Goal: Information Seeking & Learning: Learn about a topic

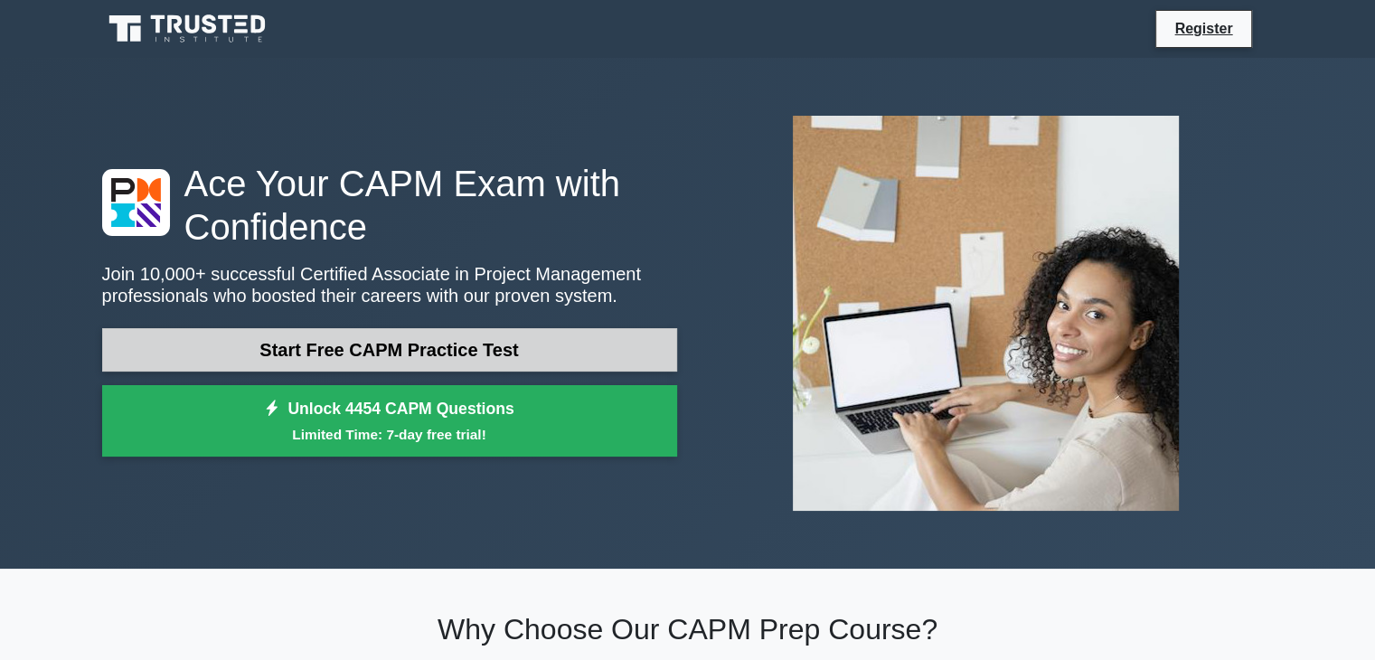
click at [423, 347] on link "Start Free CAPM Practice Test" at bounding box center [389, 349] width 575 height 43
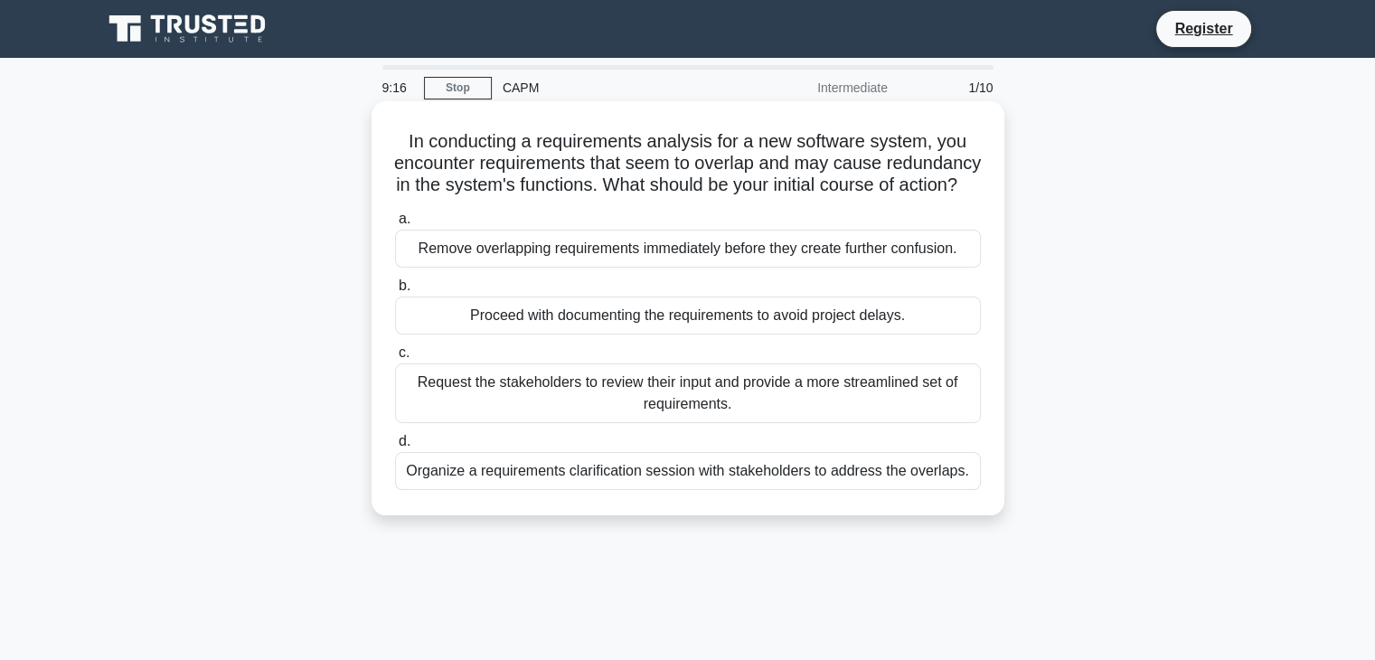
click at [592, 490] on div "Organize a requirements clarification session with stakeholders to address the …" at bounding box center [688, 471] width 586 height 38
click at [395, 448] on input "d. Organize a requirements clarification session with stakeholders to address t…" at bounding box center [395, 442] width 0 height 12
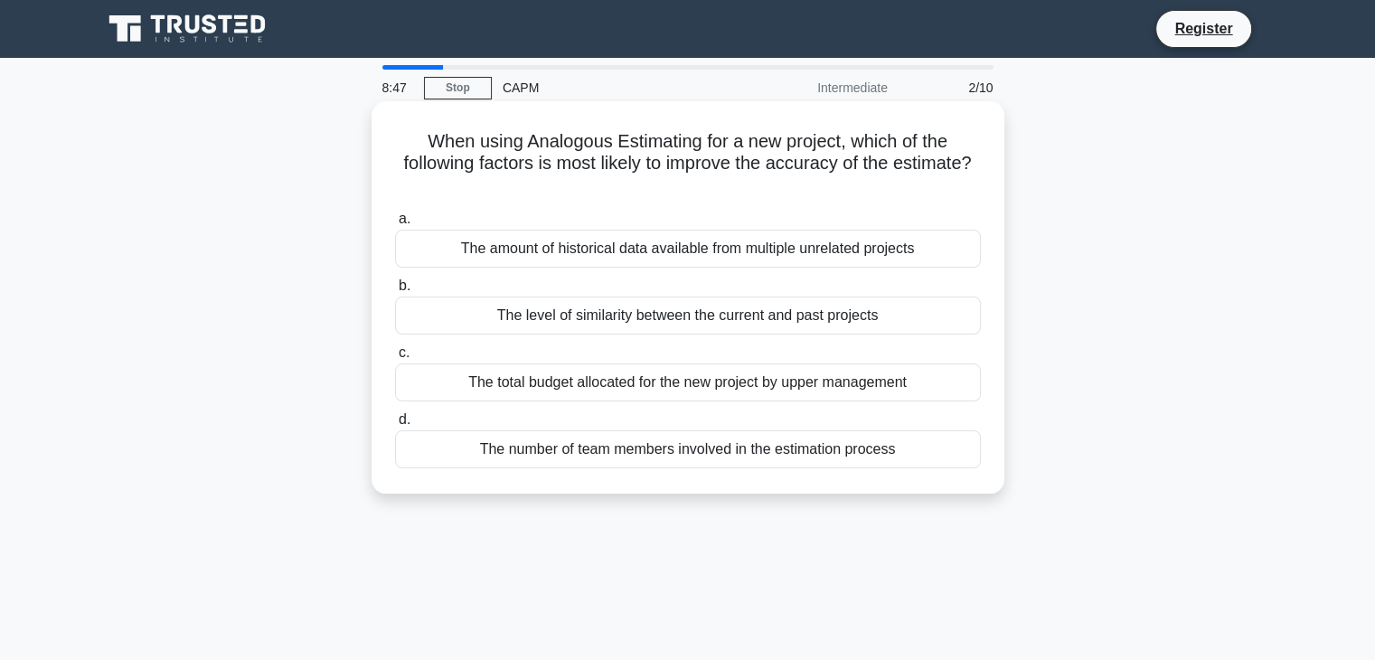
click at [539, 325] on div "The level of similarity between the current and past projects" at bounding box center [688, 316] width 586 height 38
click at [395, 292] on input "b. The level of similarity between the current and past projects" at bounding box center [395, 286] width 0 height 12
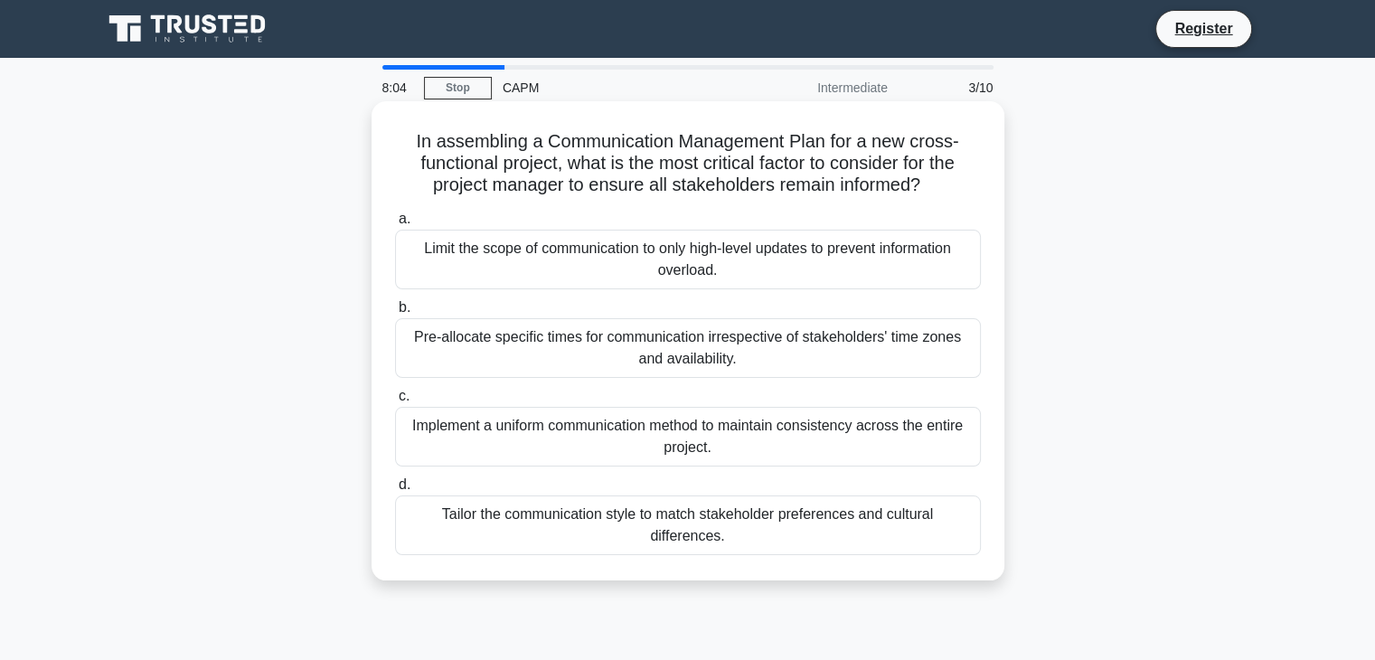
click at [666, 507] on div "Tailor the communication style to match stakeholder preferences and cultural di…" at bounding box center [688, 526] width 586 height 60
click at [395, 491] on input "d. Tailor the communication style to match stakeholder preferences and cultural…" at bounding box center [395, 485] width 0 height 12
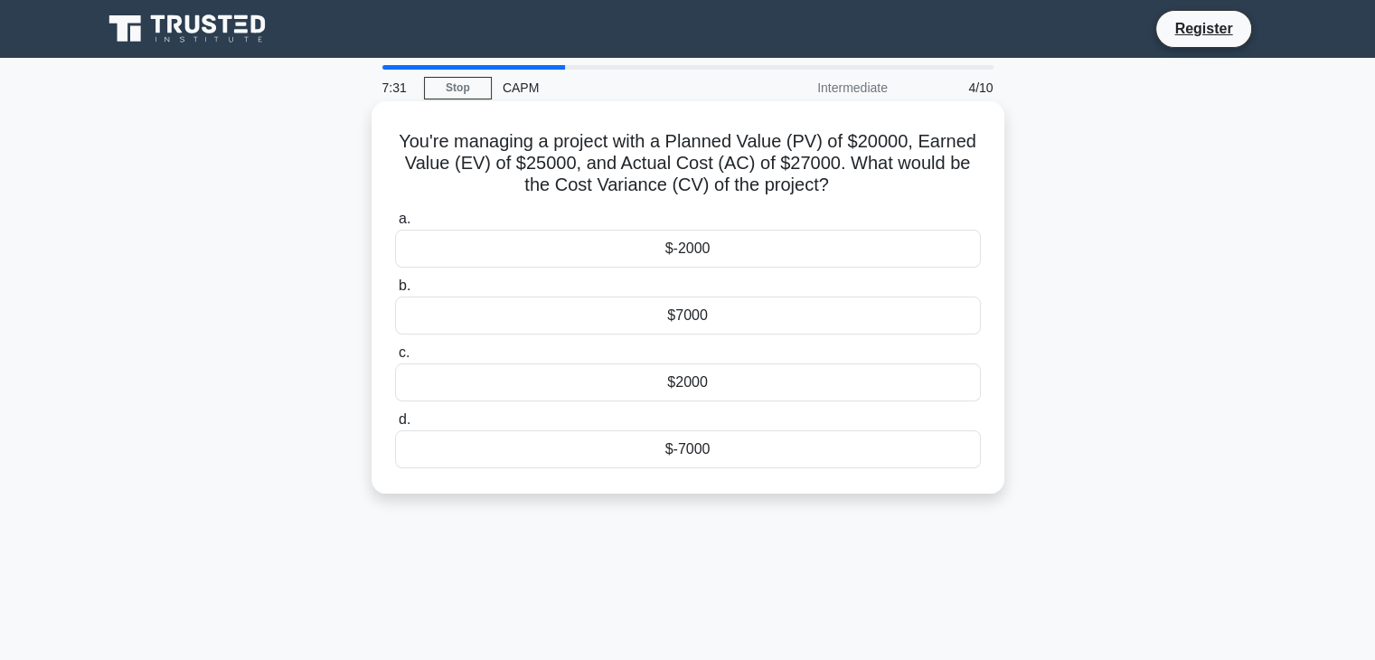
click at [732, 252] on div "$-2000" at bounding box center [688, 249] width 586 height 38
click at [395, 225] on input "a. $-2000" at bounding box center [395, 219] width 0 height 12
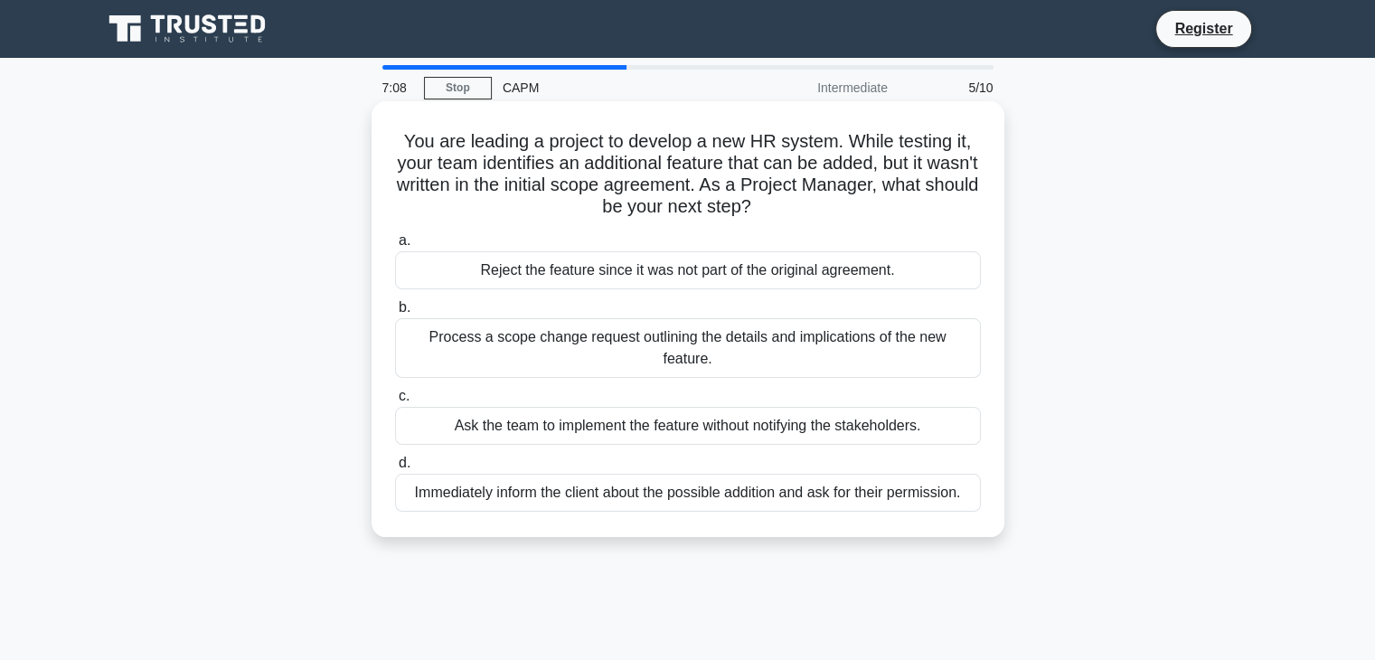
click at [448, 334] on div "Process a scope change request outlining the details and implications of the ne…" at bounding box center [688, 348] width 586 height 60
click at [395, 314] on input "b. Process a scope change request outlining the details and implications of the…" at bounding box center [395, 308] width 0 height 12
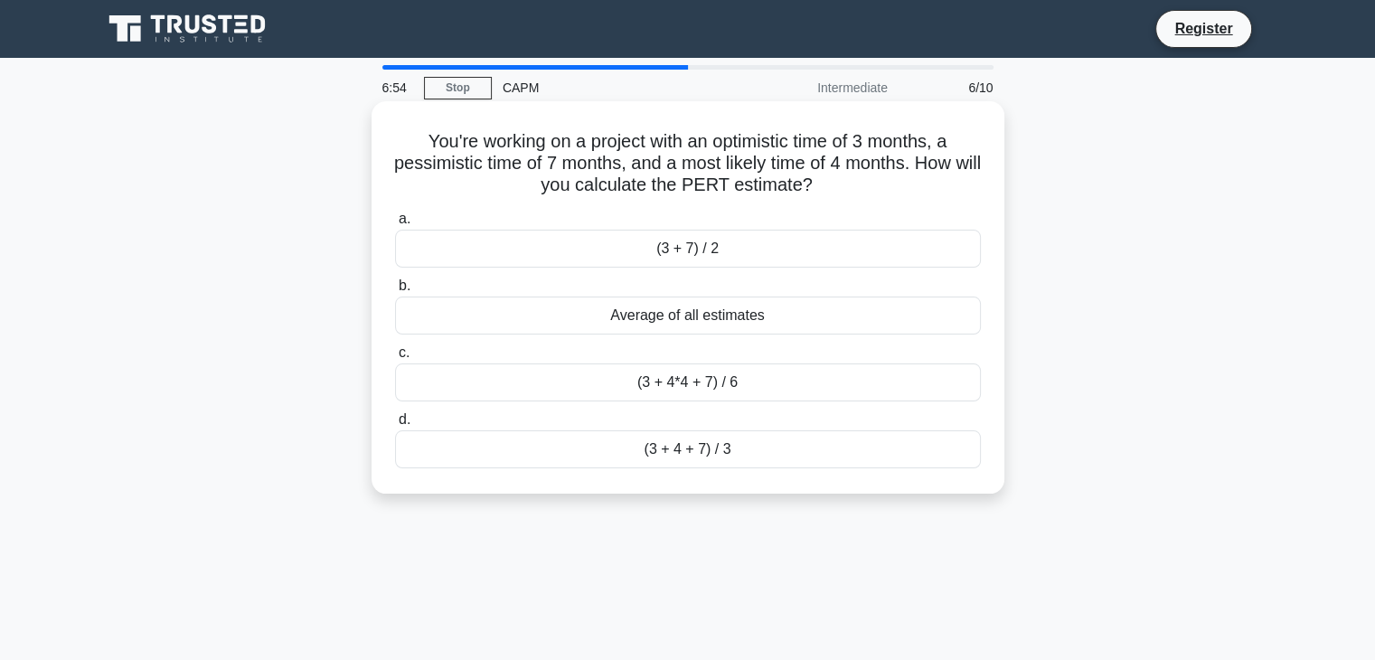
click at [593, 377] on div "(3 + 4*4 + 7) / 6" at bounding box center [688, 383] width 586 height 38
click at [395, 359] on input "c. (3 + 4*4 + 7) / 6" at bounding box center [395, 353] width 0 height 12
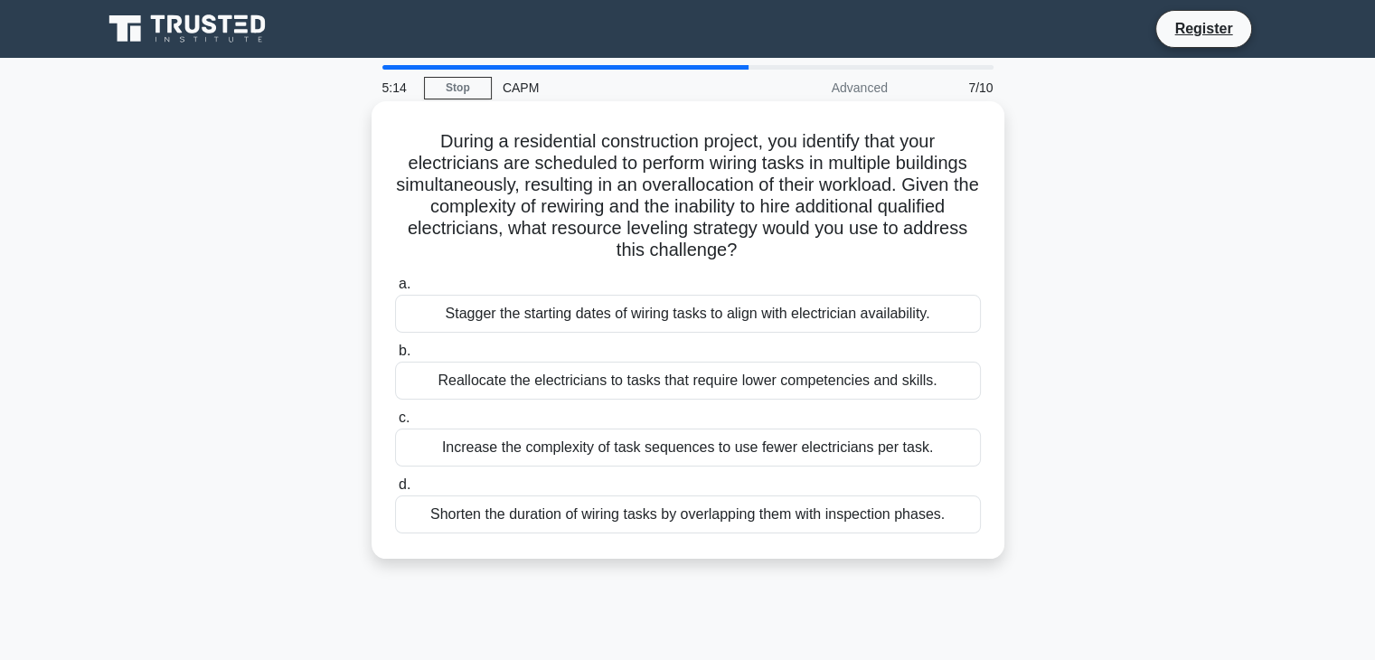
click at [475, 375] on div "Reallocate the electricians to tasks that require lower competencies and skills." at bounding box center [688, 381] width 586 height 38
click at [395, 357] on input "b. Reallocate the electricians to tasks that require lower competencies and ski…" at bounding box center [395, 351] width 0 height 12
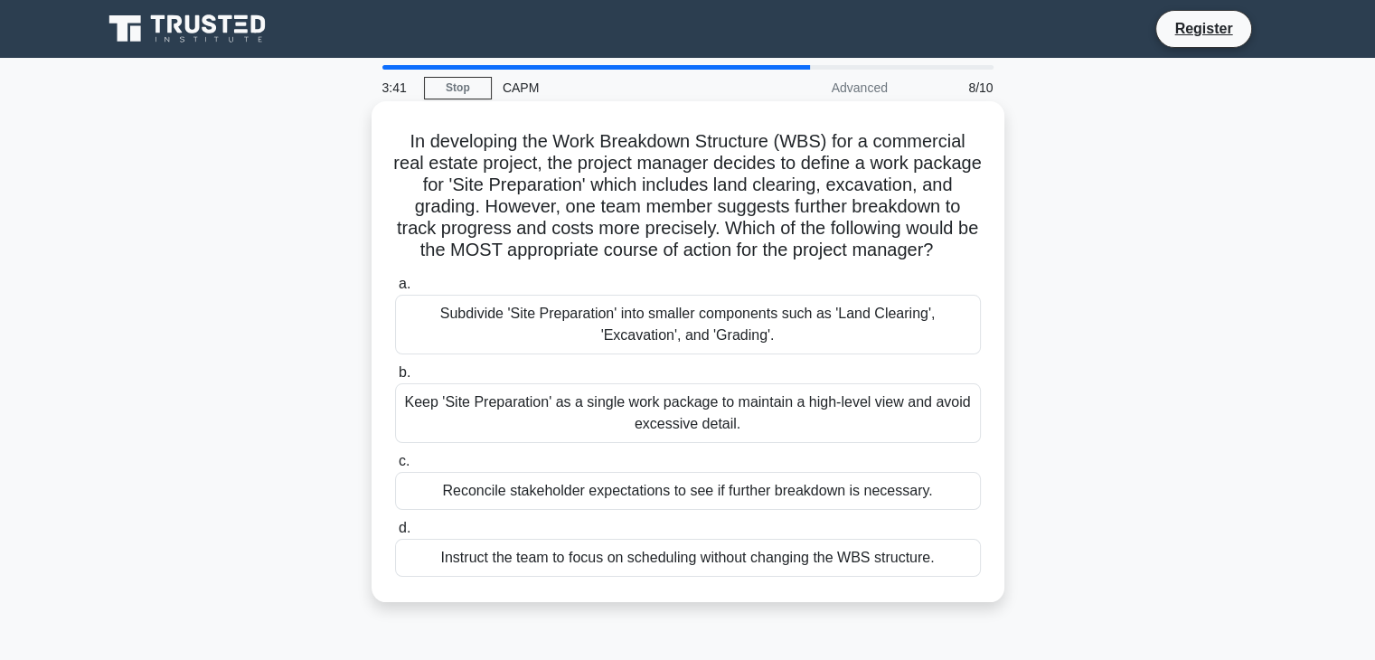
click at [543, 577] on div "Instruct the team to focus on scheduling without changing the WBS structure." at bounding box center [688, 558] width 586 height 38
click at [395, 534] on input "d. Instruct the team to focus on scheduling without changing the WBS structure." at bounding box center [395, 529] width 0 height 12
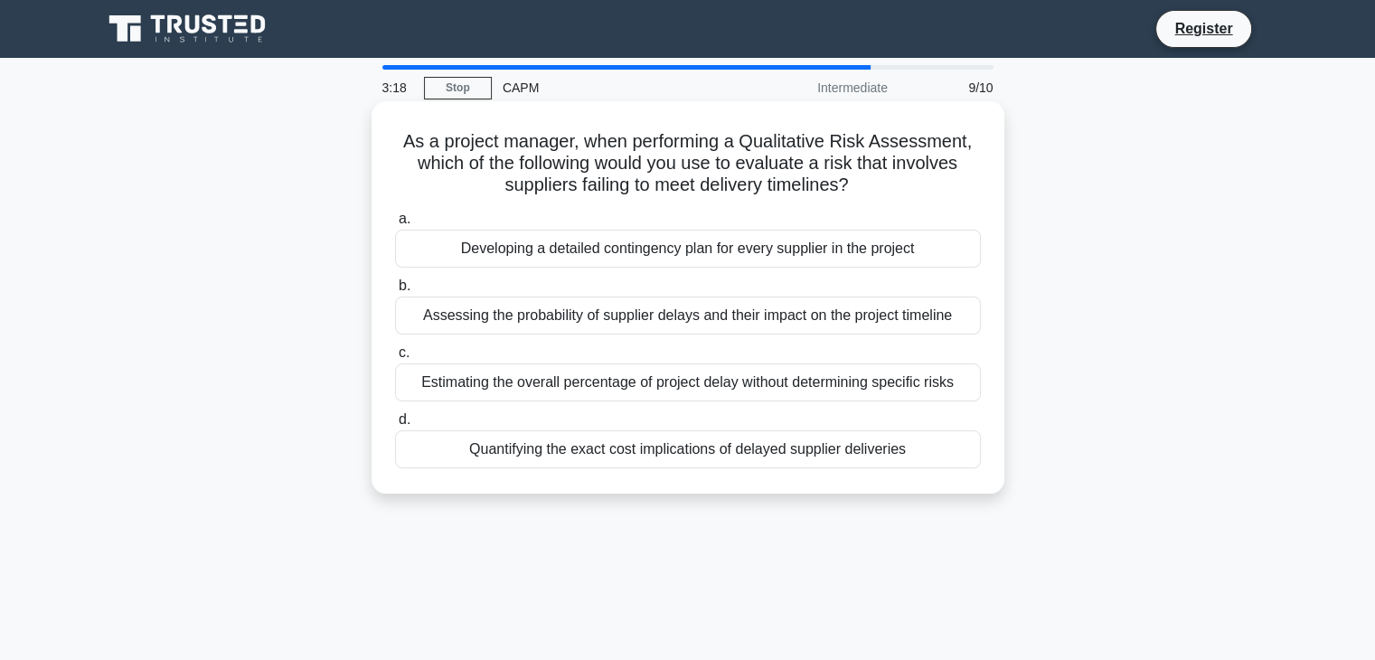
click at [611, 315] on div "Assessing the probability of supplier delays and their impact on the project ti…" at bounding box center [688, 316] width 586 height 38
click at [395, 292] on input "b. Assessing the probability of supplier delays and their impact on the project…" at bounding box center [395, 286] width 0 height 12
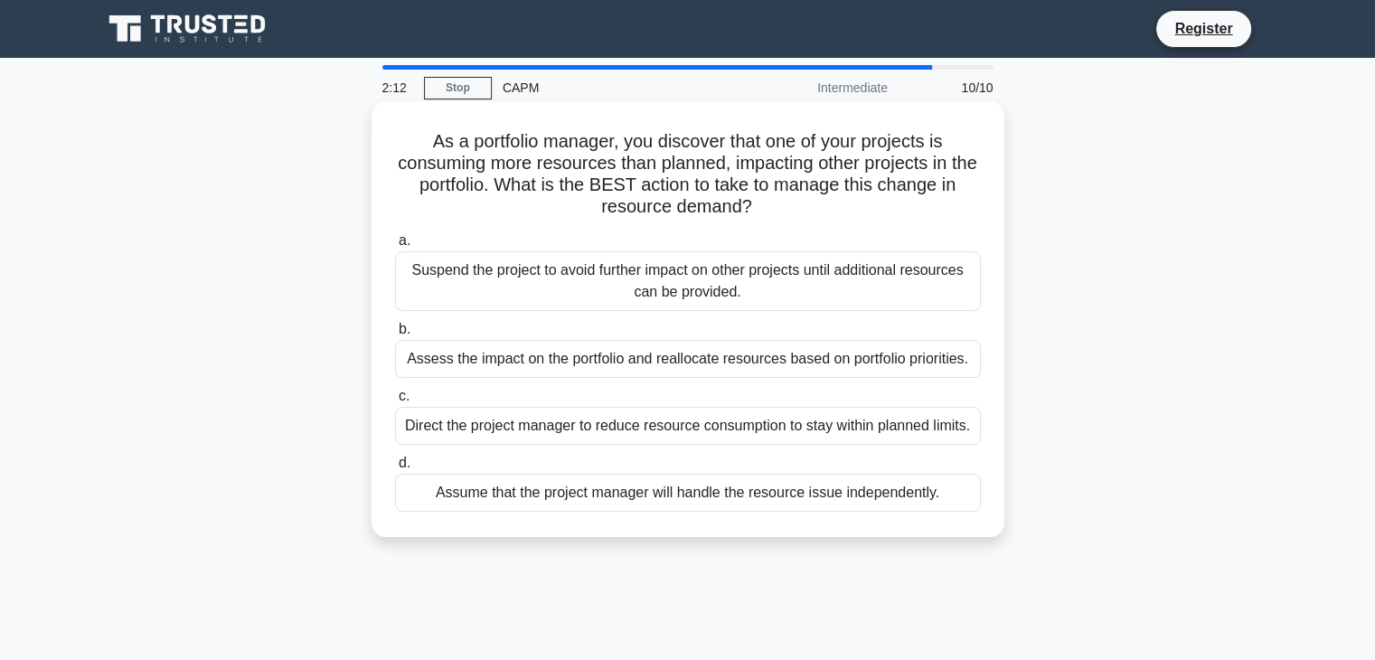
click at [487, 354] on div "Assess the impact on the portfolio and reallocate resources based on portfolio …" at bounding box center [688, 359] width 586 height 38
click at [395, 335] on input "b. Assess the impact on the portfolio and reallocate resources based on portfol…" at bounding box center [395, 330] width 0 height 12
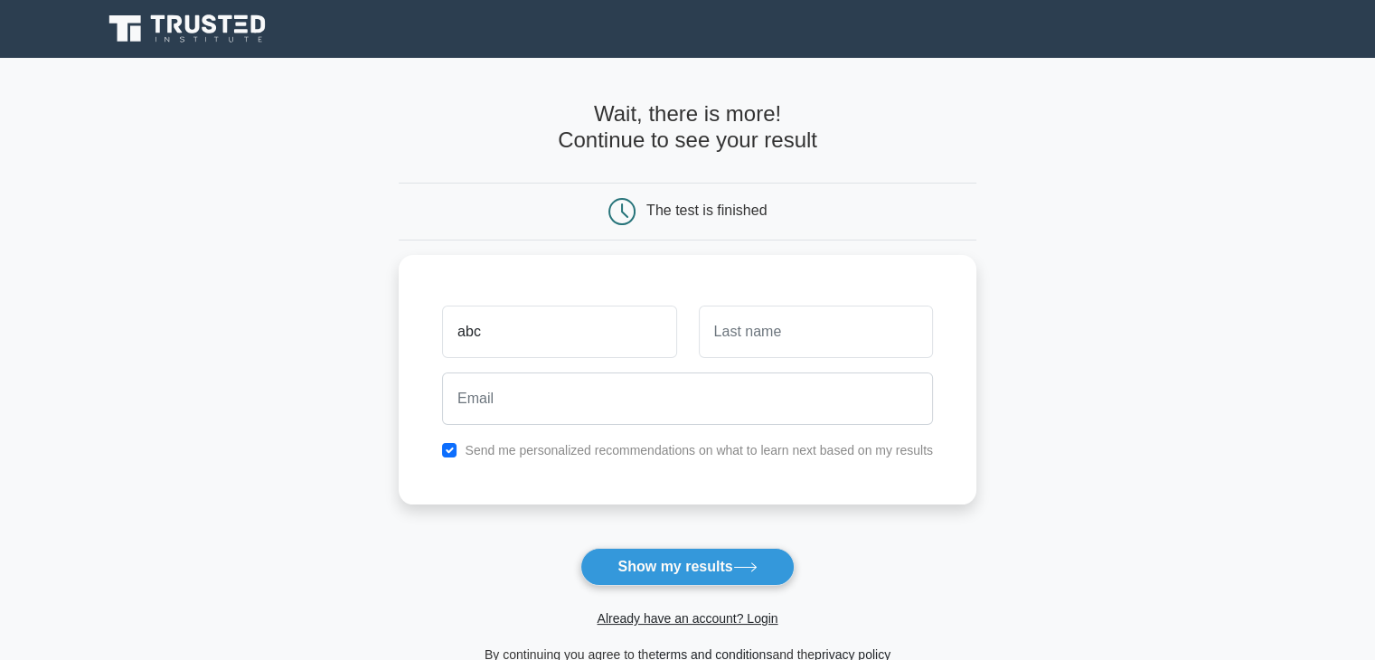
type input "abc"
type input "cde"
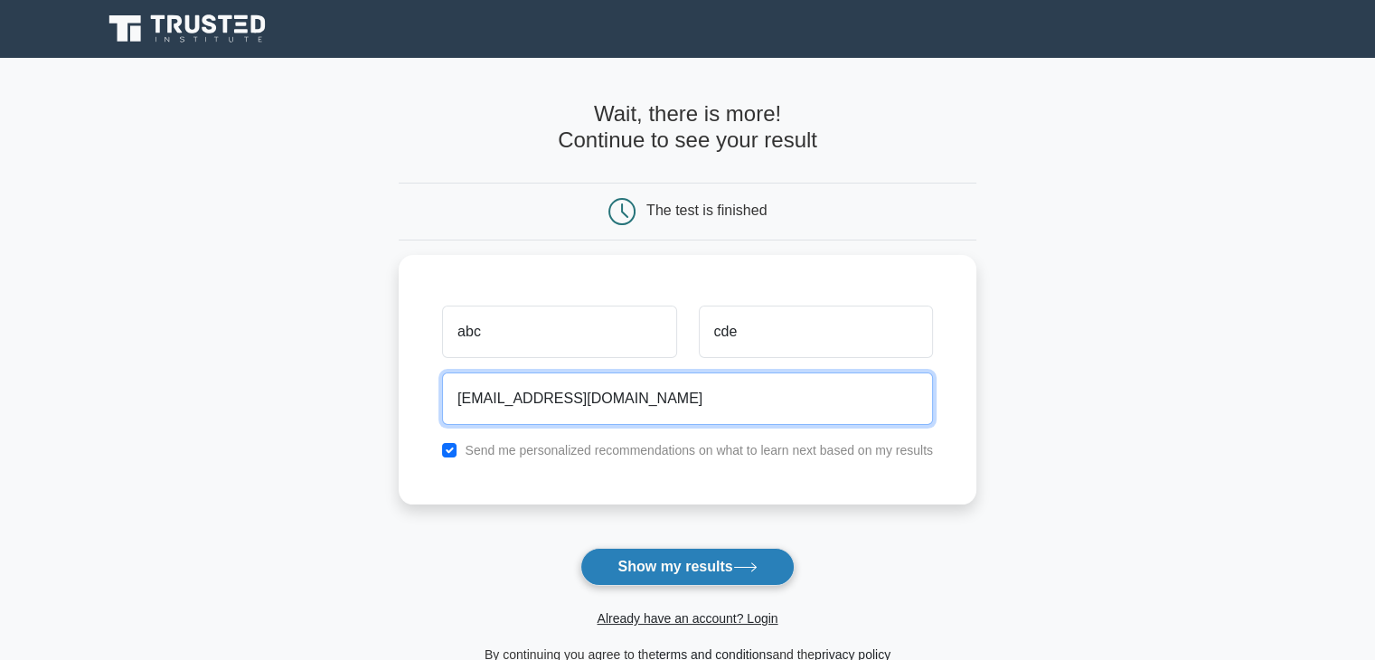
type input "websearchintern@gmail.com"
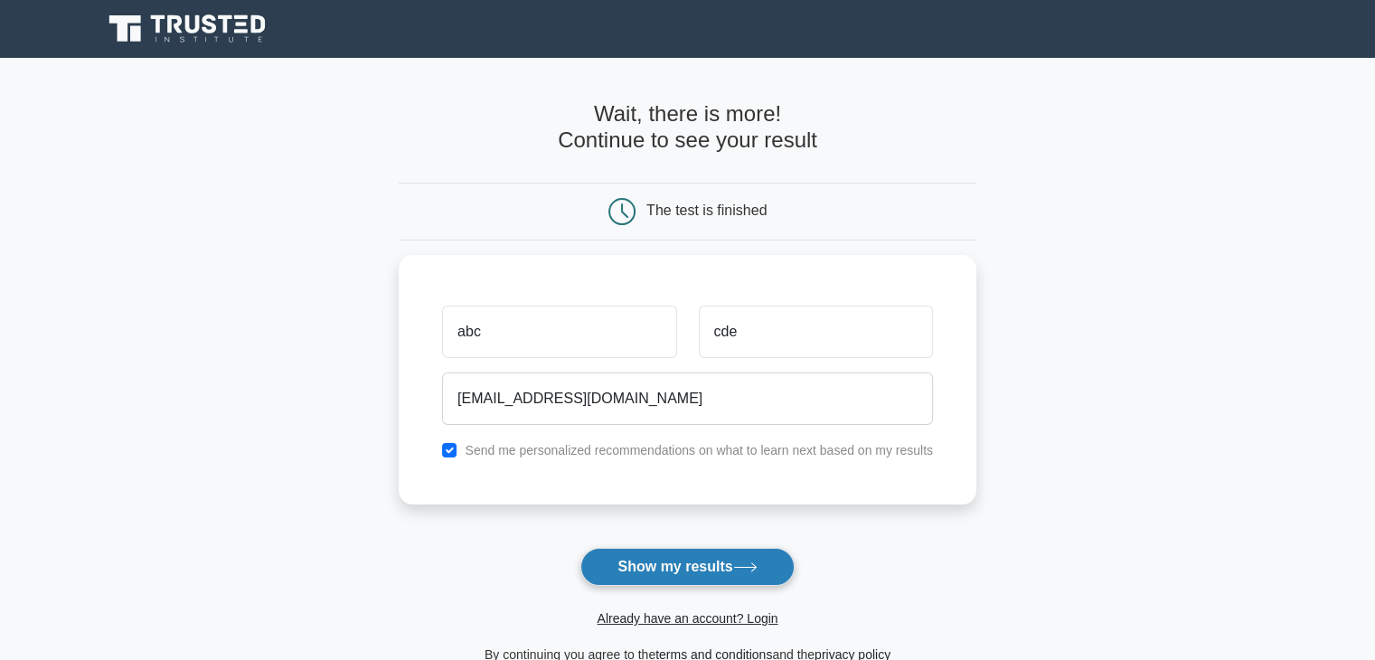
click at [663, 555] on button "Show my results" at bounding box center [687, 567] width 213 height 38
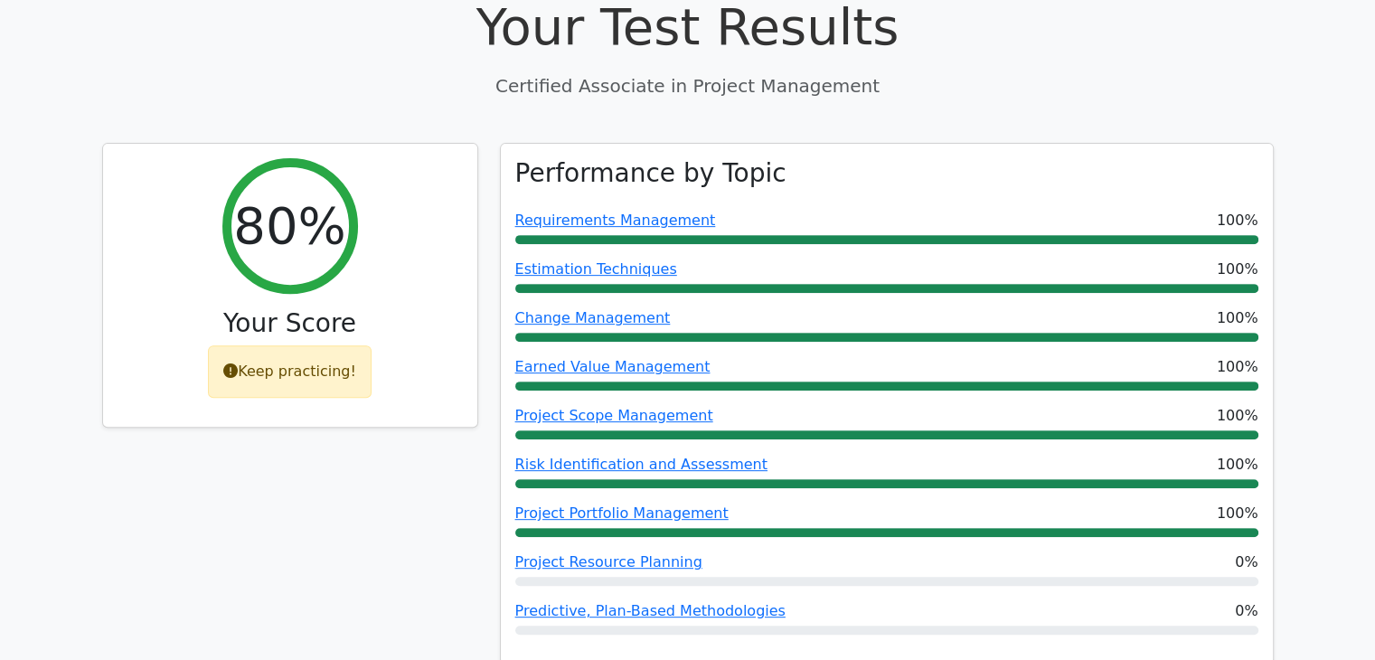
scroll to position [673, 0]
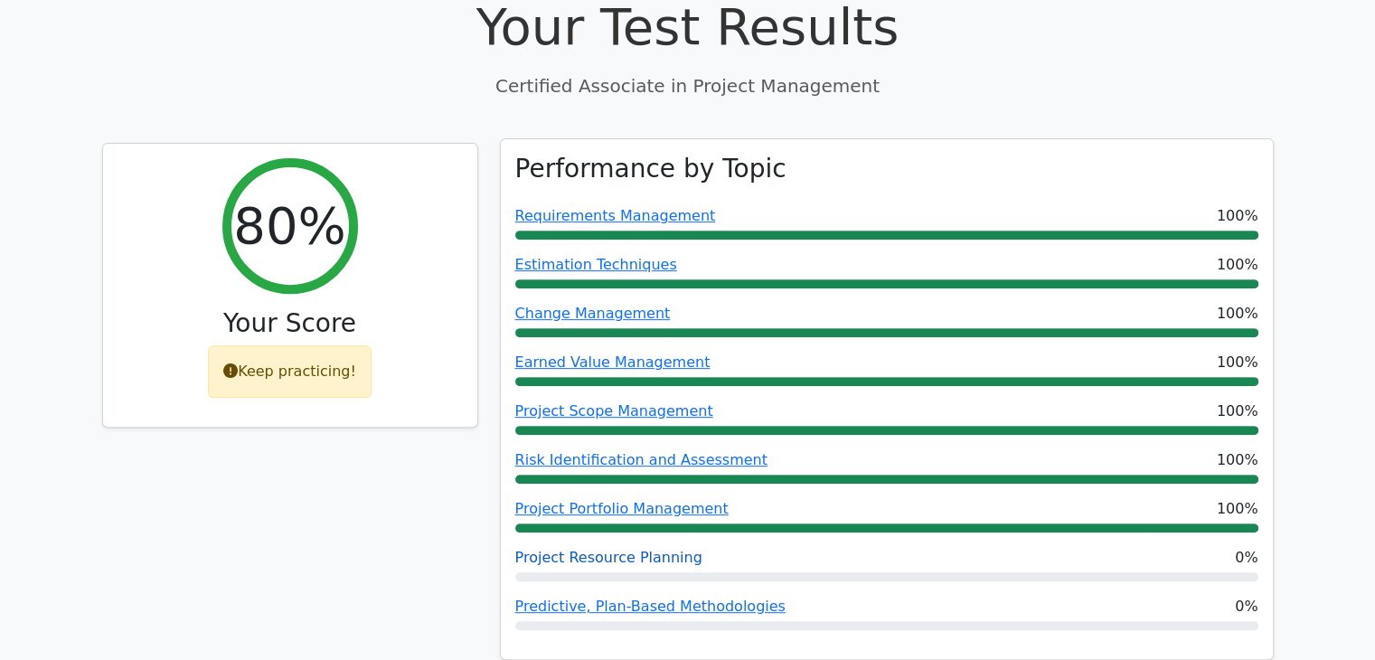
click at [633, 549] on link "Project Resource Planning" at bounding box center [608, 557] width 187 height 17
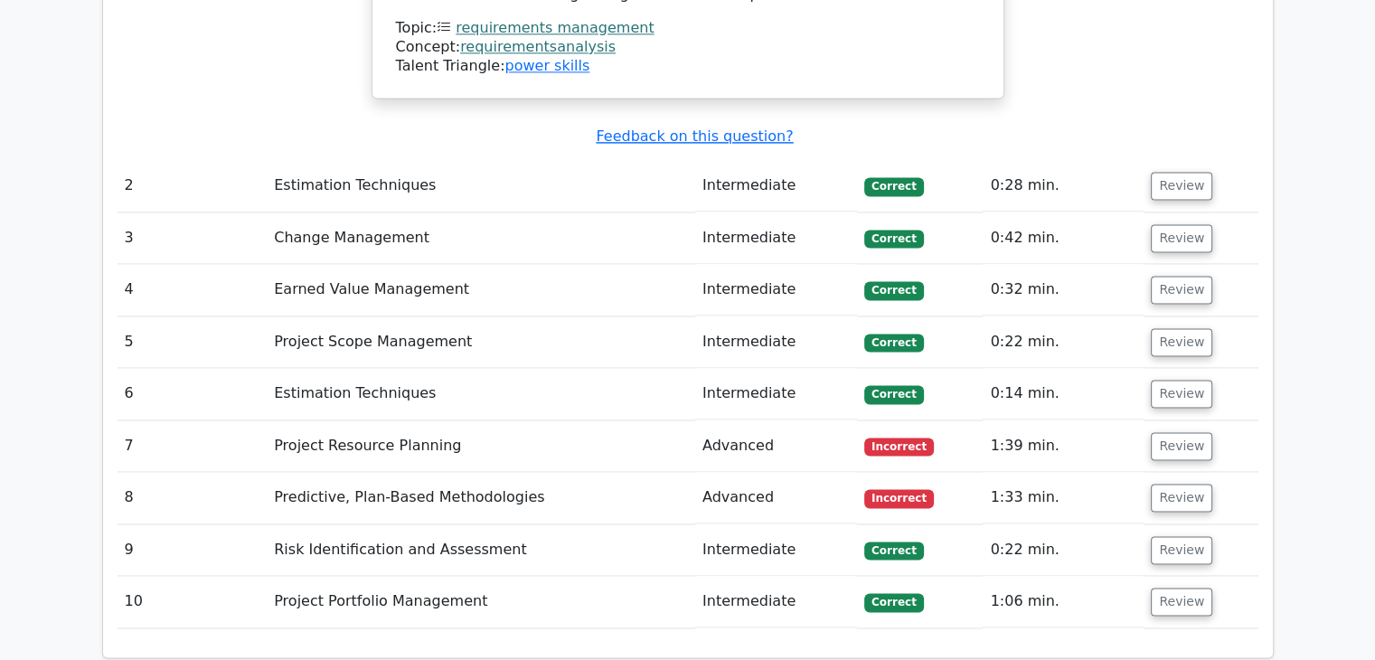
scroll to position [2524, 0]
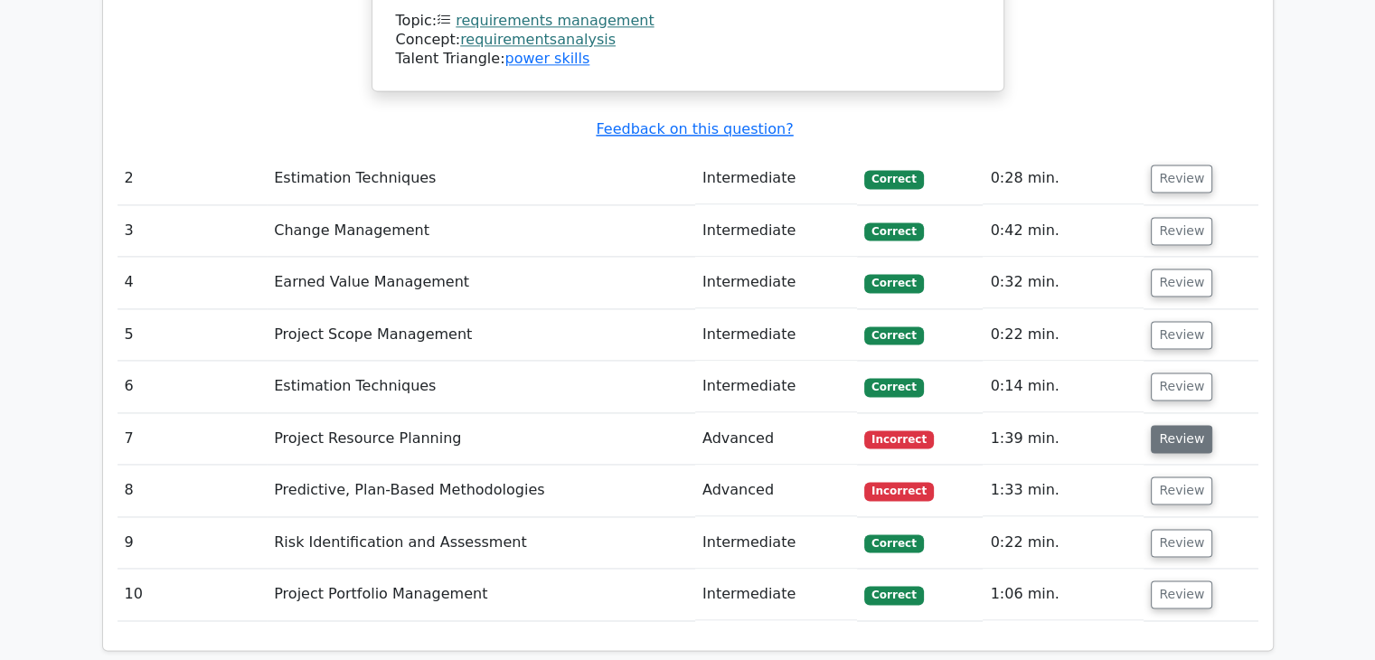
click at [1154, 425] on button "Review" at bounding box center [1181, 439] width 61 height 28
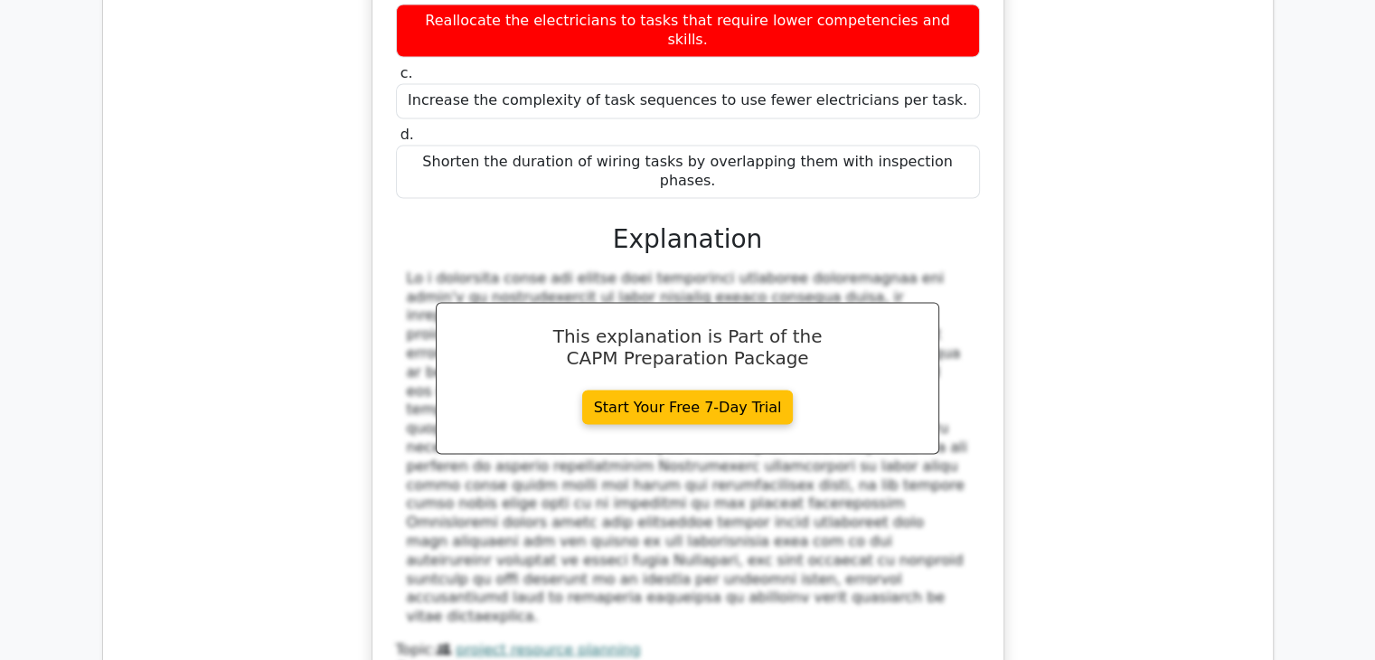
scroll to position [3460, 0]
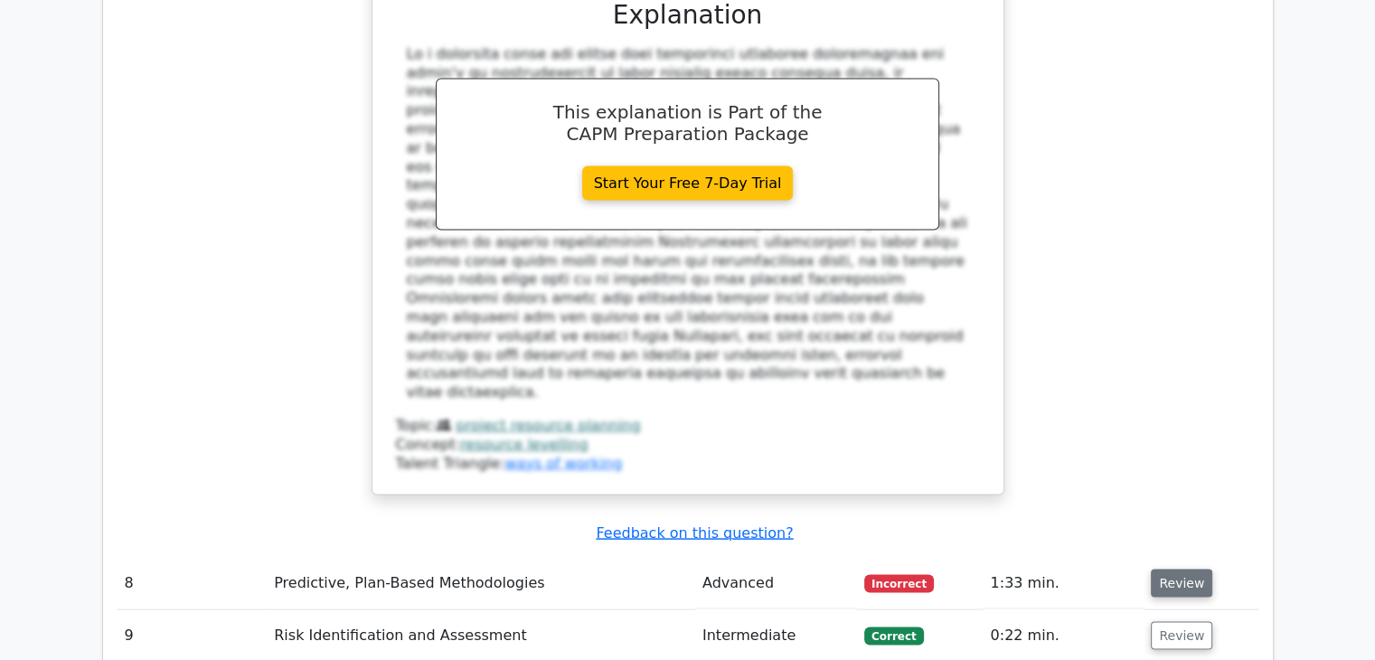
click at [1159, 570] on button "Review" at bounding box center [1181, 584] width 61 height 28
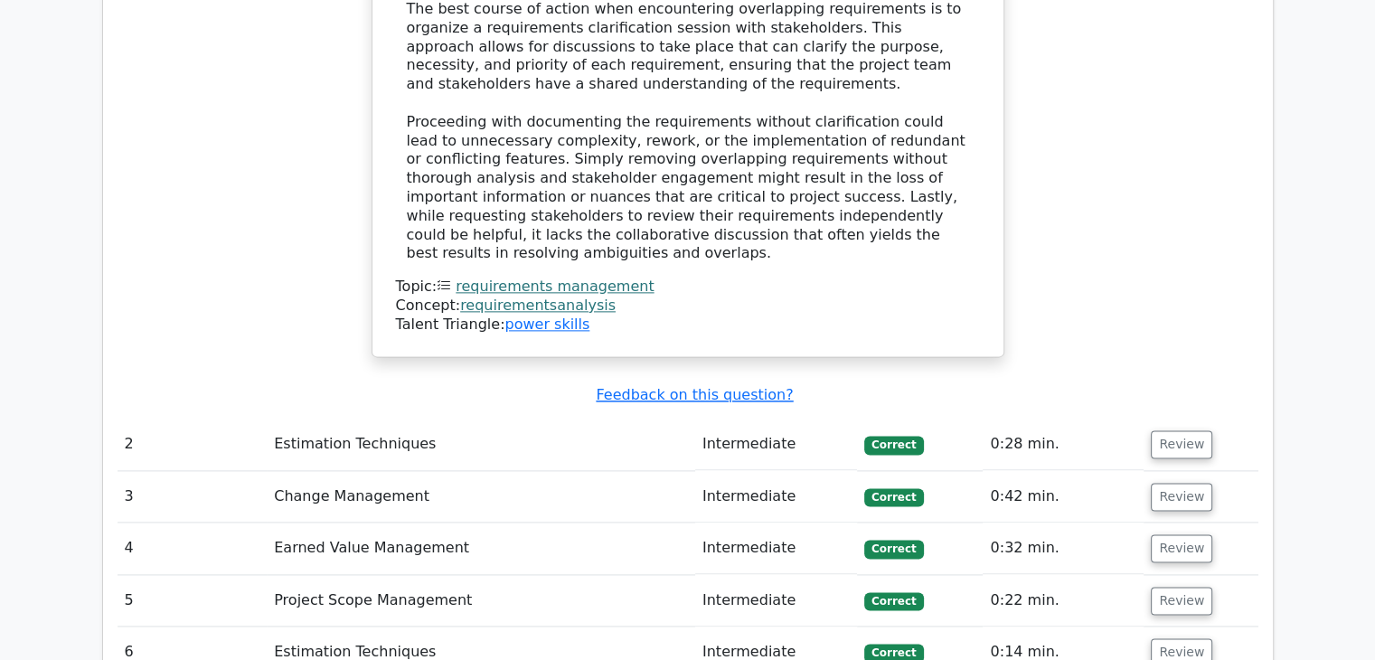
scroll to position [2317, 0]
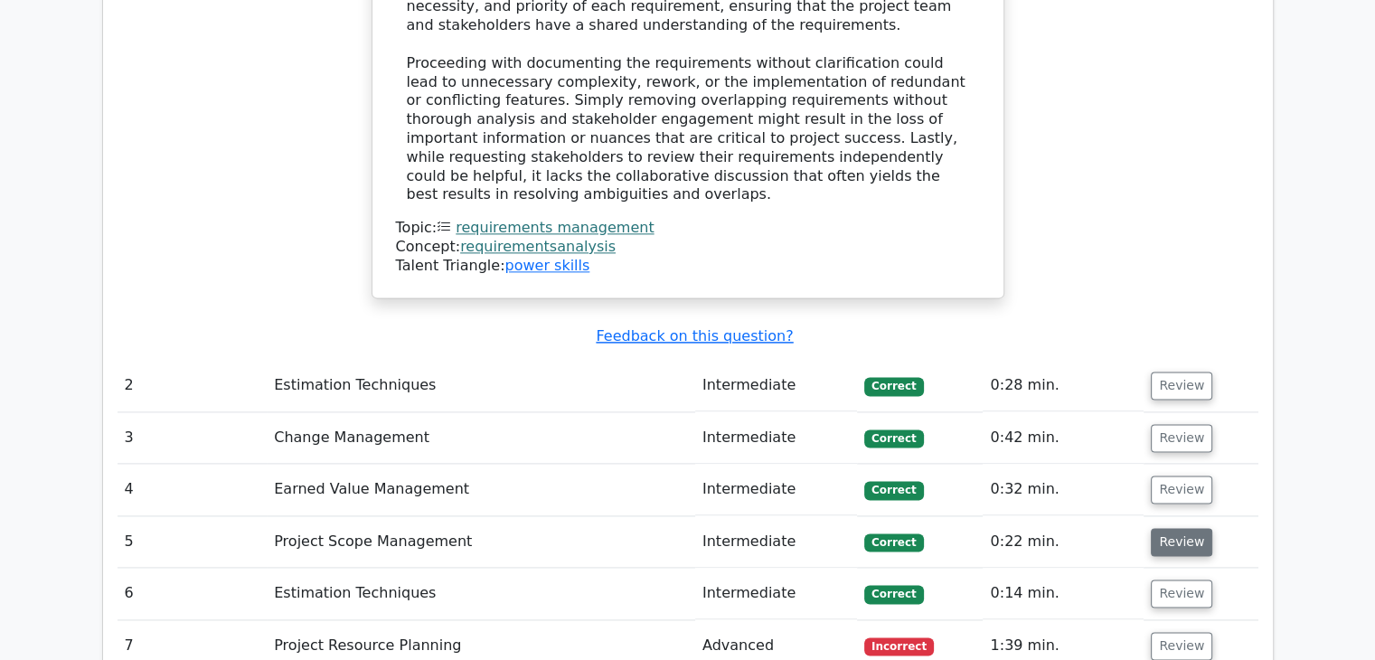
click at [1161, 528] on button "Review" at bounding box center [1181, 542] width 61 height 28
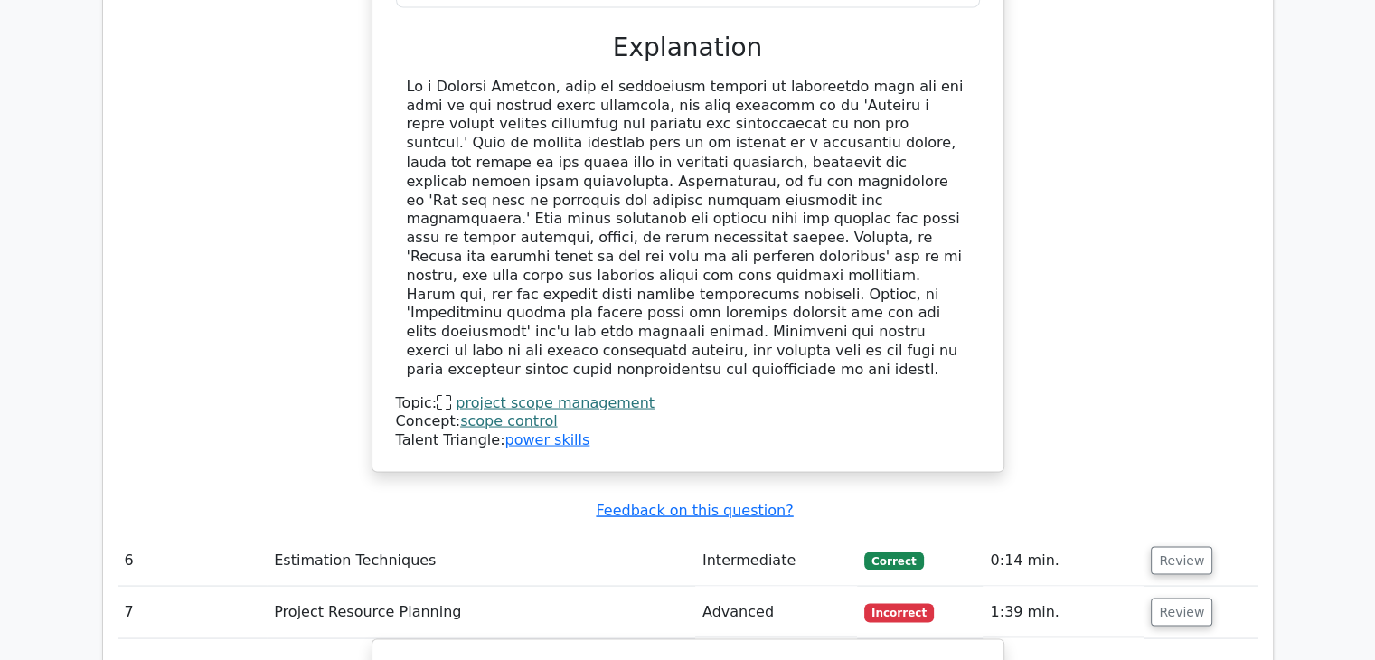
scroll to position [3279, 0]
click at [1177, 547] on button "Review" at bounding box center [1181, 561] width 61 height 28
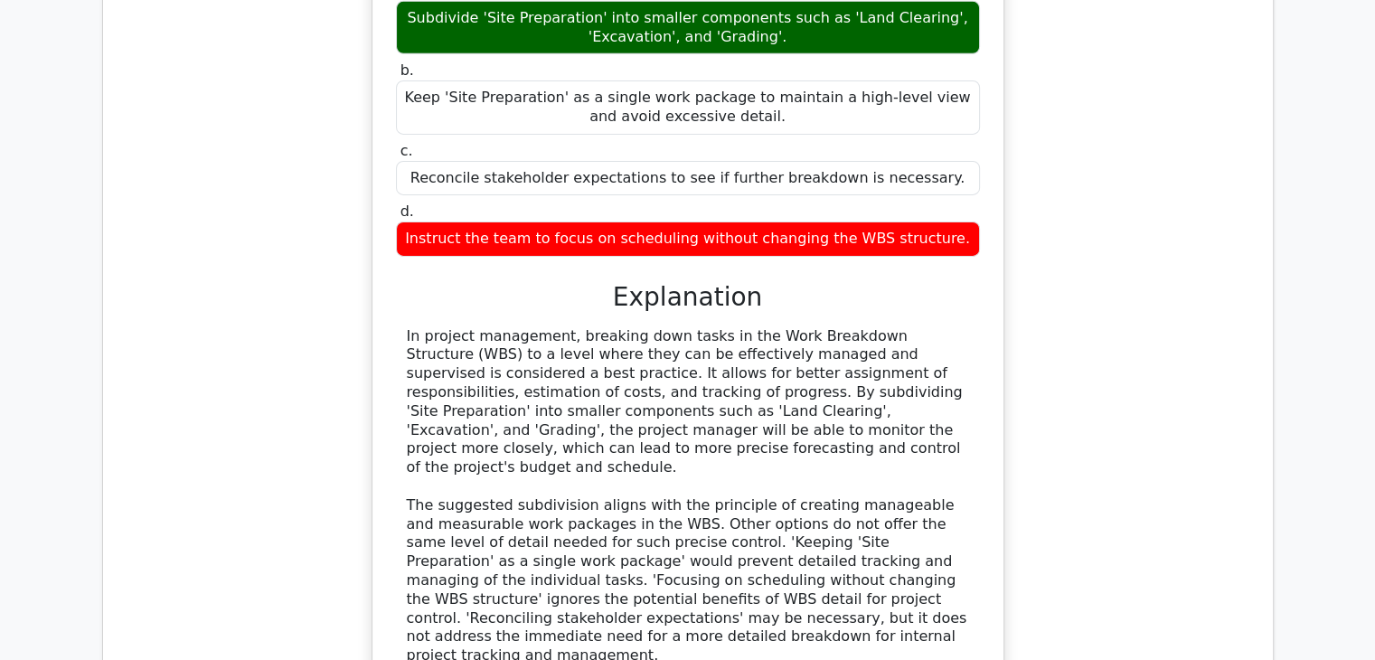
scroll to position [6130, 0]
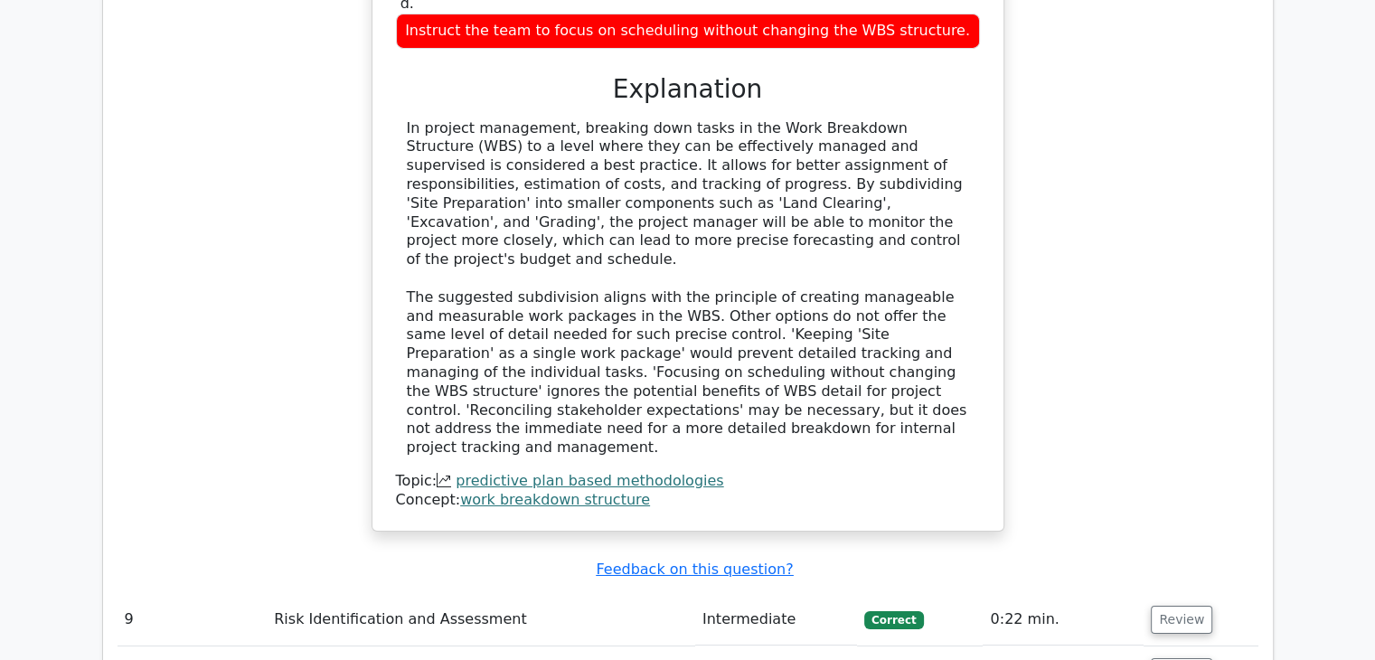
scroll to position [6164, 0]
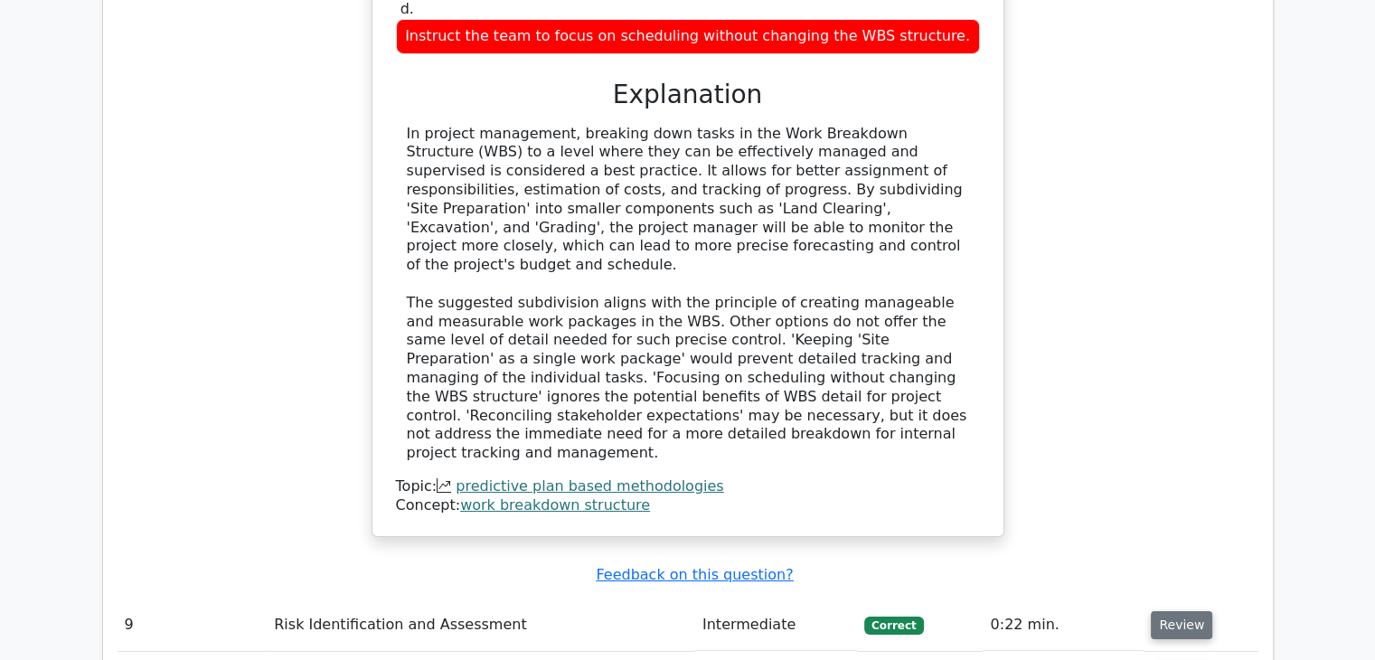
click at [1197, 611] on button "Review" at bounding box center [1181, 625] width 61 height 28
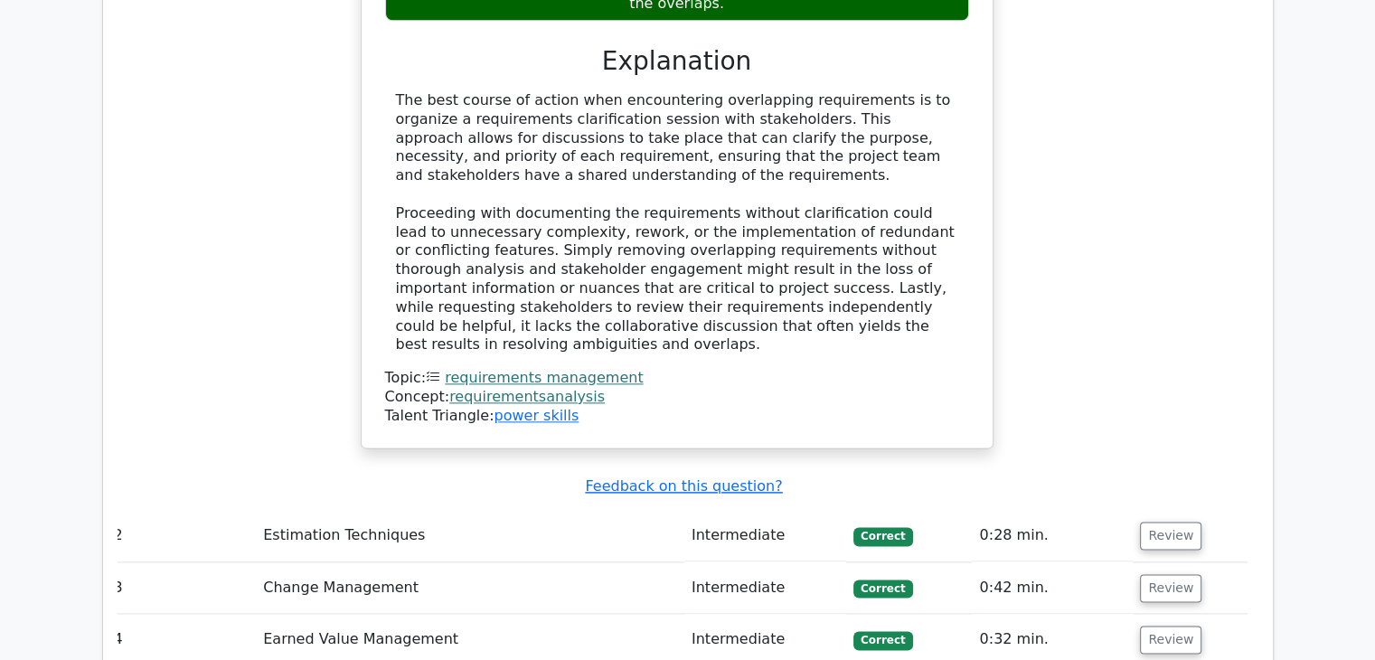
scroll to position [2187, 0]
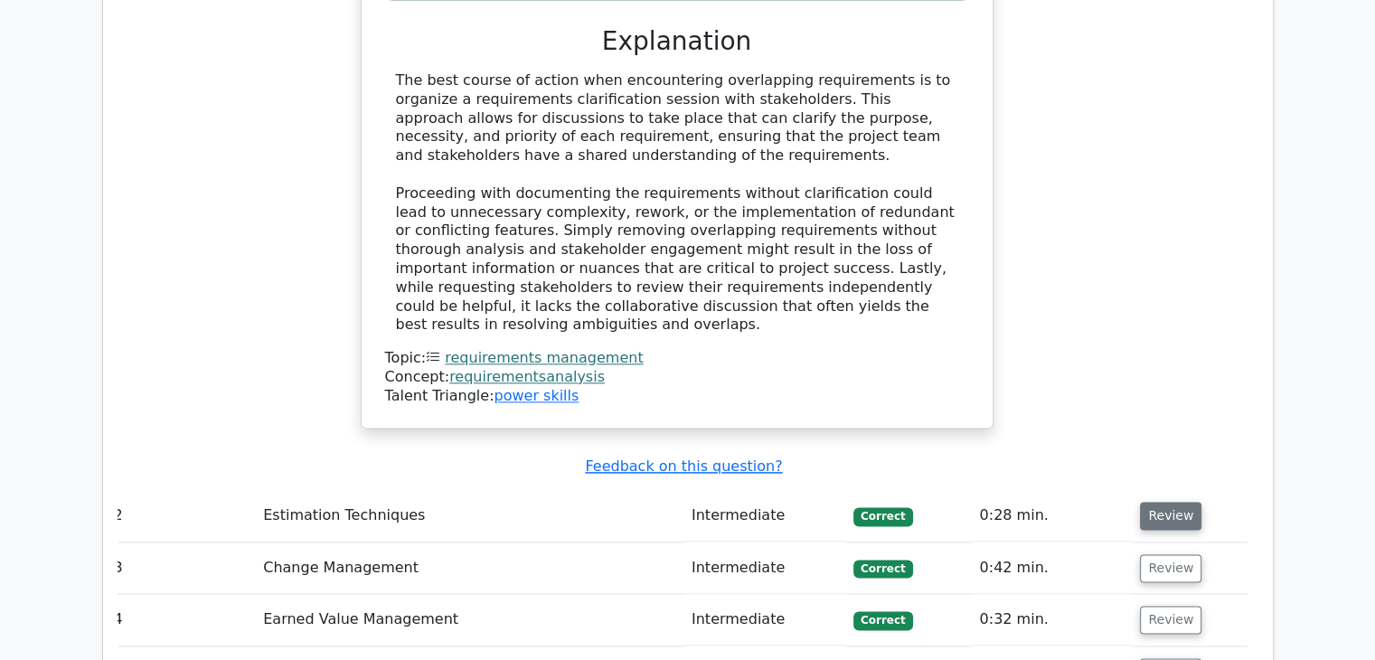
click at [1157, 502] on button "Review" at bounding box center [1170, 516] width 61 height 28
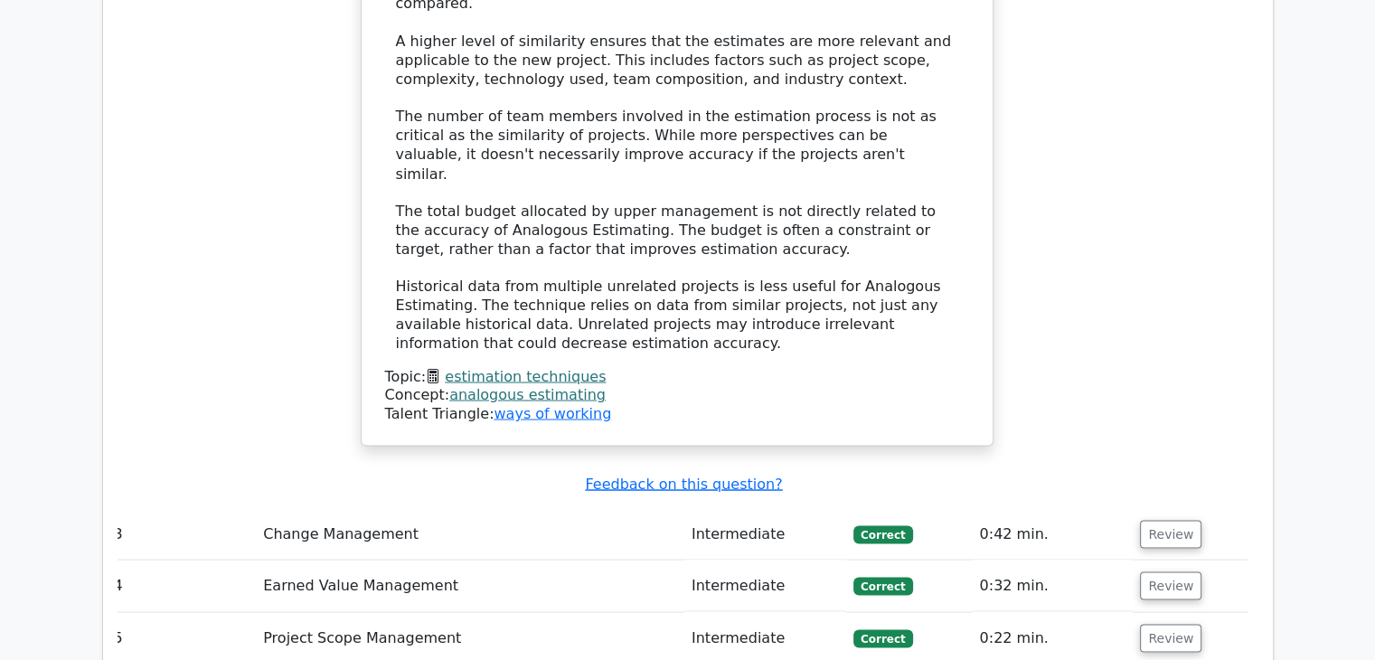
scroll to position [3277, 0]
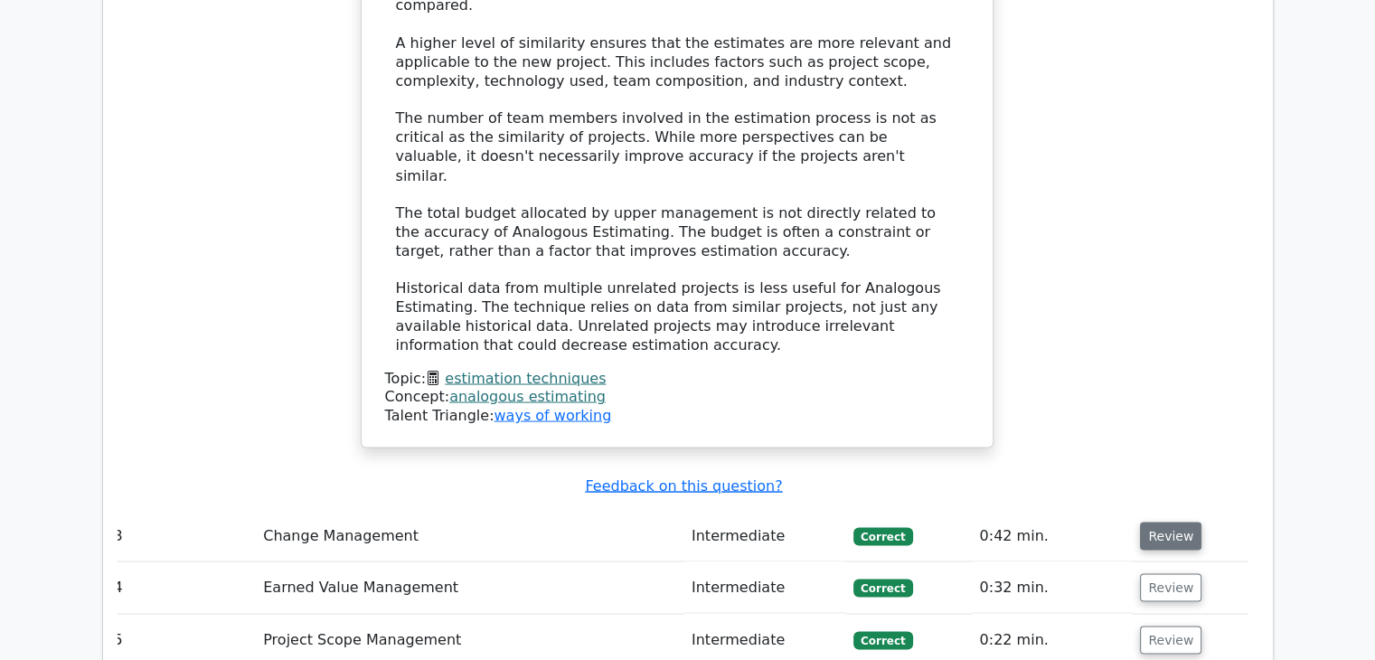
click at [1154, 522] on button "Review" at bounding box center [1170, 536] width 61 height 28
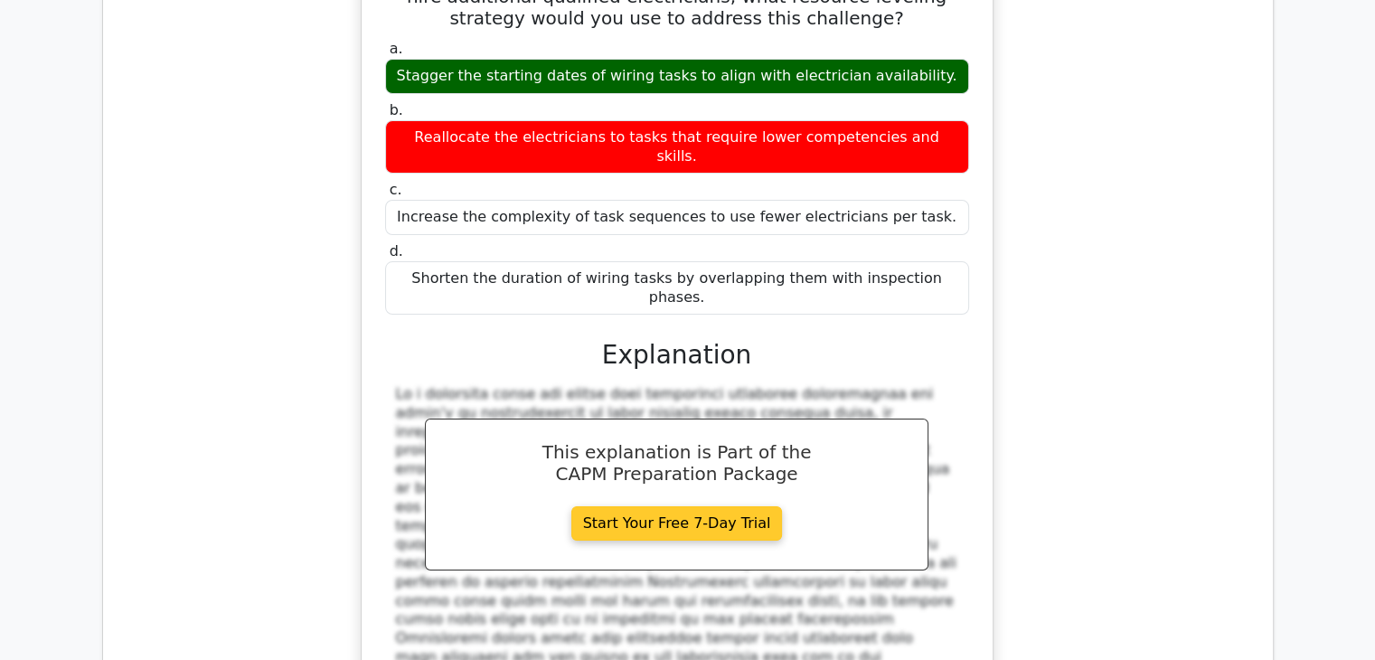
scroll to position [6792, 0]
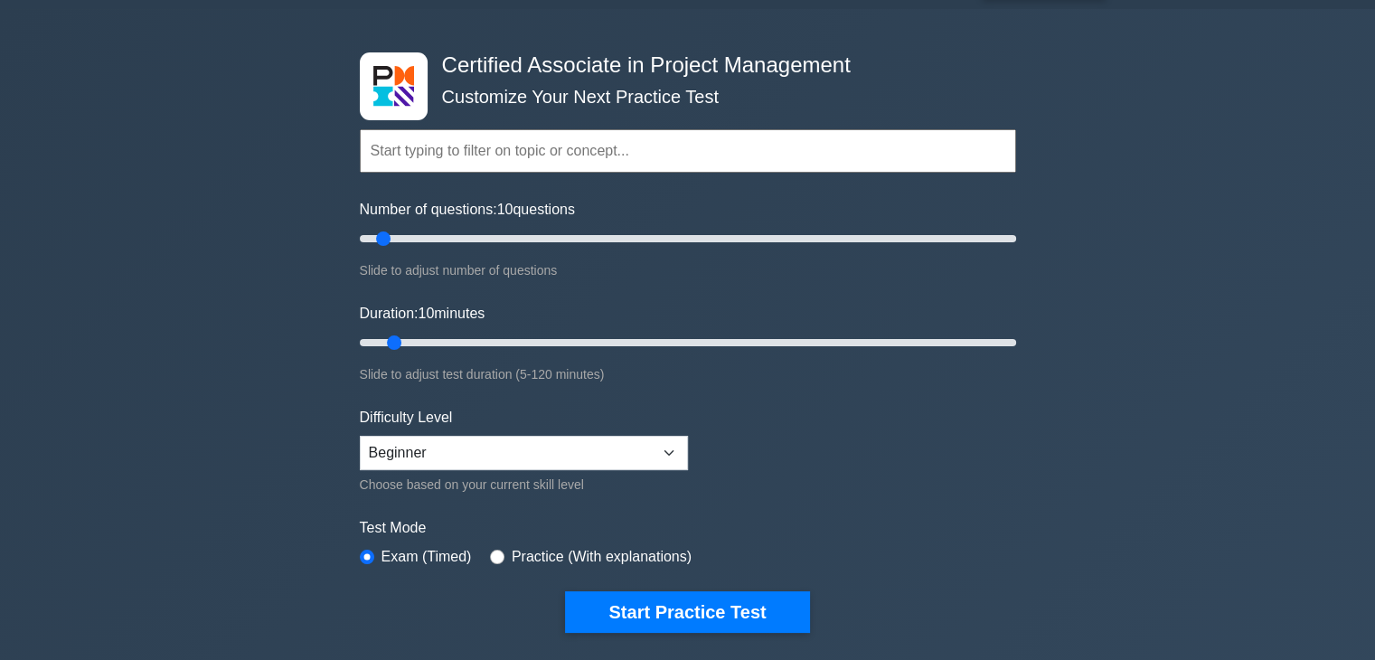
scroll to position [127, 0]
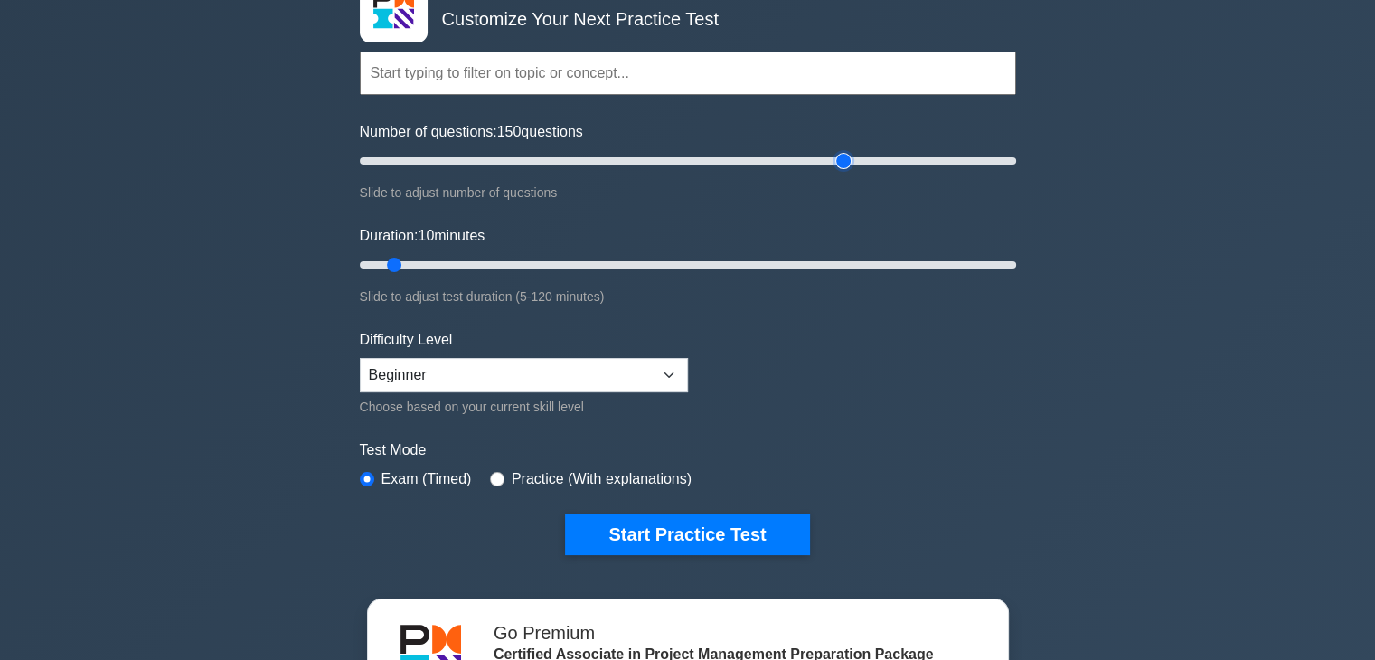
drag, startPoint x: 382, startPoint y: 161, endPoint x: 836, endPoint y: 231, distance: 460.2
type input "150"
click at [836, 172] on input "Number of questions: 150 questions" at bounding box center [688, 161] width 657 height 22
drag, startPoint x: 393, startPoint y: 266, endPoint x: 1039, endPoint y: 323, distance: 648.2
type input "120"
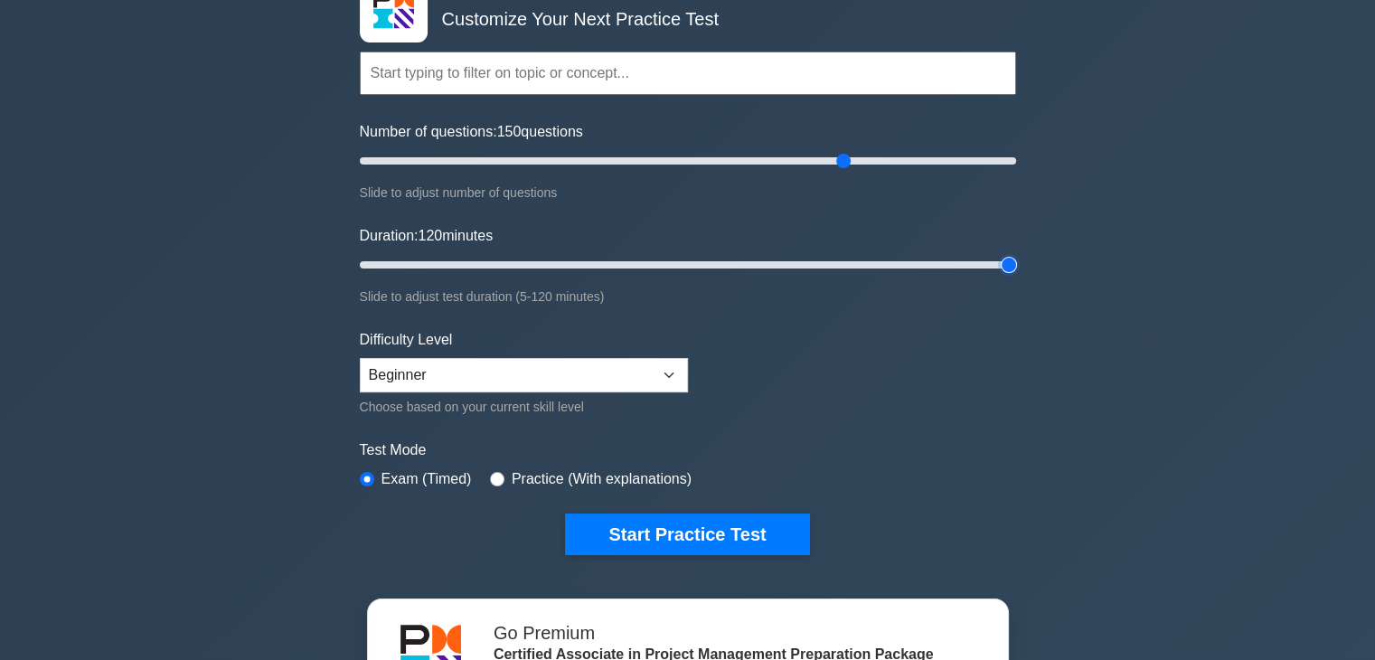
click at [1016, 276] on input "Duration: 120 minutes" at bounding box center [688, 265] width 657 height 22
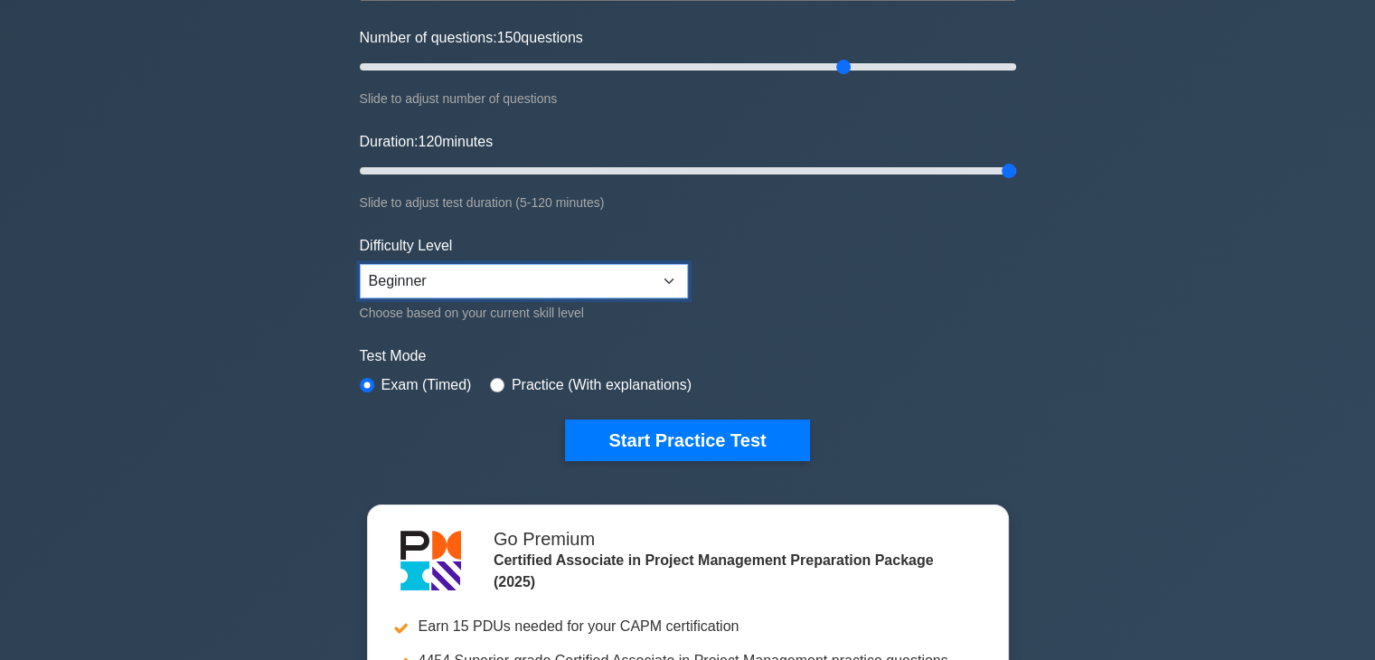
click at [666, 279] on select "Beginner Intermediate Expert" at bounding box center [524, 281] width 328 height 34
select select "intermediate"
click at [360, 264] on select "Beginner Intermediate Expert" at bounding box center [524, 281] width 328 height 34
click at [794, 288] on form "Topics Project Scope Management Project Time Management Project Cost Management…" at bounding box center [688, 181] width 657 height 559
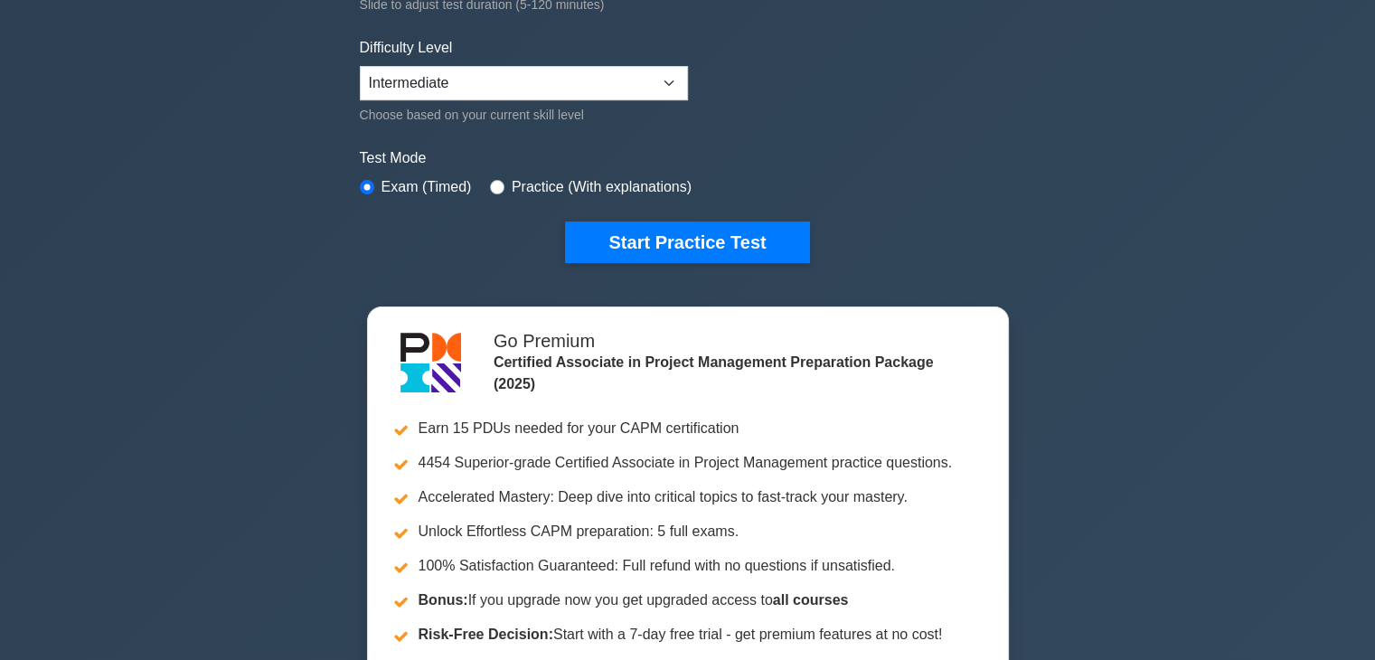
scroll to position [397, 0]
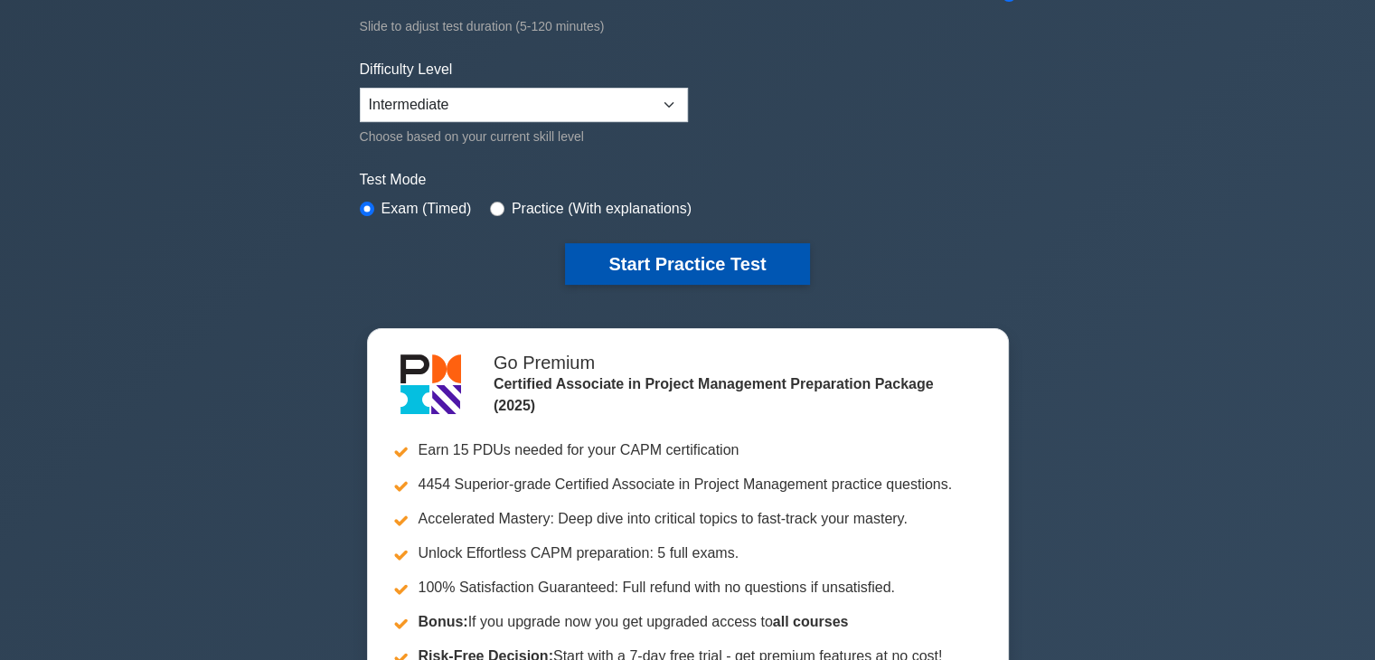
click at [738, 247] on button "Start Practice Test" at bounding box center [687, 264] width 244 height 42
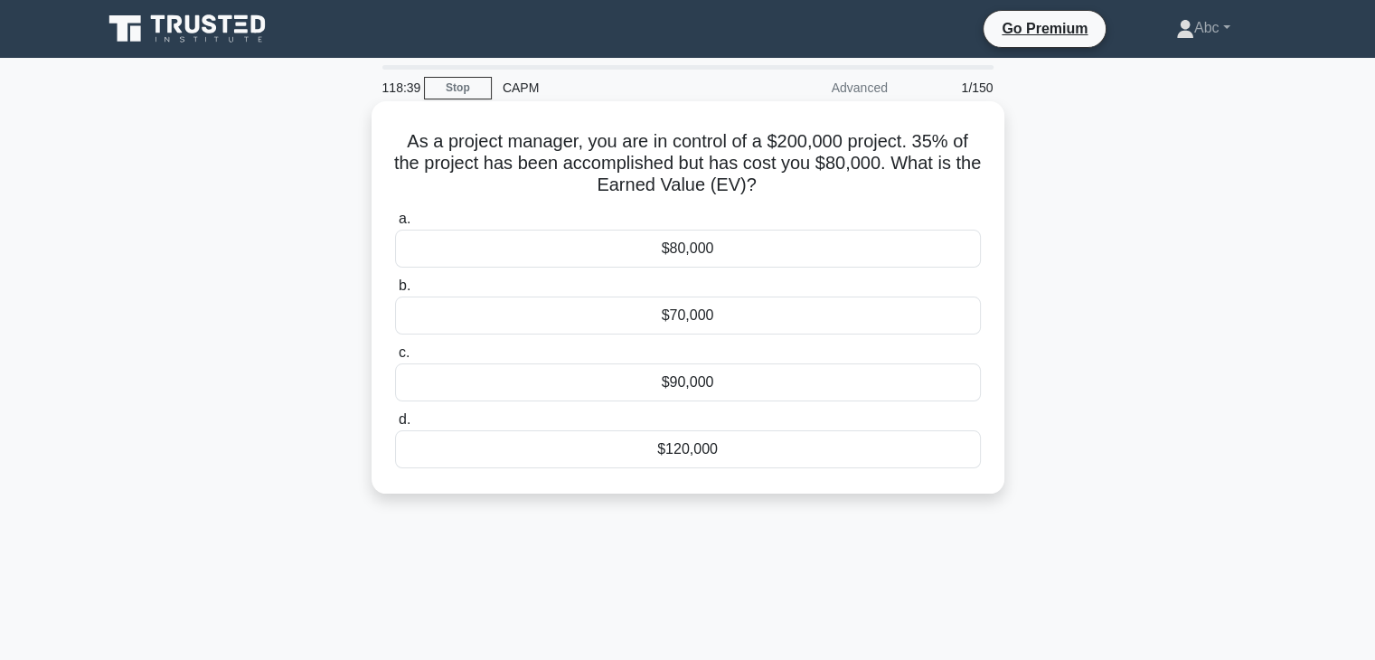
click at [575, 308] on div "$70,000" at bounding box center [688, 316] width 586 height 38
click at [395, 292] on input "b. $70,000" at bounding box center [395, 286] width 0 height 12
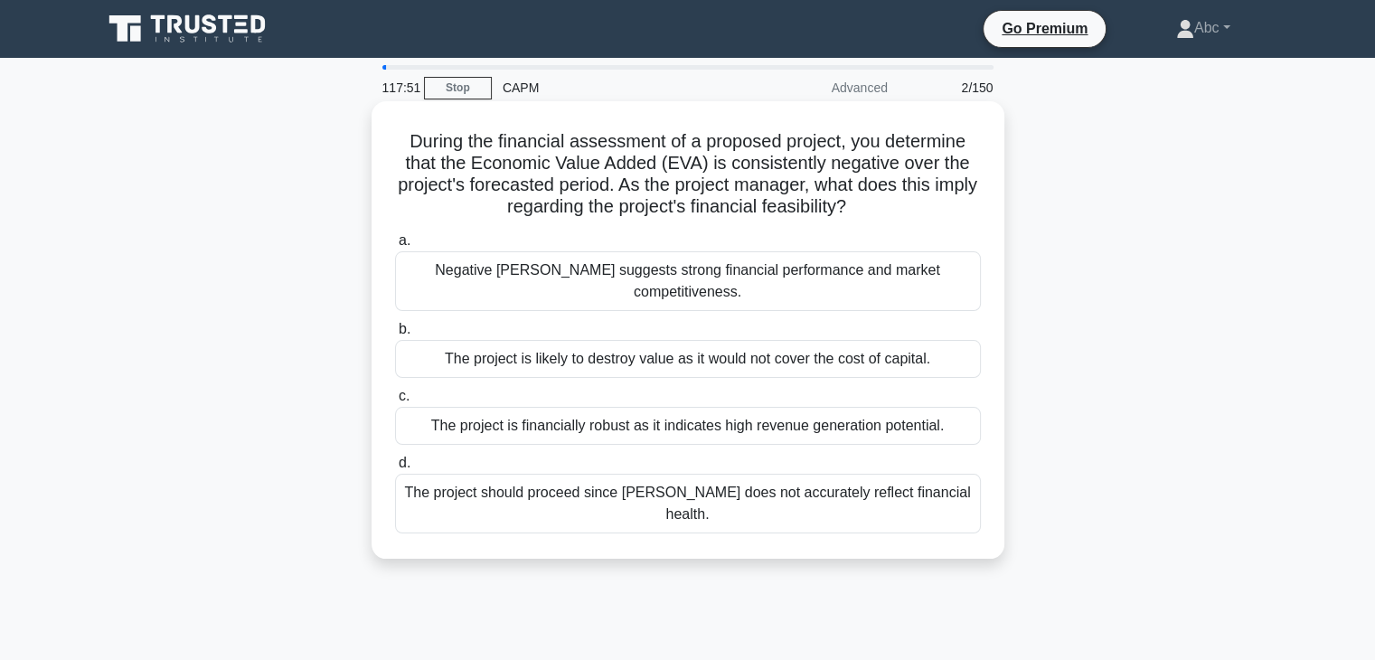
click at [570, 355] on div "The project is likely to destroy value as it would not cover the cost of capita…" at bounding box center [688, 359] width 586 height 38
click at [395, 335] on input "b. The project is likely to destroy value as it would not cover the cost of cap…" at bounding box center [395, 330] width 0 height 12
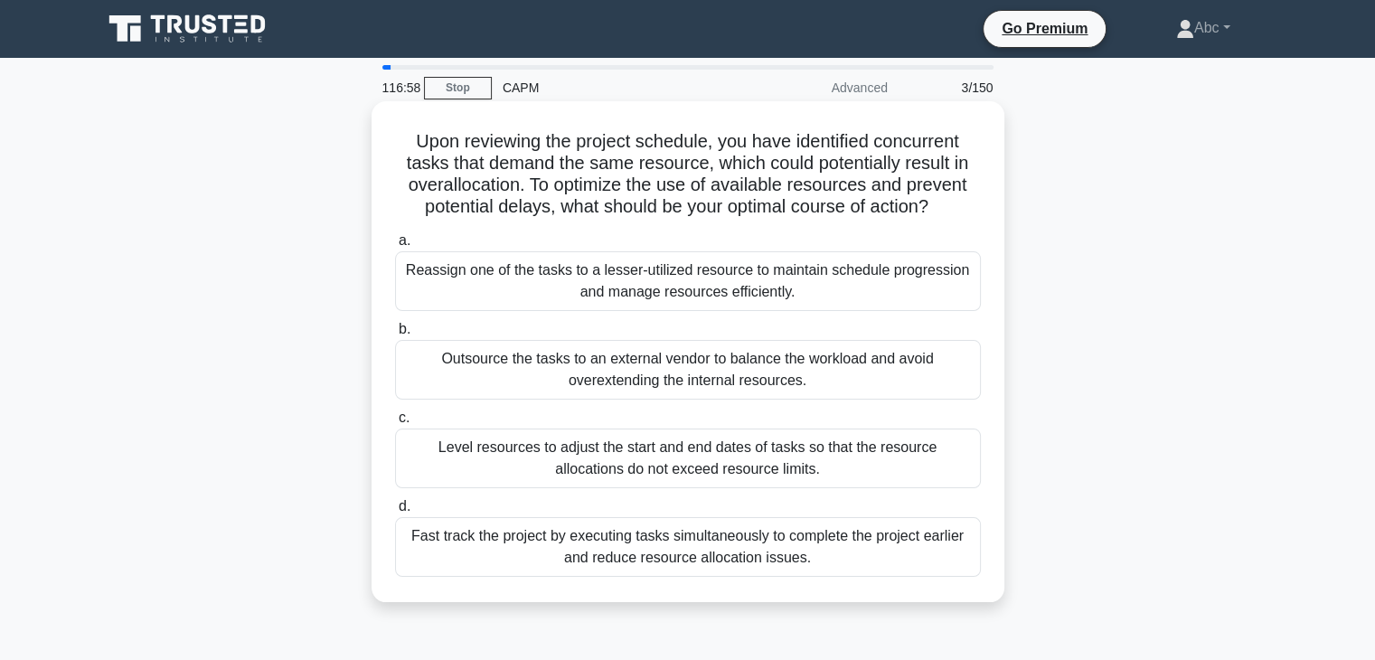
click at [490, 473] on div "Level resources to adjust the start and end dates of tasks so that the resource…" at bounding box center [688, 459] width 586 height 60
click at [395, 424] on input "c. Level resources to adjust the start and end dates of tasks so that the resou…" at bounding box center [395, 418] width 0 height 12
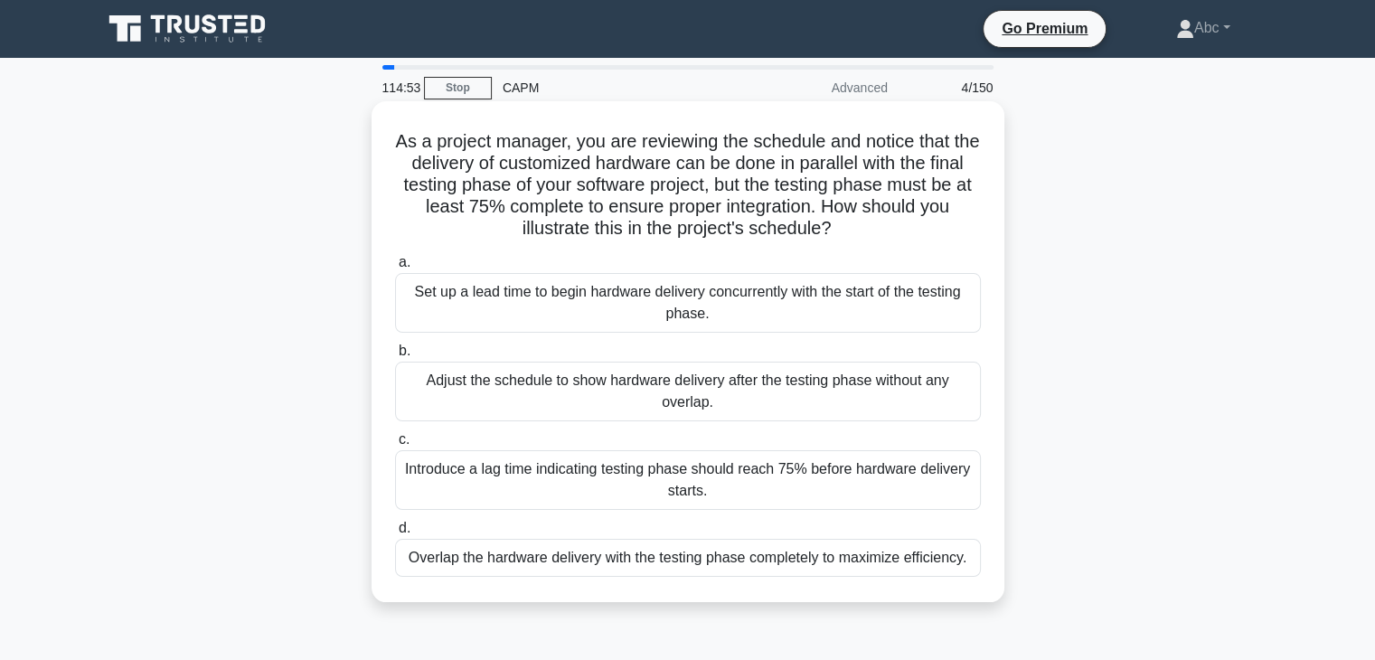
click at [539, 496] on div "Introduce a lag time indicating testing phase should reach 75% before hardware …" at bounding box center [688, 480] width 586 height 60
click at [395, 446] on input "c. Introduce a lag time indicating testing phase should reach 75% before hardwa…" at bounding box center [395, 440] width 0 height 12
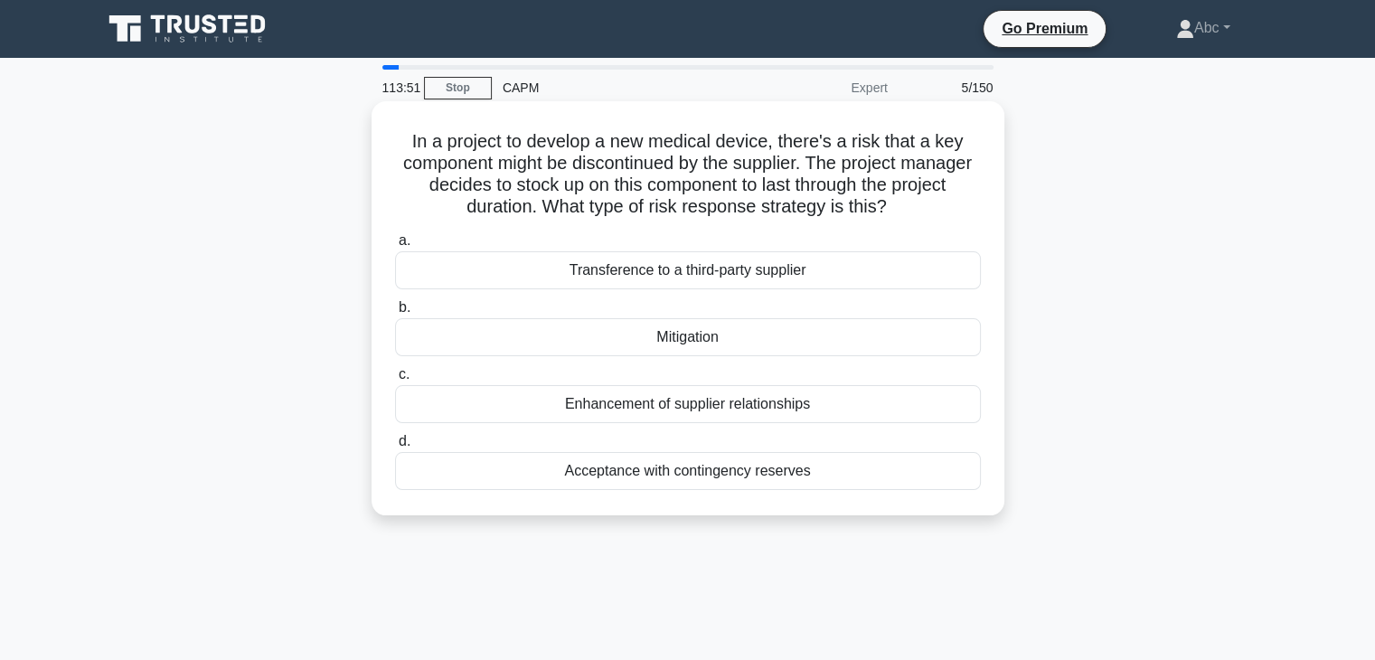
click at [611, 468] on div "Acceptance with contingency reserves" at bounding box center [688, 471] width 586 height 38
click at [395, 448] on input "d. Acceptance with contingency reserves" at bounding box center [395, 442] width 0 height 12
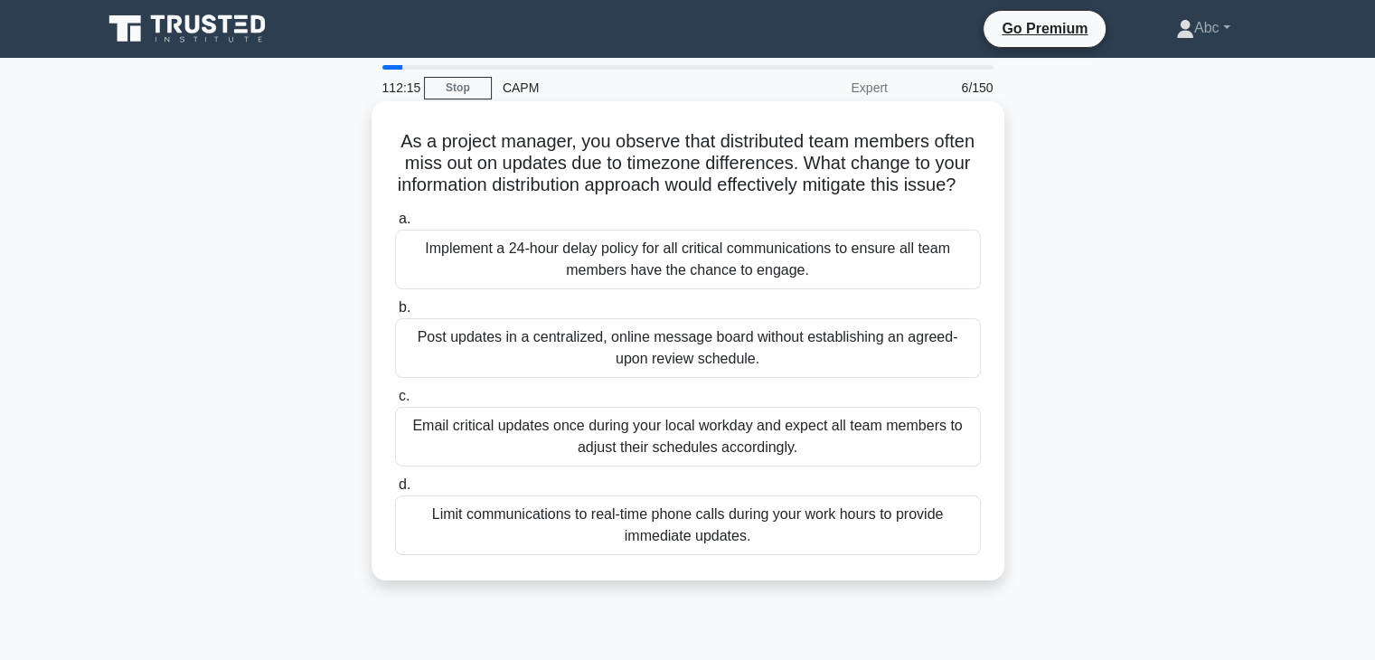
click at [522, 279] on div "Implement a 24-hour delay policy for all critical communications to ensure all …" at bounding box center [688, 260] width 586 height 60
click at [395, 225] on input "a. Implement a 24-hour delay policy for all critical communications to ensure a…" at bounding box center [395, 219] width 0 height 12
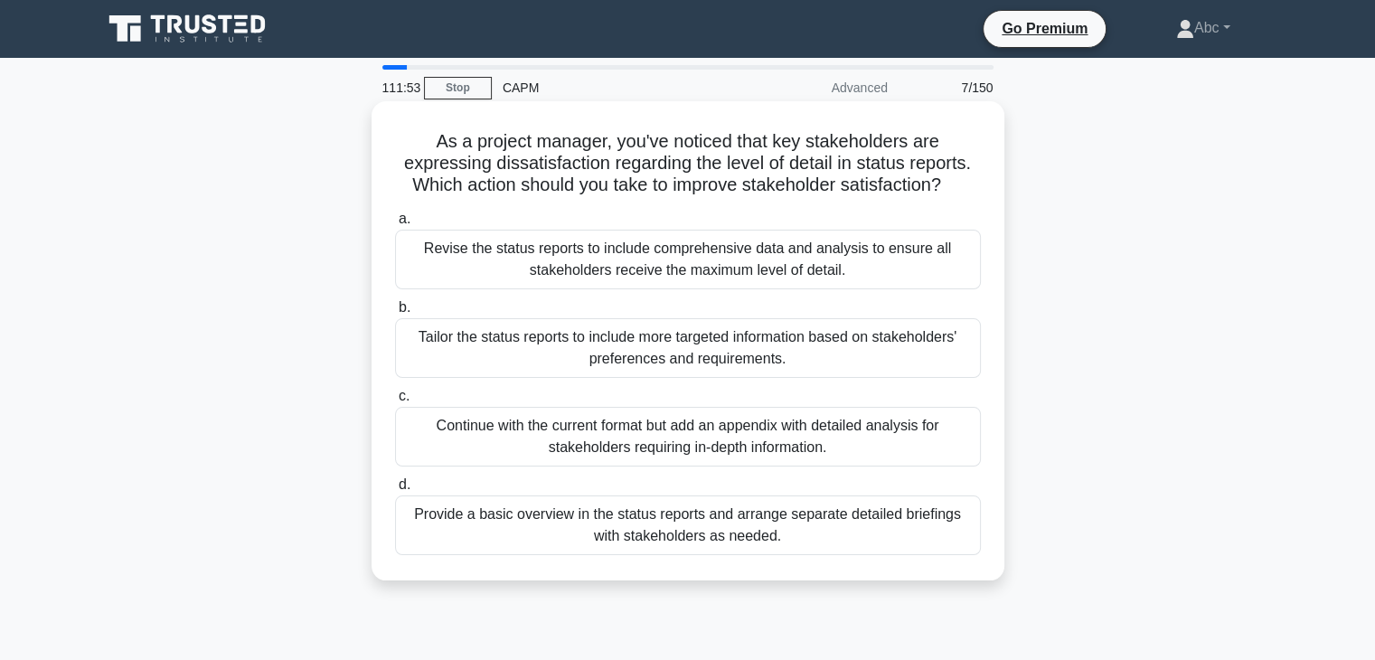
click at [600, 340] on div "Tailor the status reports to include more targeted information based on stakeho…" at bounding box center [688, 348] width 586 height 60
click at [395, 314] on input "b. Tailor the status reports to include more targeted information based on stak…" at bounding box center [395, 308] width 0 height 12
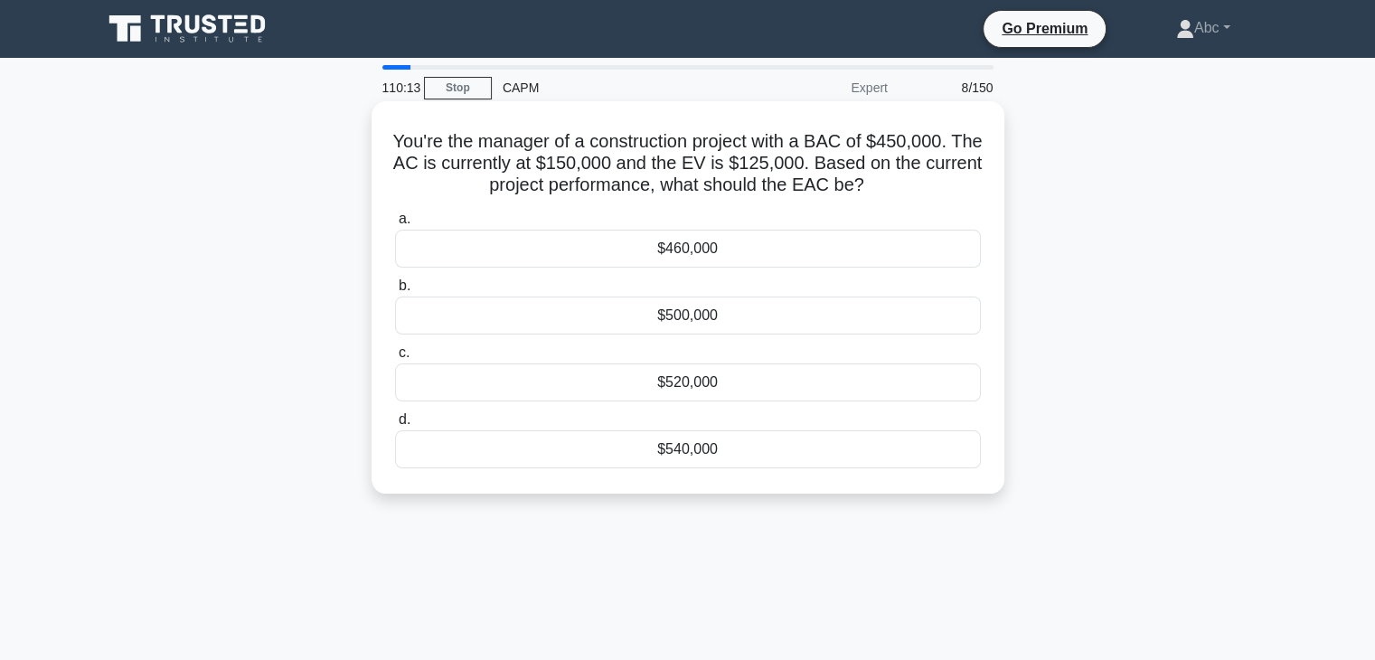
click at [687, 330] on div "$500,000" at bounding box center [688, 316] width 586 height 38
click at [395, 292] on input "b. $500,000" at bounding box center [395, 286] width 0 height 12
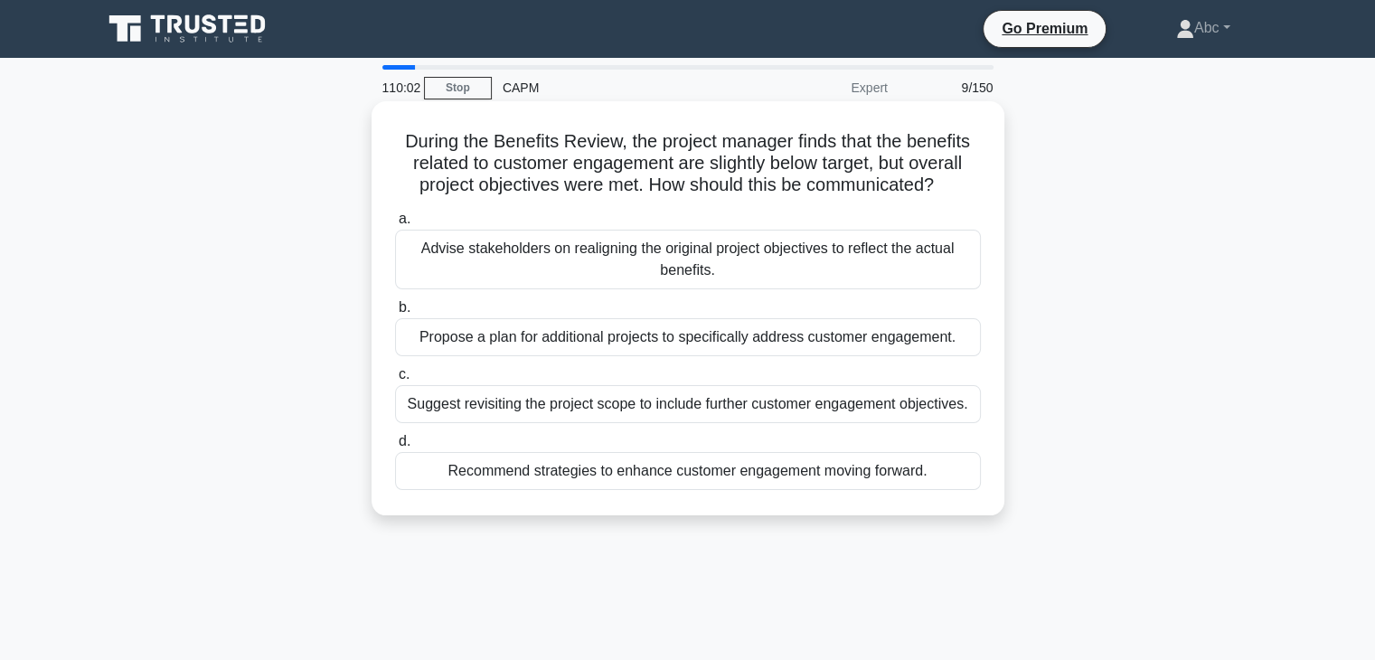
click at [482, 329] on div "Propose a plan for additional projects to specifically address customer engagem…" at bounding box center [688, 337] width 586 height 38
click at [395, 314] on input "b. Propose a plan for additional projects to specifically address customer enga…" at bounding box center [395, 308] width 0 height 12
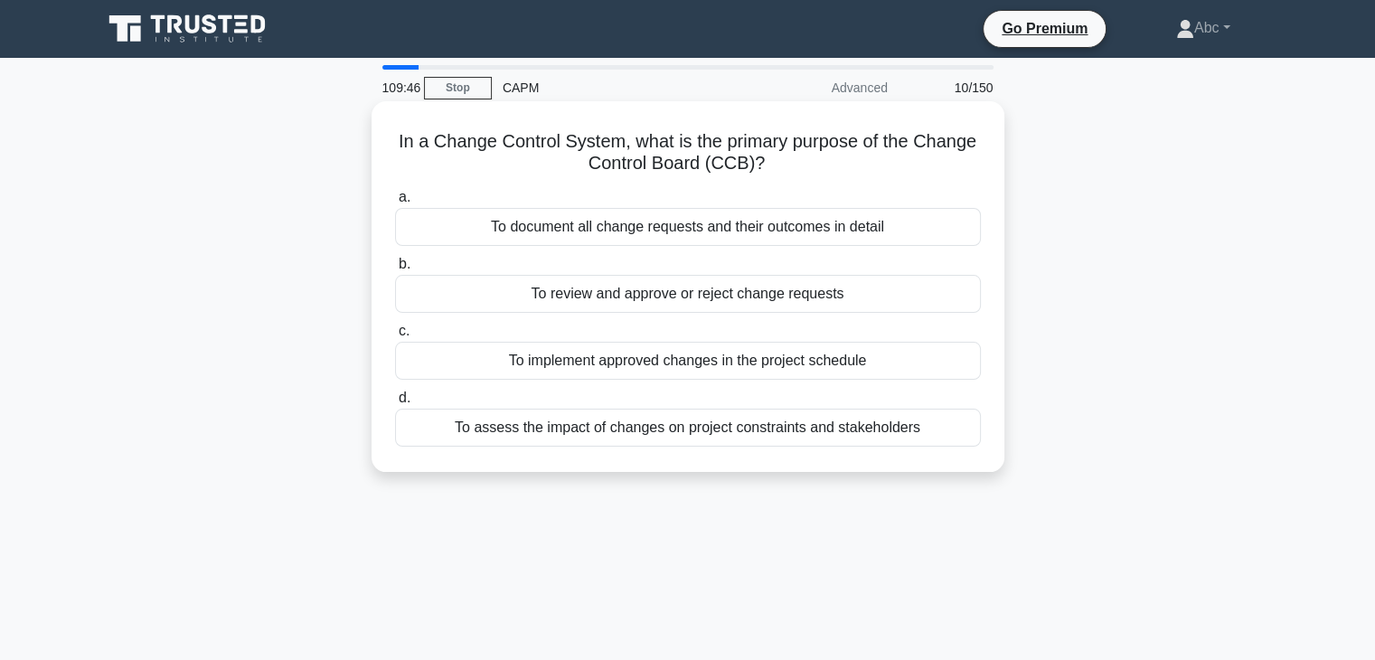
click at [579, 301] on div "To review and approve or reject change requests" at bounding box center [688, 294] width 586 height 38
click at [395, 270] on input "b. To review and approve or reject change requests" at bounding box center [395, 265] width 0 height 12
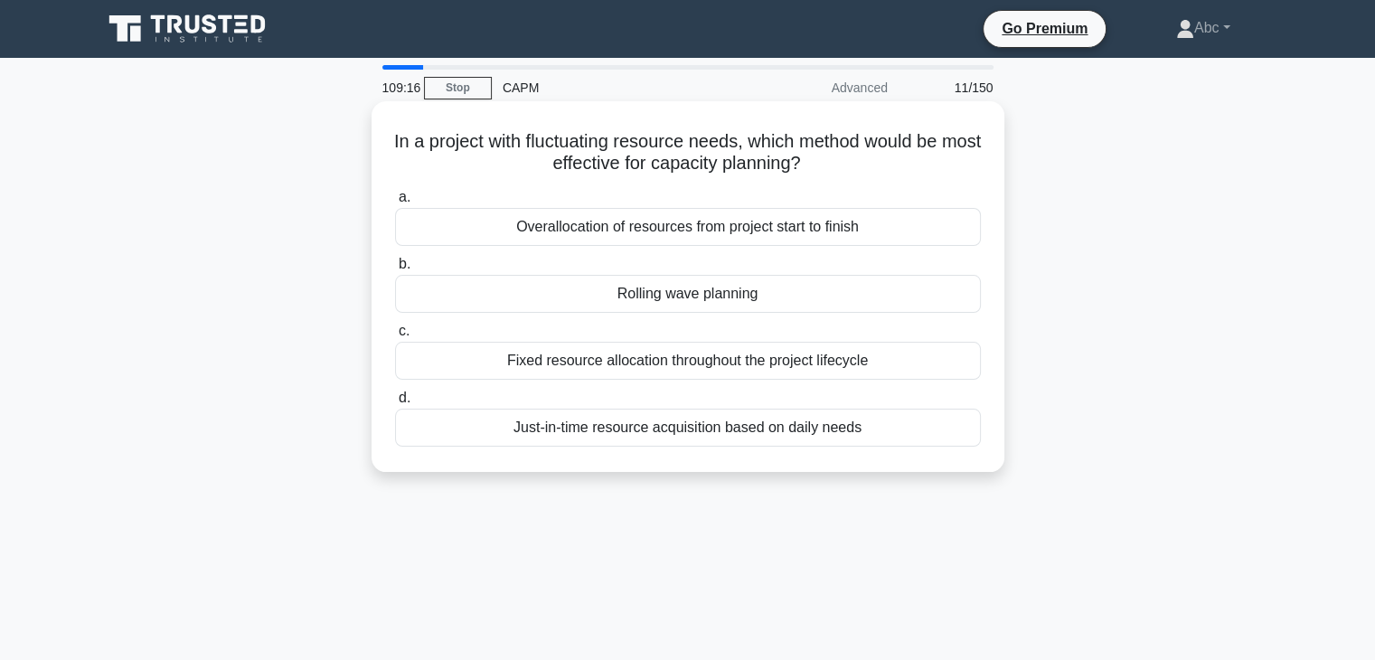
click at [696, 282] on div "Rolling wave planning" at bounding box center [688, 294] width 586 height 38
click at [395, 270] on input "b. Rolling wave planning" at bounding box center [395, 265] width 0 height 12
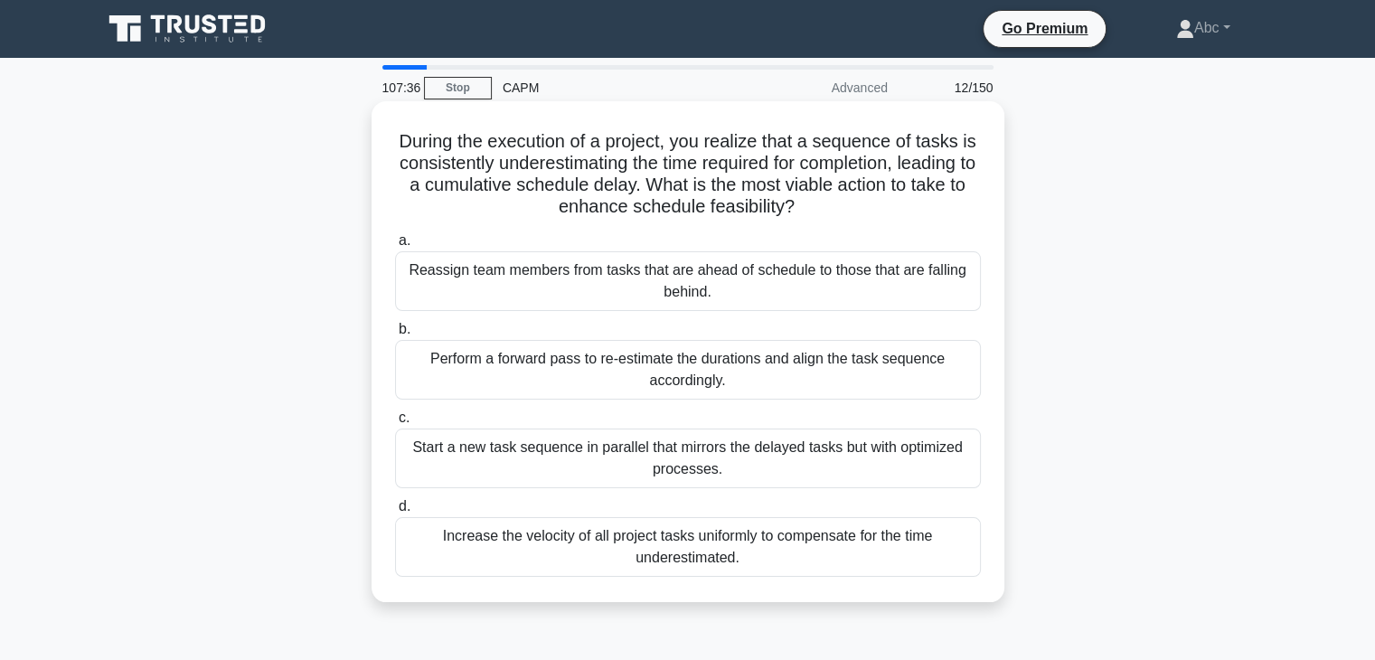
click at [535, 538] on div "Increase the velocity of all project tasks uniformly to compensate for the time…" at bounding box center [688, 547] width 586 height 60
click at [395, 513] on input "d. Increase the velocity of all project tasks uniformly to compensate for the t…" at bounding box center [395, 507] width 0 height 12
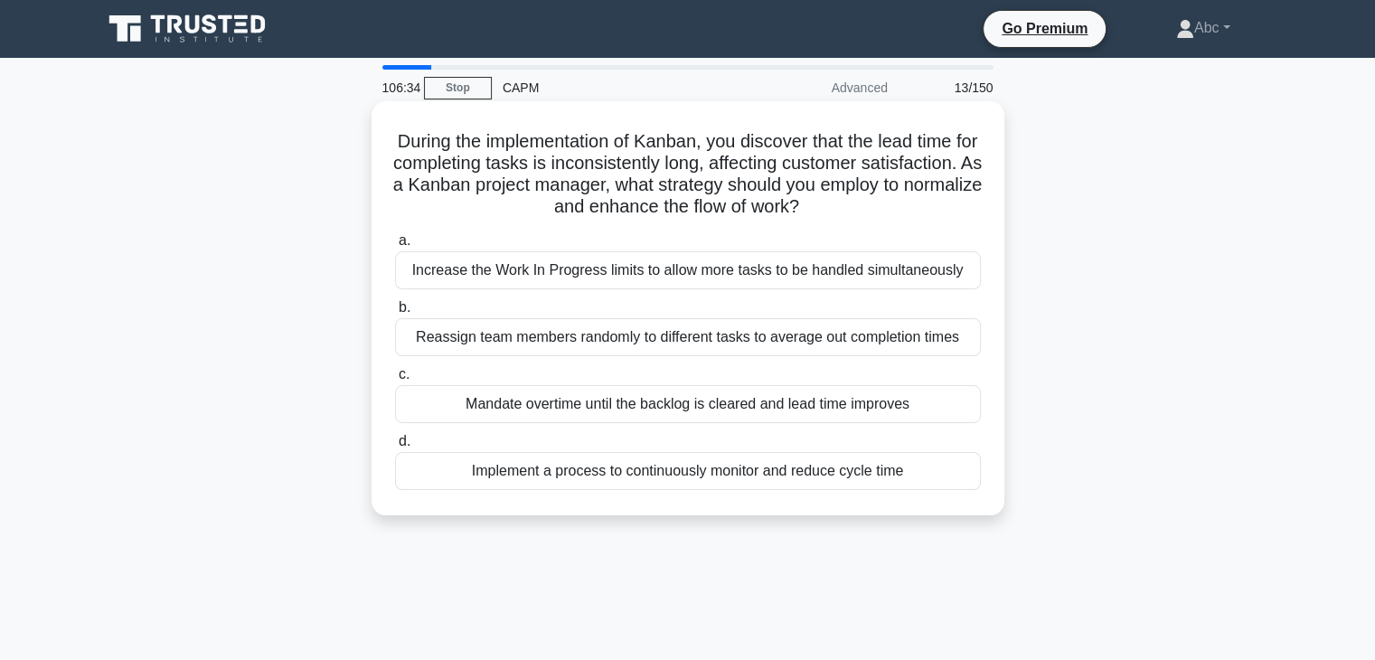
click at [508, 271] on div "Increase the Work In Progress limits to allow more tasks to be handled simultan…" at bounding box center [688, 270] width 586 height 38
click at [395, 247] on input "a. Increase the Work In Progress limits to allow more tasks to be handled simul…" at bounding box center [395, 241] width 0 height 12
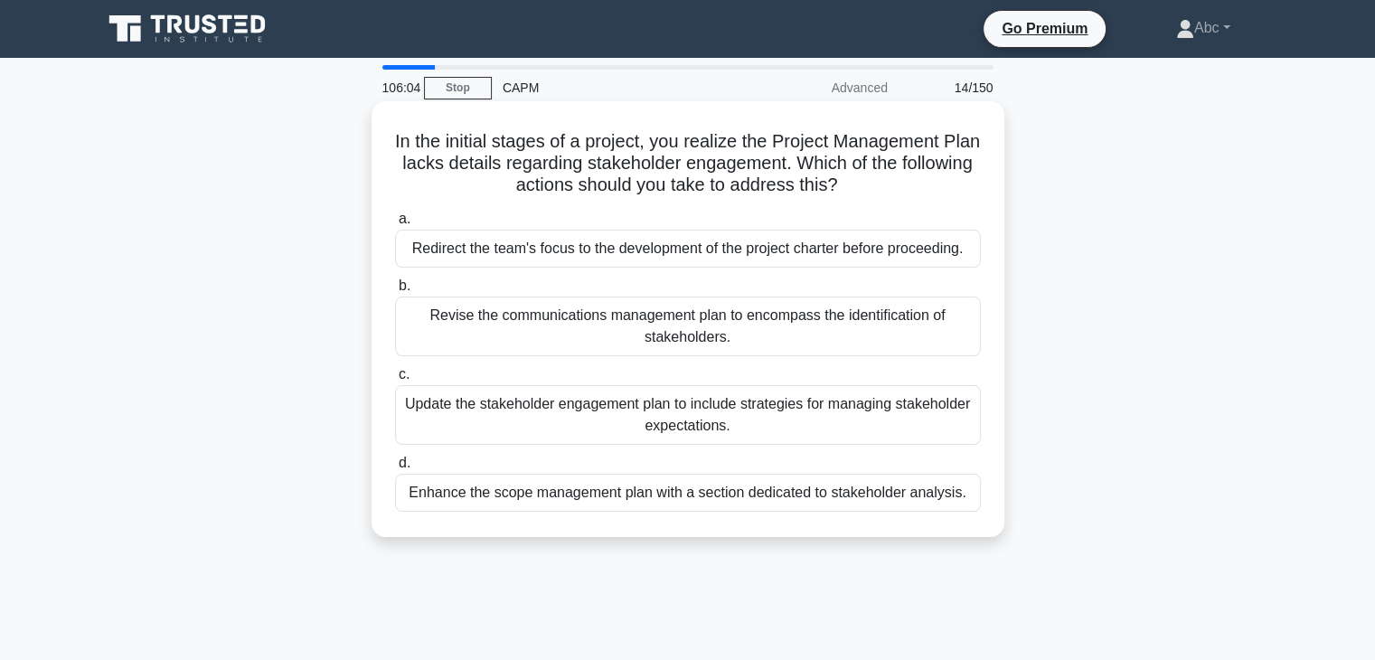
click at [561, 487] on div "Enhance the scope management plan with a section dedicated to stakeholder analy…" at bounding box center [688, 493] width 586 height 38
click at [395, 469] on input "d. Enhance the scope management plan with a section dedicated to stakeholder an…" at bounding box center [395, 464] width 0 height 12
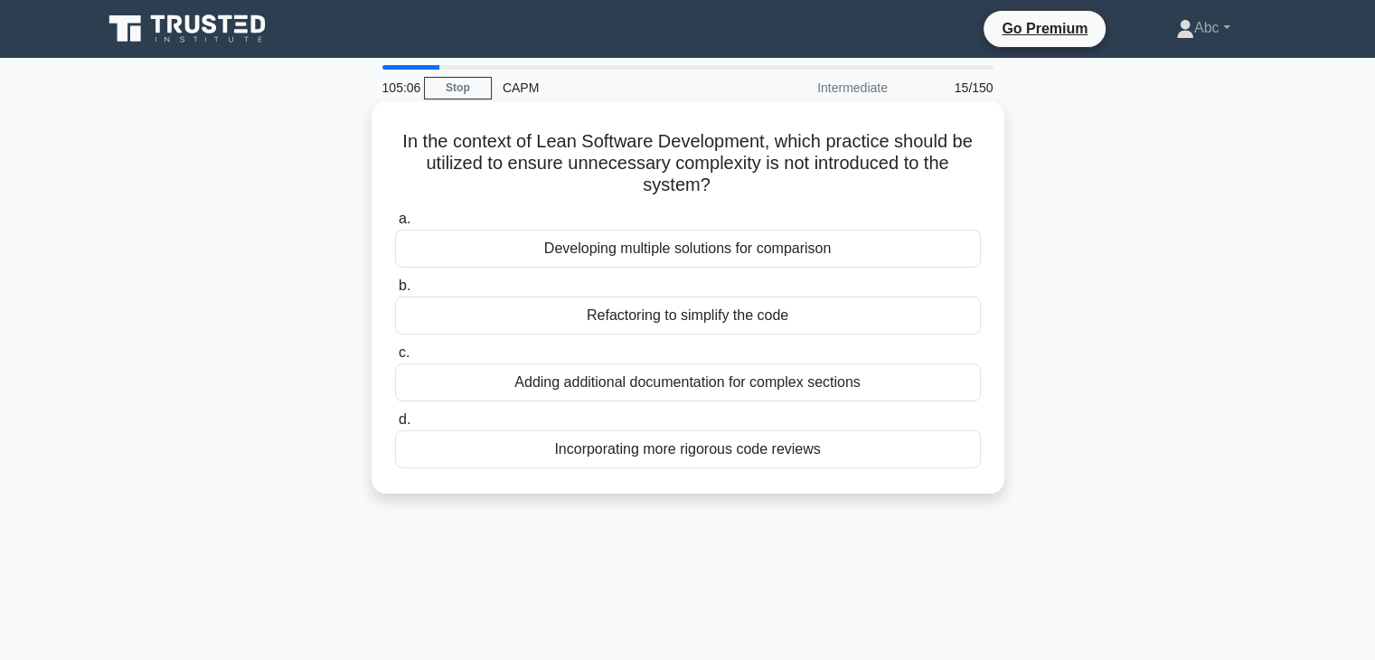
click at [685, 251] on div "Developing multiple solutions for comparison" at bounding box center [688, 249] width 586 height 38
click at [395, 225] on input "a. Developing multiple solutions for comparison" at bounding box center [395, 219] width 0 height 12
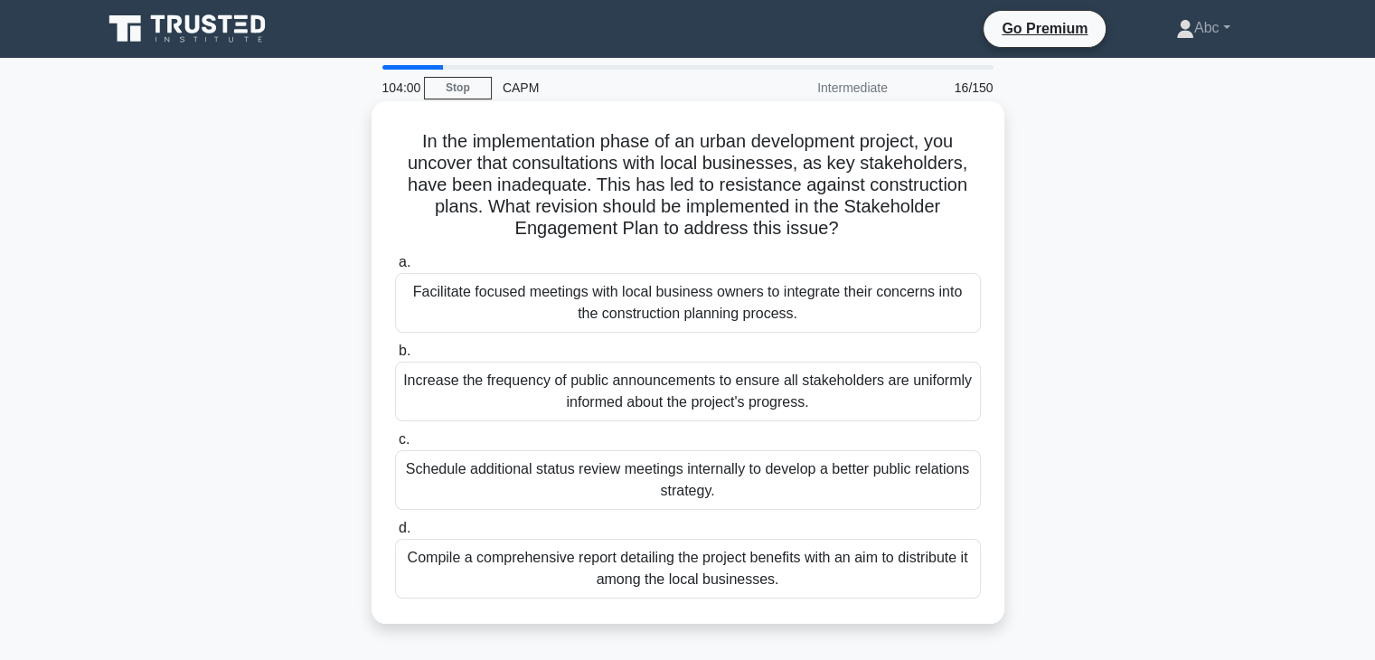
click at [534, 319] on div "Facilitate focused meetings with local business owners to integrate their conce…" at bounding box center [688, 303] width 586 height 60
click at [395, 269] on input "a. Facilitate focused meetings with local business owners to integrate their co…" at bounding box center [395, 263] width 0 height 12
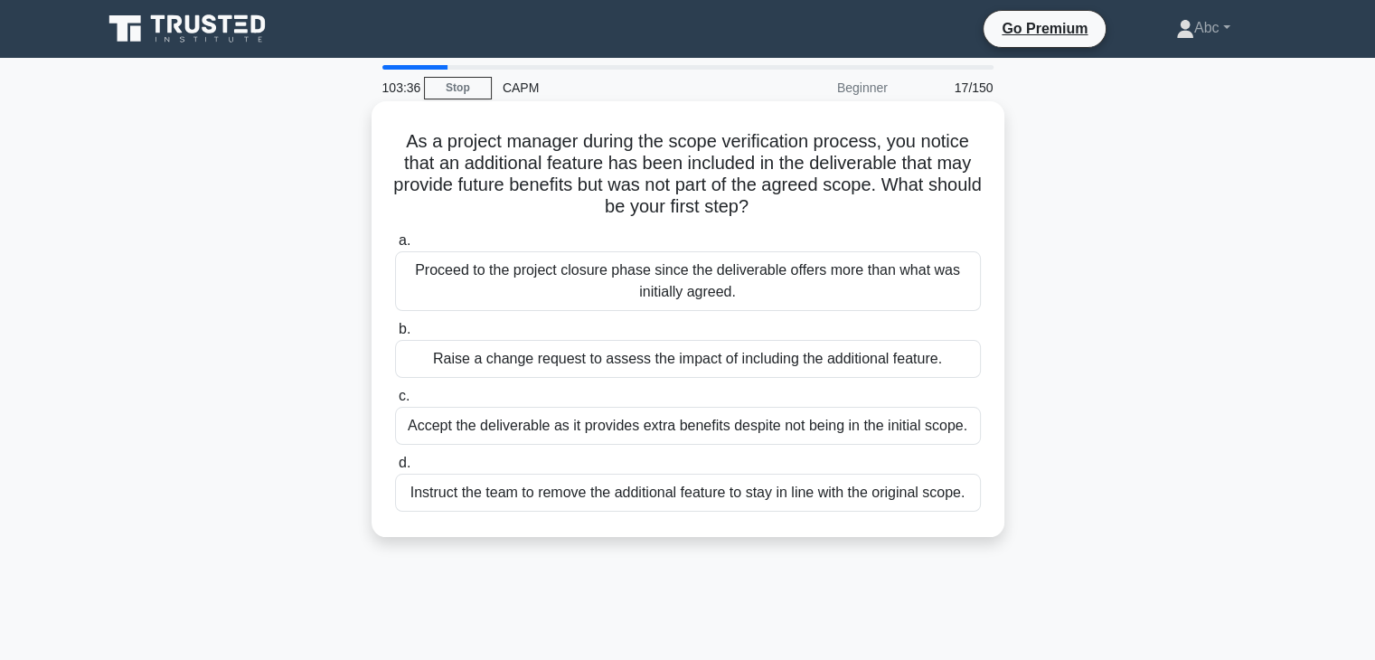
click at [535, 360] on div "Raise a change request to assess the impact of including the additional feature." at bounding box center [688, 359] width 586 height 38
click at [395, 335] on input "b. Raise a change request to assess the impact of including the additional feat…" at bounding box center [395, 330] width 0 height 12
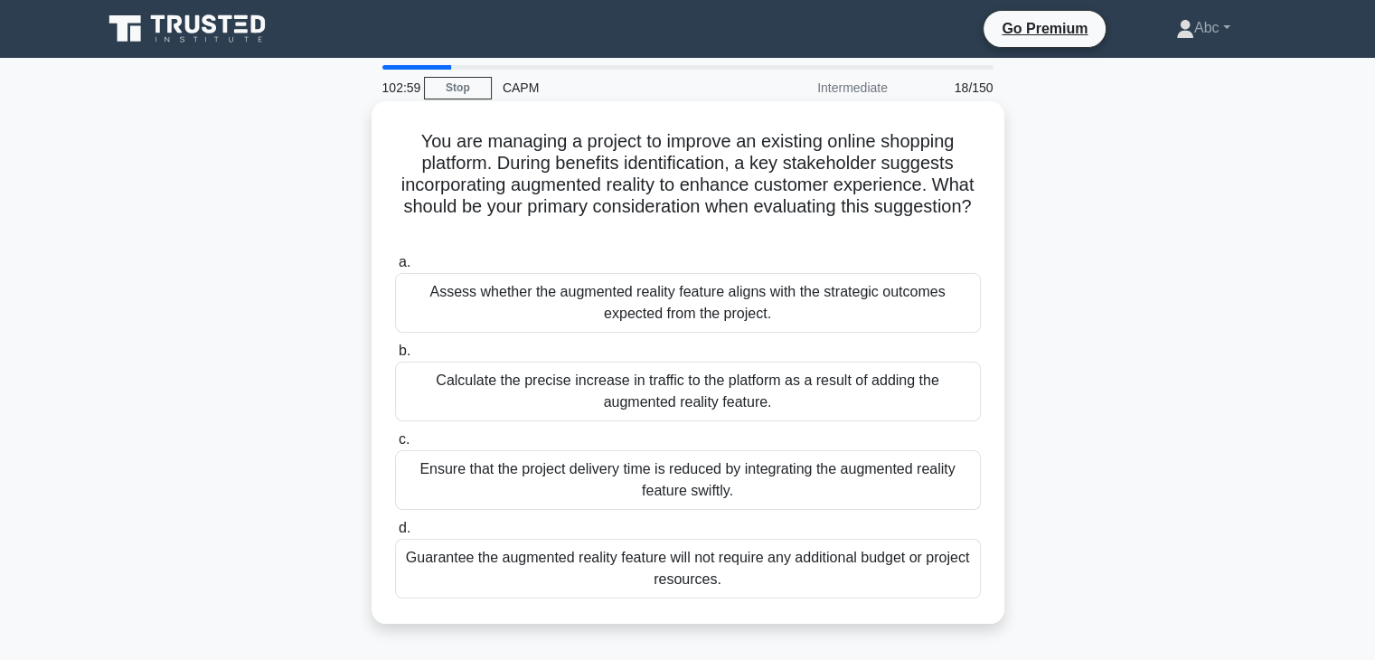
click at [763, 314] on div "Assess whether the augmented reality feature aligns with the strategic outcomes…" at bounding box center [688, 303] width 586 height 60
click at [395, 269] on input "a. Assess whether the augmented reality feature aligns with the strategic outco…" at bounding box center [395, 263] width 0 height 12
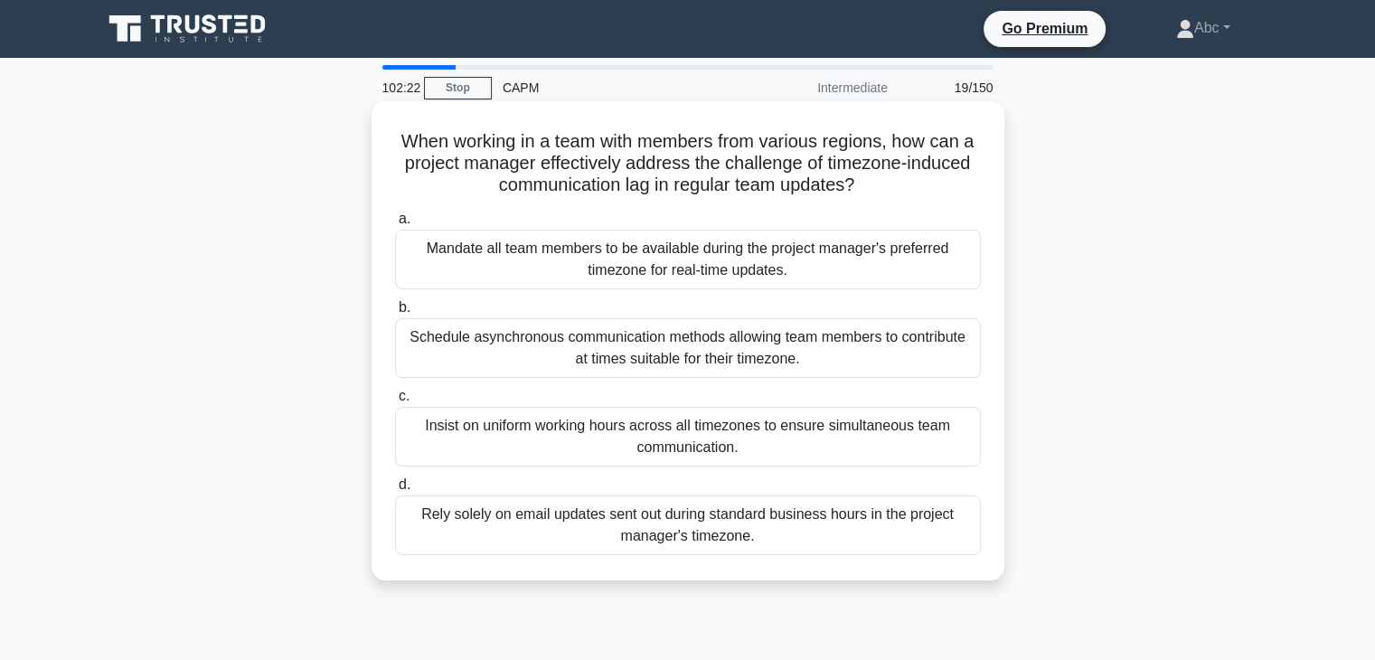
click at [700, 351] on div "Schedule asynchronous communication methods allowing team members to contribute…" at bounding box center [688, 348] width 586 height 60
click at [395, 314] on input "b. Schedule asynchronous communication methods allowing team members to contrib…" at bounding box center [395, 308] width 0 height 12
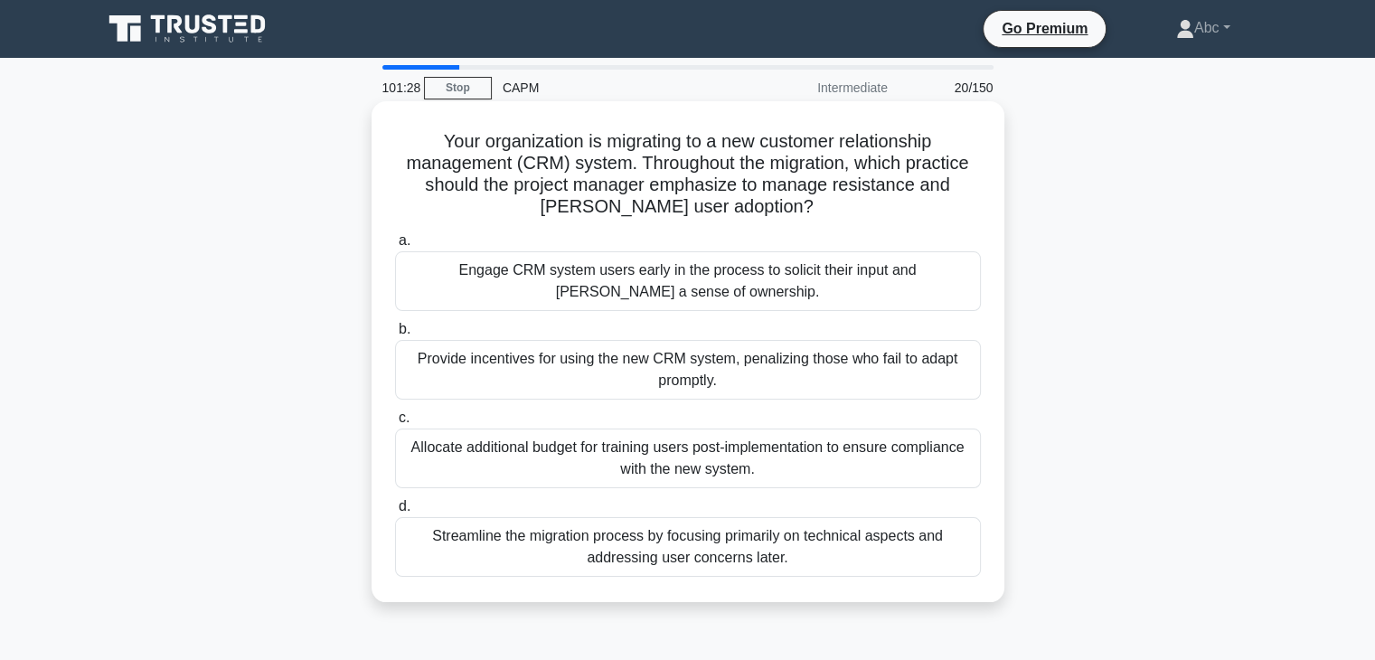
click at [538, 480] on div "Allocate additional budget for training users post-implementation to ensure com…" at bounding box center [688, 459] width 586 height 60
click at [395, 424] on input "c. Allocate additional budget for training users post-implementation to ensure …" at bounding box center [395, 418] width 0 height 12
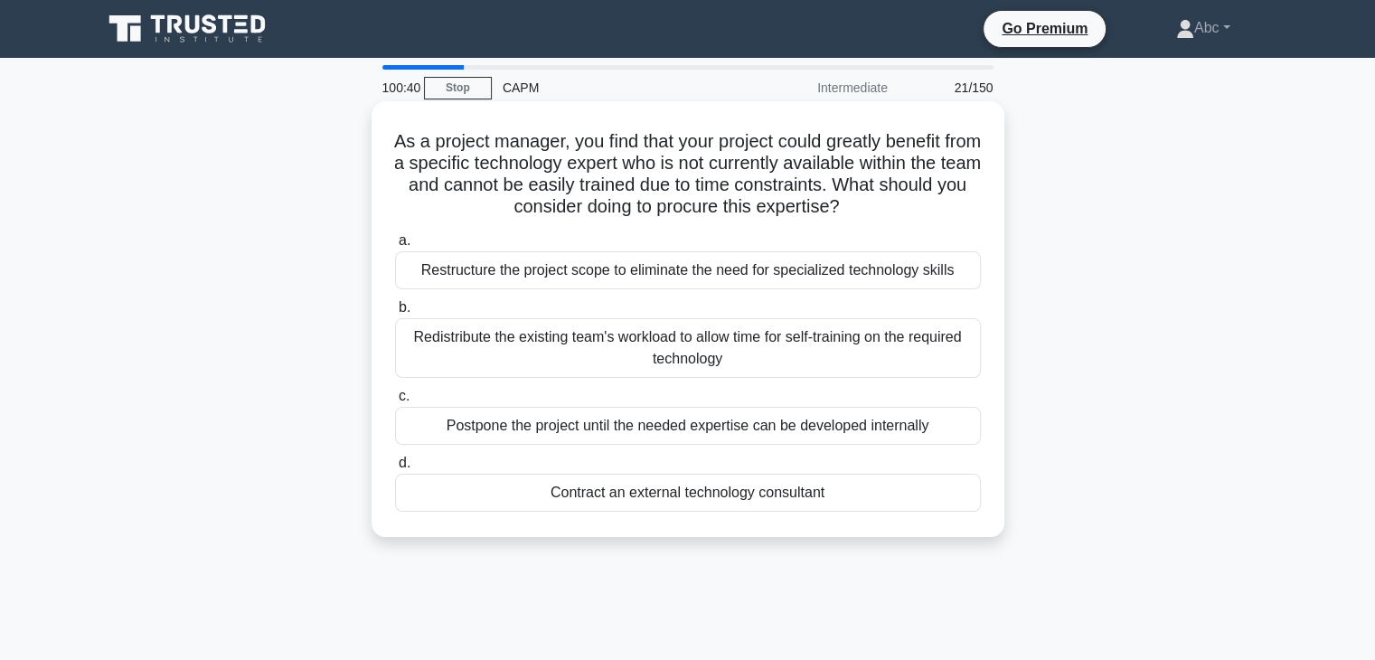
click at [513, 489] on div "Contract an external technology consultant" at bounding box center [688, 493] width 586 height 38
click at [395, 469] on input "d. Contract an external technology consultant" at bounding box center [395, 464] width 0 height 12
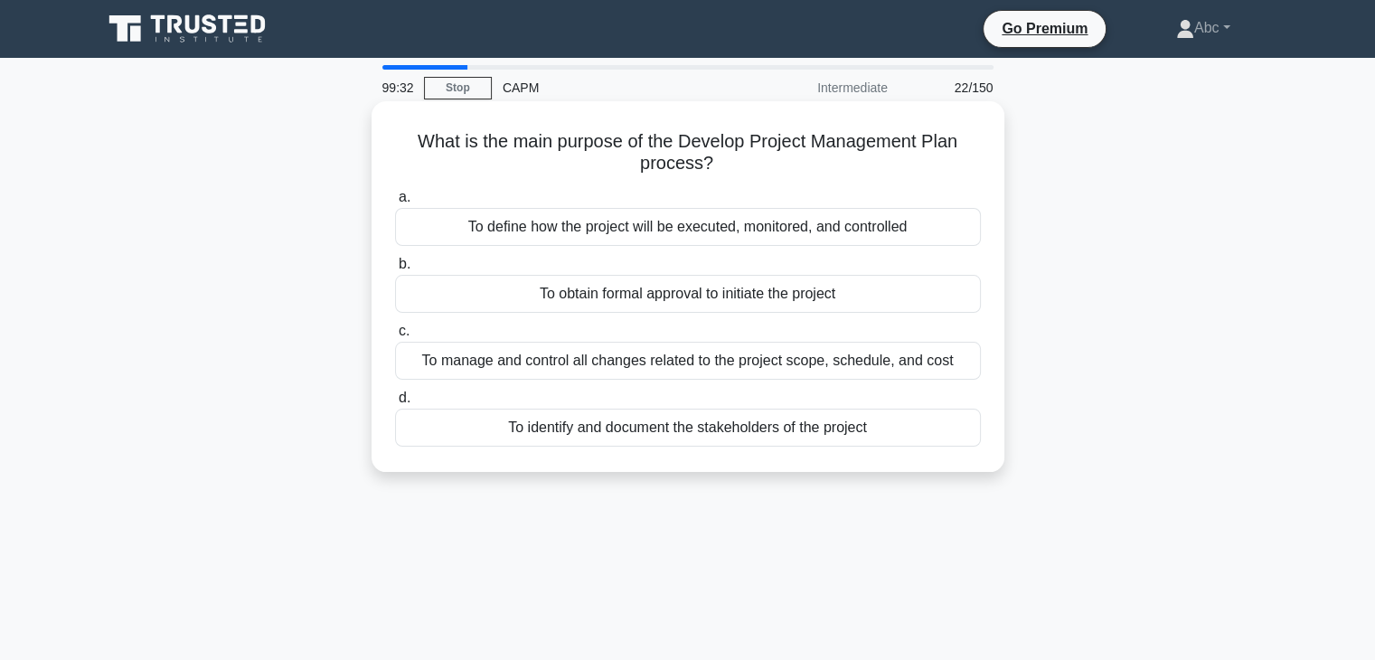
click at [669, 239] on div "To define how the project will be executed, monitored, and controlled" at bounding box center [688, 227] width 586 height 38
click at [395, 203] on input "a. To define how the project will be executed, monitored, and controlled" at bounding box center [395, 198] width 0 height 12
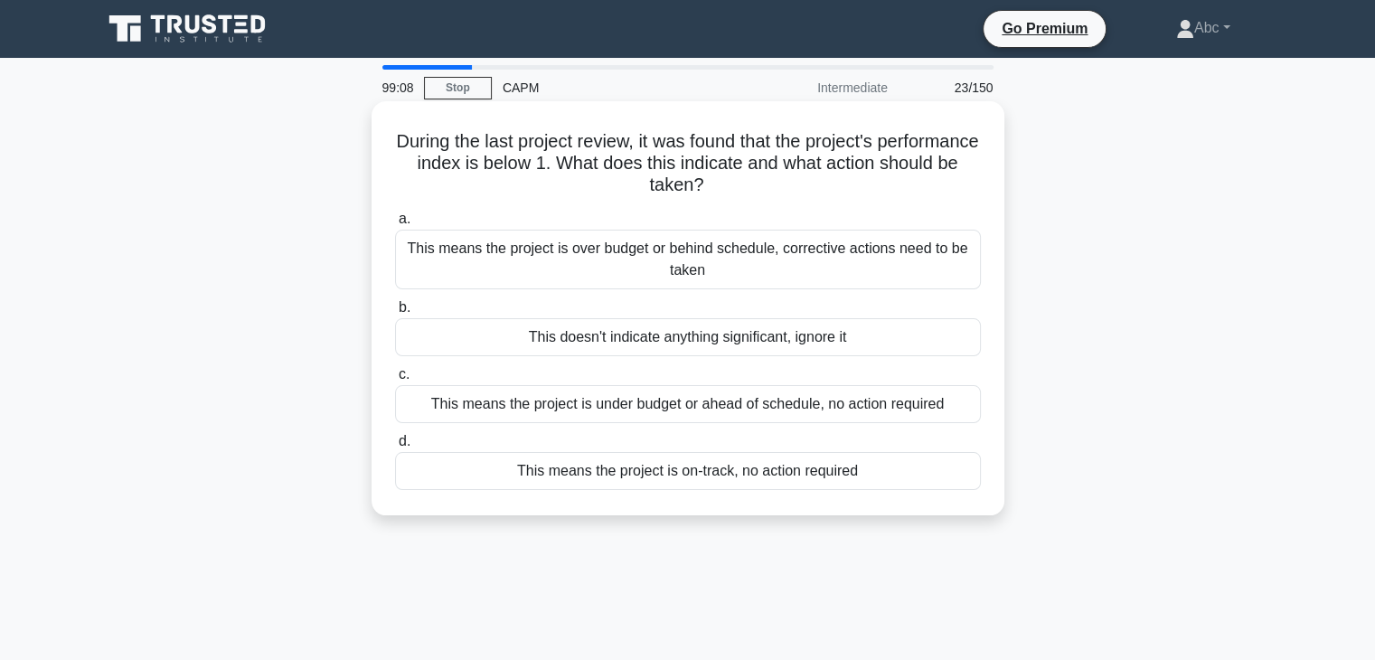
click at [619, 264] on div "This means the project is over budget or behind schedule, corrective actions ne…" at bounding box center [688, 260] width 586 height 60
click at [395, 225] on input "a. This means the project is over budget or behind schedule, corrective actions…" at bounding box center [395, 219] width 0 height 12
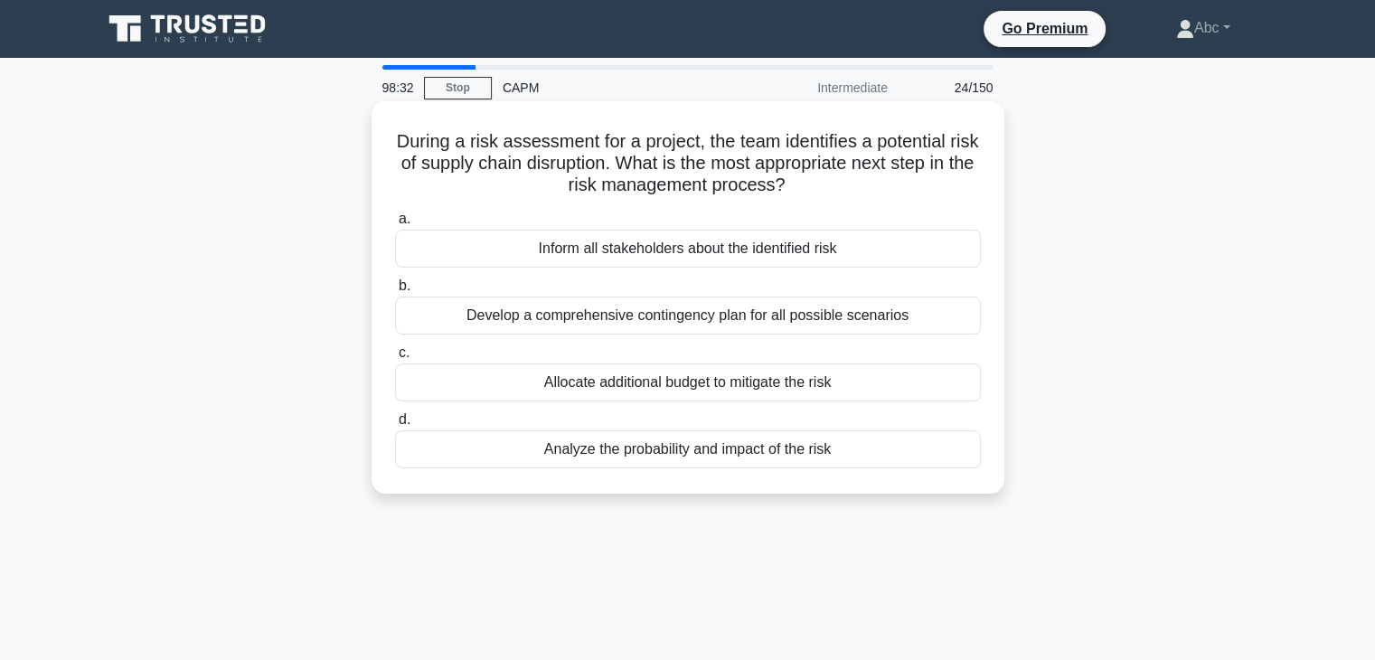
click at [657, 446] on div "Analyze the probability and impact of the risk" at bounding box center [688, 449] width 586 height 38
click at [395, 426] on input "d. Analyze the probability and impact of the risk" at bounding box center [395, 420] width 0 height 12
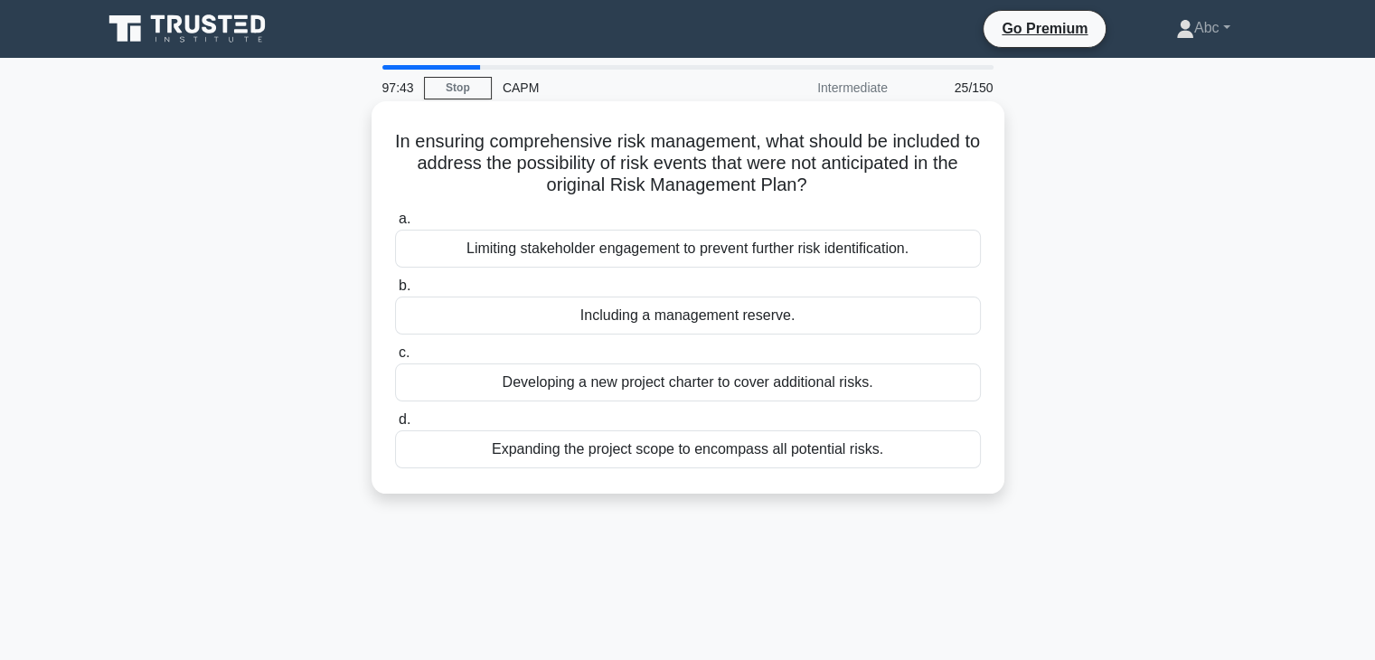
click at [721, 316] on div "Including a management reserve." at bounding box center [688, 316] width 586 height 38
click at [395, 292] on input "b. Including a management reserve." at bounding box center [395, 286] width 0 height 12
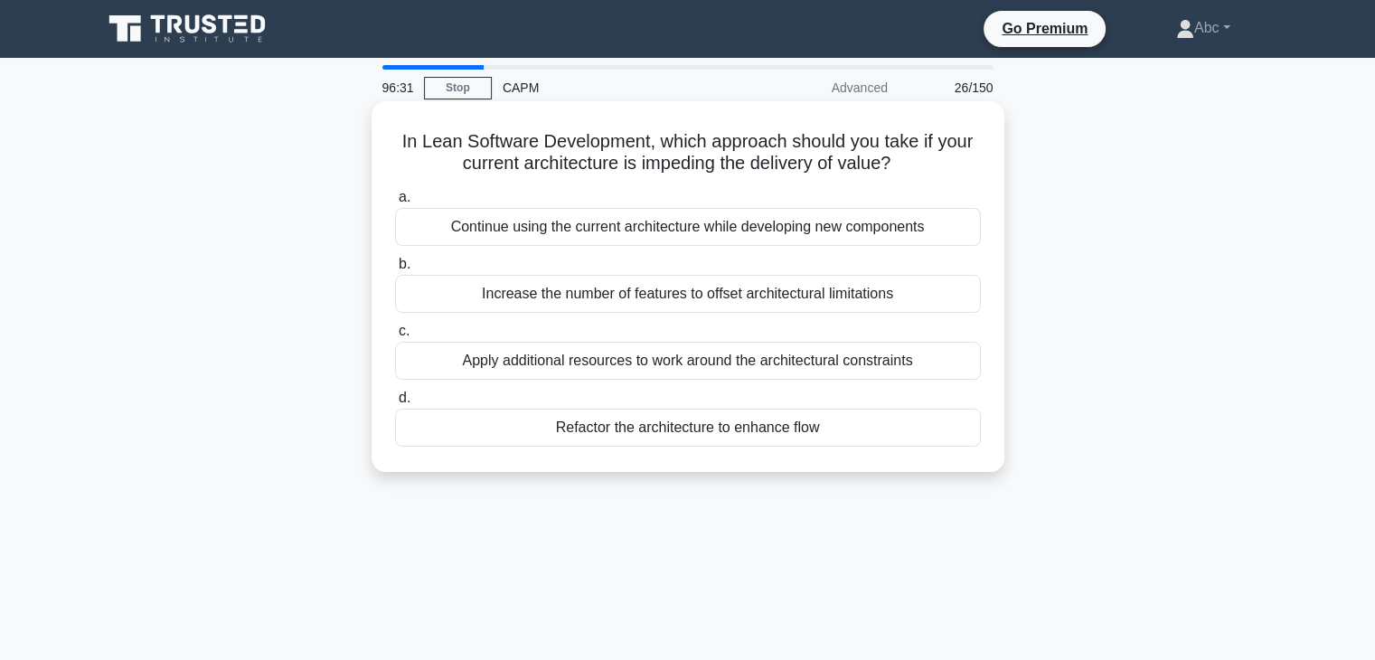
click at [742, 435] on div "Refactor the architecture to enhance flow" at bounding box center [688, 428] width 586 height 38
click at [395, 404] on input "d. Refactor the architecture to enhance flow" at bounding box center [395, 398] width 0 height 12
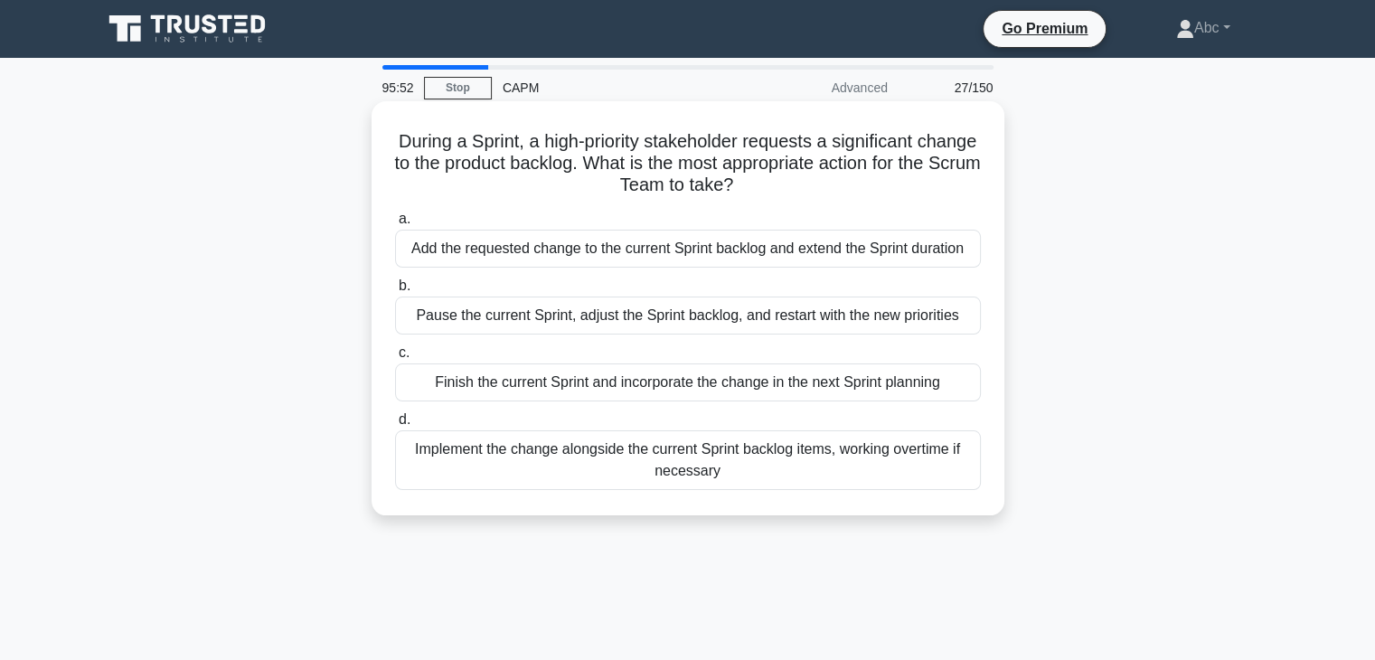
click at [742, 399] on div "Finish the current Sprint and incorporate the change in the next Sprint planning" at bounding box center [688, 383] width 586 height 38
click at [395, 359] on input "c. Finish the current Sprint and incorporate the change in the next Sprint plan…" at bounding box center [395, 353] width 0 height 12
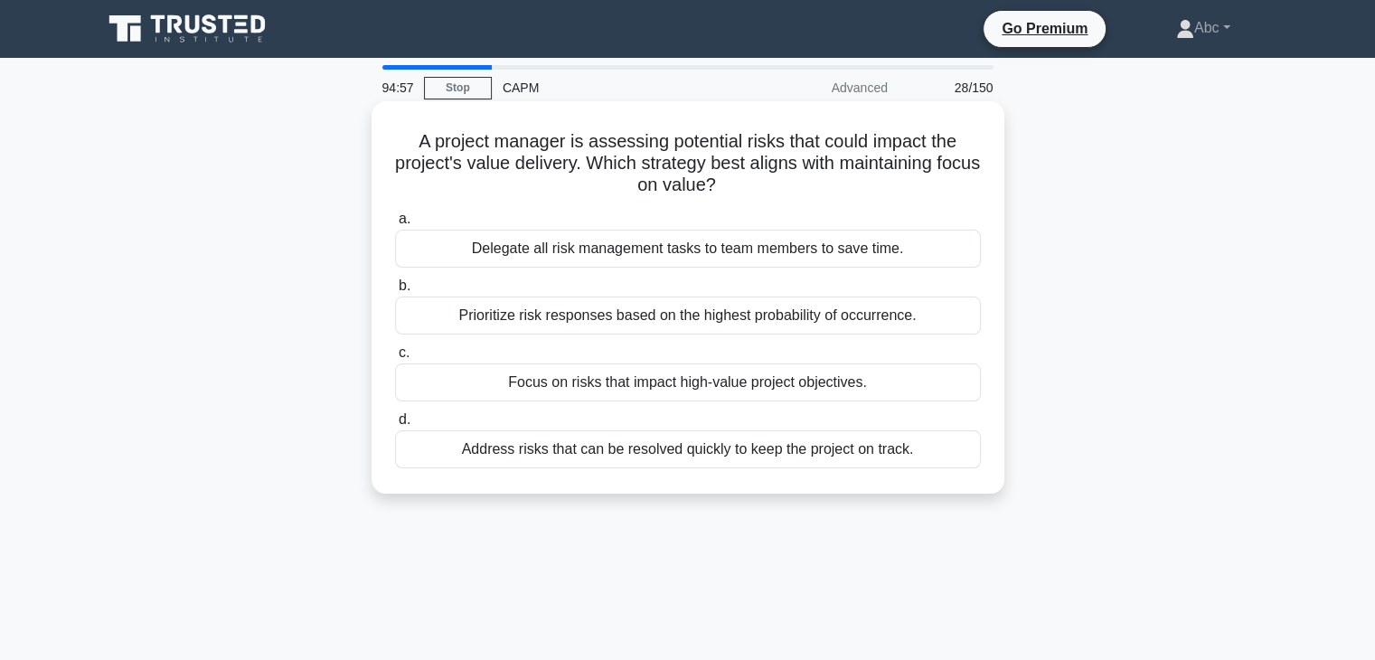
click at [674, 313] on div "Prioritize risk responses based on the highest probability of occurrence." at bounding box center [688, 316] width 586 height 38
click at [395, 292] on input "b. Prioritize risk responses based on the highest probability of occurrence." at bounding box center [395, 286] width 0 height 12
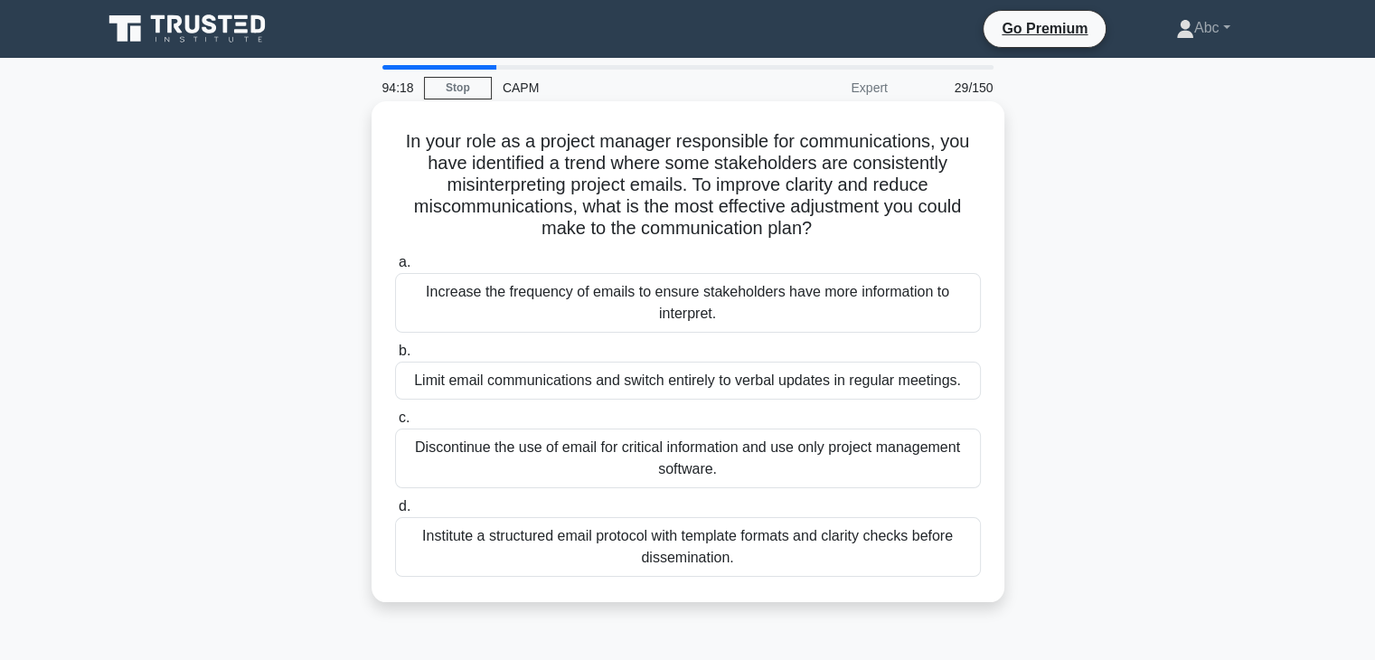
click at [705, 564] on div "Institute a structured email protocol with template formats and clarity checks …" at bounding box center [688, 547] width 586 height 60
click at [395, 513] on input "d. Institute a structured email protocol with template formats and clarity chec…" at bounding box center [395, 507] width 0 height 12
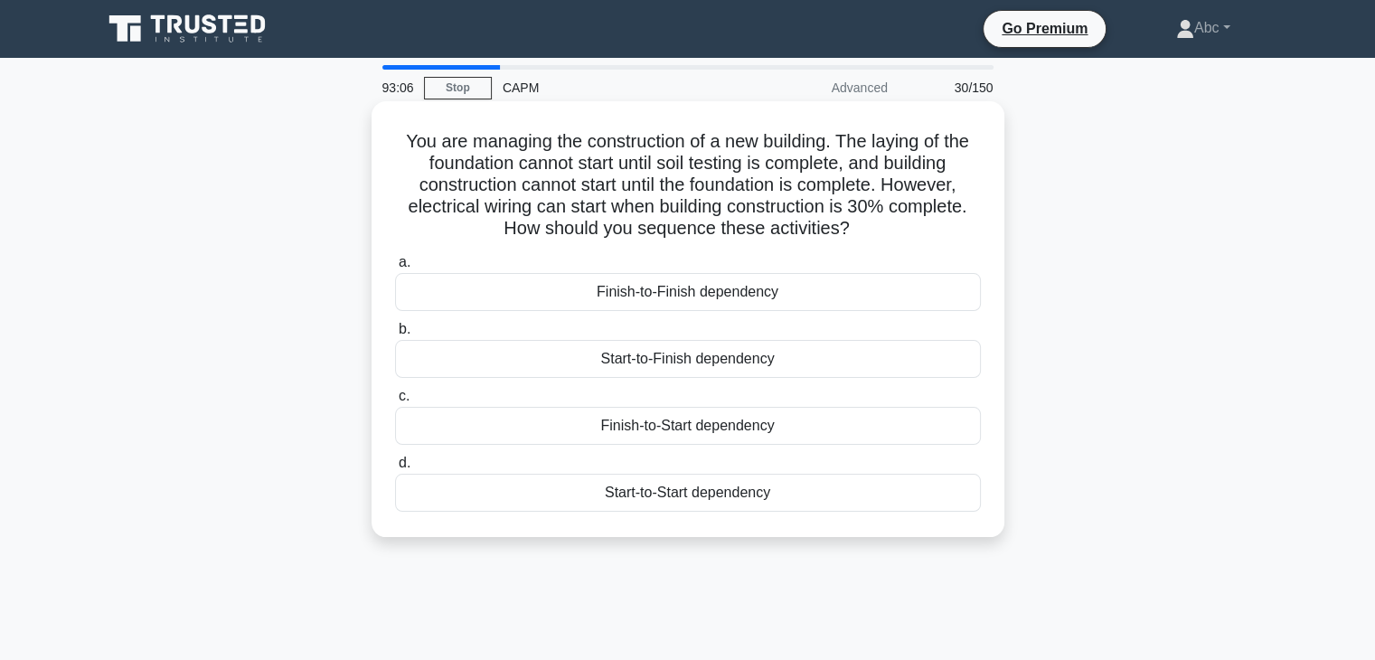
click at [622, 421] on div "Finish-to-Start dependency" at bounding box center [688, 426] width 586 height 38
click at [395, 402] on input "c. Finish-to-Start dependency" at bounding box center [395, 397] width 0 height 12
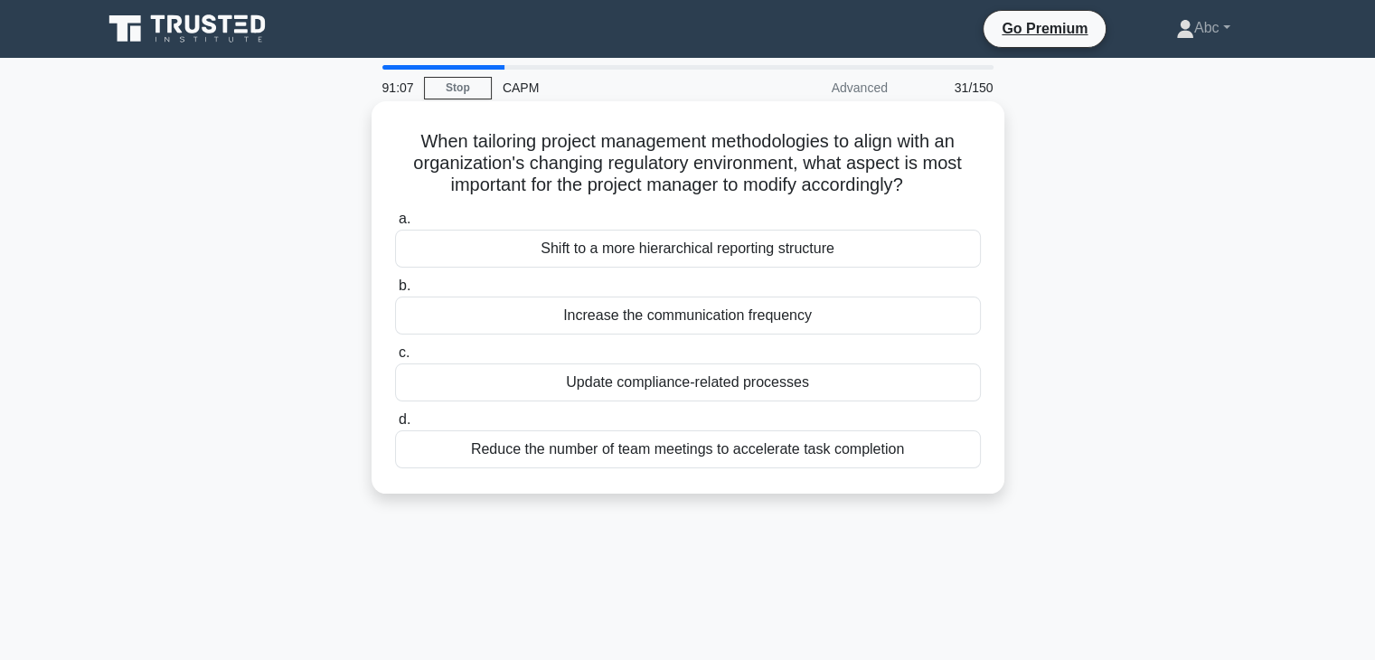
click at [694, 334] on div "Increase the communication frequency" at bounding box center [688, 316] width 586 height 38
click at [395, 292] on input "b. Increase the communication frequency" at bounding box center [395, 286] width 0 height 12
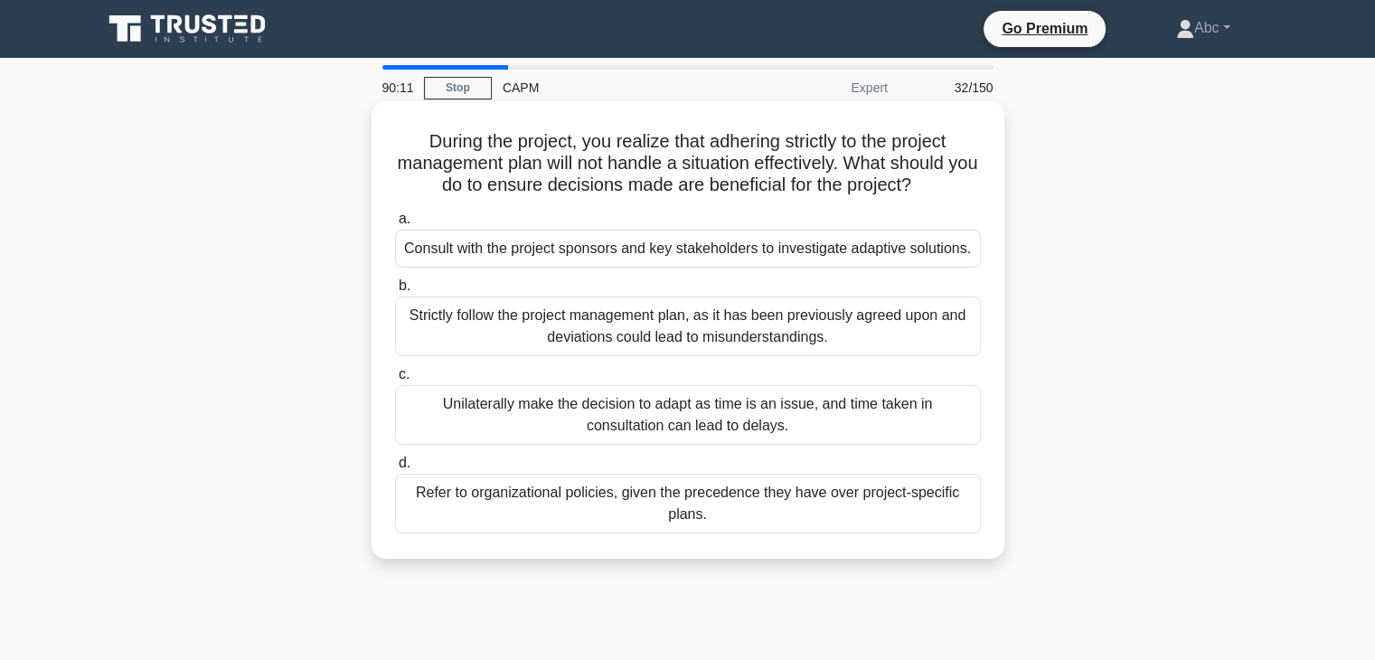
click at [686, 265] on div "Consult with the project sponsors and key stakeholders to investigate adaptive …" at bounding box center [688, 249] width 586 height 38
click at [395, 225] on input "a. Consult with the project sponsors and key stakeholders to investigate adapti…" at bounding box center [395, 219] width 0 height 12
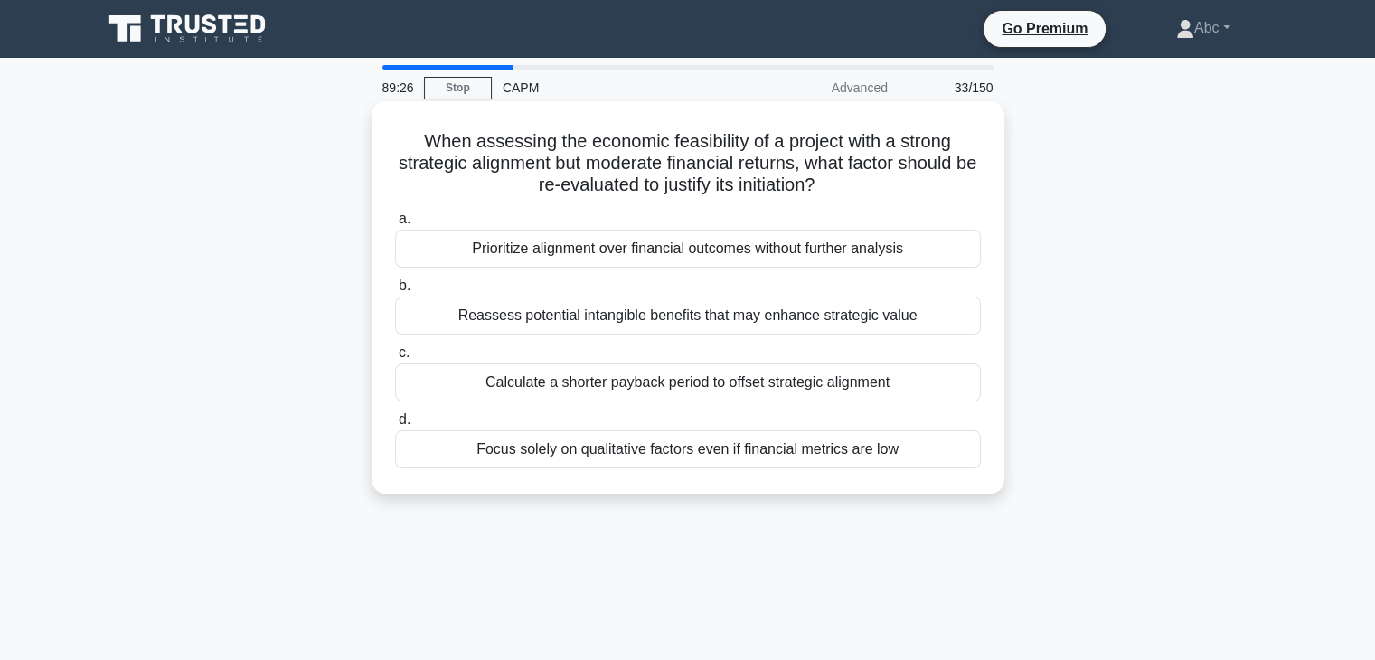
click at [810, 246] on div "Prioritize alignment over financial outcomes without further analysis" at bounding box center [688, 249] width 586 height 38
click at [395, 225] on input "a. Prioritize alignment over financial outcomes without further analysis" at bounding box center [395, 219] width 0 height 12
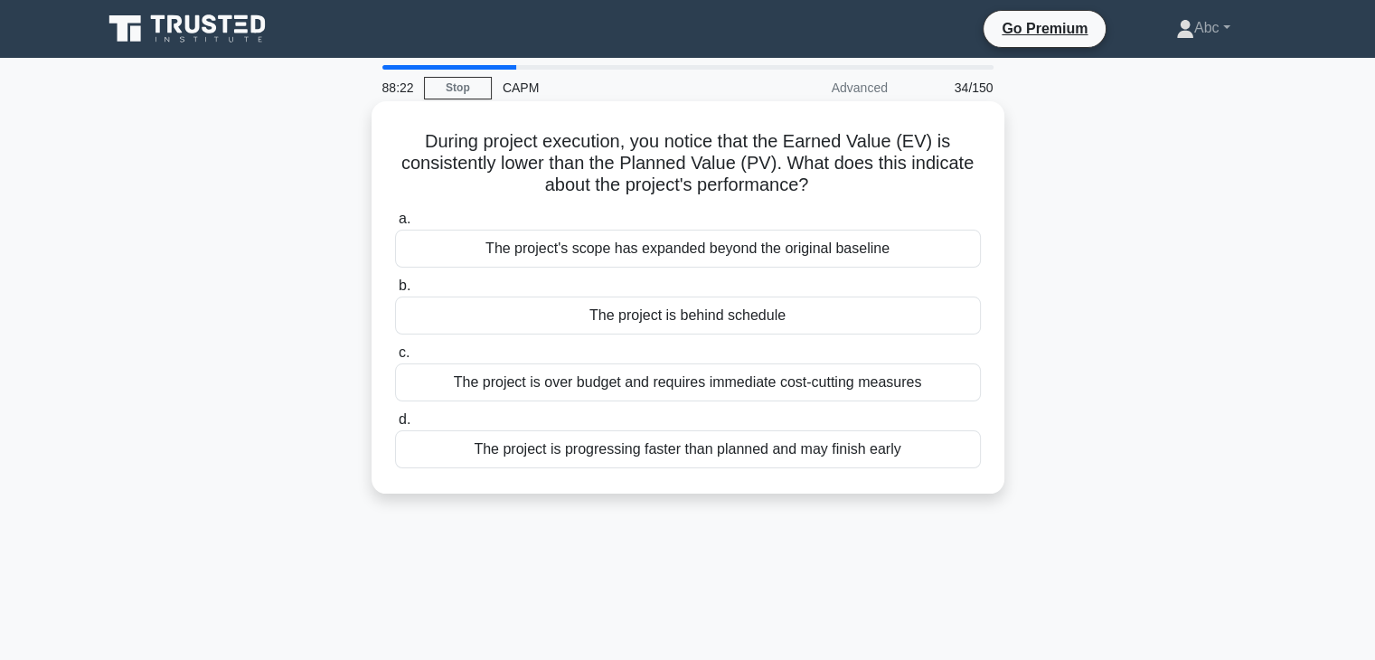
click at [745, 328] on div "The project is behind schedule" at bounding box center [688, 316] width 586 height 38
click at [395, 292] on input "b. The project is behind schedule" at bounding box center [395, 286] width 0 height 12
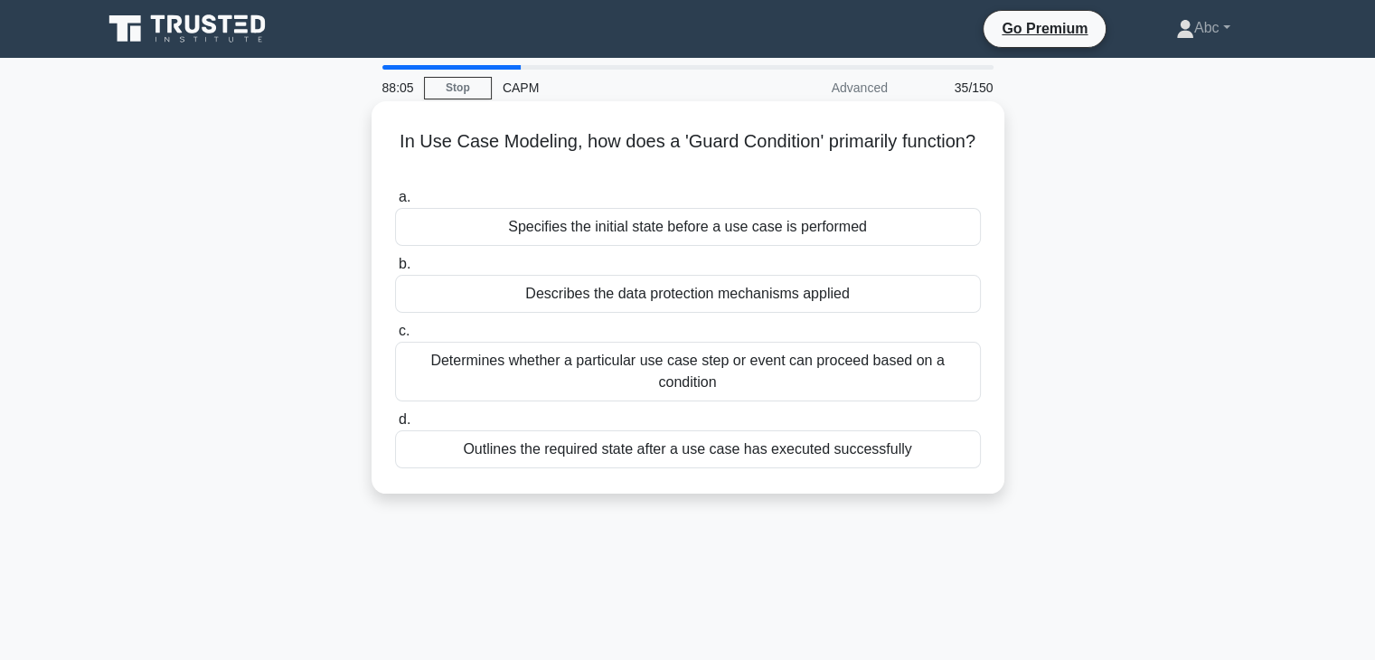
click at [757, 304] on div "Describes the data protection mechanisms applied" at bounding box center [688, 294] width 586 height 38
click at [395, 270] on input "b. Describes the data protection mechanisms applied" at bounding box center [395, 265] width 0 height 12
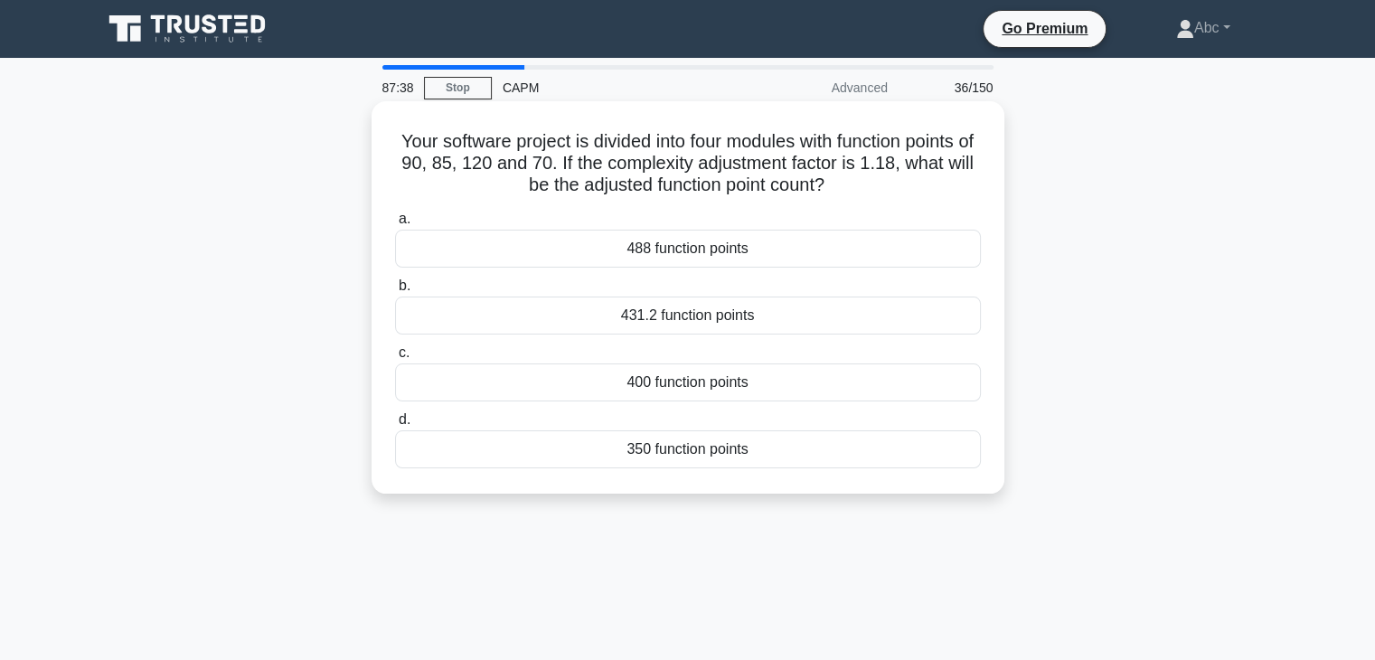
click at [783, 446] on div "350 function points" at bounding box center [688, 449] width 586 height 38
click at [395, 426] on input "d. 350 function points" at bounding box center [395, 420] width 0 height 12
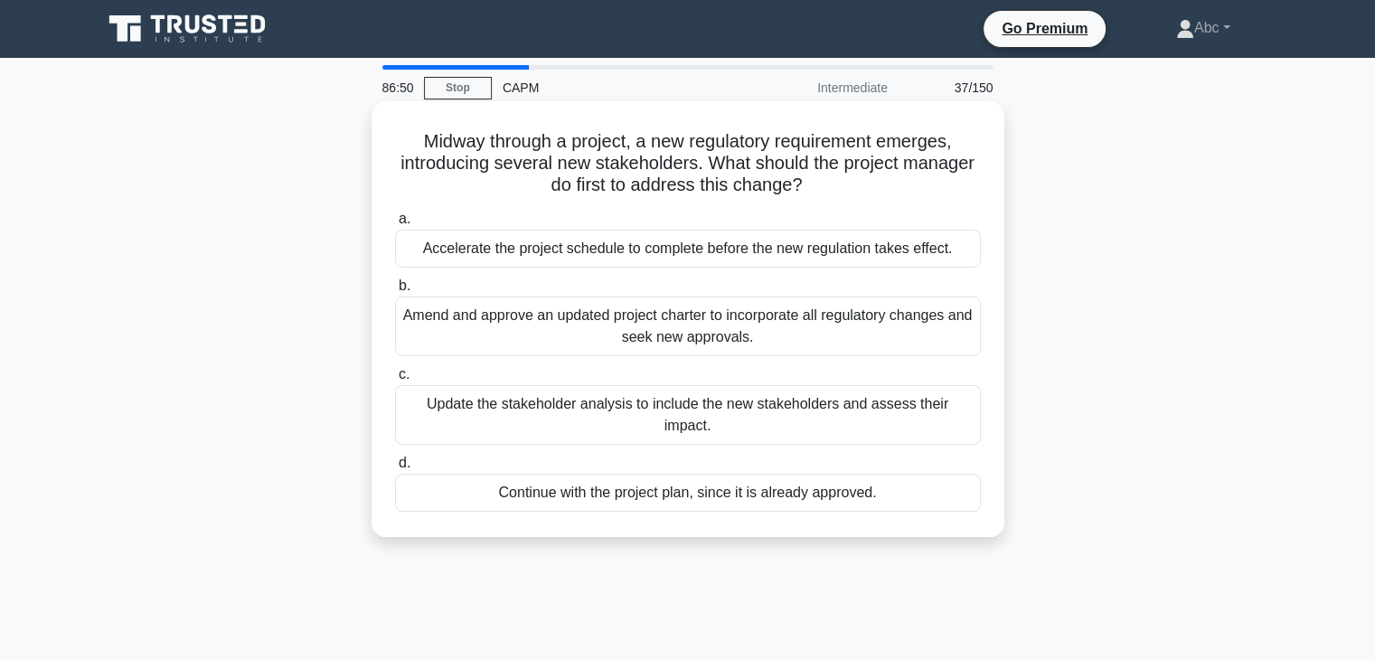
click at [735, 357] on div "a. Accelerate the project schedule to complete before the new regulation takes …" at bounding box center [688, 359] width 608 height 311
click at [690, 407] on div "Update the stakeholder analysis to include the new stakeholders and assess thei…" at bounding box center [688, 415] width 586 height 60
click at [395, 381] on input "c. Update the stakeholder analysis to include the new stakeholders and assess t…" at bounding box center [395, 375] width 0 height 12
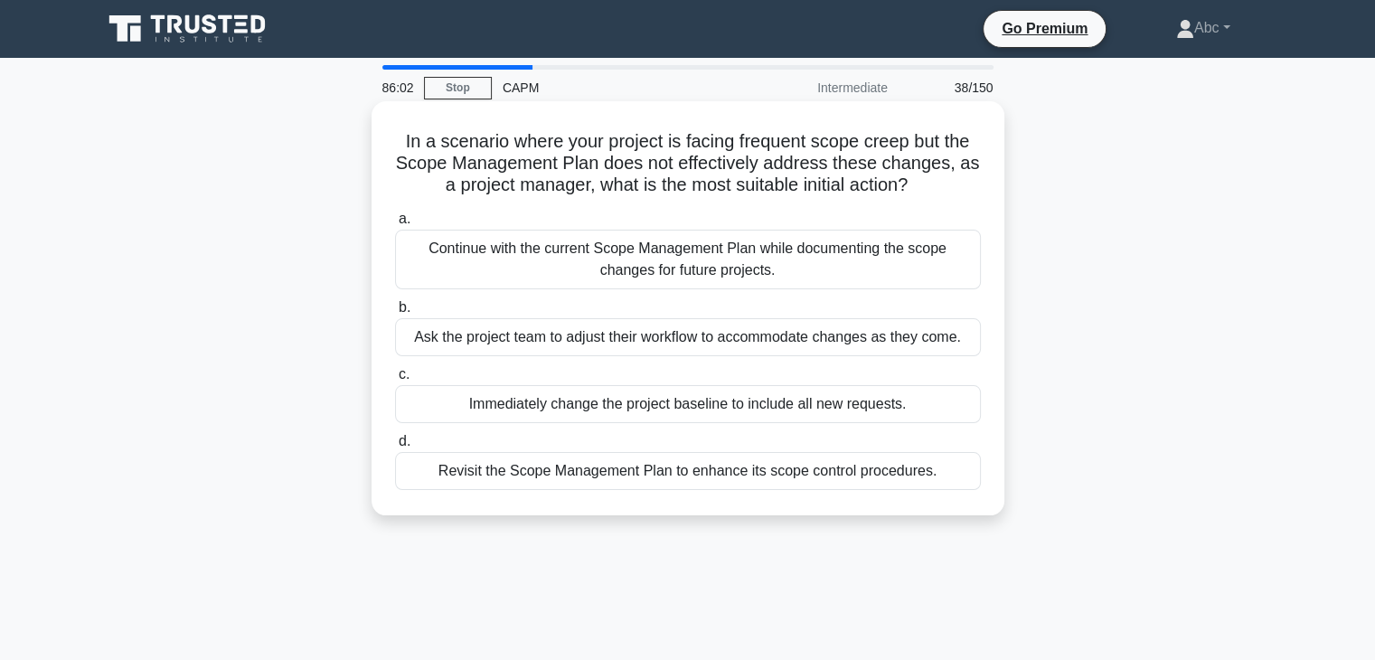
click at [694, 469] on div "Revisit the Scope Management Plan to enhance its scope control procedures." at bounding box center [688, 471] width 586 height 38
click at [395, 448] on input "d. Revisit the Scope Management Plan to enhance its scope control procedures." at bounding box center [395, 442] width 0 height 12
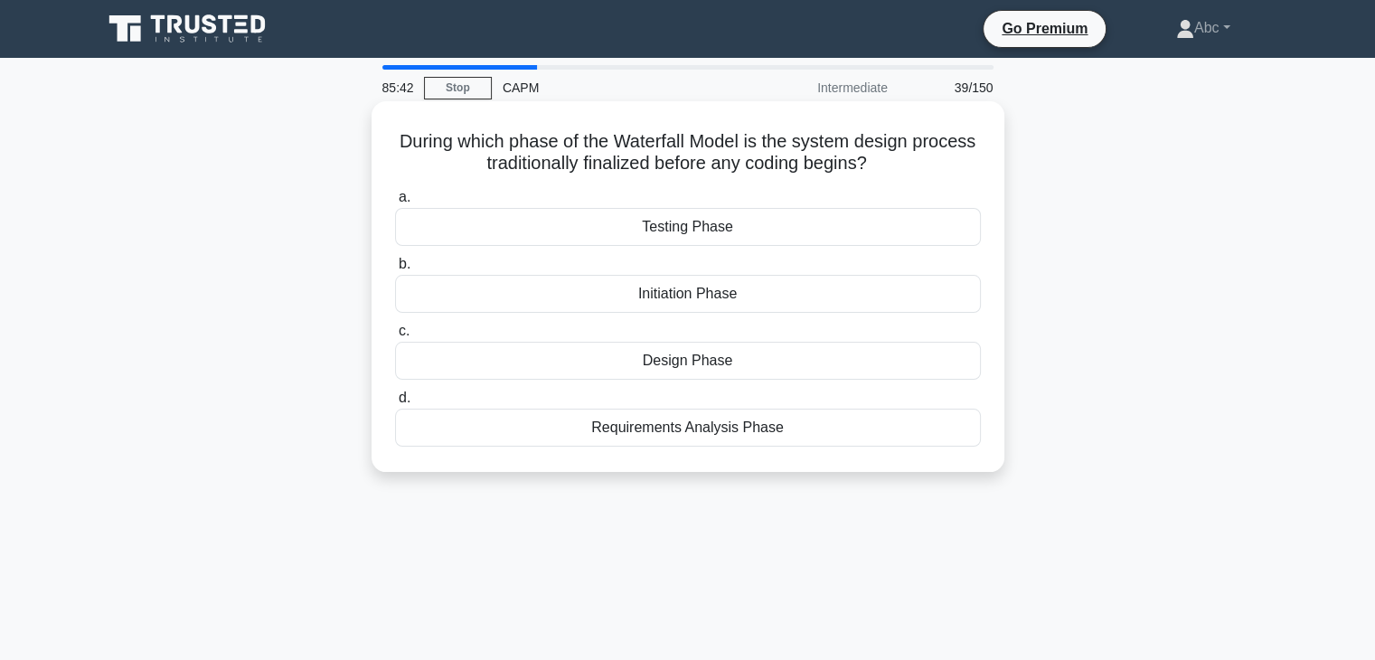
click at [695, 370] on div "Design Phase" at bounding box center [688, 361] width 586 height 38
click at [395, 337] on input "c. Design Phase" at bounding box center [395, 332] width 0 height 12
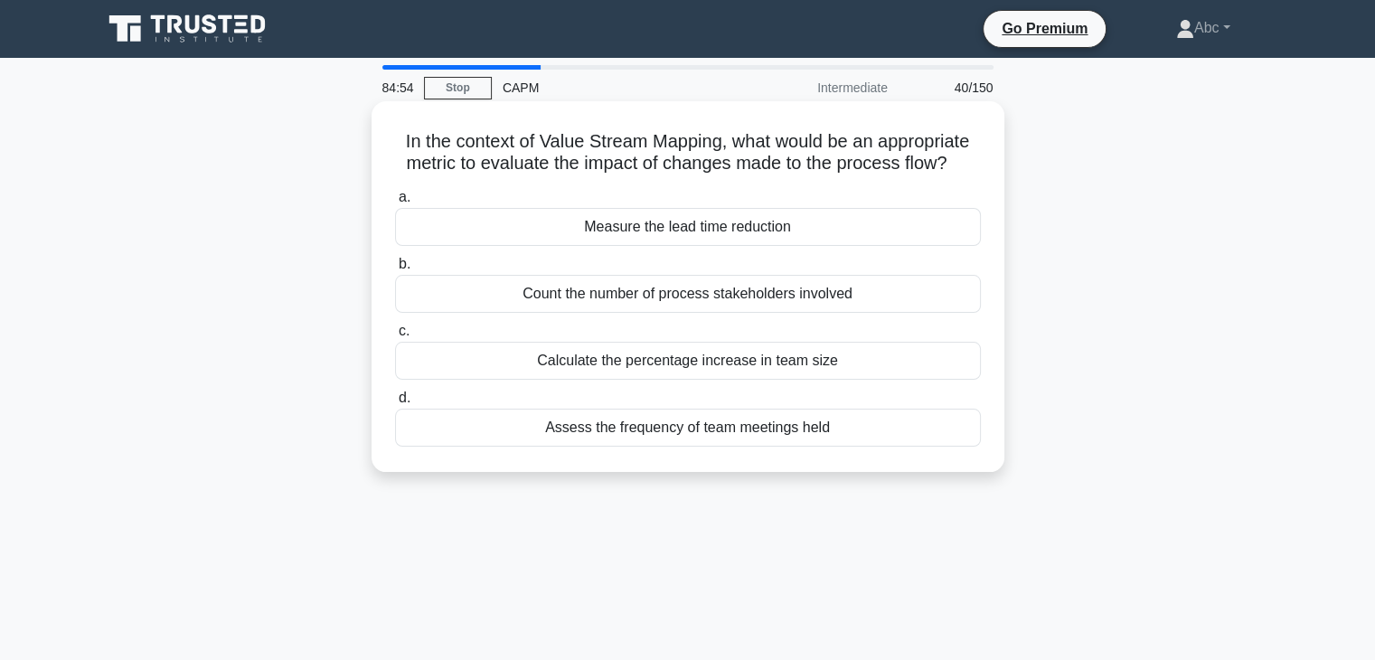
click at [727, 240] on div "Measure the lead time reduction" at bounding box center [688, 227] width 586 height 38
click at [395, 203] on input "a. Measure the lead time reduction" at bounding box center [395, 198] width 0 height 12
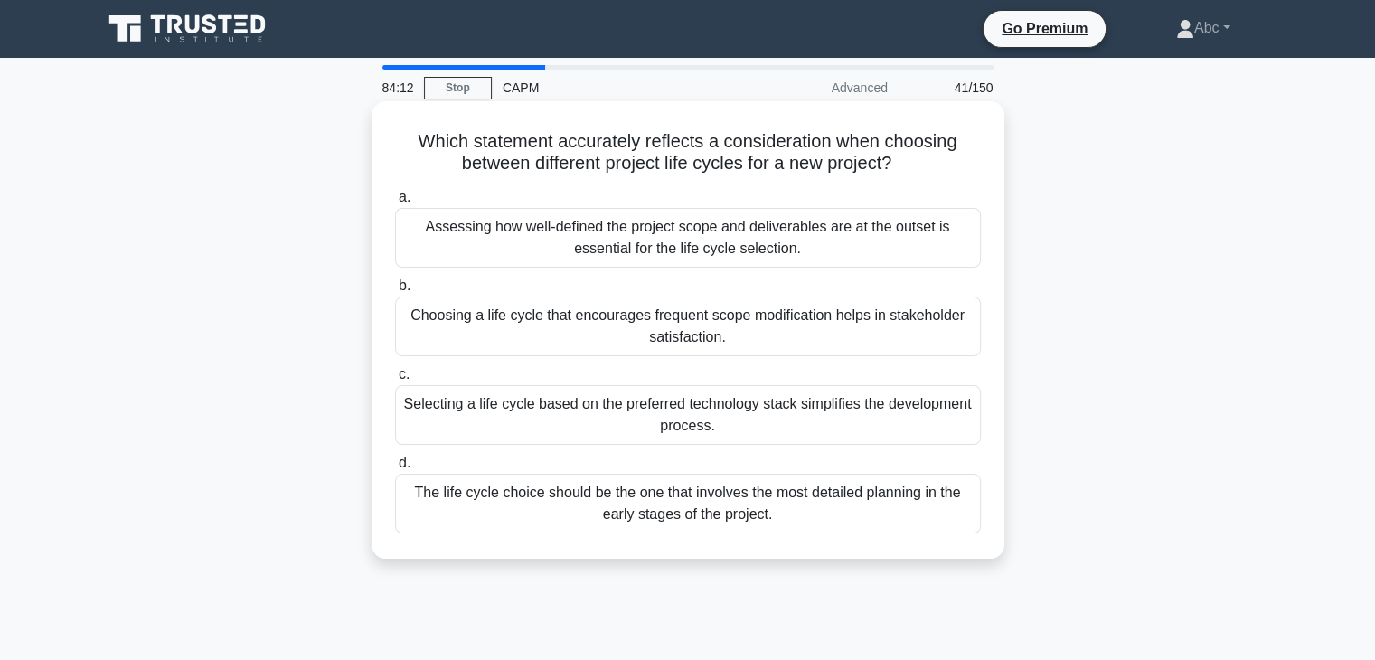
click at [786, 239] on div "Assessing how well-defined the project scope and deliverables are at the outset…" at bounding box center [688, 238] width 586 height 60
click at [395, 203] on input "a. Assessing how well-defined the project scope and deliverables are at the out…" at bounding box center [395, 198] width 0 height 12
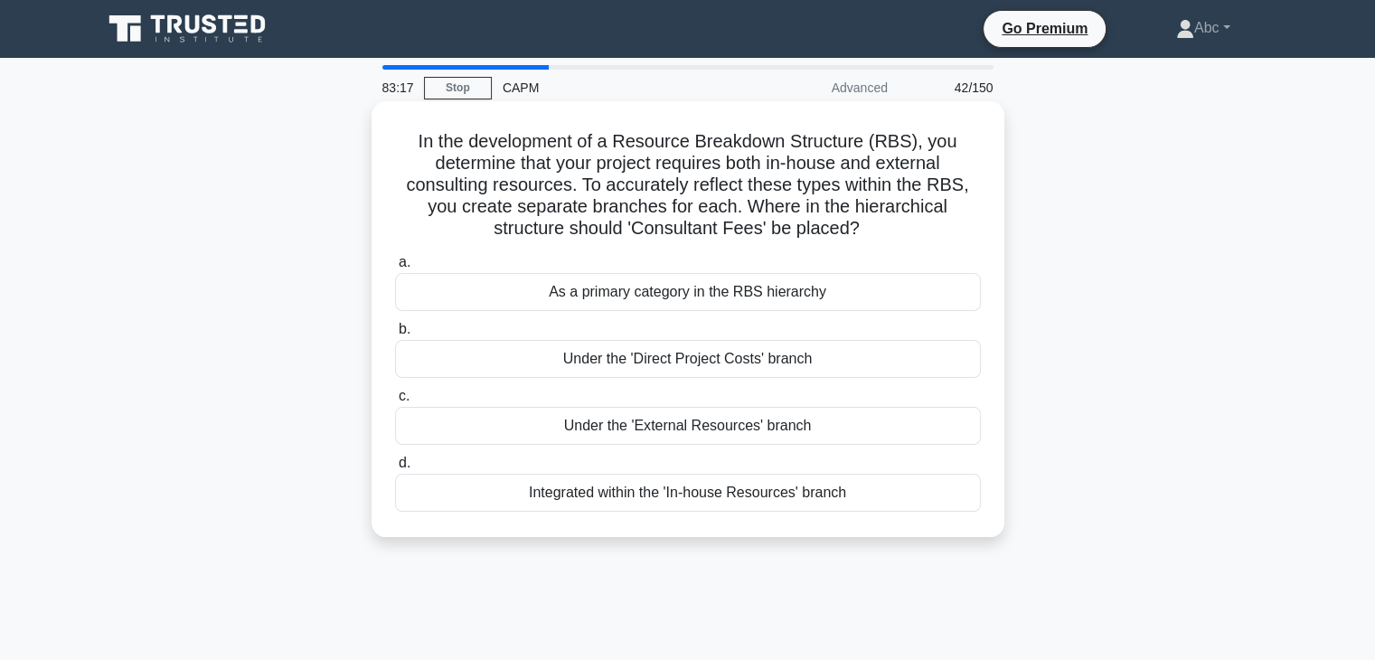
click at [804, 354] on div "Under the 'Direct Project Costs' branch" at bounding box center [688, 359] width 586 height 38
click at [395, 335] on input "b. Under the 'Direct Project Costs' branch" at bounding box center [395, 330] width 0 height 12
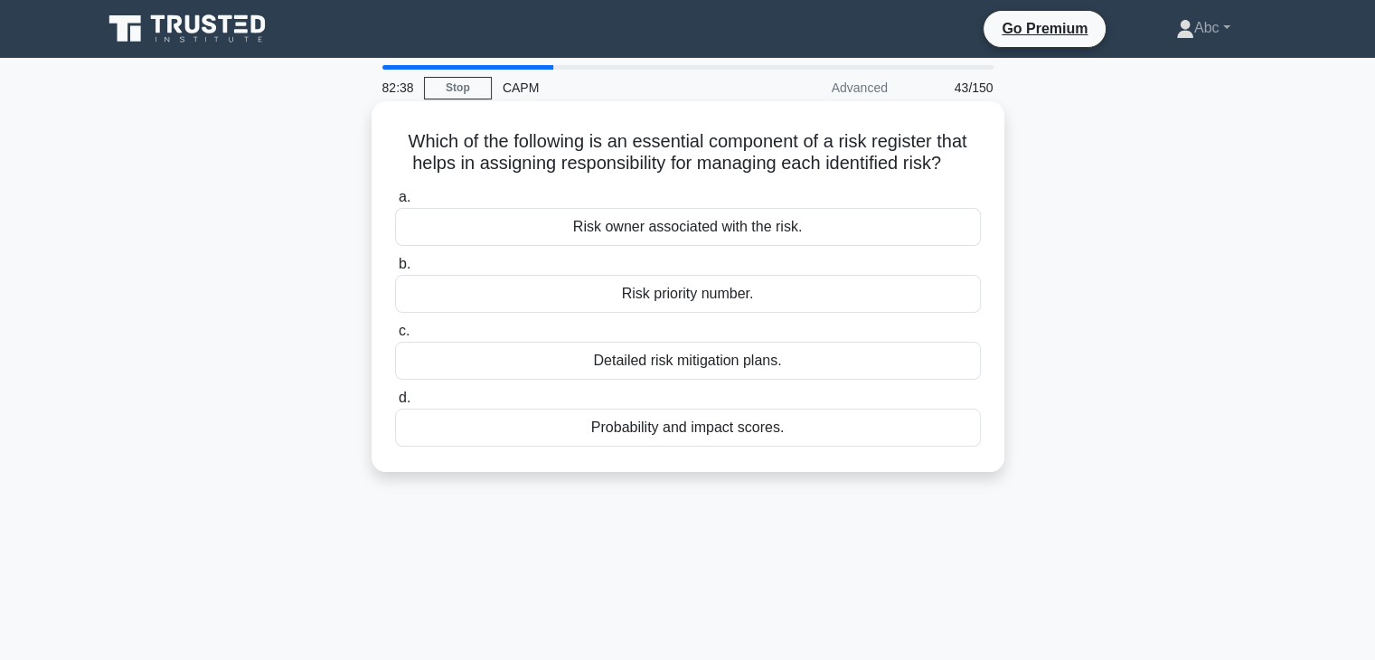
click at [751, 222] on div "Risk owner associated with the risk." at bounding box center [688, 227] width 586 height 38
click at [395, 203] on input "a. Risk owner associated with the risk." at bounding box center [395, 198] width 0 height 12
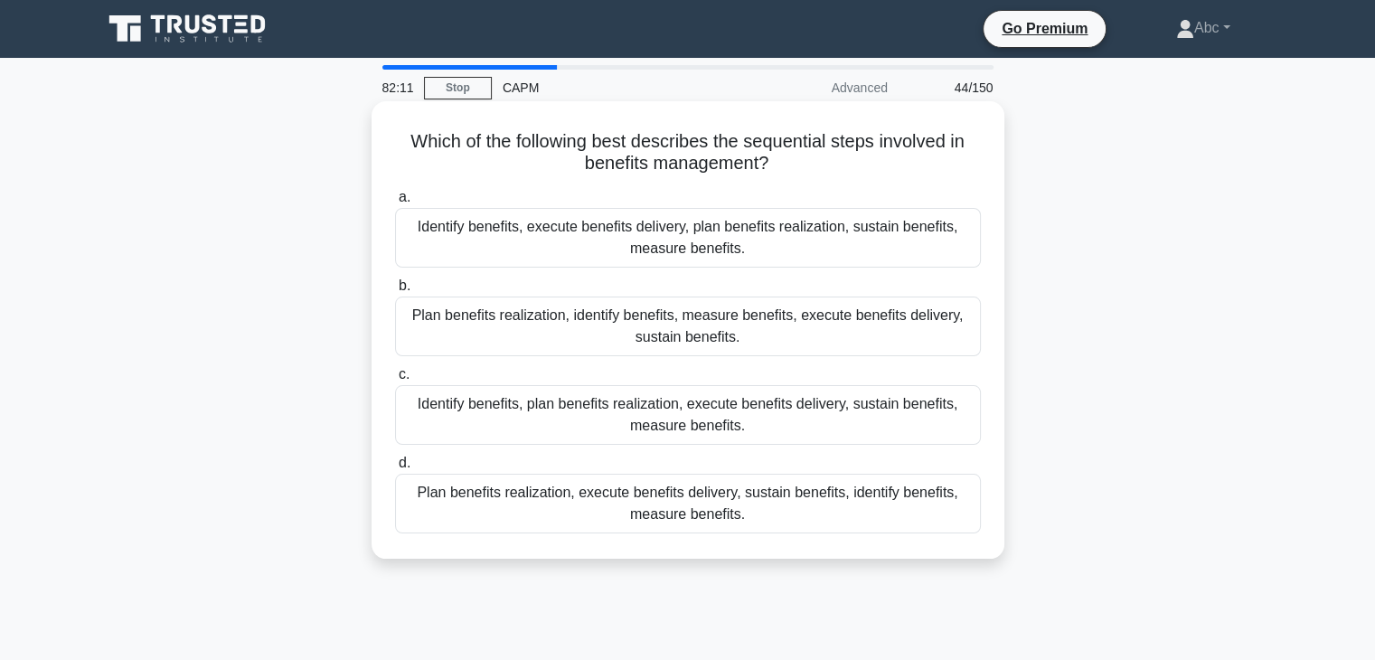
click at [823, 434] on div "Identify benefits, plan benefits realization, execute benefits delivery, sustai…" at bounding box center [688, 415] width 586 height 60
click at [395, 381] on input "c. Identify benefits, plan benefits realization, execute benefits delivery, sus…" at bounding box center [395, 375] width 0 height 12
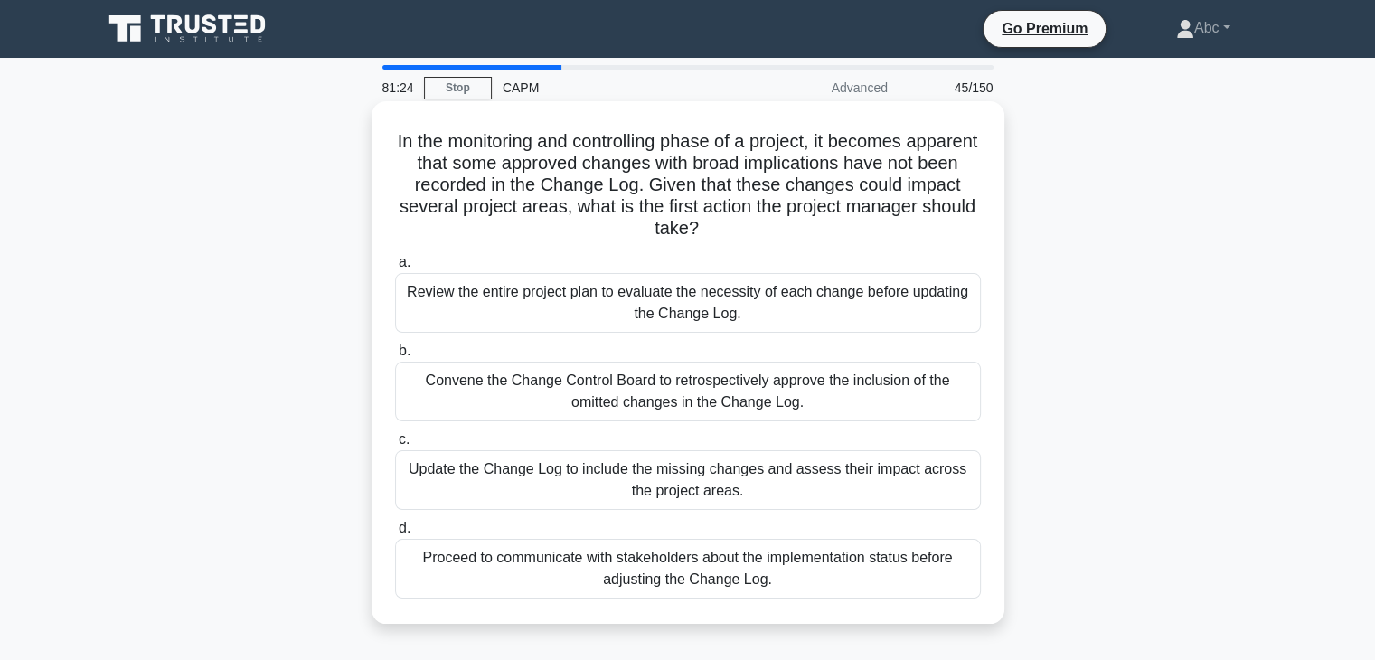
click at [741, 484] on div "Update the Change Log to include the missing changes and assess their impact ac…" at bounding box center [688, 480] width 586 height 60
click at [395, 446] on input "c. Update the Change Log to include the missing changes and assess their impact…" at bounding box center [395, 440] width 0 height 12
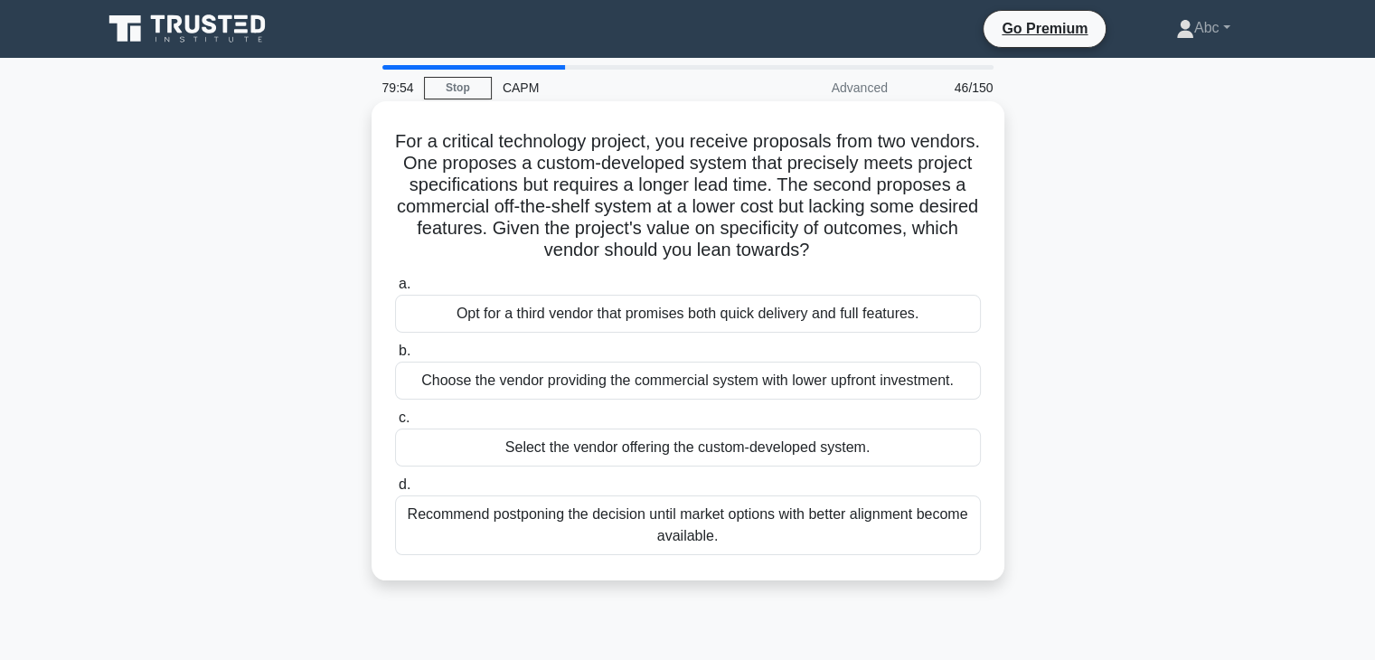
click at [595, 308] on div "Opt for a third vendor that promises both quick delivery and full features." at bounding box center [688, 314] width 586 height 38
click at [395, 290] on input "a. Opt for a third vendor that promises both quick delivery and full features." at bounding box center [395, 285] width 0 height 12
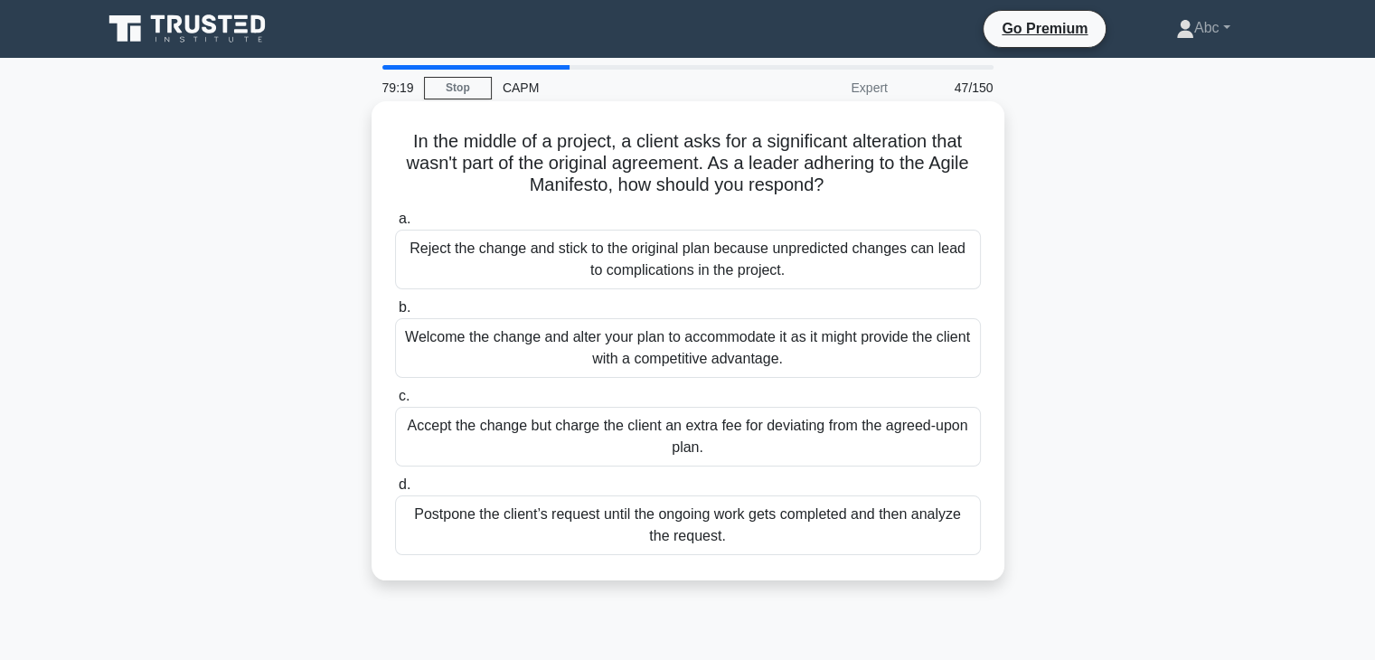
click at [633, 337] on div "Welcome the change and alter your plan to accommodate it as it might provide th…" at bounding box center [688, 348] width 586 height 60
click at [395, 314] on input "b. Welcome the change and alter your plan to accommodate it as it might provide…" at bounding box center [395, 308] width 0 height 12
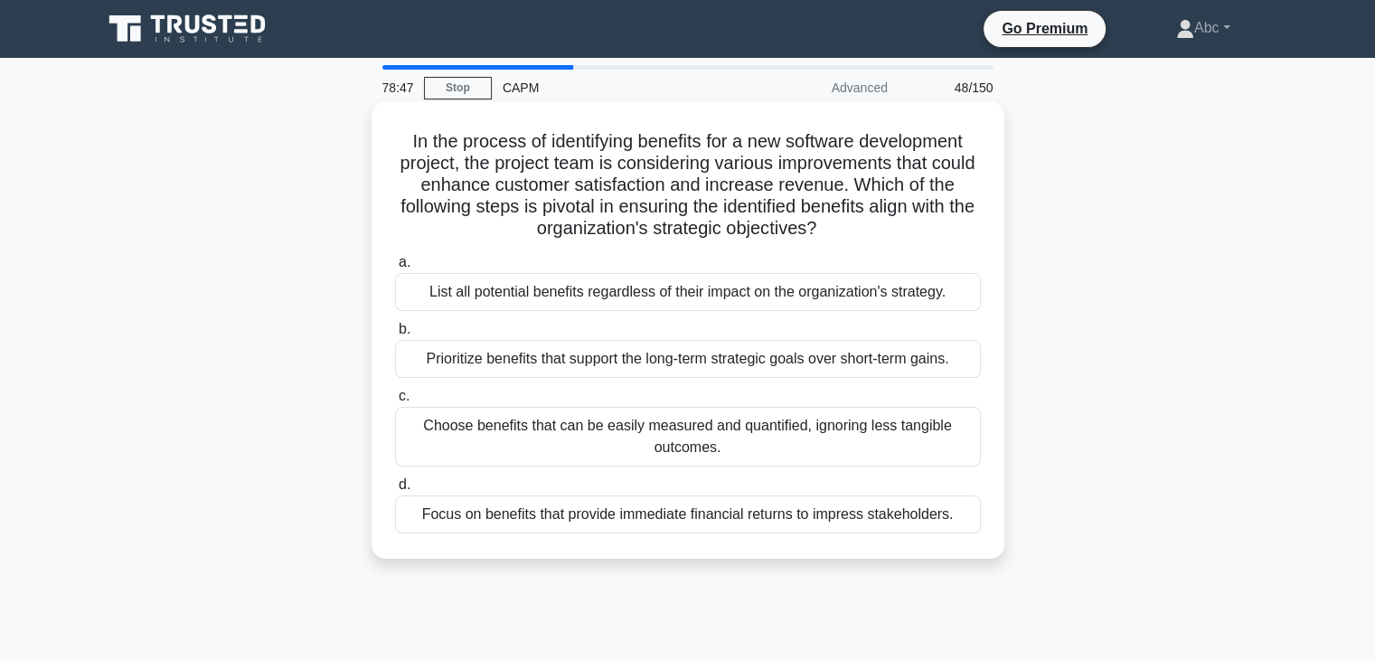
click at [662, 354] on div "Prioritize benefits that support the long-term strategic goals over short-term …" at bounding box center [688, 359] width 586 height 38
click at [395, 335] on input "b. Prioritize benefits that support the long-term strategic goals over short-te…" at bounding box center [395, 330] width 0 height 12
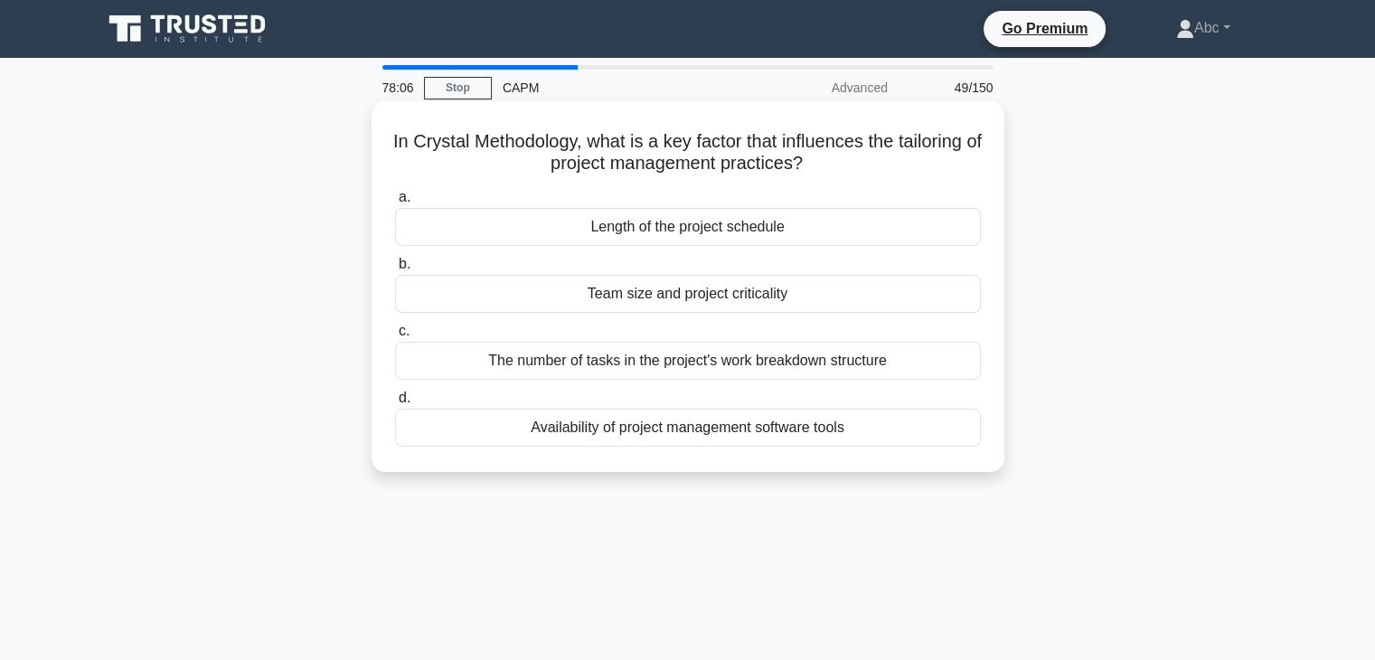
click at [701, 357] on div "The number of tasks in the project's work breakdown structure" at bounding box center [688, 361] width 586 height 38
click at [395, 337] on input "c. The number of tasks in the project's work breakdown structure" at bounding box center [395, 332] width 0 height 12
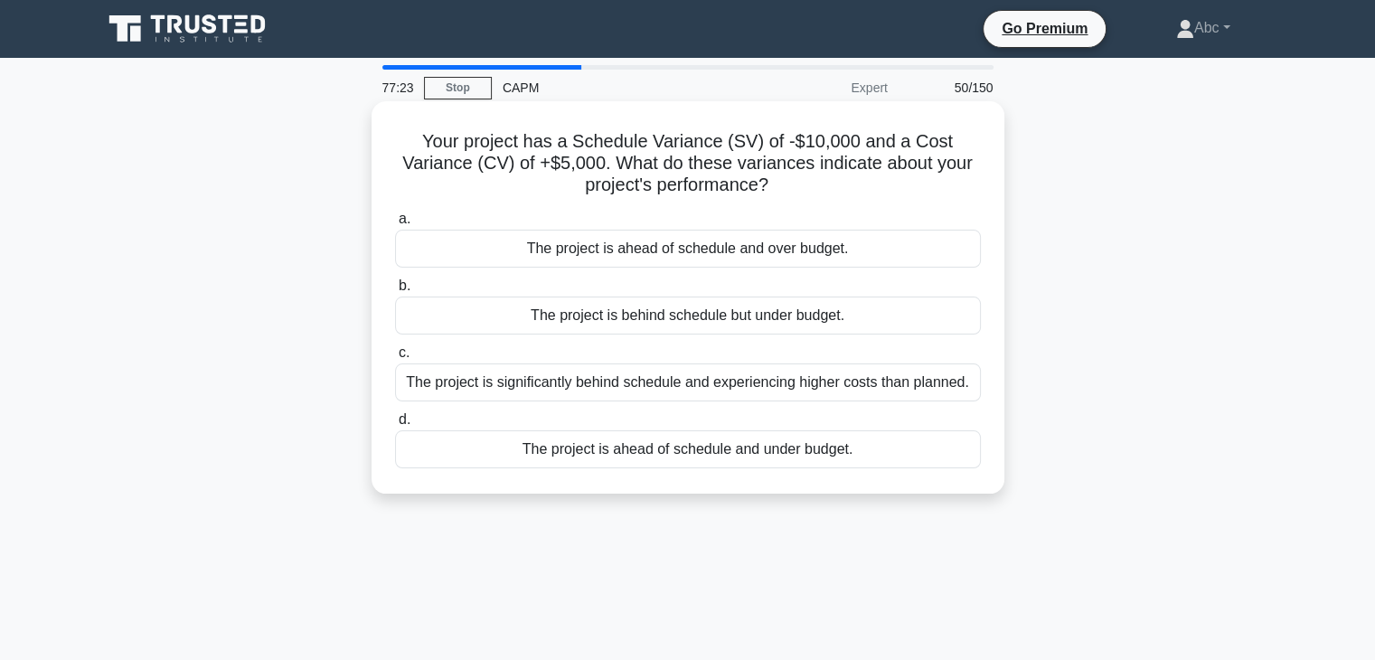
click at [719, 390] on div "The project is significantly behind schedule and experiencing higher costs than…" at bounding box center [688, 383] width 586 height 38
click at [395, 359] on input "c. The project is significantly behind schedule and experiencing higher costs t…" at bounding box center [395, 353] width 0 height 12
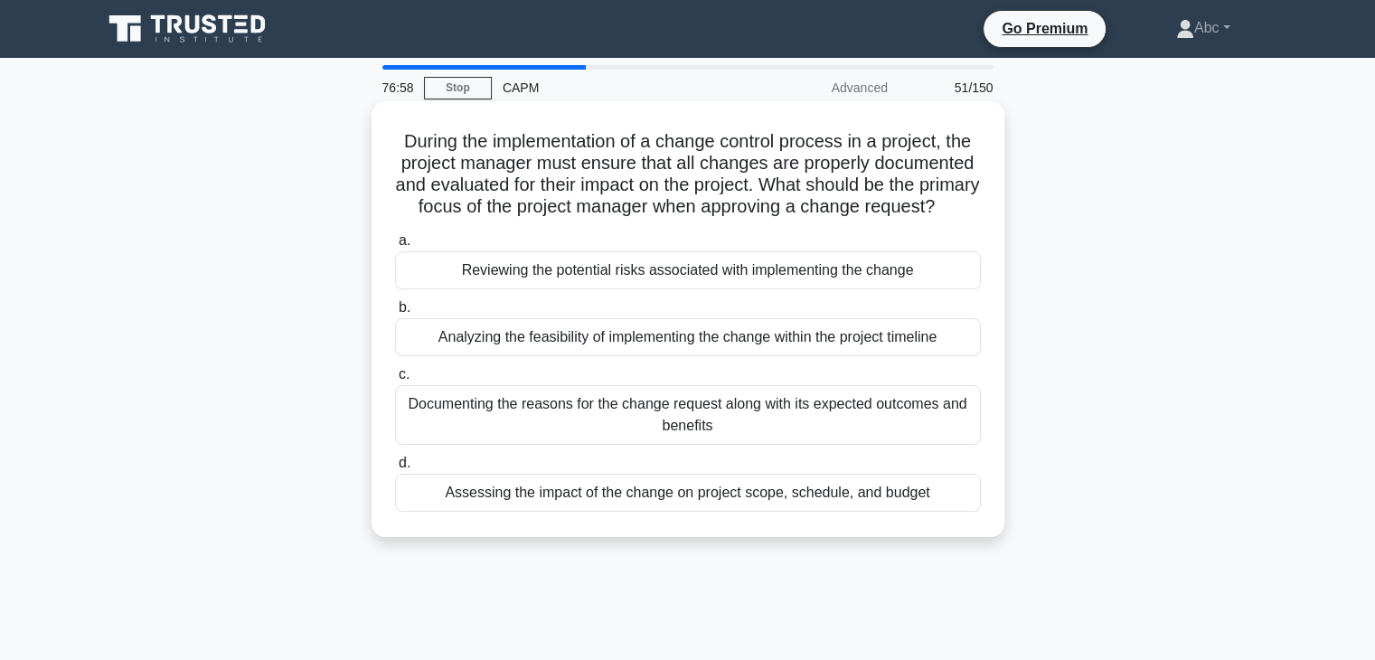
click at [735, 512] on div "Assessing the impact of the change on project scope, schedule, and budget" at bounding box center [688, 493] width 586 height 38
click at [395, 469] on input "d. Assessing the impact of the change on project scope, schedule, and budget" at bounding box center [395, 464] width 0 height 12
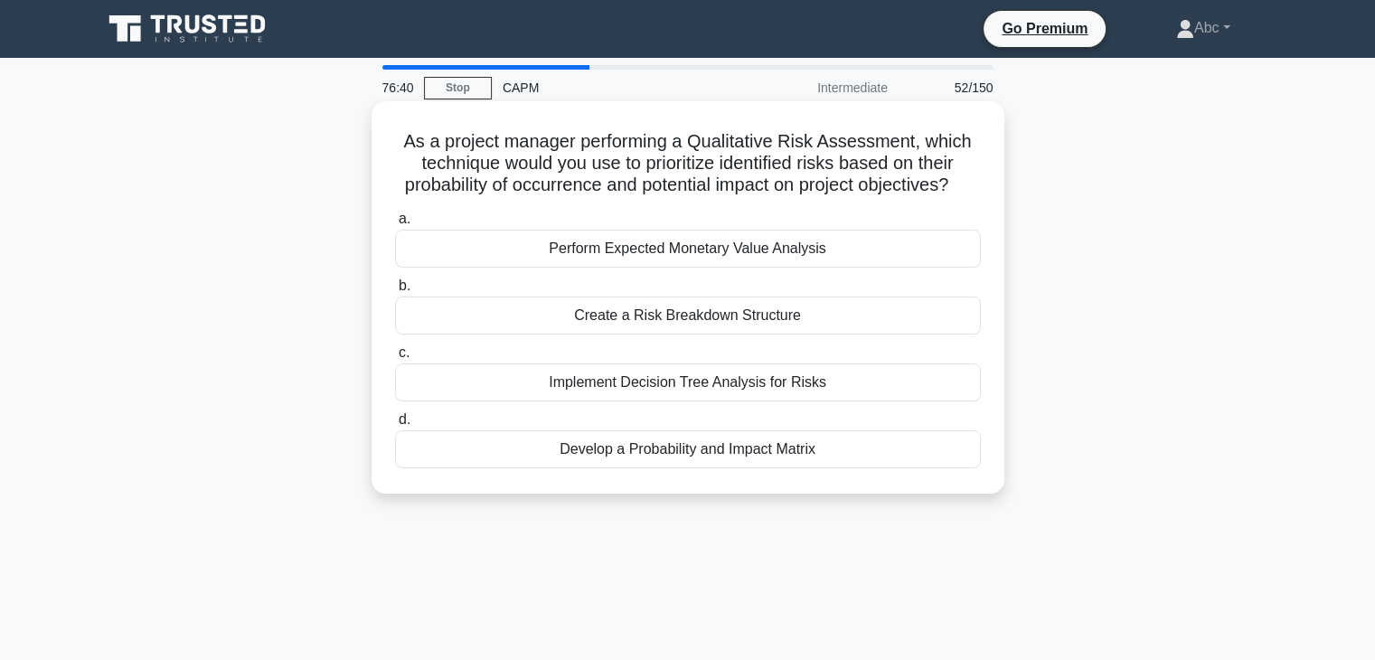
click at [777, 468] on div "Develop a Probability and Impact Matrix" at bounding box center [688, 449] width 586 height 38
click at [395, 426] on input "d. Develop a Probability and Impact Matrix" at bounding box center [395, 420] width 0 height 12
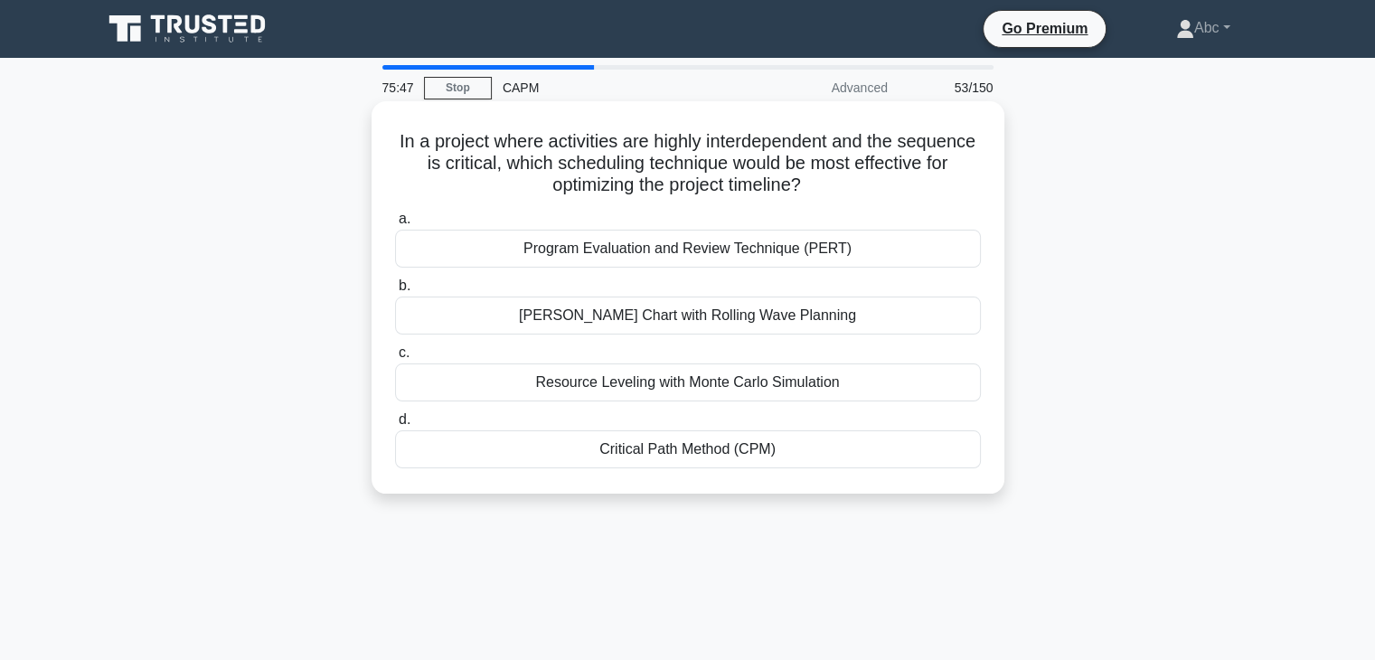
click at [703, 457] on div "Critical Path Method (CPM)" at bounding box center [688, 449] width 586 height 38
click at [395, 426] on input "d. Critical Path Method (CPM)" at bounding box center [395, 420] width 0 height 12
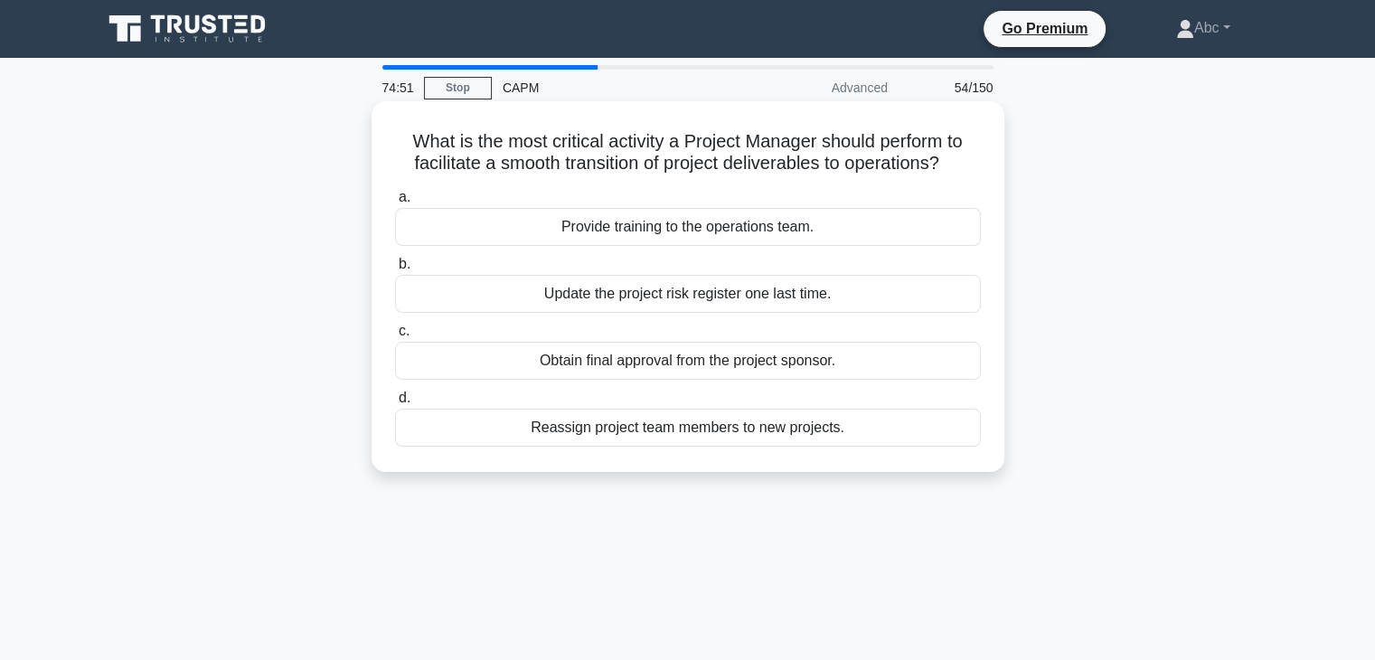
click at [727, 231] on div "Provide training to the operations team." at bounding box center [688, 227] width 586 height 38
click at [395, 203] on input "a. Provide training to the operations team." at bounding box center [395, 198] width 0 height 12
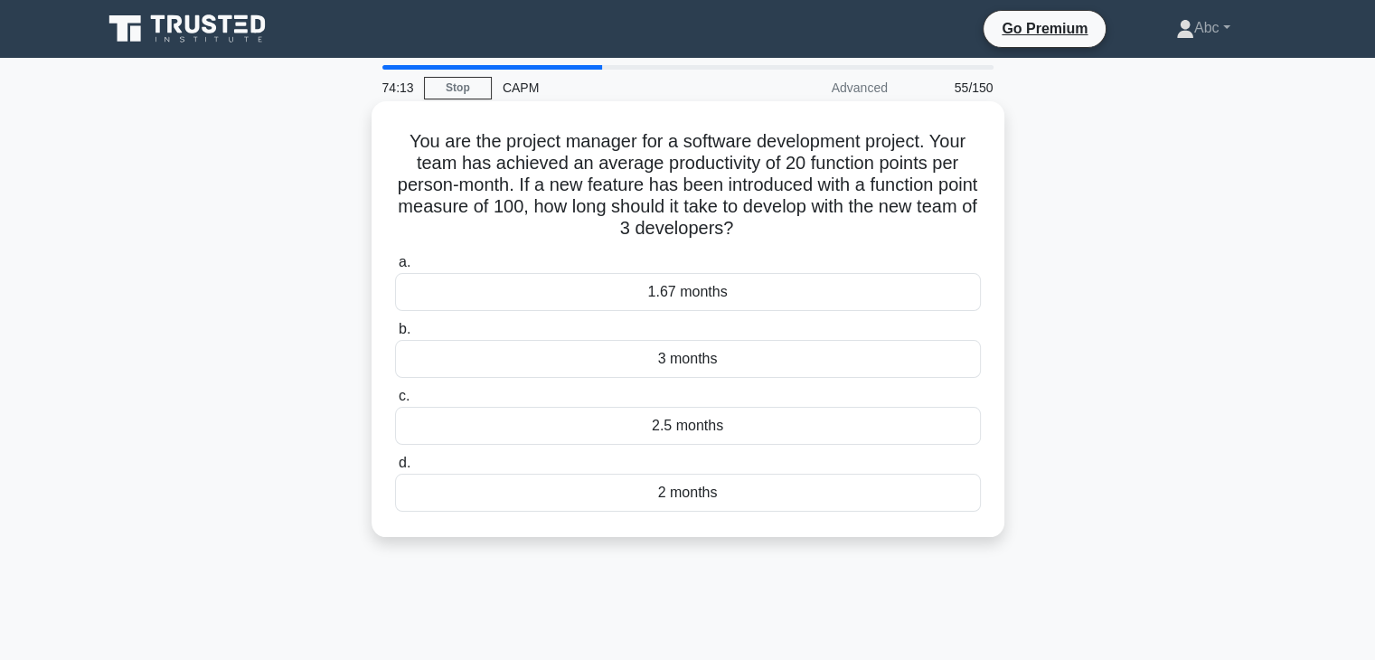
click at [760, 495] on div "2 months" at bounding box center [688, 493] width 586 height 38
click at [395, 469] on input "d. 2 months" at bounding box center [395, 464] width 0 height 12
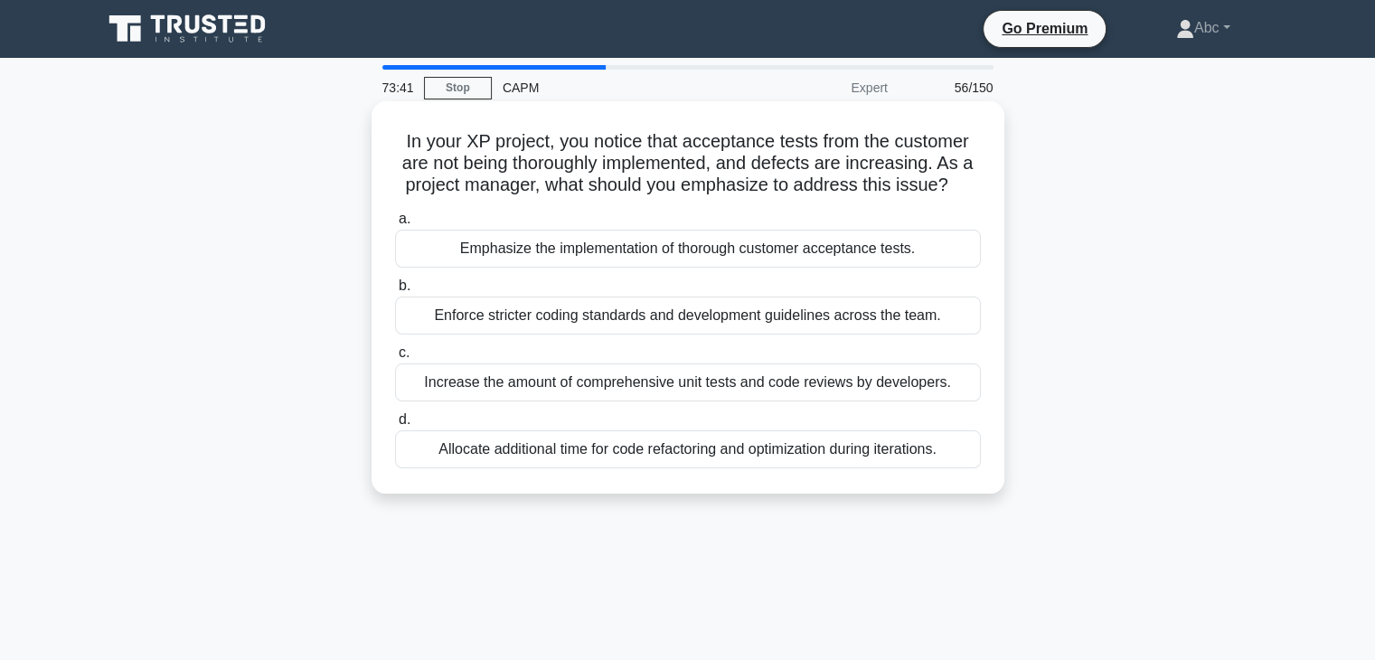
click at [657, 254] on div "Emphasize the implementation of thorough customer acceptance tests." at bounding box center [688, 249] width 586 height 38
click at [395, 225] on input "a. Emphasize the implementation of thorough customer acceptance tests." at bounding box center [395, 219] width 0 height 12
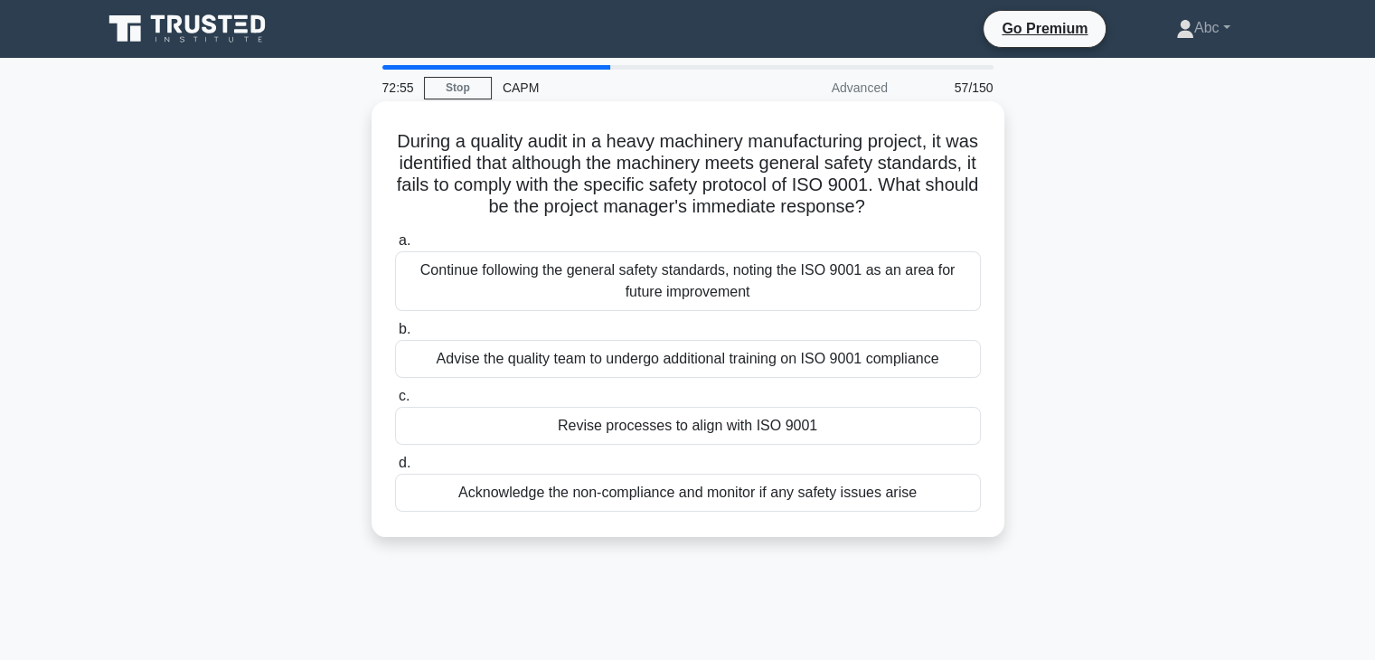
click at [730, 438] on div "Revise processes to align with ISO 9001" at bounding box center [688, 426] width 586 height 38
click at [395, 402] on input "c. Revise processes to align with ISO 9001" at bounding box center [395, 397] width 0 height 12
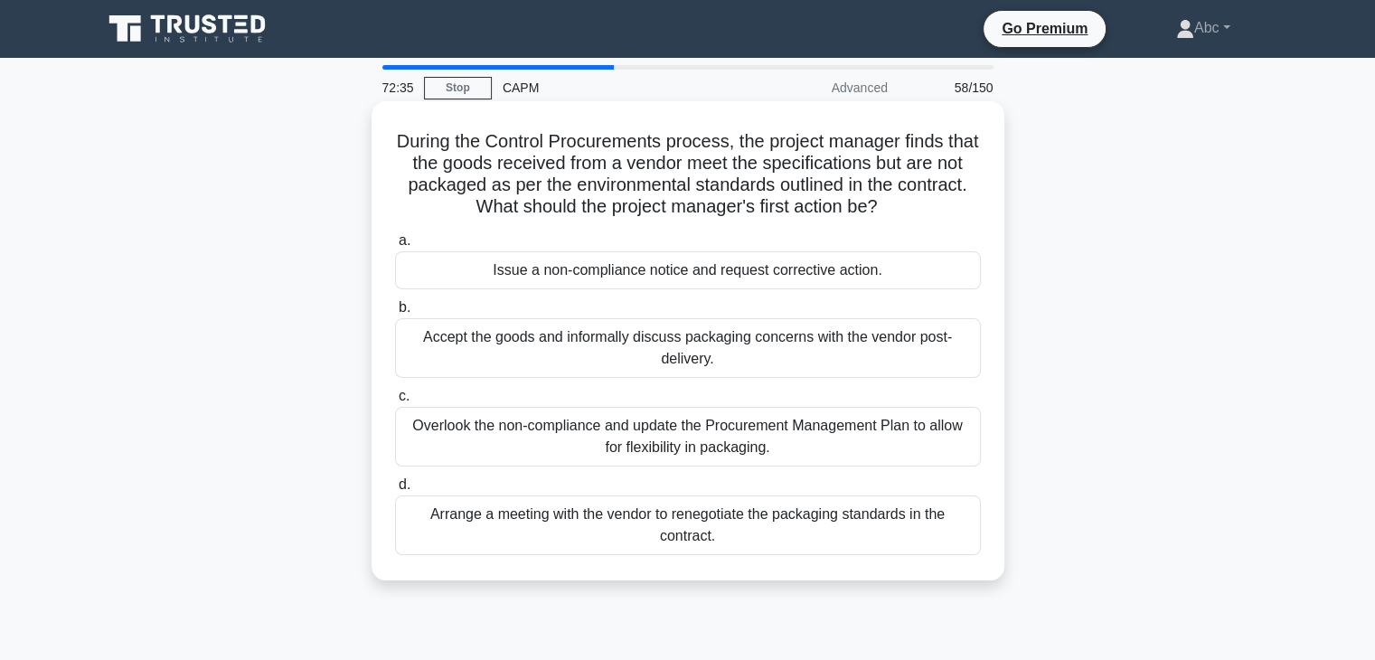
click at [683, 272] on div "Issue a non-compliance notice and request corrective action." at bounding box center [688, 270] width 586 height 38
click at [395, 247] on input "a. Issue a non-compliance notice and request corrective action." at bounding box center [395, 241] width 0 height 12
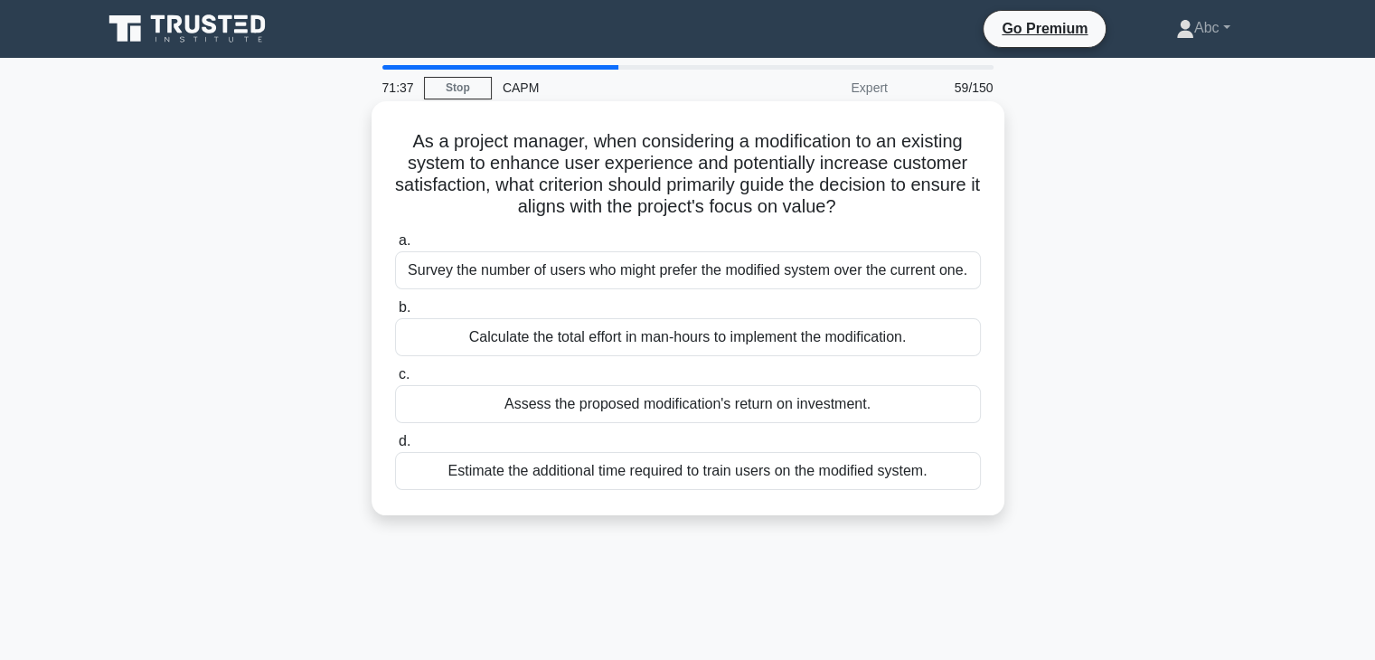
click at [619, 279] on div "Survey the number of users who might prefer the modified system over the curren…" at bounding box center [688, 270] width 586 height 38
click at [395, 247] on input "a. Survey the number of users who might prefer the modified system over the cur…" at bounding box center [395, 241] width 0 height 12
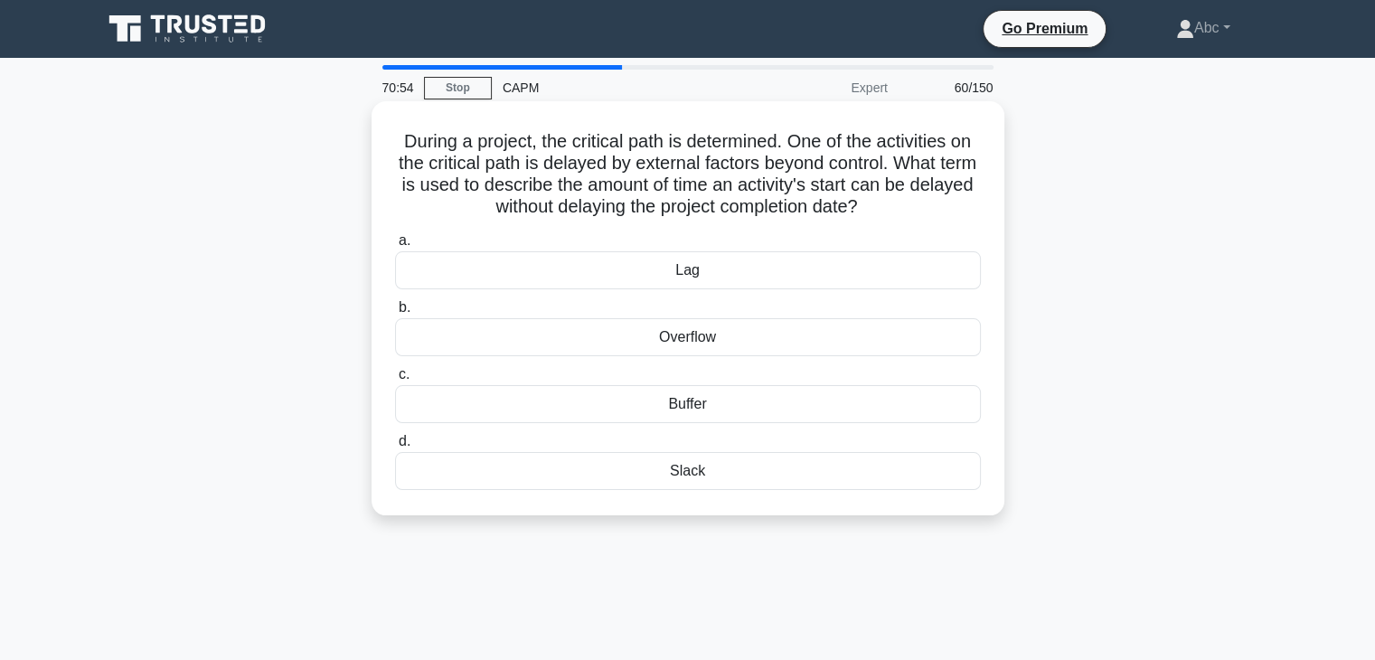
click at [723, 284] on div "Lag" at bounding box center [688, 270] width 586 height 38
click at [395, 247] on input "a. Lag" at bounding box center [395, 241] width 0 height 12
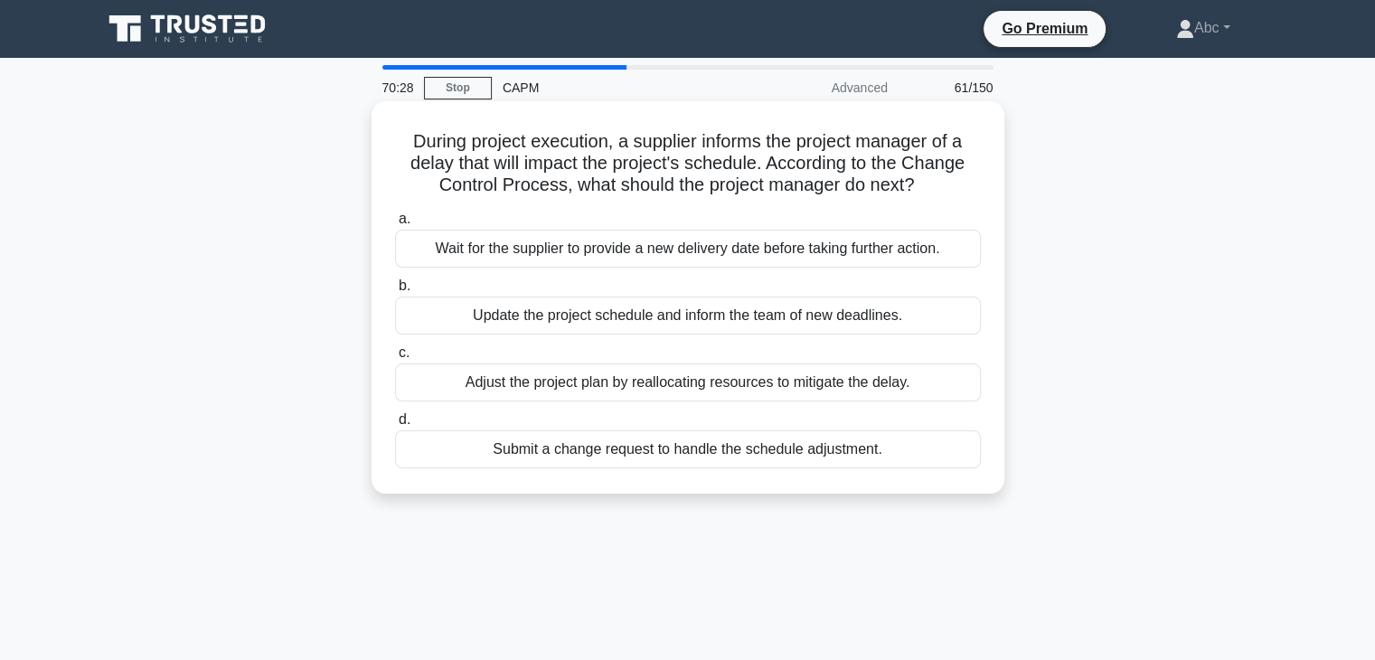
click at [772, 438] on div "Submit a change request to handle the schedule adjustment." at bounding box center [688, 449] width 586 height 38
click at [395, 426] on input "d. Submit a change request to handle the schedule adjustment." at bounding box center [395, 420] width 0 height 12
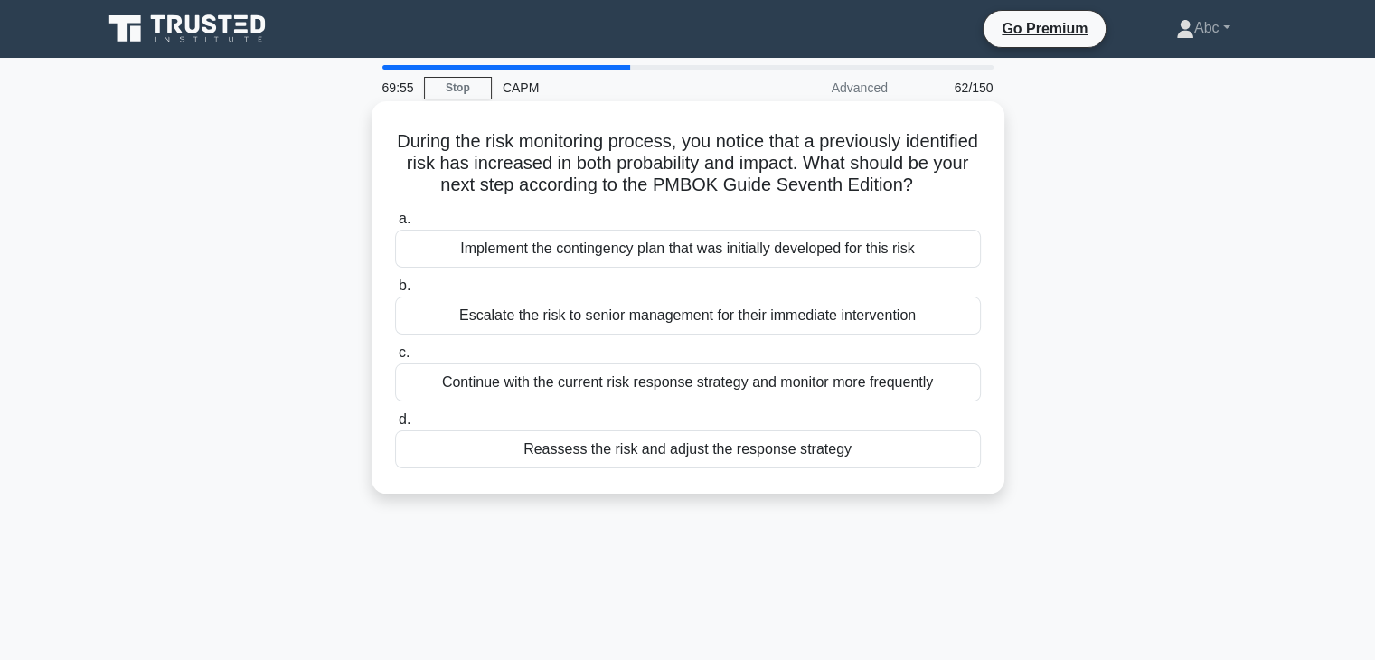
click at [728, 335] on div "Escalate the risk to senior management for their immediate intervention" at bounding box center [688, 316] width 586 height 38
click at [395, 292] on input "b. Escalate the risk to senior management for their immediate intervention" at bounding box center [395, 286] width 0 height 12
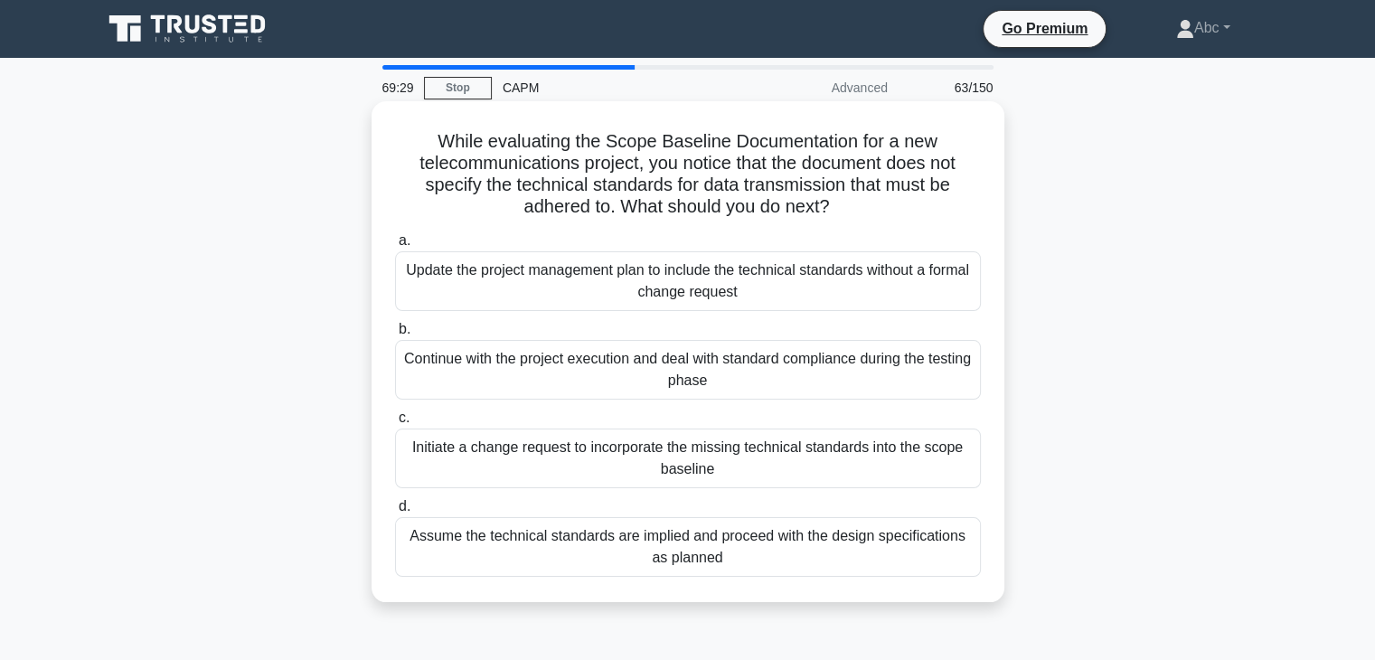
drag, startPoint x: 750, startPoint y: 402, endPoint x: 767, endPoint y: 407, distance: 18.0
click at [767, 407] on div "a. Update the project management plan to include the technical standards withou…" at bounding box center [688, 403] width 608 height 354
click at [720, 452] on div "Initiate a change request to incorporate the missing technical standards into t…" at bounding box center [688, 459] width 586 height 60
click at [395, 424] on input "c. Initiate a change request to incorporate the missing technical standards int…" at bounding box center [395, 418] width 0 height 12
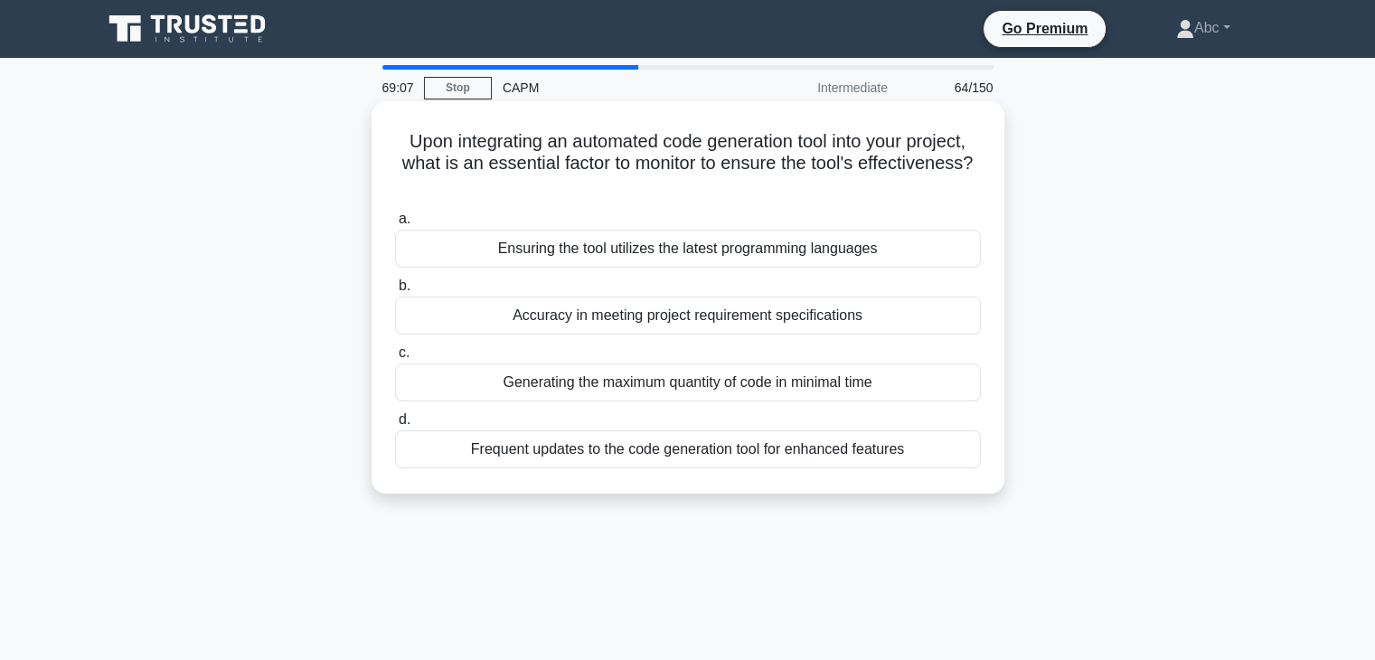
drag, startPoint x: 720, startPoint y: 452, endPoint x: 614, endPoint y: 388, distance: 123.8
click at [614, 388] on div "a. Ensuring the tool utilizes the latest programming languages b. Accuracy in m…" at bounding box center [688, 338] width 608 height 268
click at [580, 383] on div "Generating the maximum quantity of code in minimal time" at bounding box center [688, 383] width 586 height 38
click at [395, 359] on input "c. Generating the maximum quantity of code in minimal time" at bounding box center [395, 353] width 0 height 12
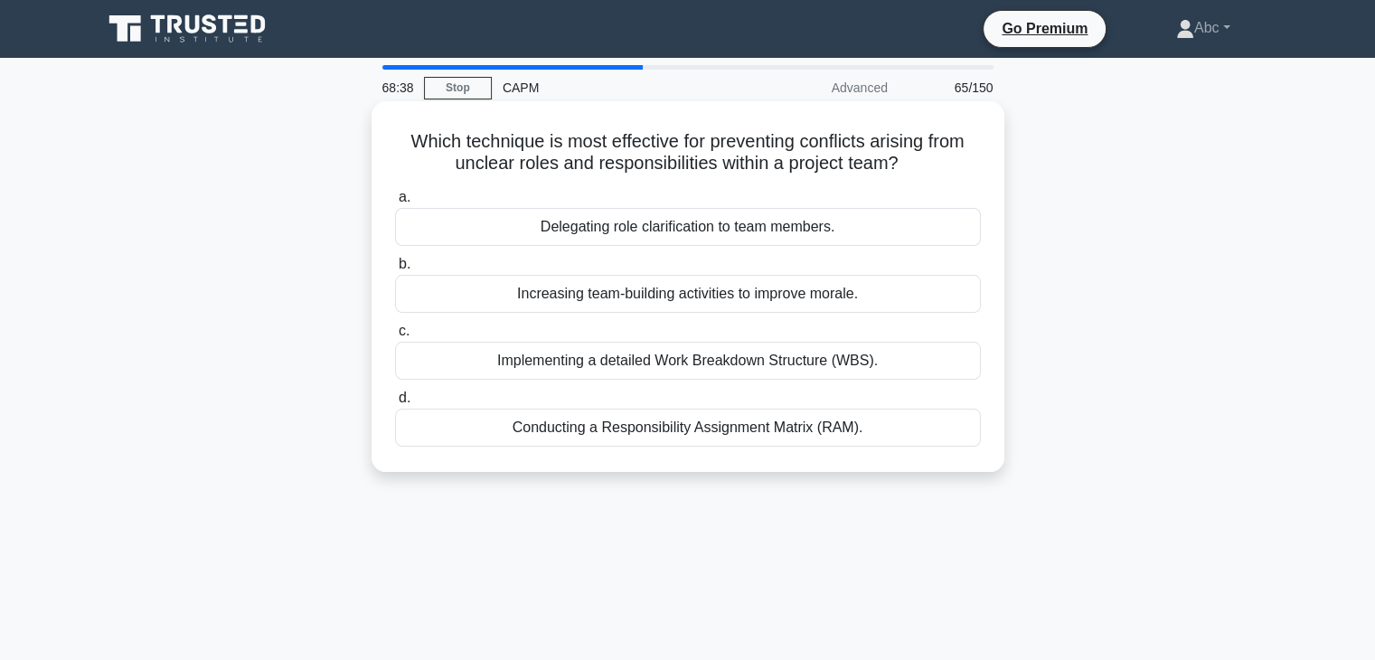
click at [633, 366] on div "Implementing a detailed Work Breakdown Structure (WBS)." at bounding box center [688, 361] width 586 height 38
click at [395, 337] on input "c. Implementing a detailed Work Breakdown Structure (WBS)." at bounding box center [395, 332] width 0 height 12
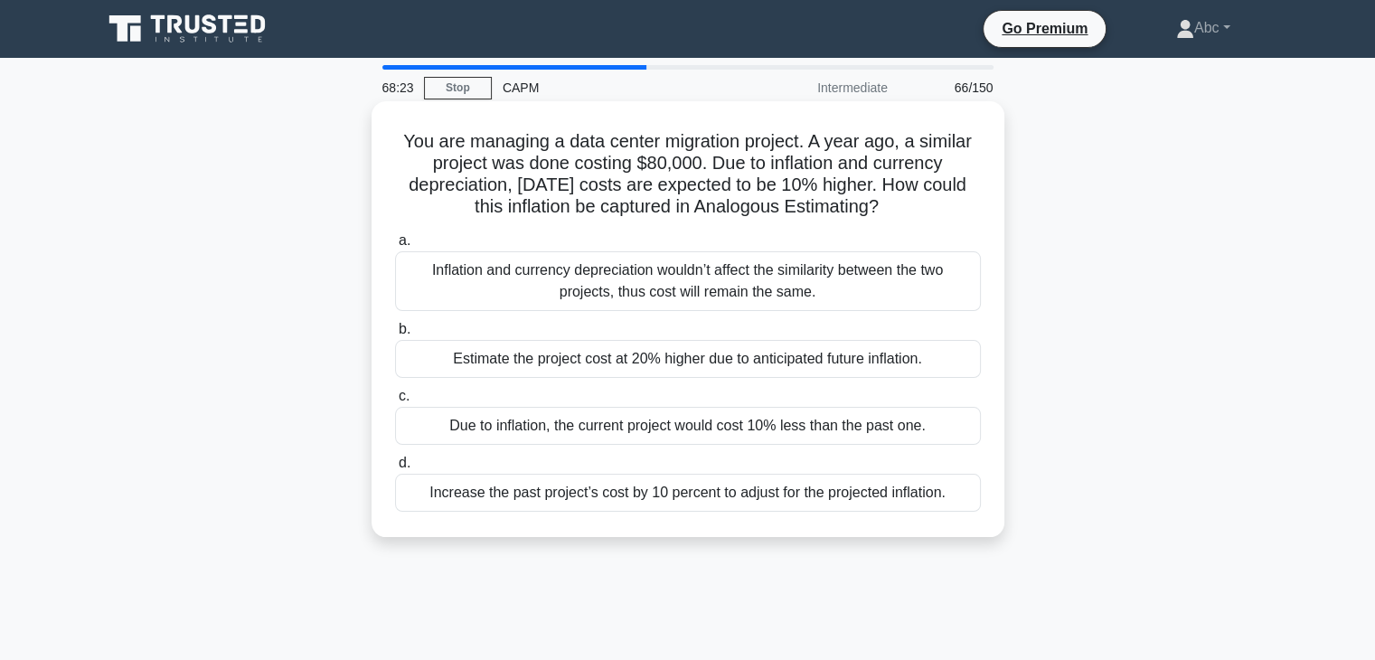
click at [523, 353] on div "Estimate the project cost at 20% higher due to anticipated future inflation." at bounding box center [688, 359] width 586 height 38
click at [395, 335] on input "b. Estimate the project cost at 20% higher due to anticipated future inflation." at bounding box center [395, 330] width 0 height 12
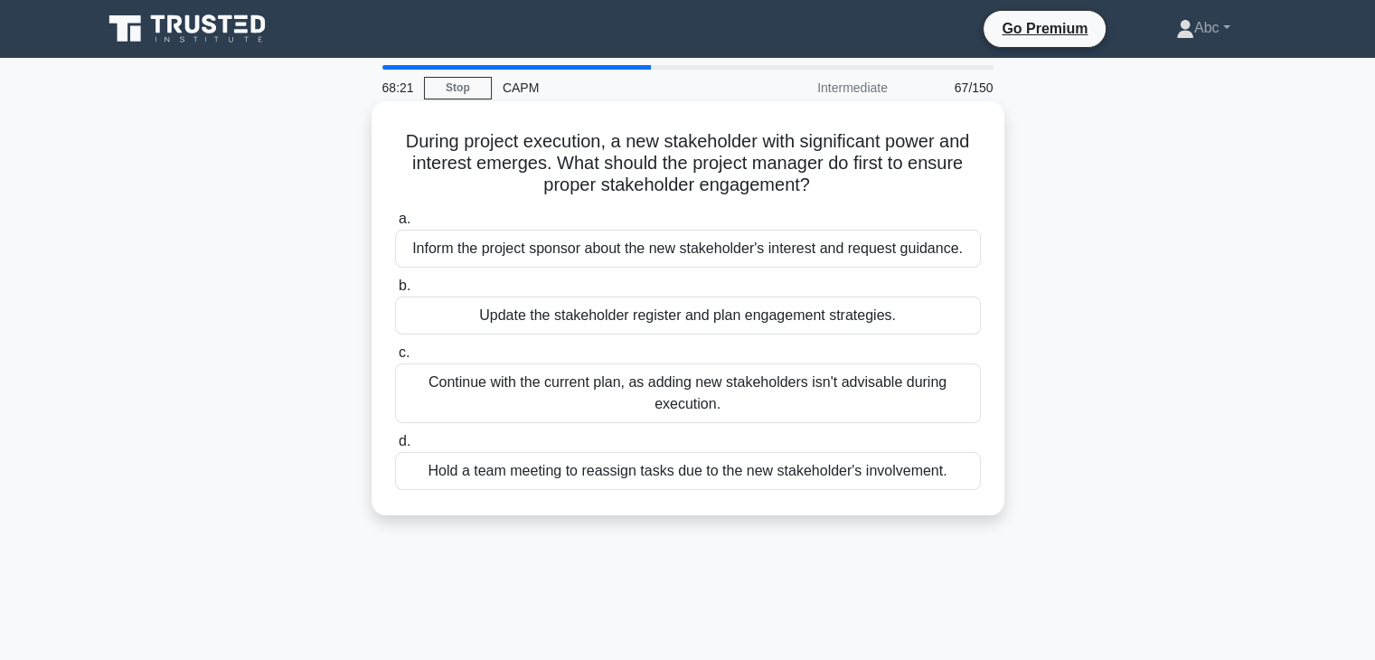
click at [522, 312] on div "Update the stakeholder register and plan engagement strategies." at bounding box center [688, 316] width 586 height 38
click at [395, 292] on input "b. Update the stakeholder register and plan engagement strategies." at bounding box center [395, 286] width 0 height 12
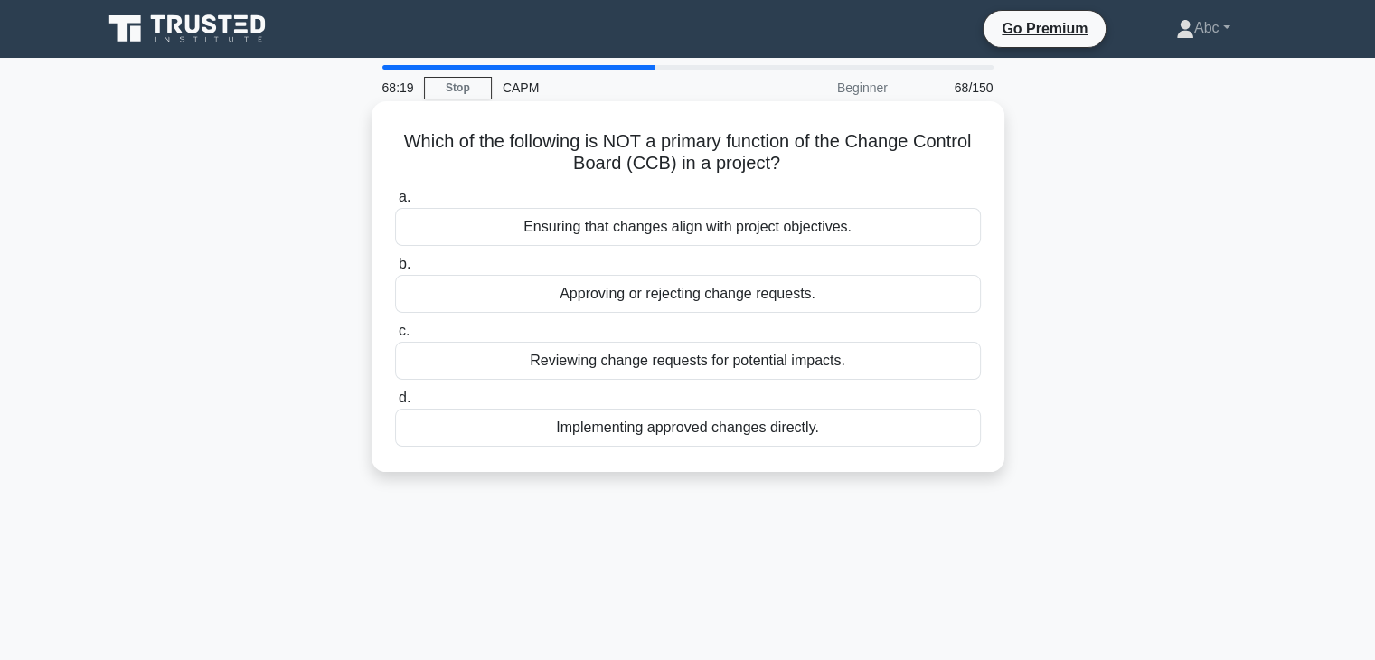
click at [535, 362] on div "Reviewing change requests for potential impacts." at bounding box center [688, 361] width 586 height 38
click at [395, 337] on input "c. Reviewing change requests for potential impacts." at bounding box center [395, 332] width 0 height 12
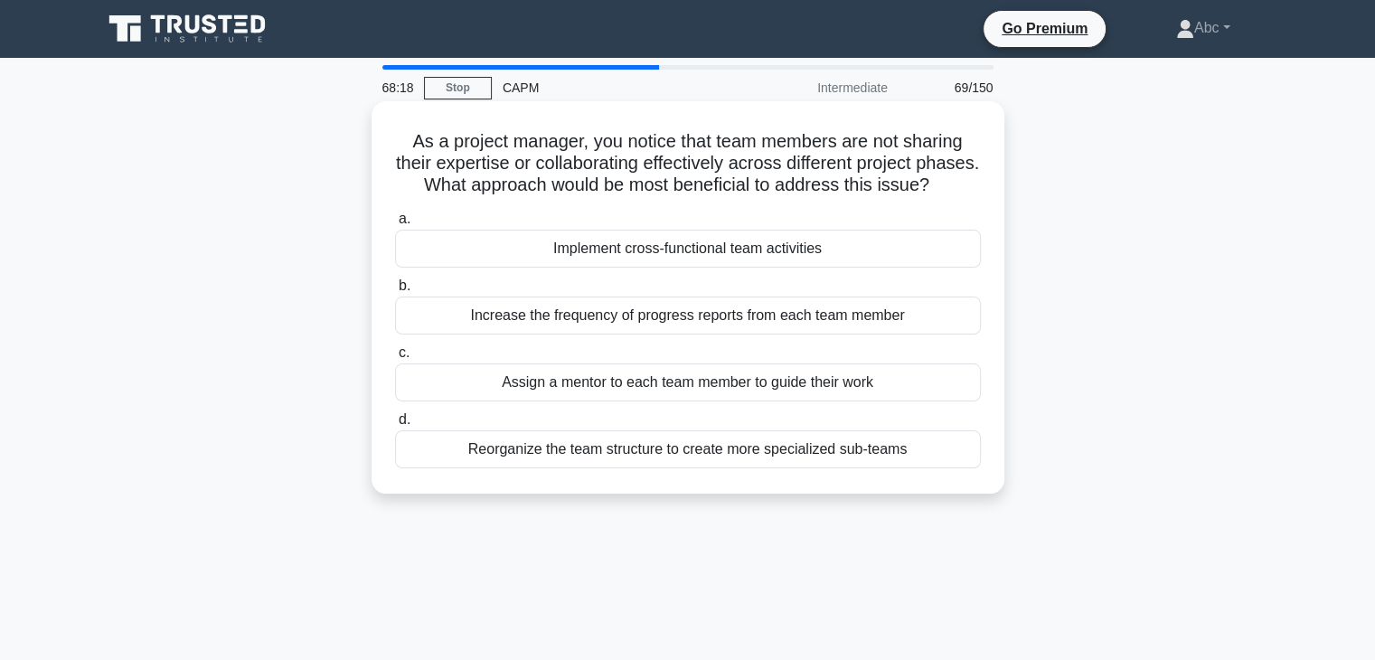
click at [536, 322] on div "Increase the frequency of progress reports from each team member" at bounding box center [688, 316] width 586 height 38
click at [395, 292] on input "b. Increase the frequency of progress reports from each team member" at bounding box center [395, 286] width 0 height 12
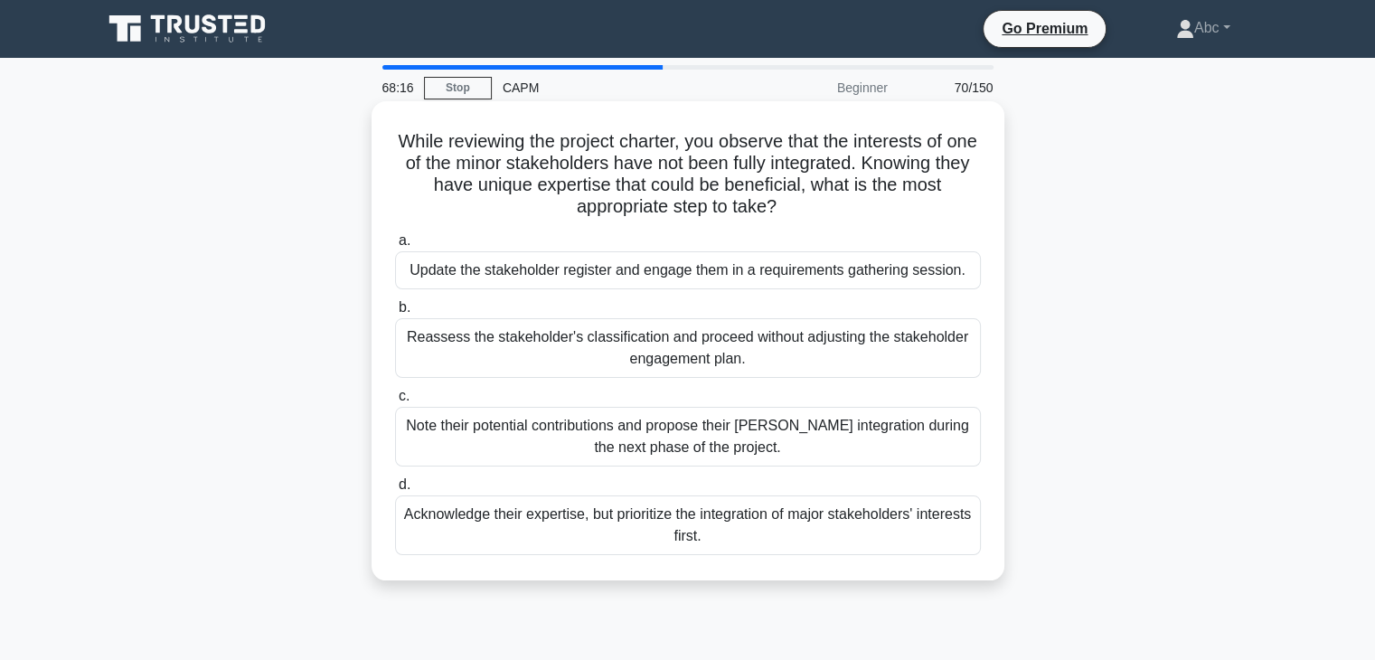
click at [583, 442] on div "Note their potential contributions and propose their fuller integration during …" at bounding box center [688, 437] width 586 height 60
click at [395, 402] on input "c. Note their potential contributions and propose their fuller integration duri…" at bounding box center [395, 397] width 0 height 12
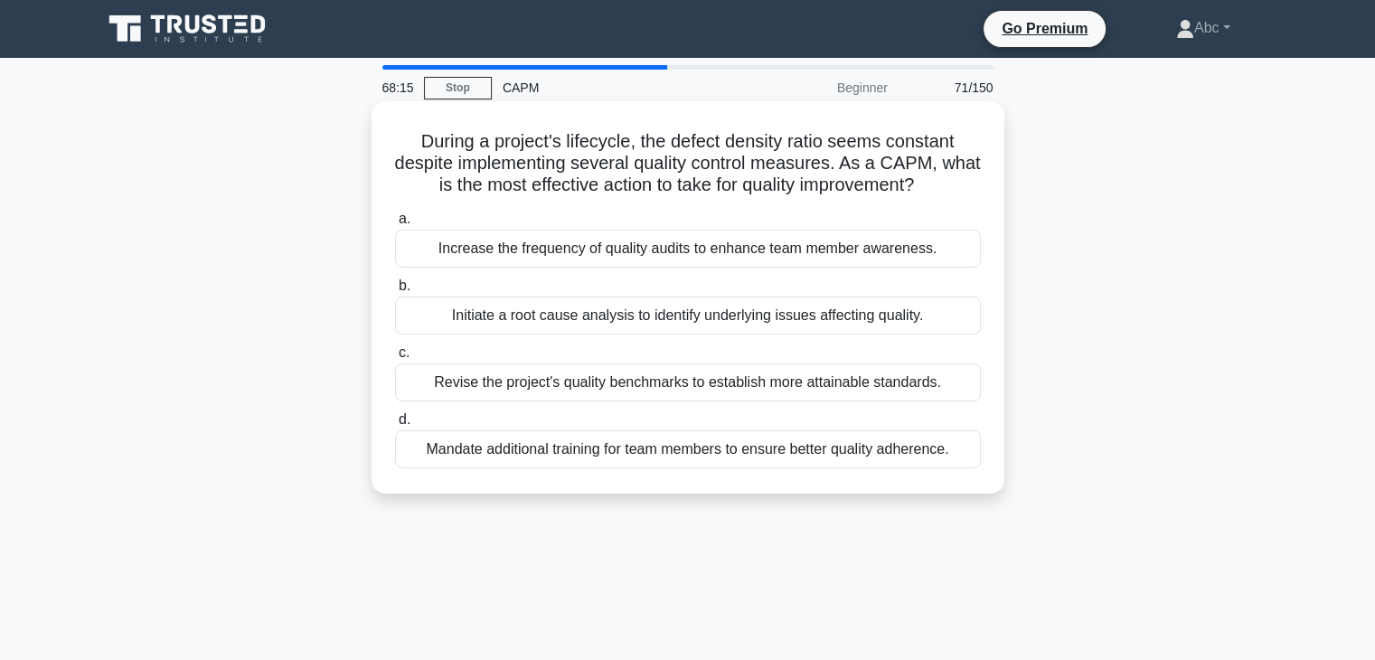
click at [550, 316] on div "Initiate a root cause analysis to identify underlying issues affecting quality." at bounding box center [688, 316] width 586 height 38
click at [395, 292] on input "b. Initiate a root cause analysis to identify underlying issues affecting quali…" at bounding box center [395, 286] width 0 height 12
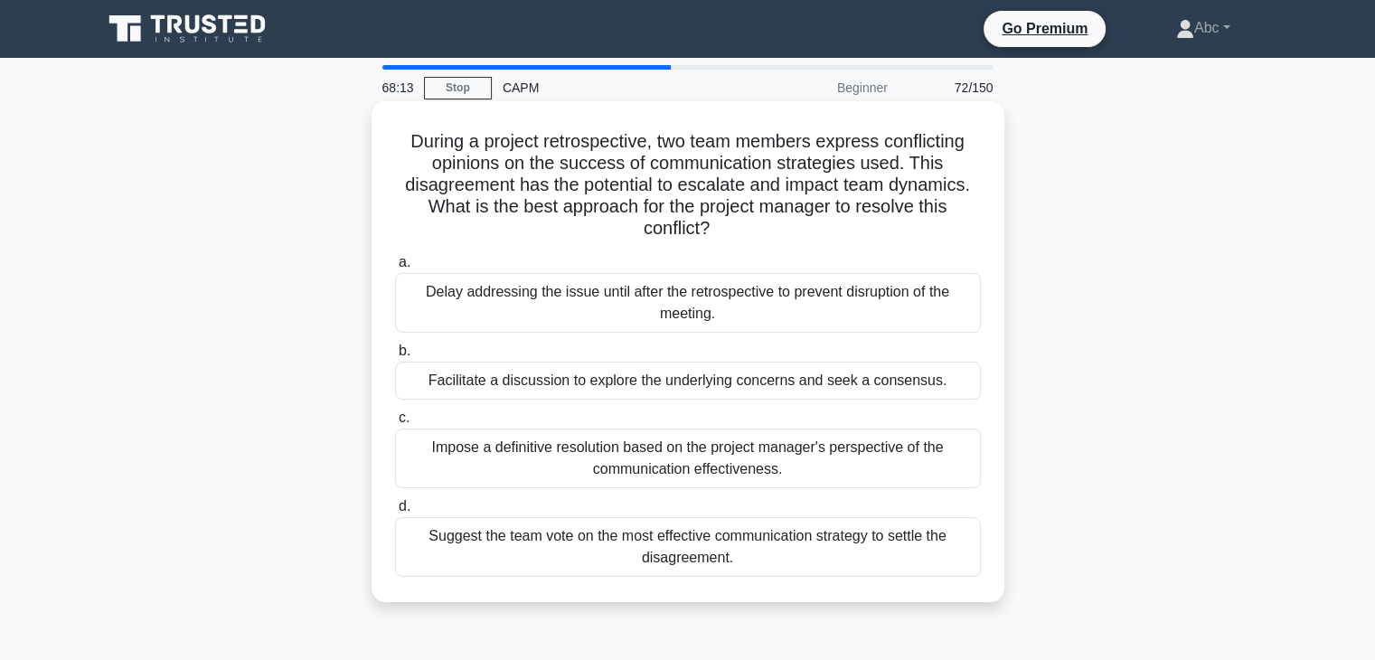
click at [586, 449] on div "Impose a definitive resolution based on the project manager's perspective of th…" at bounding box center [688, 459] width 586 height 60
click at [395, 424] on input "c. Impose a definitive resolution based on the project manager's perspective of…" at bounding box center [395, 418] width 0 height 12
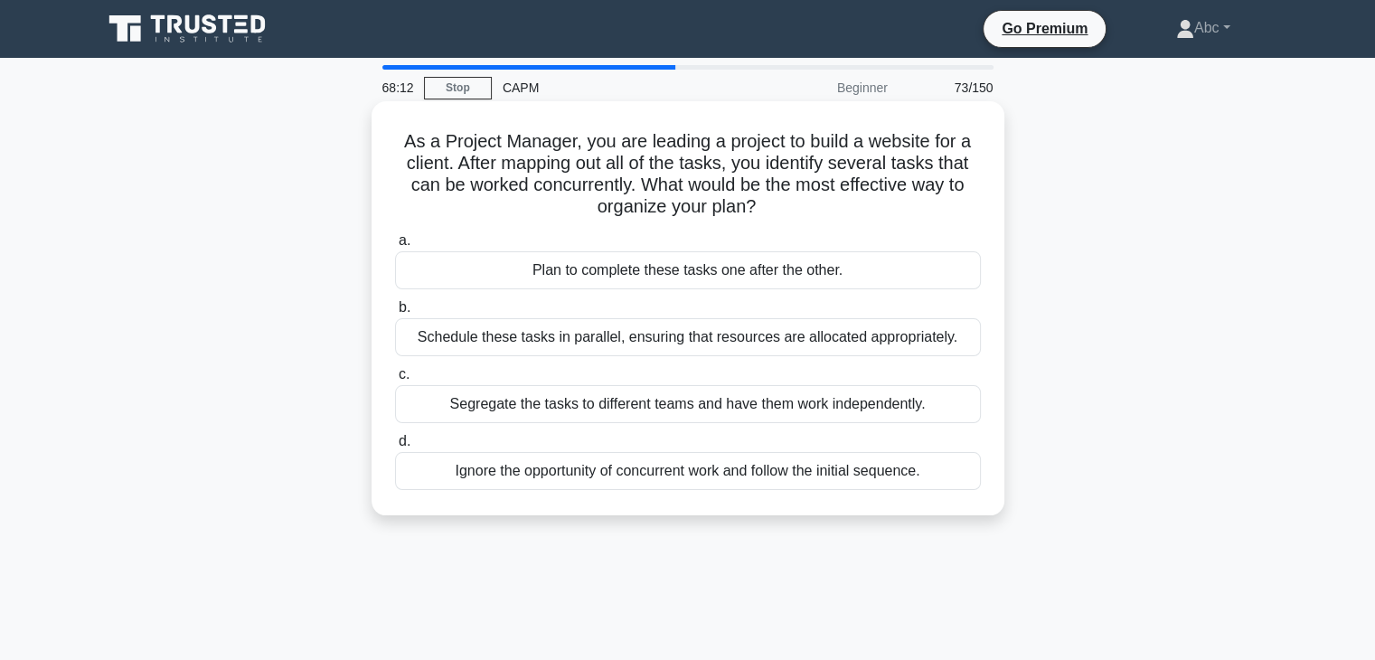
click at [557, 352] on div "Schedule these tasks in parallel, ensuring that resources are allocated appropr…" at bounding box center [688, 337] width 586 height 38
click at [395, 314] on input "b. Schedule these tasks in parallel, ensuring that resources are allocated appr…" at bounding box center [395, 308] width 0 height 12
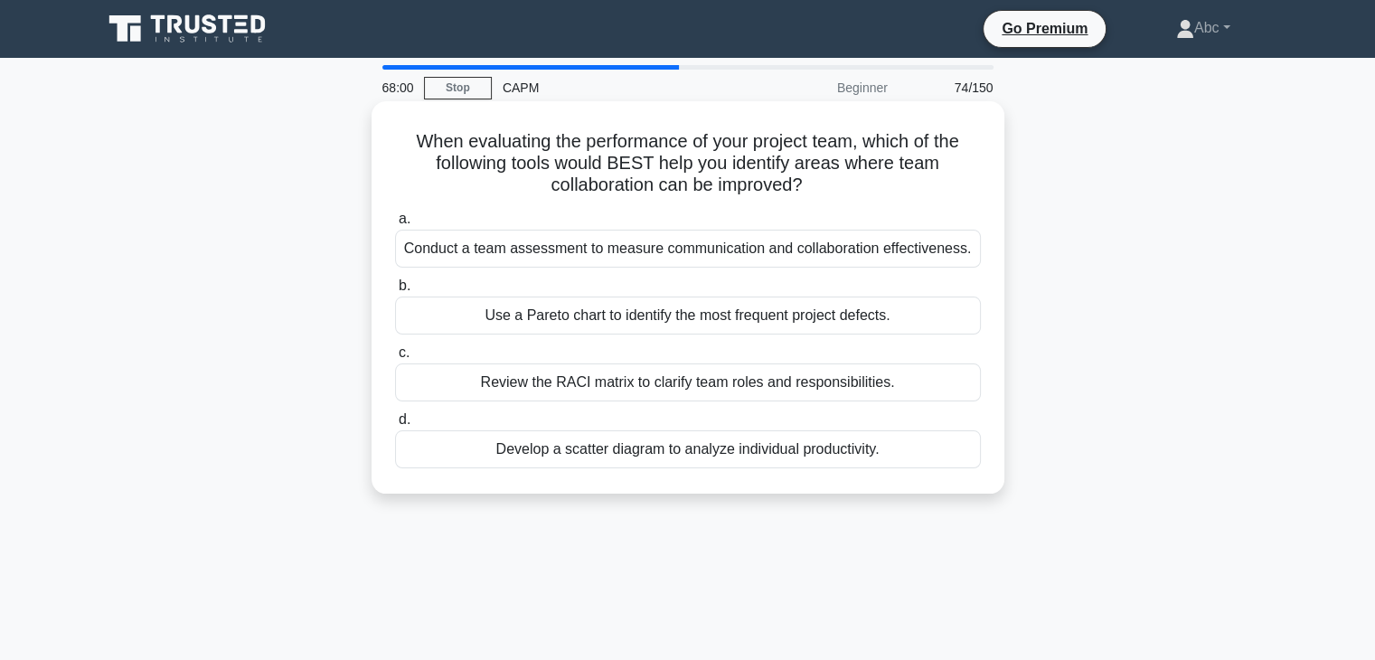
click at [578, 393] on div "Review the RACI matrix to clarify team roles and responsibilities." at bounding box center [688, 383] width 586 height 38
click at [395, 359] on input "c. Review the RACI matrix to clarify team roles and responsibilities." at bounding box center [395, 353] width 0 height 12
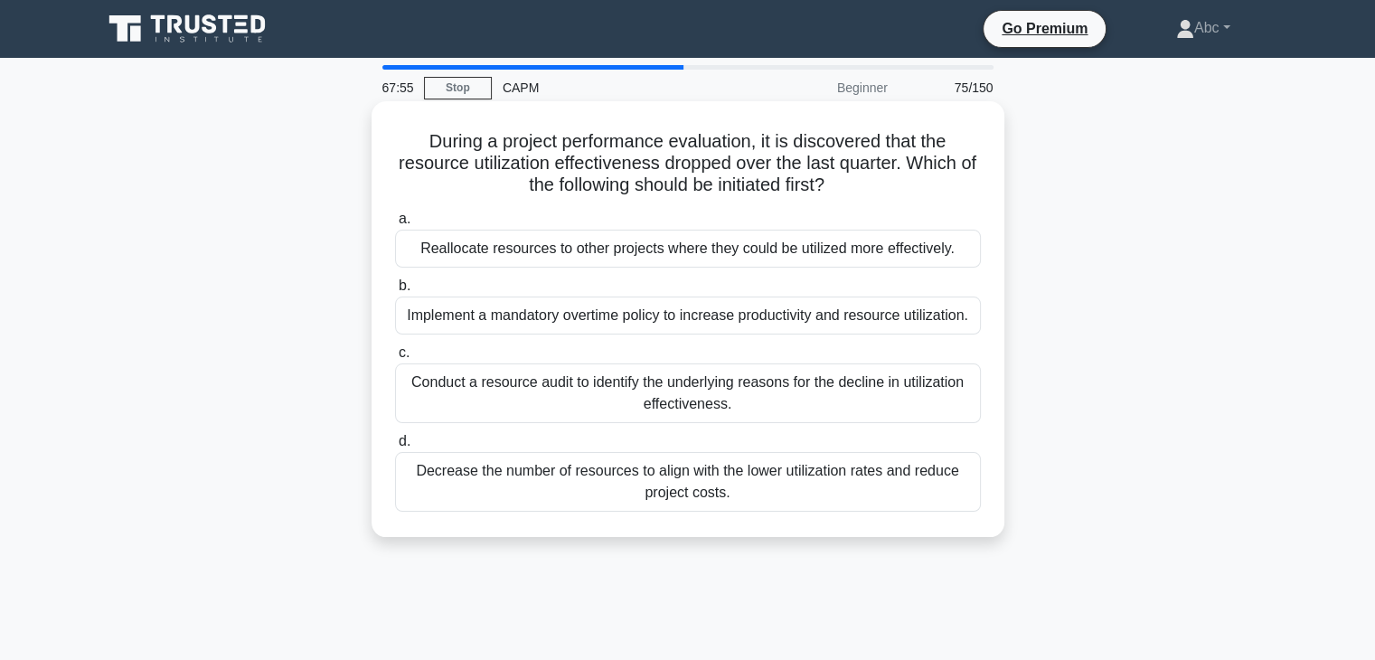
click at [635, 487] on div "Decrease the number of resources to align with the lower utilization rates and …" at bounding box center [688, 482] width 586 height 60
click at [395, 448] on input "d. Decrease the number of resources to align with the lower utilization rates a…" at bounding box center [395, 442] width 0 height 12
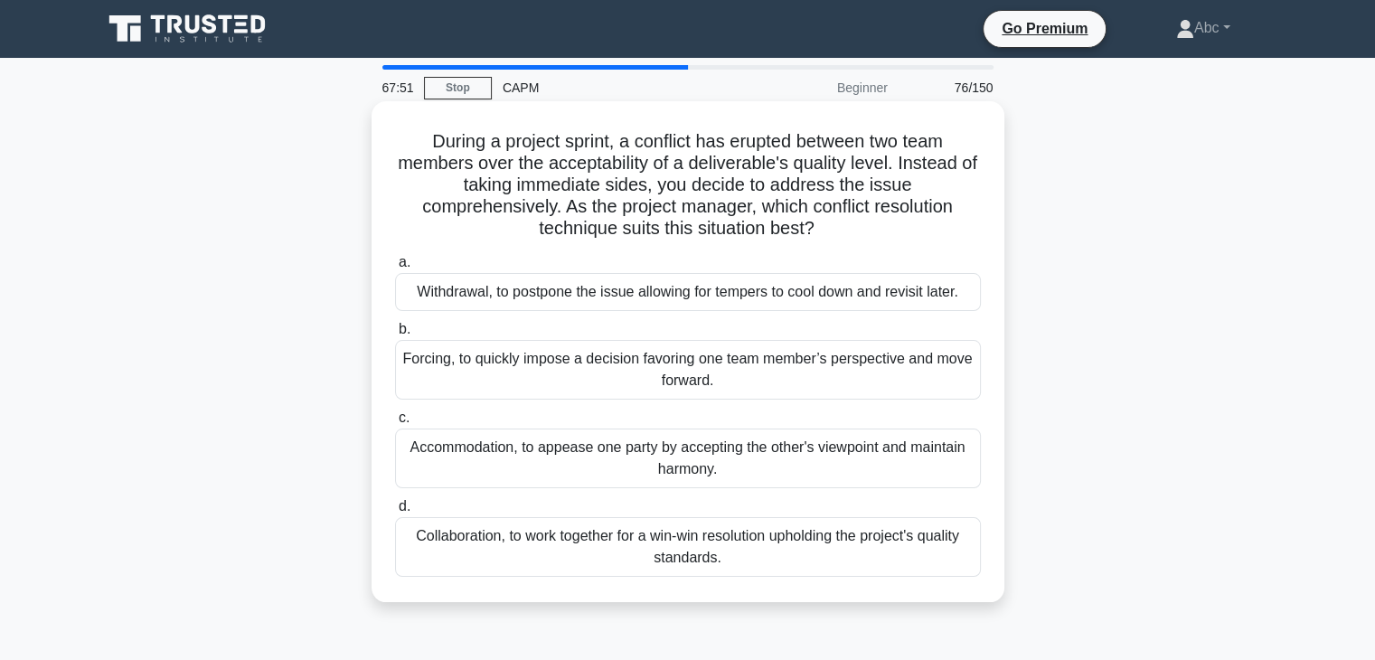
click at [651, 537] on div "Collaboration, to work together for a win-win resolution upholding the project'…" at bounding box center [688, 547] width 586 height 60
click at [395, 513] on input "d. Collaboration, to work together for a win-win resolution upholding the proje…" at bounding box center [395, 507] width 0 height 12
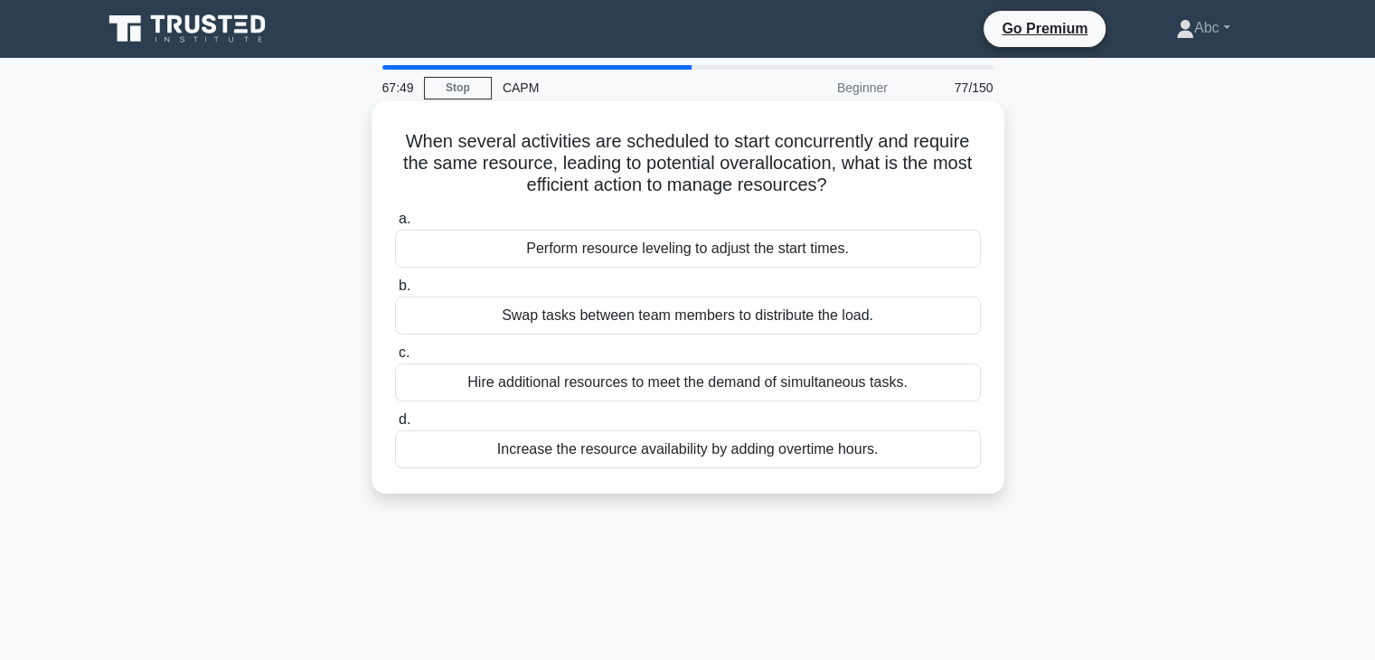
click at [546, 258] on div "Perform resource leveling to adjust the start times." at bounding box center [688, 249] width 586 height 38
click at [395, 225] on input "a. Perform resource leveling to adjust the start times." at bounding box center [395, 219] width 0 height 12
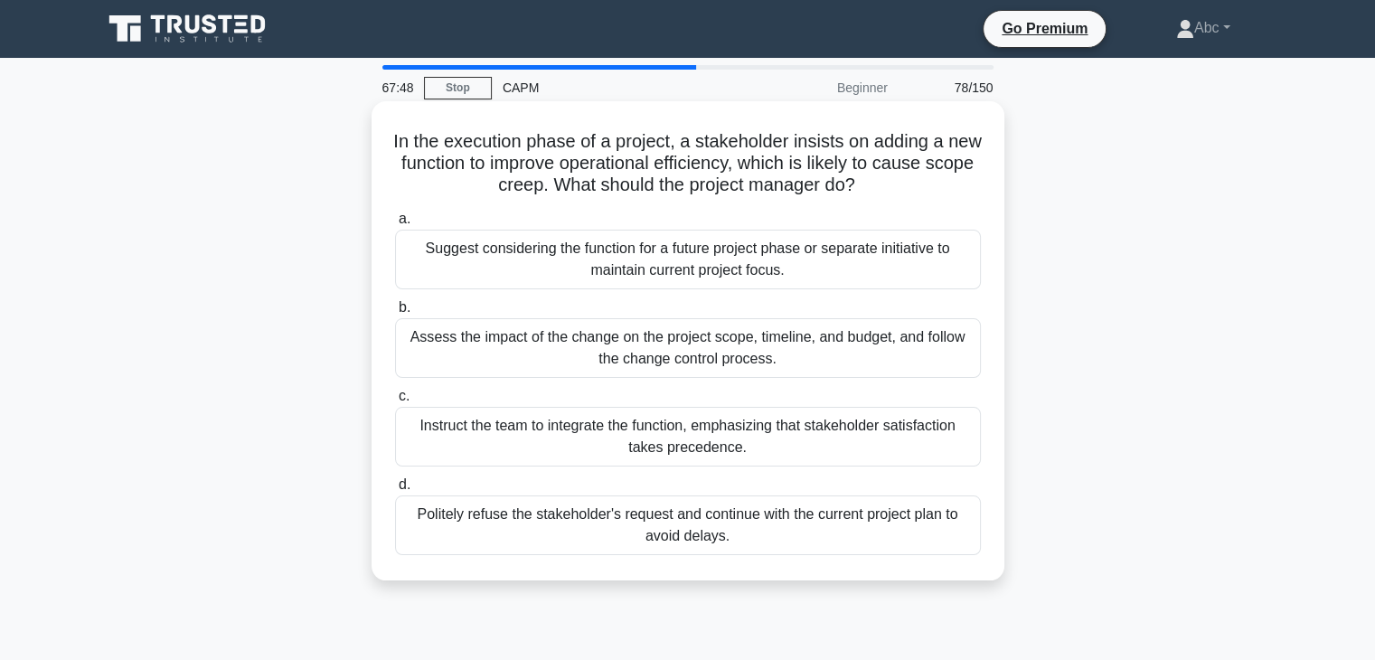
click at [577, 335] on div "Assess the impact of the change on the project scope, timeline, and budget, and…" at bounding box center [688, 348] width 586 height 60
click at [395, 314] on input "b. Assess the impact of the change on the project scope, timeline, and budget, …" at bounding box center [395, 308] width 0 height 12
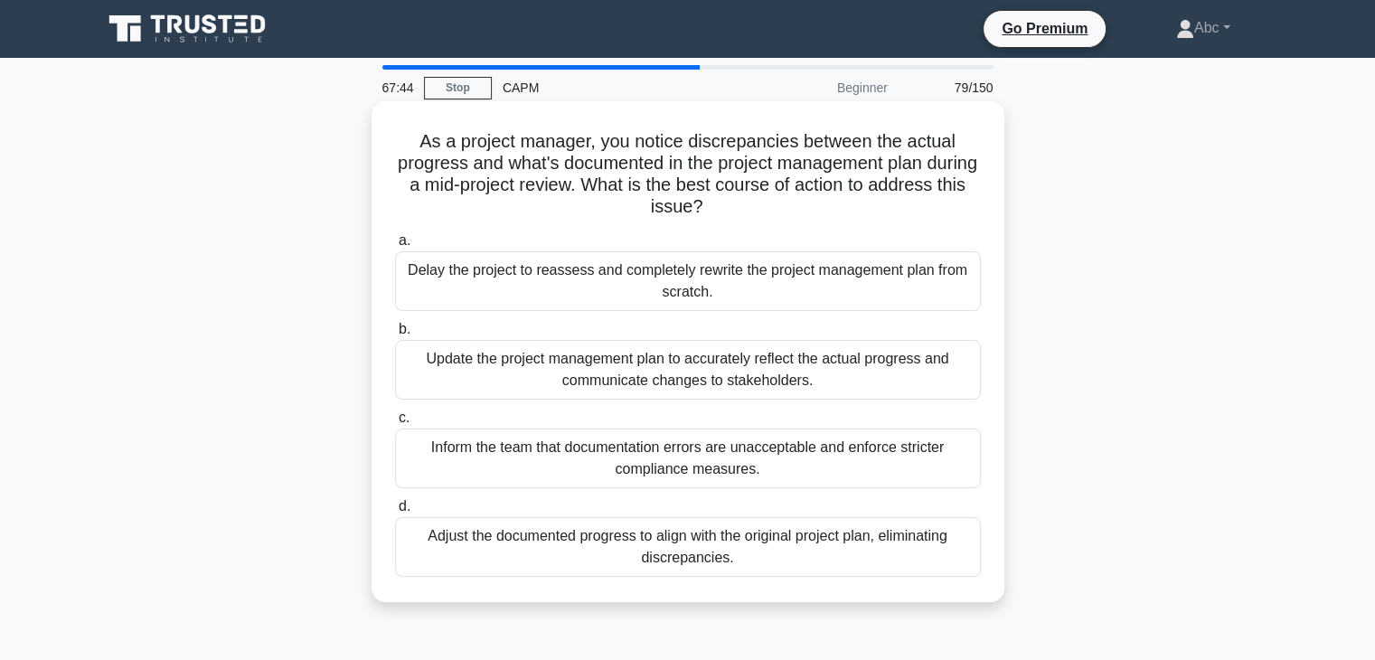
click at [621, 543] on div "Adjust the documented progress to align with the original project plan, elimina…" at bounding box center [688, 547] width 586 height 60
click at [395, 513] on input "d. Adjust the documented progress to align with the original project plan, elim…" at bounding box center [395, 507] width 0 height 12
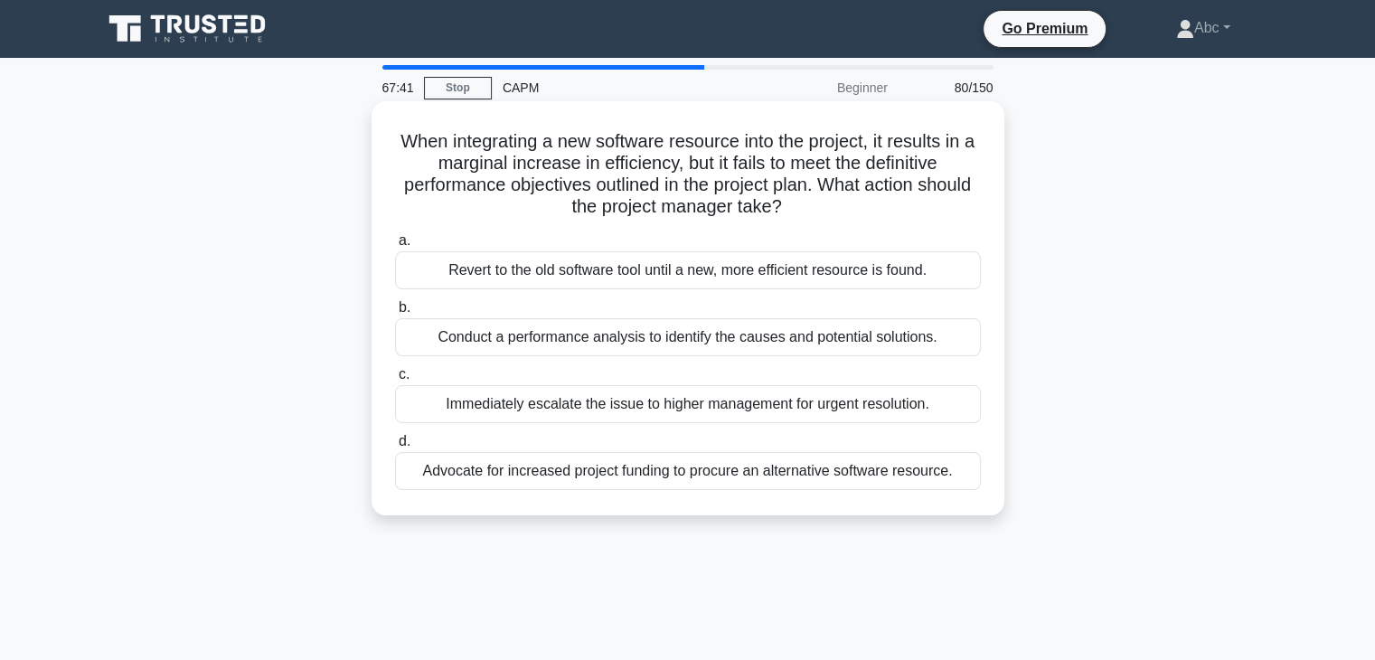
click at [533, 344] on div "Conduct a performance analysis to identify the causes and potential solutions." at bounding box center [688, 337] width 586 height 38
click at [395, 314] on input "b. Conduct a performance analysis to identify the causes and potential solution…" at bounding box center [395, 308] width 0 height 12
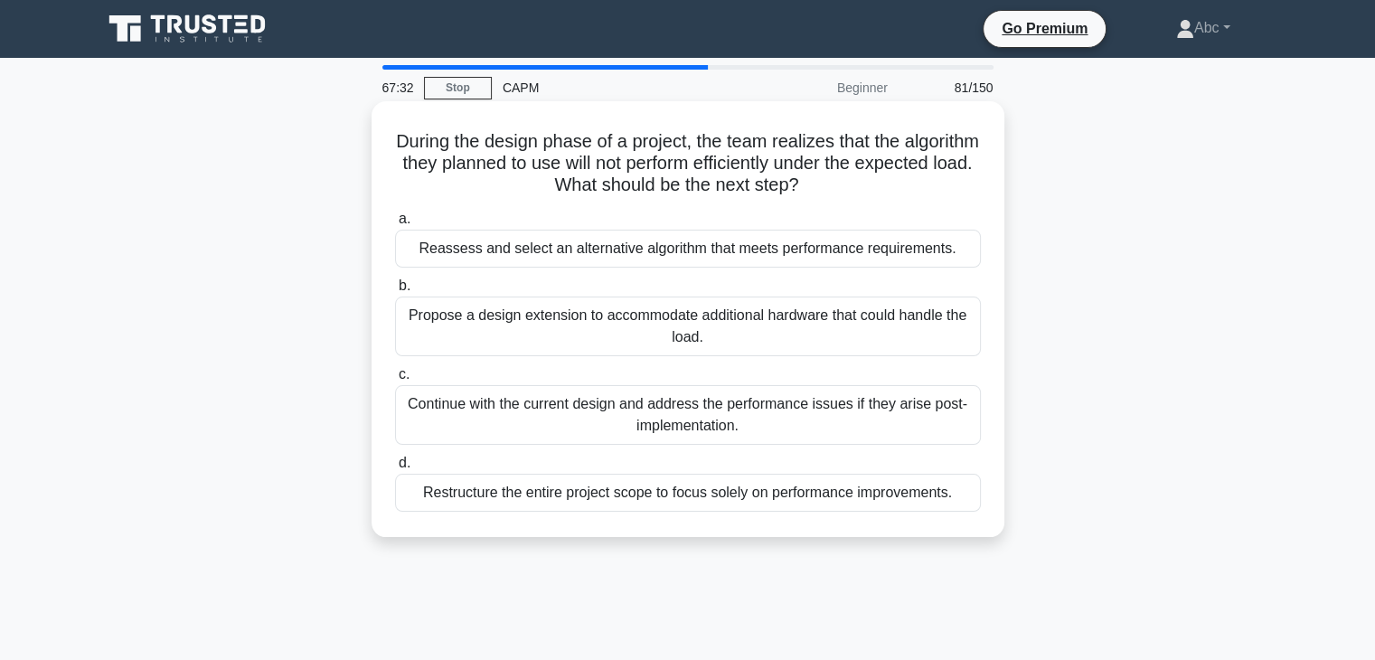
click at [506, 237] on div "Reassess and select an alternative algorithm that meets performance requirement…" at bounding box center [688, 249] width 586 height 38
click at [395, 225] on input "a. Reassess and select an alternative algorithm that meets performance requirem…" at bounding box center [395, 219] width 0 height 12
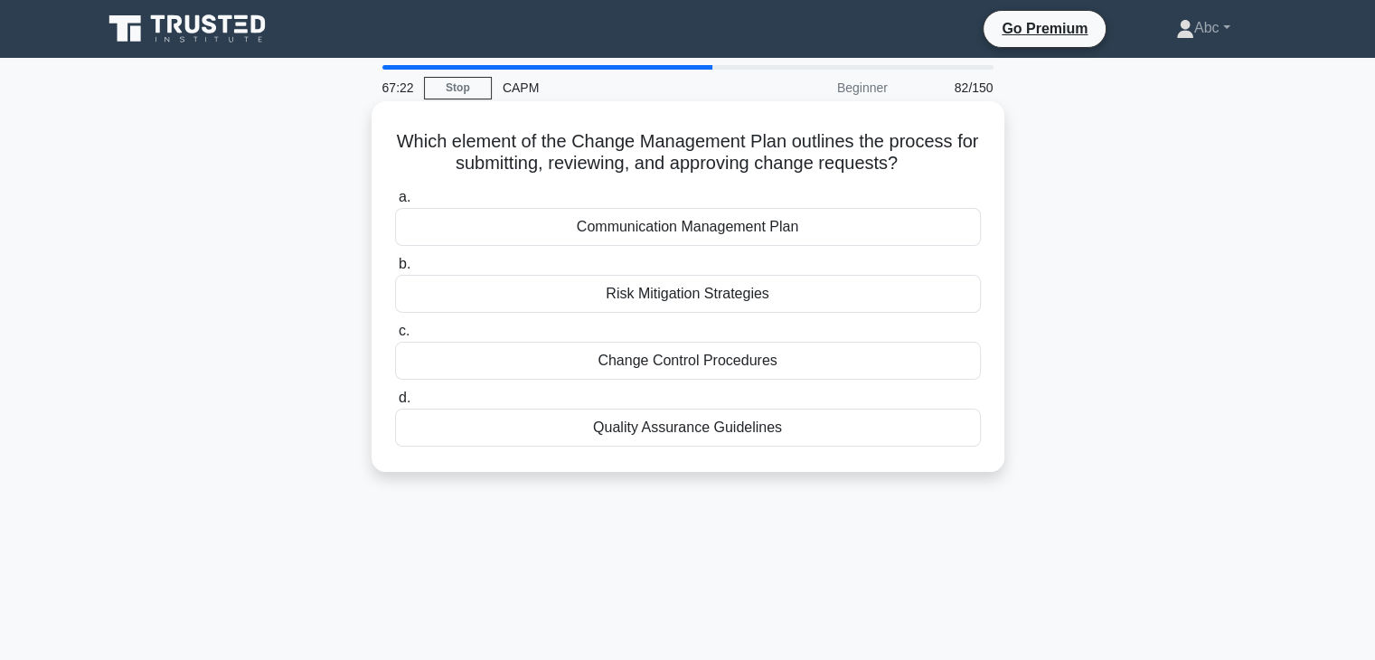
click at [663, 358] on div "Change Control Procedures" at bounding box center [688, 361] width 586 height 38
click at [395, 337] on input "c. Change Control Procedures" at bounding box center [395, 332] width 0 height 12
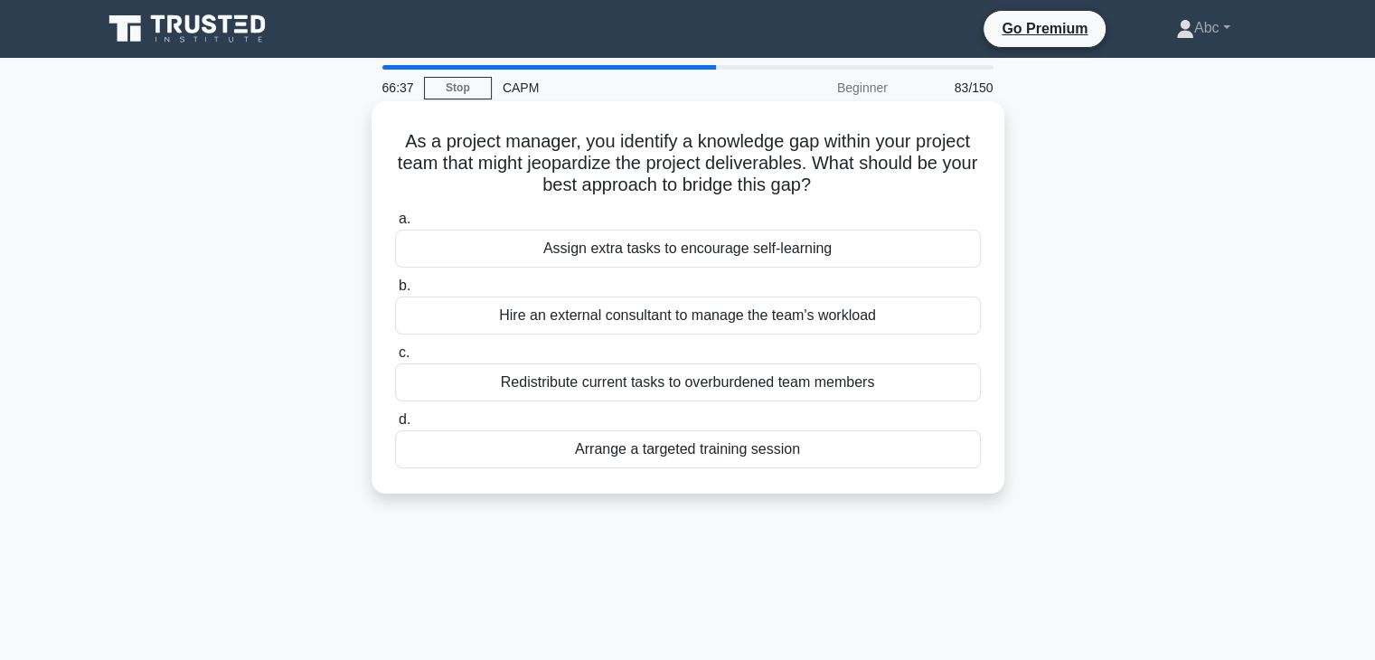
click at [685, 449] on div "Arrange a targeted training session" at bounding box center [688, 449] width 586 height 38
click at [395, 426] on input "d. Arrange a targeted training session" at bounding box center [395, 420] width 0 height 12
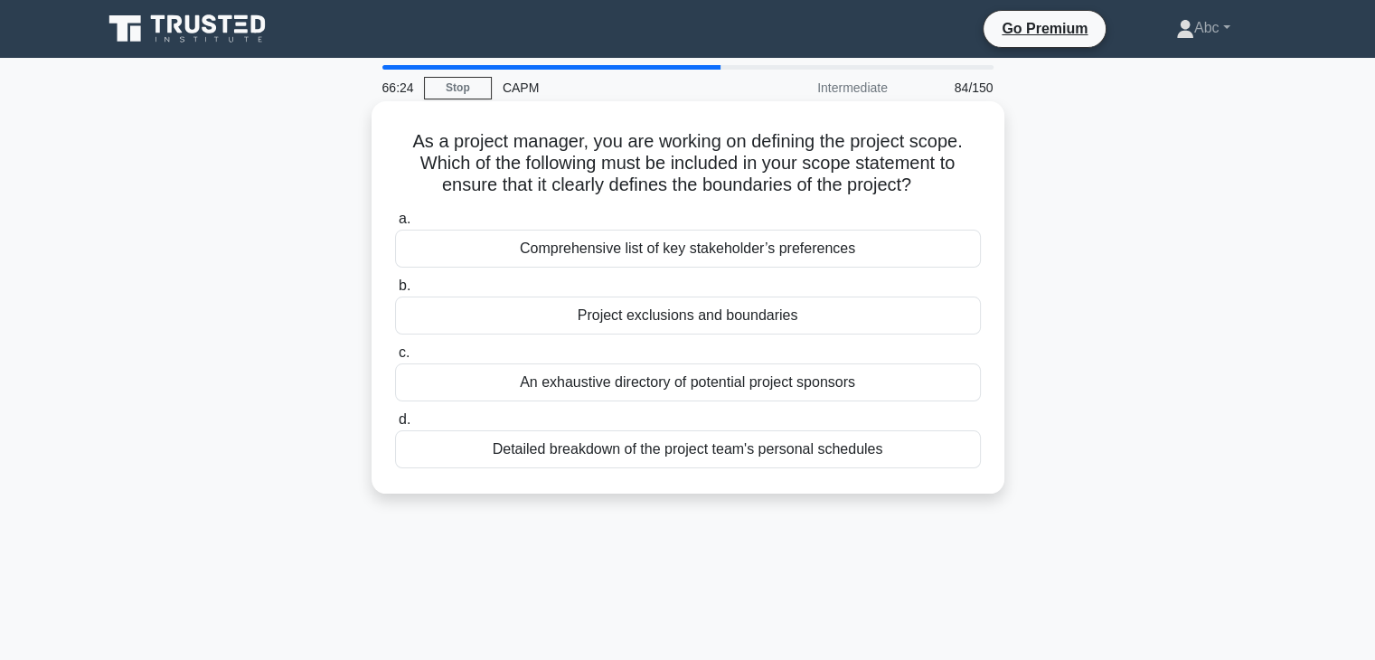
click at [690, 231] on div "Comprehensive list of key stakeholder’s preferences" at bounding box center [688, 249] width 586 height 38
click at [395, 225] on input "a. Comprehensive list of key stakeholder’s preferences" at bounding box center [395, 219] width 0 height 12
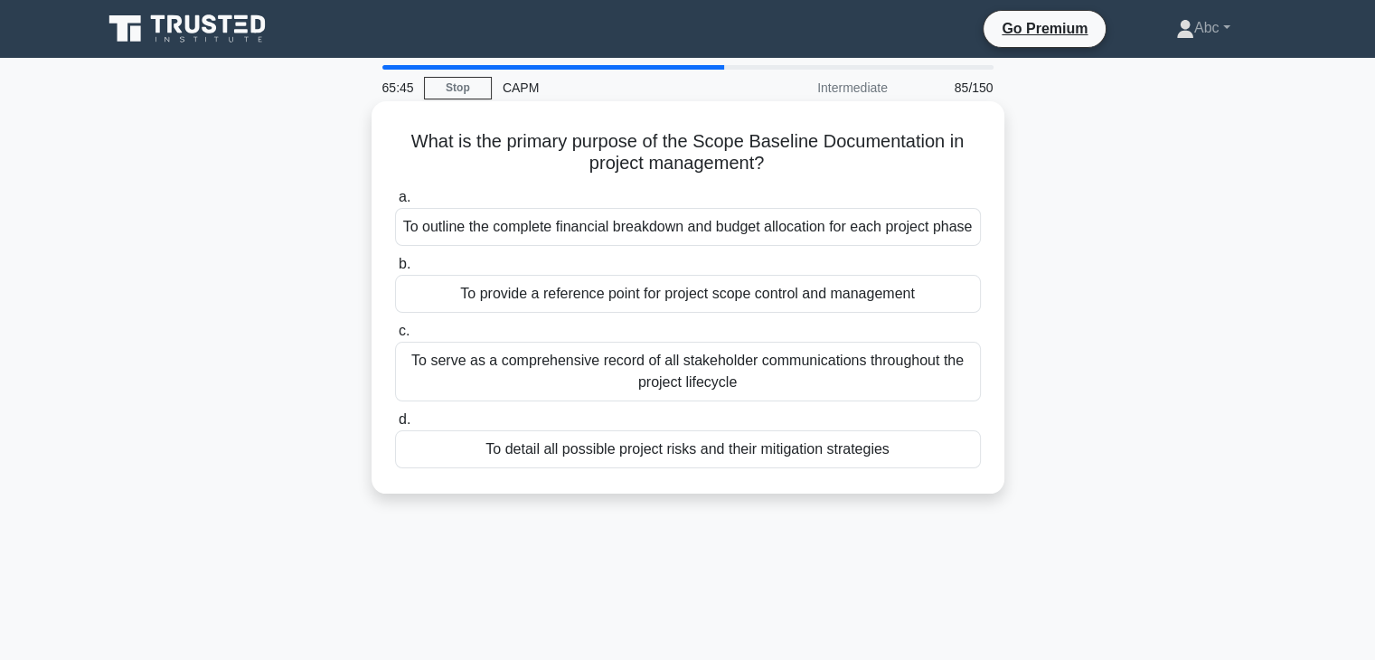
click at [694, 313] on div "To provide a reference point for project scope control and management" at bounding box center [688, 294] width 586 height 38
click at [395, 270] on input "b. To provide a reference point for project scope control and management" at bounding box center [395, 265] width 0 height 12
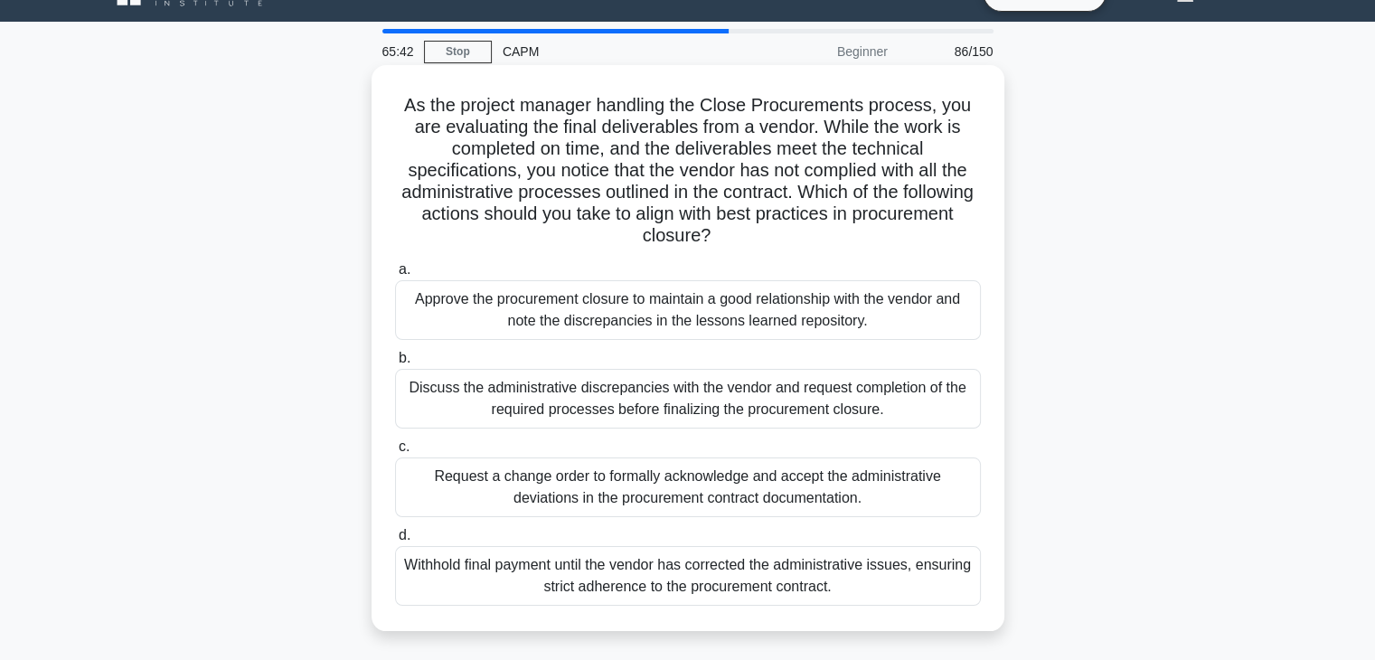
scroll to position [39, 0]
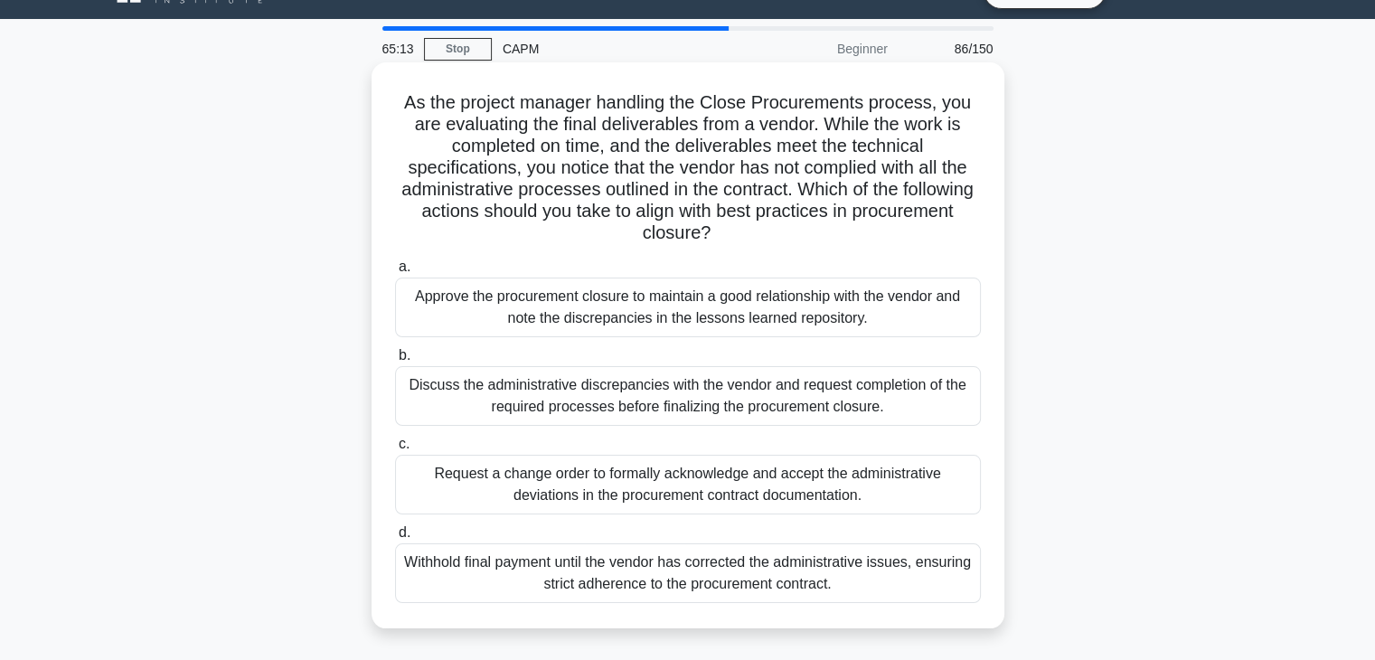
click at [860, 423] on div "Discuss the administrative discrepancies with the vendor and request completion…" at bounding box center [688, 396] width 586 height 60
click at [395, 362] on input "b. Discuss the administrative discrepancies with the vendor and request complet…" at bounding box center [395, 356] width 0 height 12
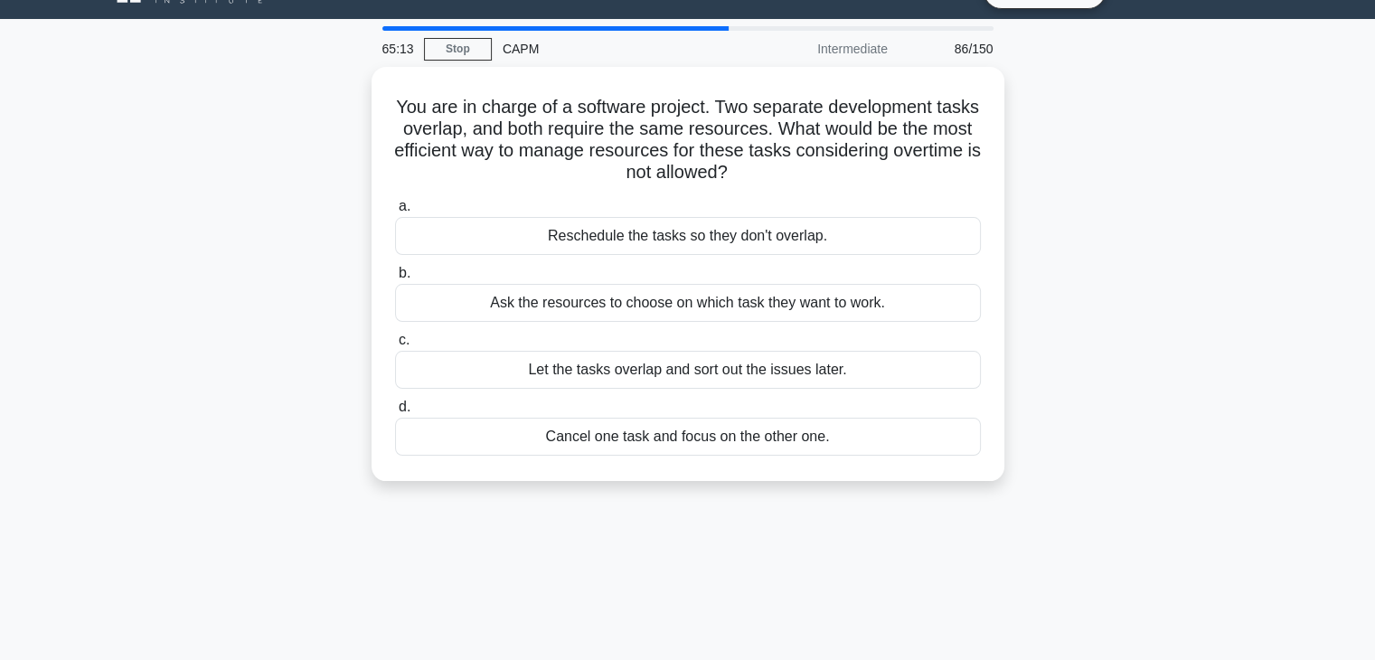
scroll to position [0, 0]
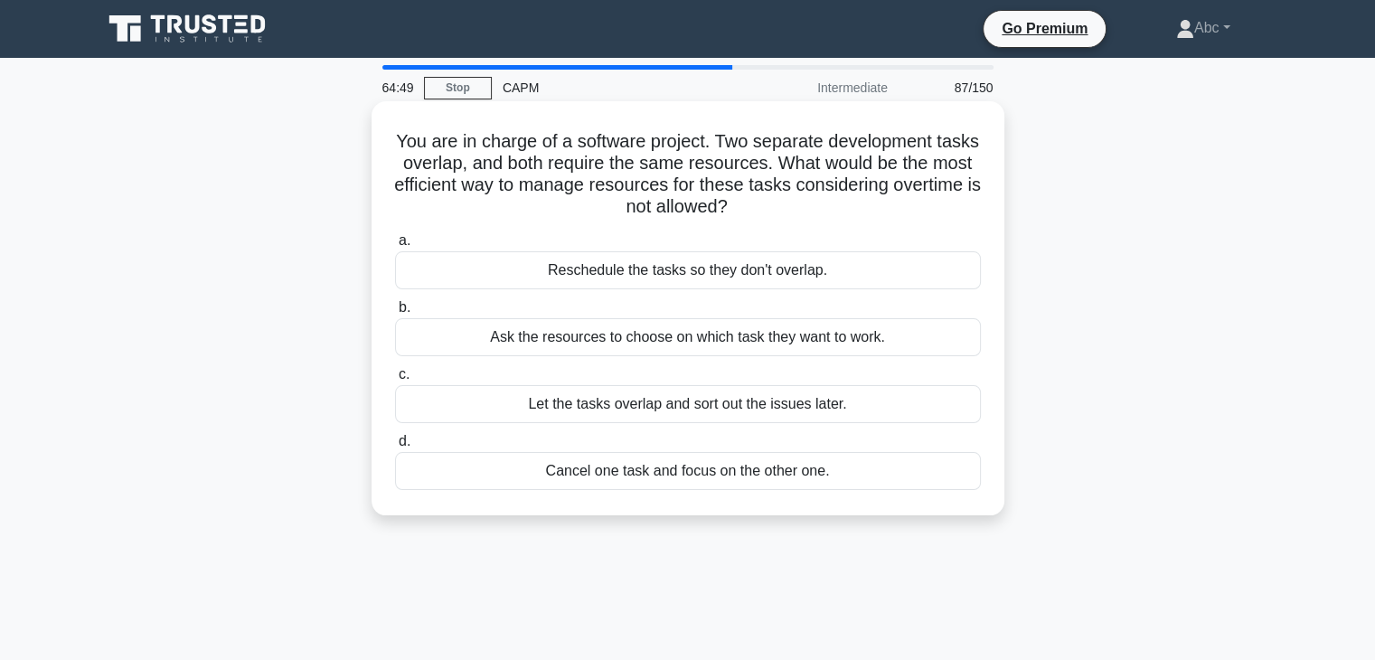
click at [713, 276] on div "Reschedule the tasks so they don't overlap." at bounding box center [688, 270] width 586 height 38
click at [395, 247] on input "a. Reschedule the tasks so they don't overlap." at bounding box center [395, 241] width 0 height 12
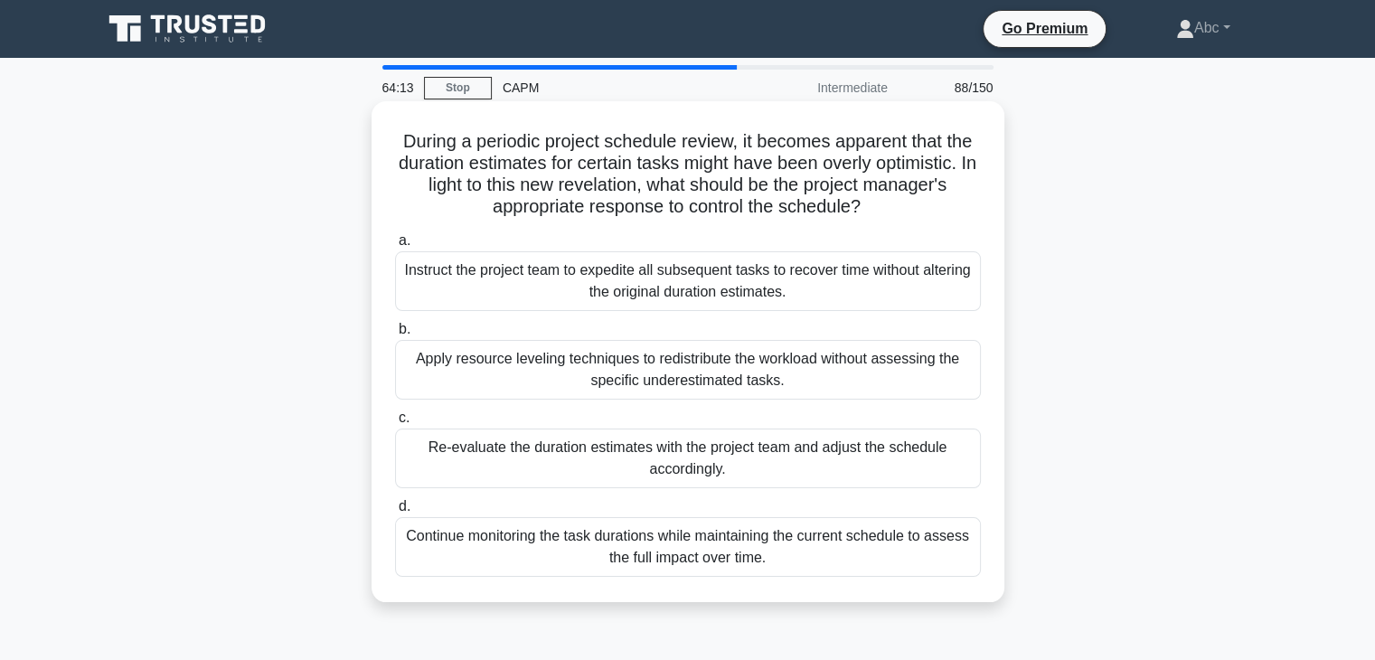
click at [701, 390] on div "Apply resource leveling techniques to redistribute the workload without assessi…" at bounding box center [688, 370] width 586 height 60
click at [395, 335] on input "b. Apply resource leveling techniques to redistribute the workload without asse…" at bounding box center [395, 330] width 0 height 12
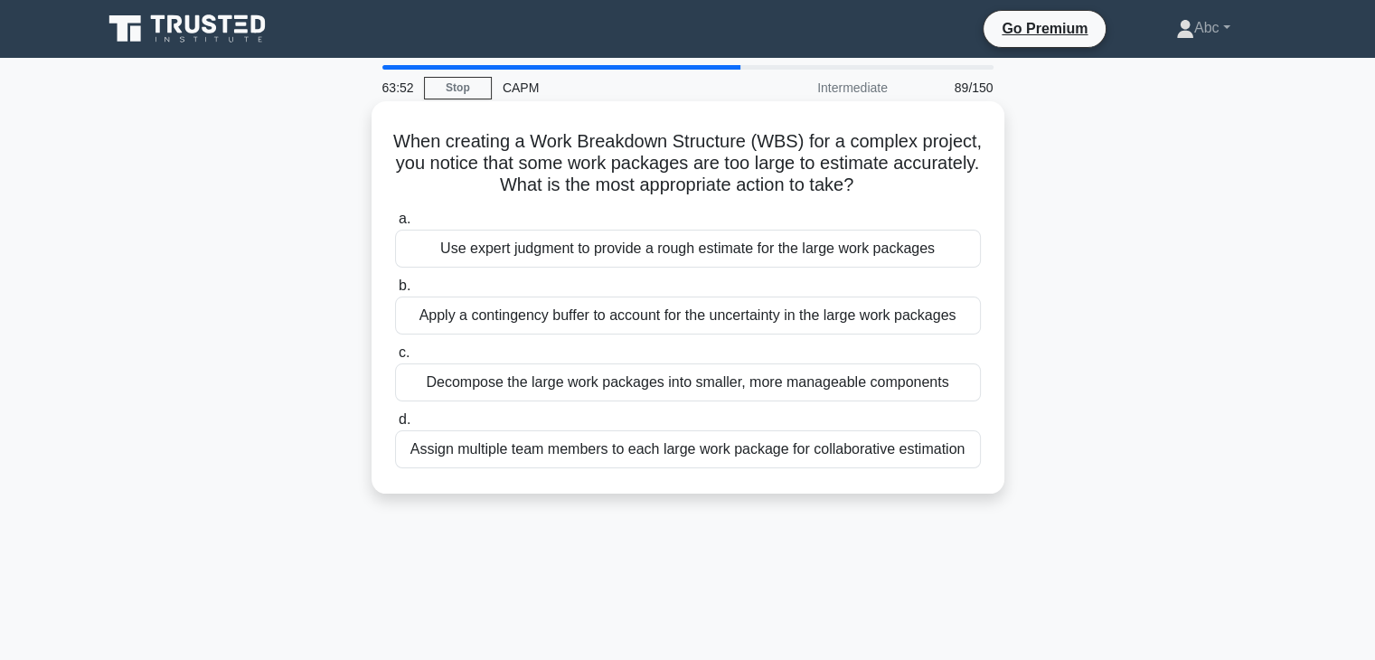
drag, startPoint x: 744, startPoint y: 402, endPoint x: 690, endPoint y: 386, distance: 56.6
click at [690, 386] on div "a. Use expert judgment to provide a rough estimate for the large work packages …" at bounding box center [688, 338] width 608 height 268
click at [690, 386] on div "Decompose the large work packages into smaller, more manageable components" at bounding box center [688, 383] width 586 height 38
click at [395, 359] on input "c. Decompose the large work packages into smaller, more manageable components" at bounding box center [395, 353] width 0 height 12
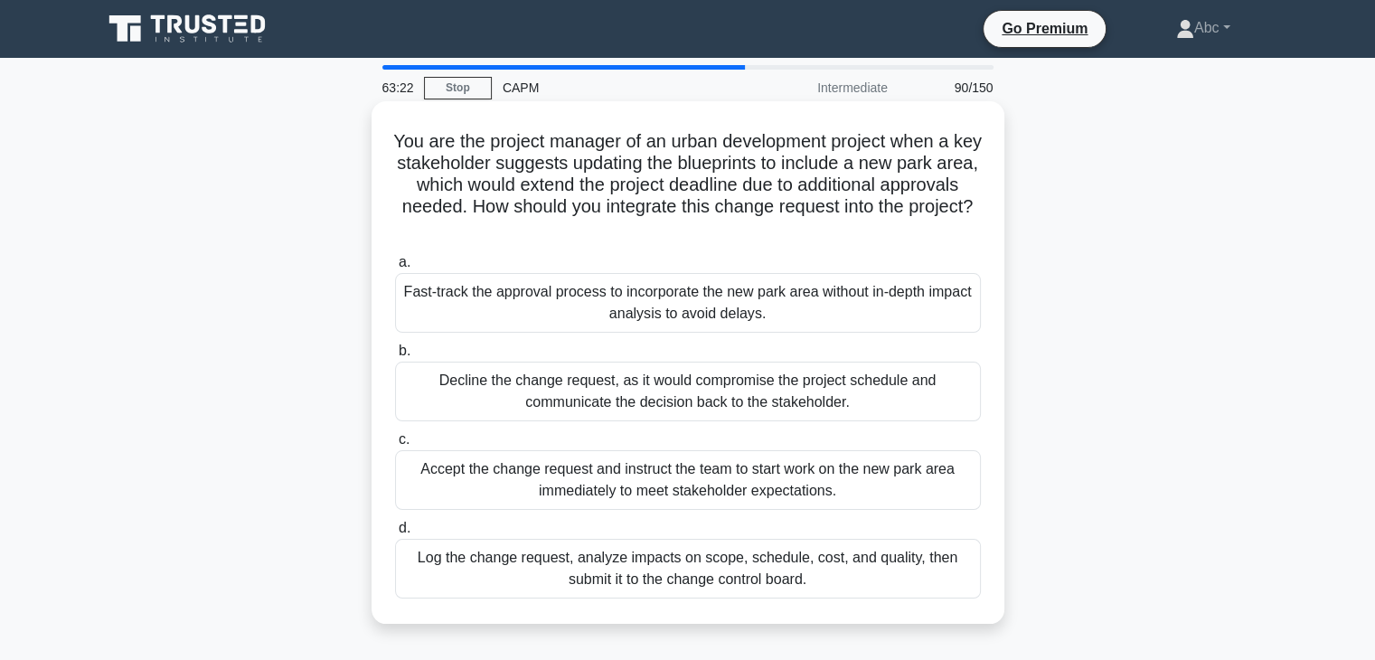
click at [578, 572] on div "Log the change request, analyze impacts on scope, schedule, cost, and quality, …" at bounding box center [688, 569] width 586 height 60
click at [395, 534] on input "d. Log the change request, analyze impacts on scope, schedule, cost, and qualit…" at bounding box center [395, 529] width 0 height 12
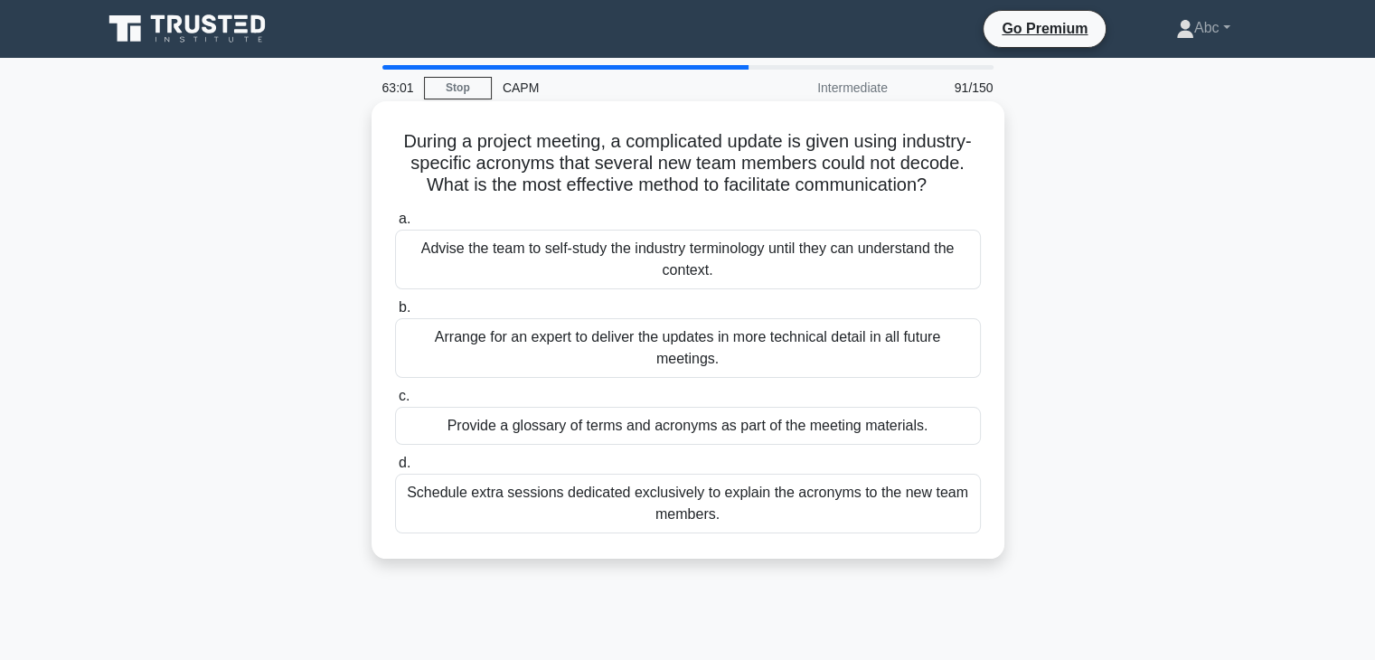
click at [781, 534] on div "Schedule extra sessions dedicated exclusively to explain the acronyms to the ne…" at bounding box center [688, 504] width 586 height 60
click at [395, 469] on input "d. Schedule extra sessions dedicated exclusively to explain the acronyms to the…" at bounding box center [395, 464] width 0 height 12
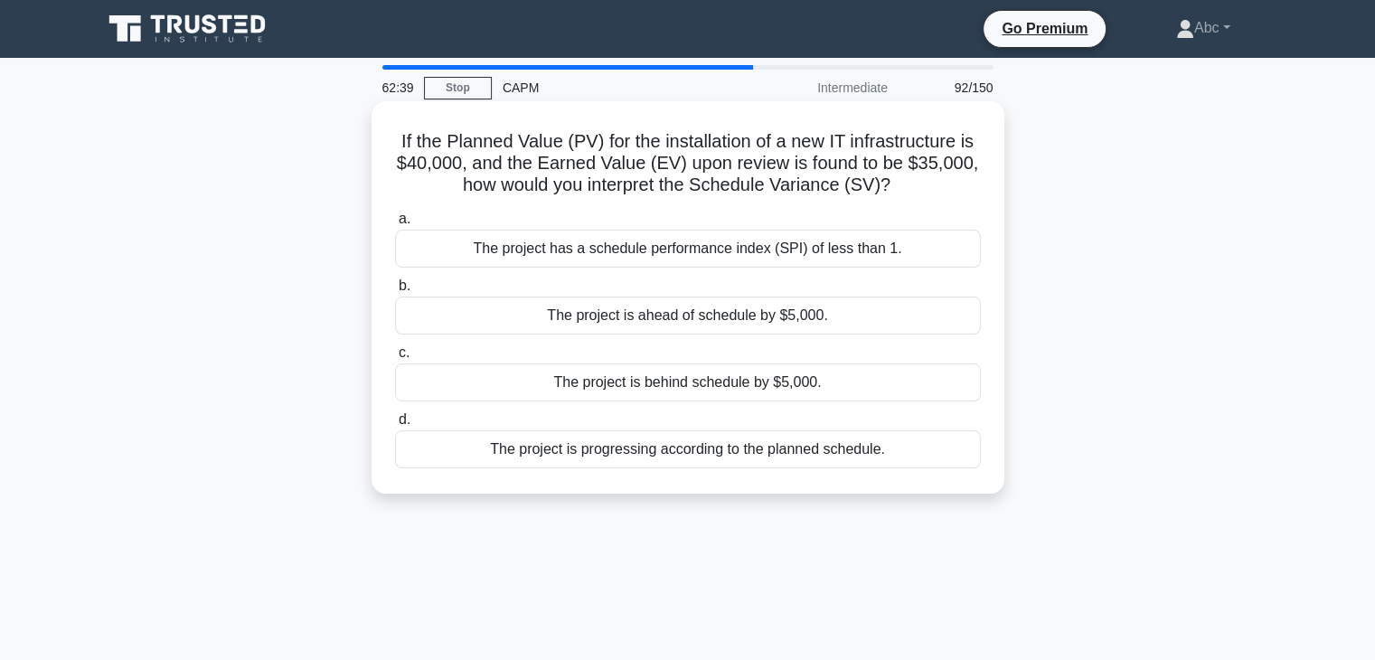
click at [898, 250] on div "The project has a schedule performance index (SPI) of less than 1." at bounding box center [688, 249] width 586 height 38
click at [395, 225] on input "a. The project has a schedule performance index (SPI) of less than 1." at bounding box center [395, 219] width 0 height 12
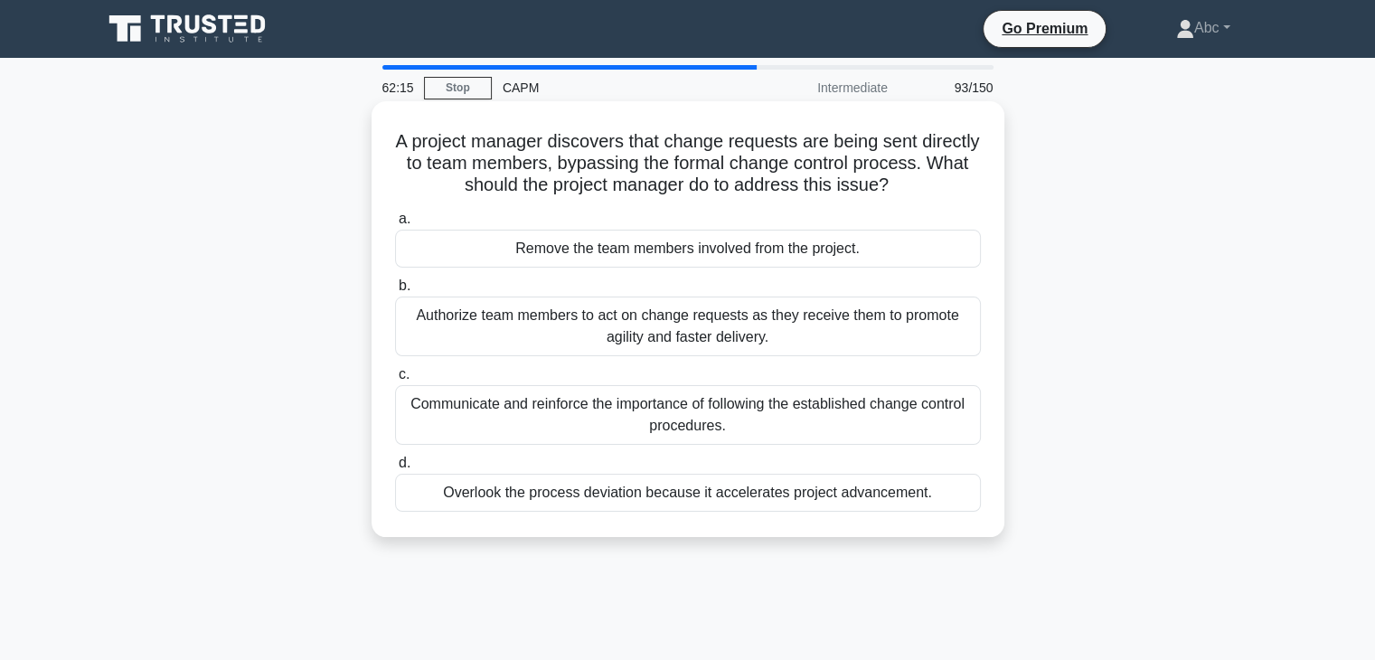
click at [729, 413] on div "Communicate and reinforce the importance of following the established change co…" at bounding box center [688, 415] width 586 height 60
click at [395, 381] on input "c. Communicate and reinforce the importance of following the established change…" at bounding box center [395, 375] width 0 height 12
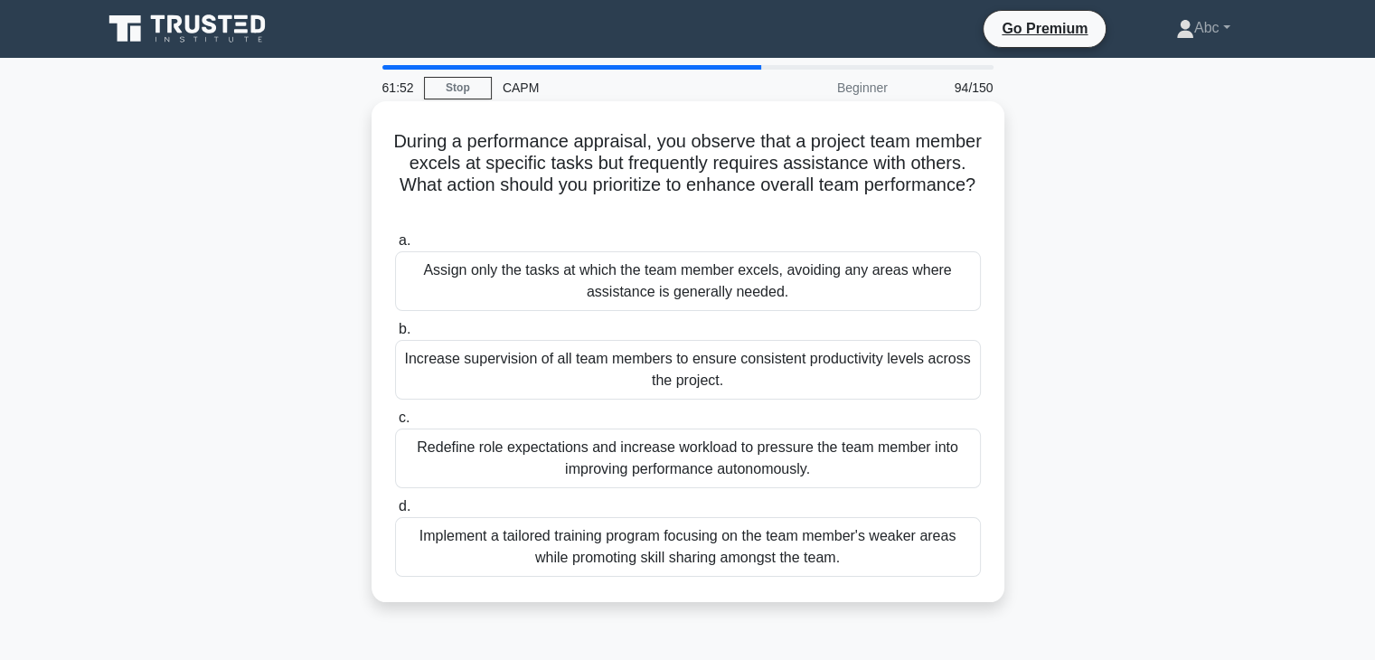
click at [778, 537] on div "Implement a tailored training program focusing on the team member's weaker area…" at bounding box center [688, 547] width 586 height 60
click at [395, 513] on input "d. Implement a tailored training program focusing on the team member's weaker a…" at bounding box center [395, 507] width 0 height 12
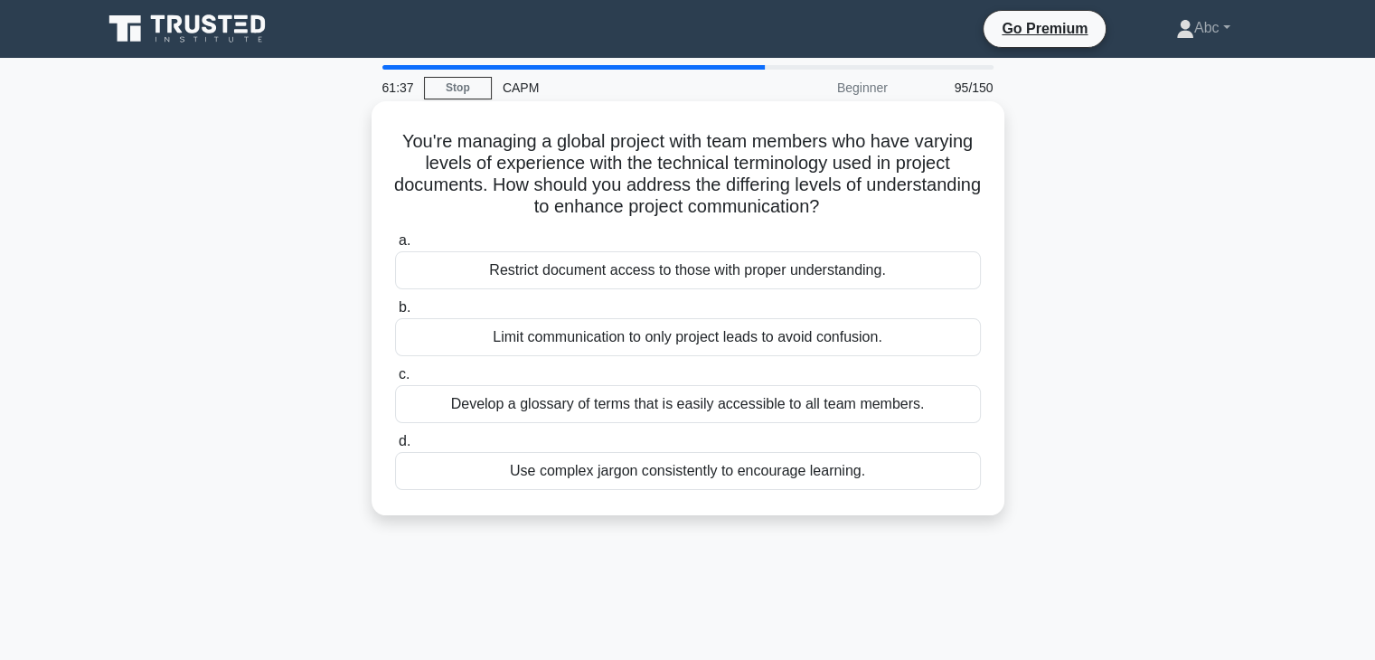
click at [698, 401] on div "Develop a glossary of terms that is easily accessible to all team members." at bounding box center [688, 404] width 586 height 38
click at [395, 381] on input "c. Develop a glossary of terms that is easily accessible to all team members." at bounding box center [395, 375] width 0 height 12
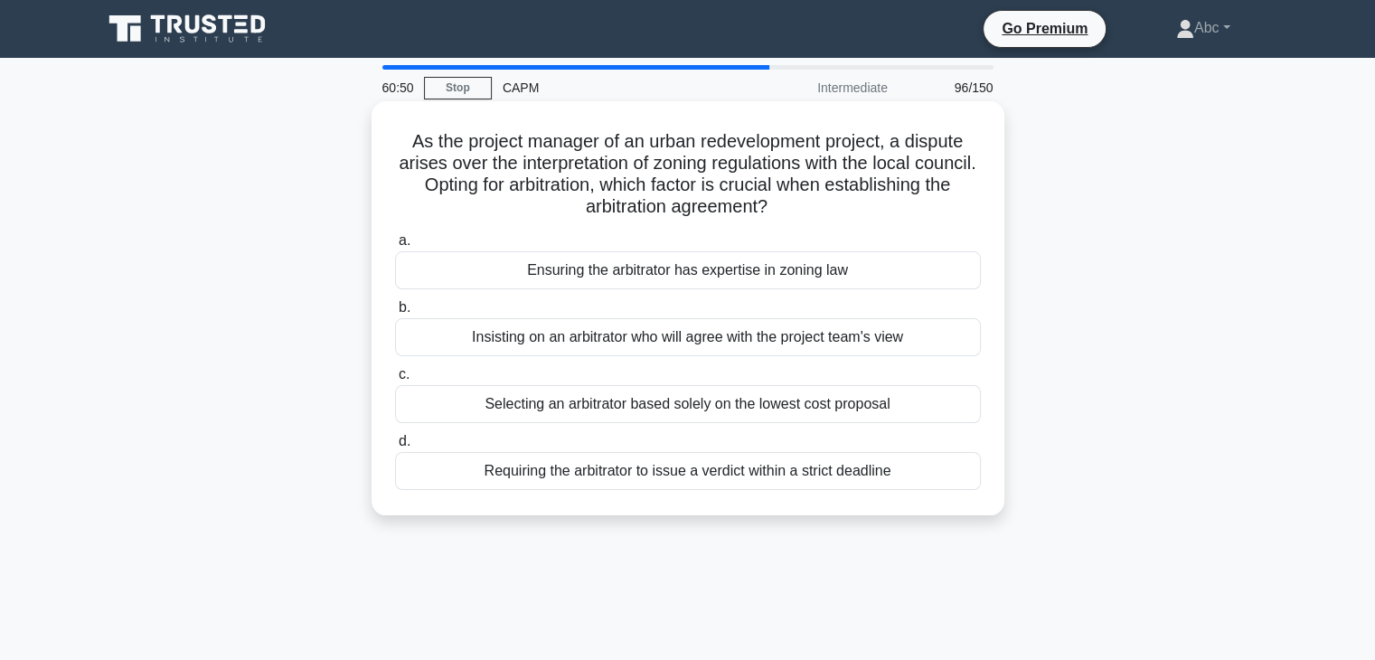
click at [767, 286] on div "Ensuring the arbitrator has expertise in zoning law" at bounding box center [688, 270] width 586 height 38
click at [395, 247] on input "a. Ensuring the arbitrator has expertise in zoning law" at bounding box center [395, 241] width 0 height 12
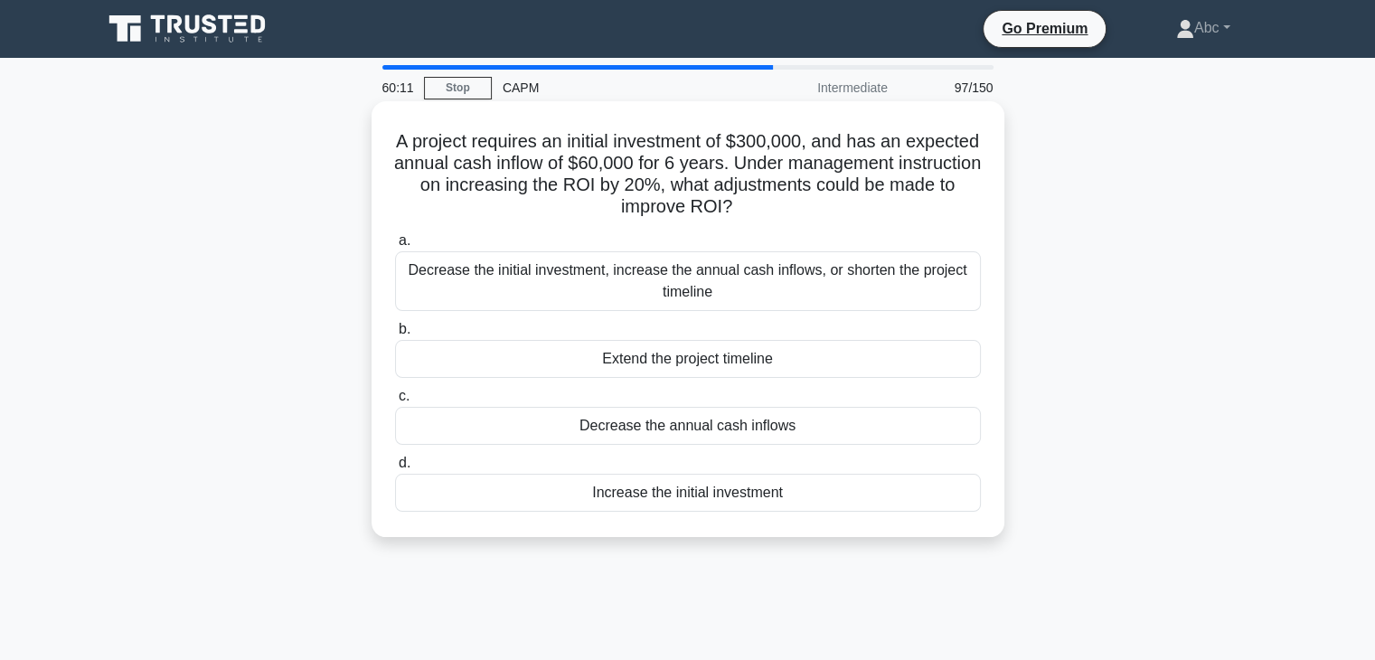
click at [678, 296] on div "Decrease the initial investment, increase the annual cash inflows, or shorten t…" at bounding box center [688, 281] width 586 height 60
click at [395, 247] on input "a. Decrease the initial investment, increase the annual cash inflows, or shorte…" at bounding box center [395, 241] width 0 height 12
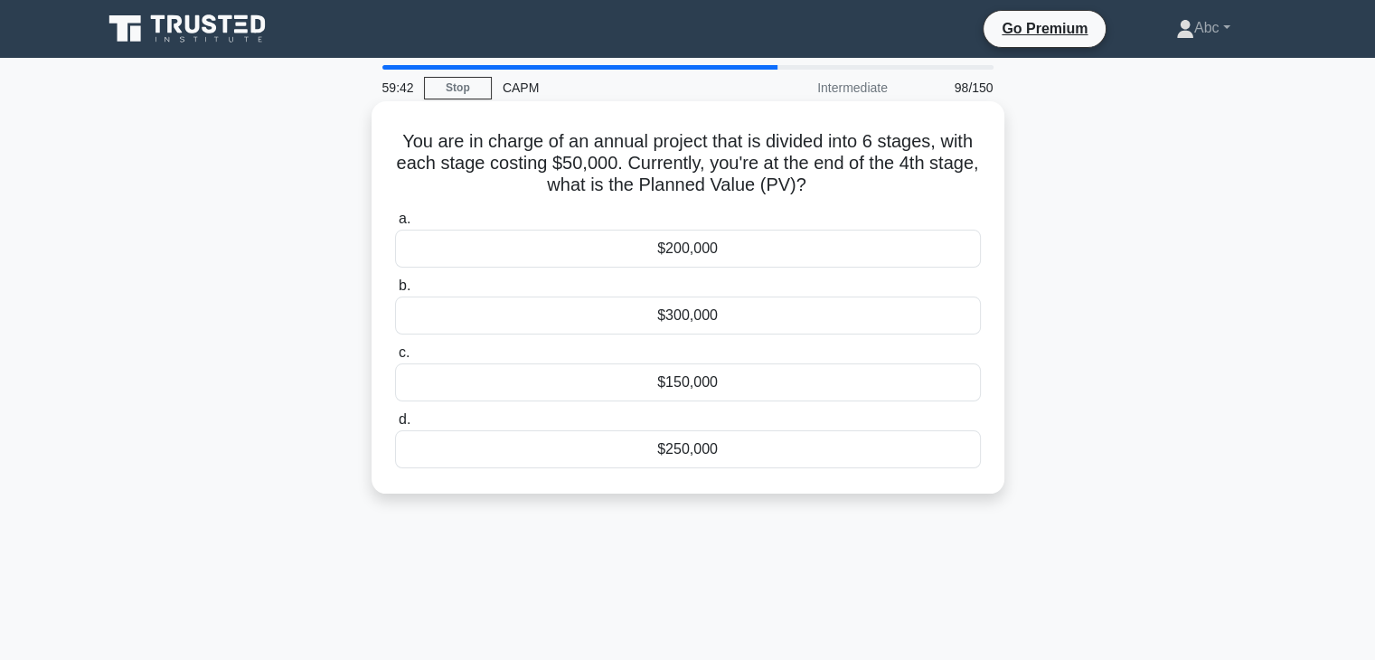
click at [706, 260] on div "$200,000" at bounding box center [688, 249] width 586 height 38
click at [395, 225] on input "a. $200,000" at bounding box center [395, 219] width 0 height 12
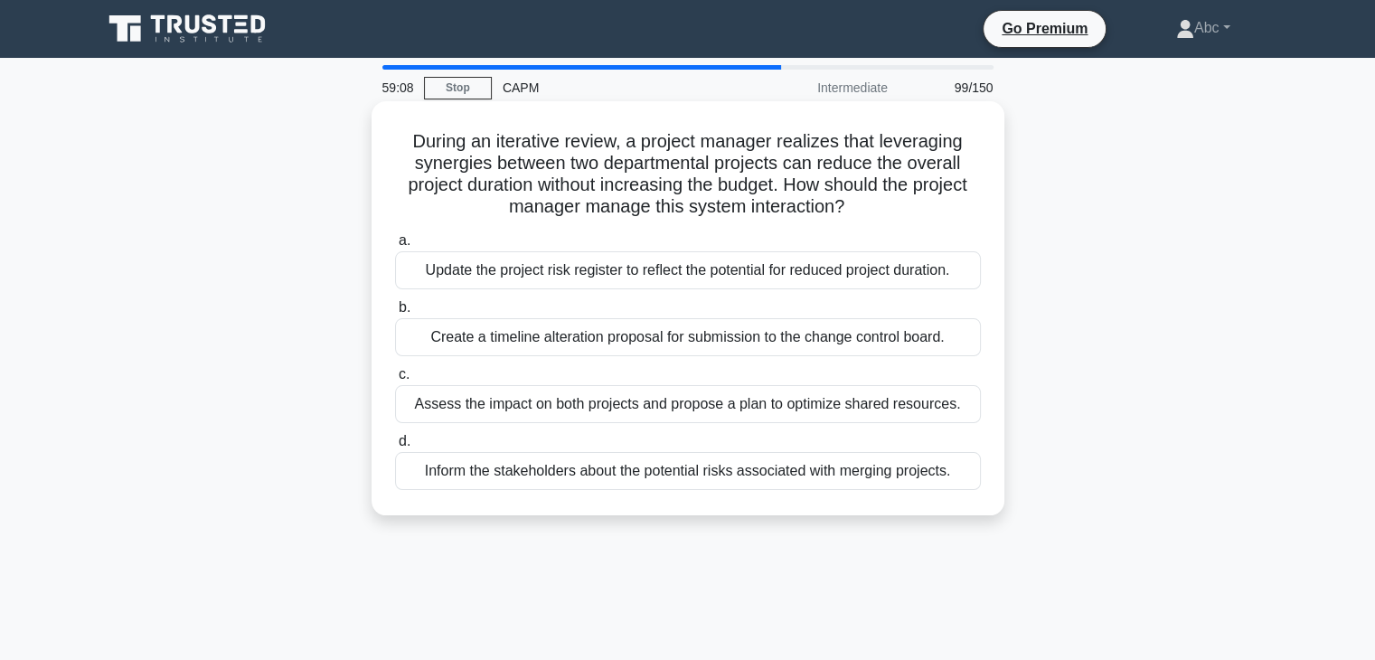
click at [615, 344] on div "Create a timeline alteration proposal for submission to the change control boar…" at bounding box center [688, 337] width 586 height 38
click at [395, 314] on input "b. Create a timeline alteration proposal for submission to the change control b…" at bounding box center [395, 308] width 0 height 12
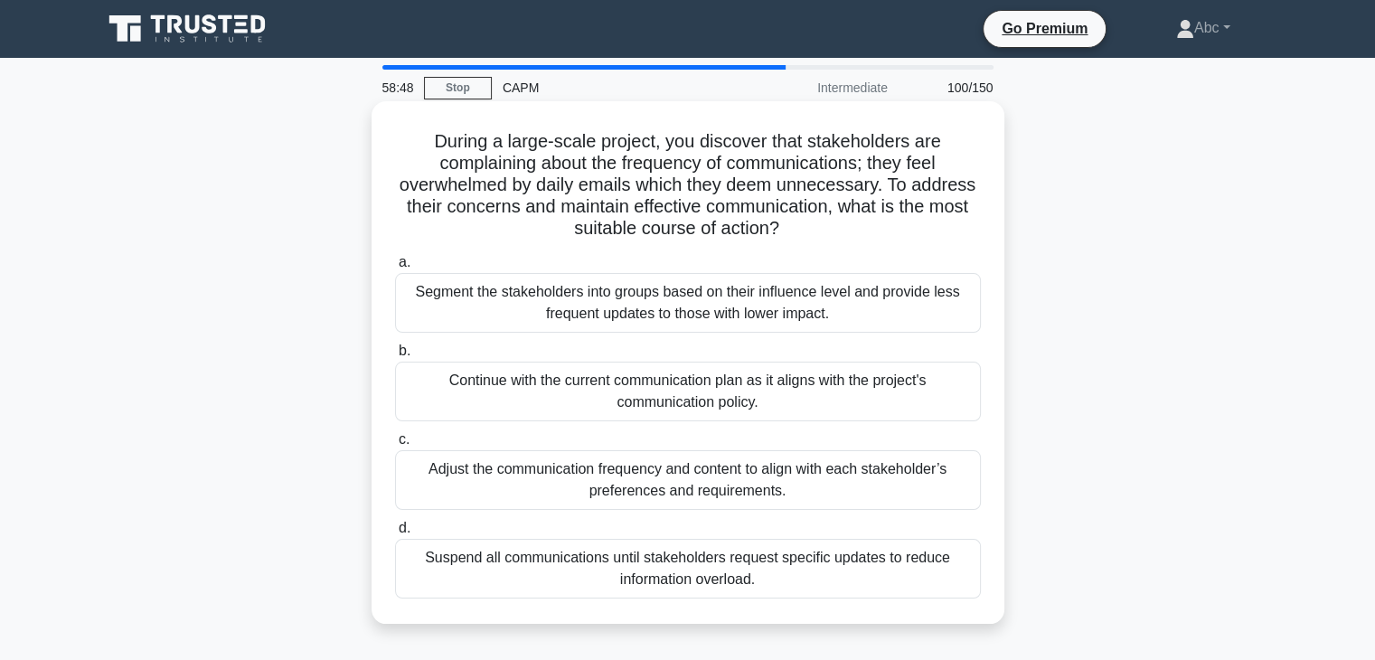
click at [615, 468] on div "Adjust the communication frequency and content to align with each stakeholder’s…" at bounding box center [688, 480] width 586 height 60
click at [395, 446] on input "c. Adjust the communication frequency and content to align with each stakeholde…" at bounding box center [395, 440] width 0 height 12
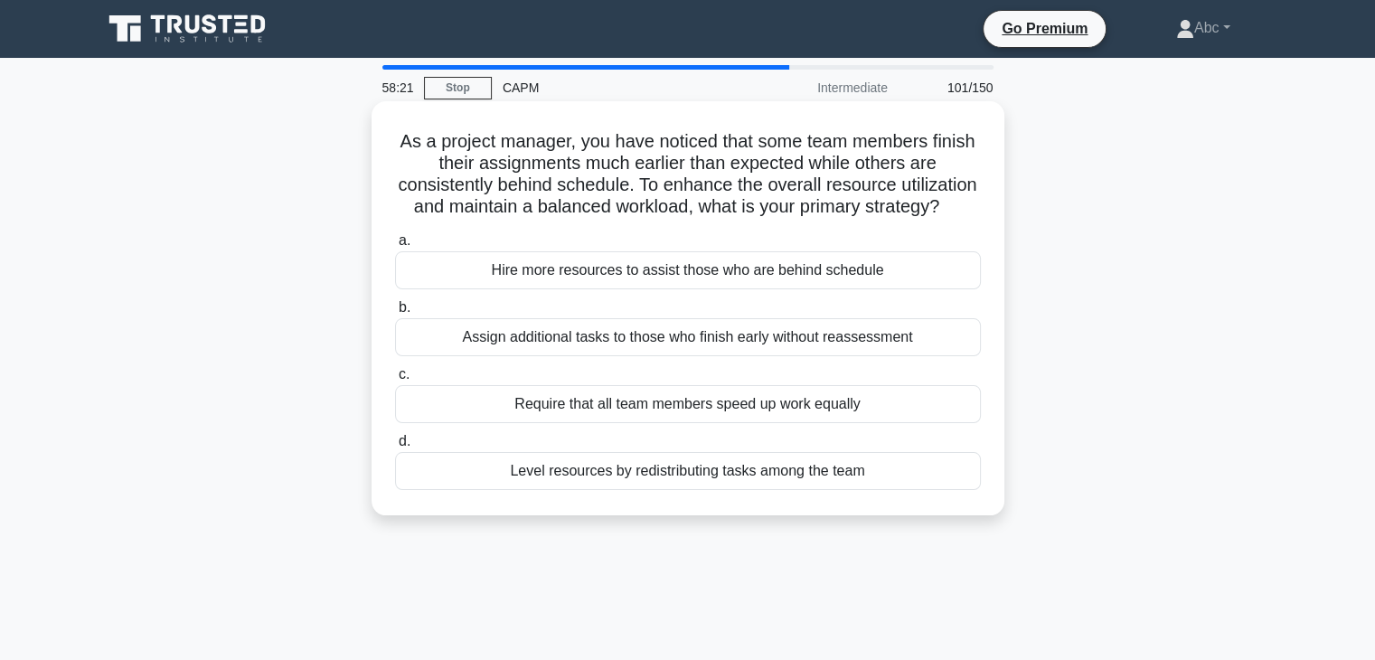
click at [762, 490] on div "Level resources by redistributing tasks among the team" at bounding box center [688, 471] width 586 height 38
click at [395, 448] on input "d. Level resources by redistributing tasks among the team" at bounding box center [395, 442] width 0 height 12
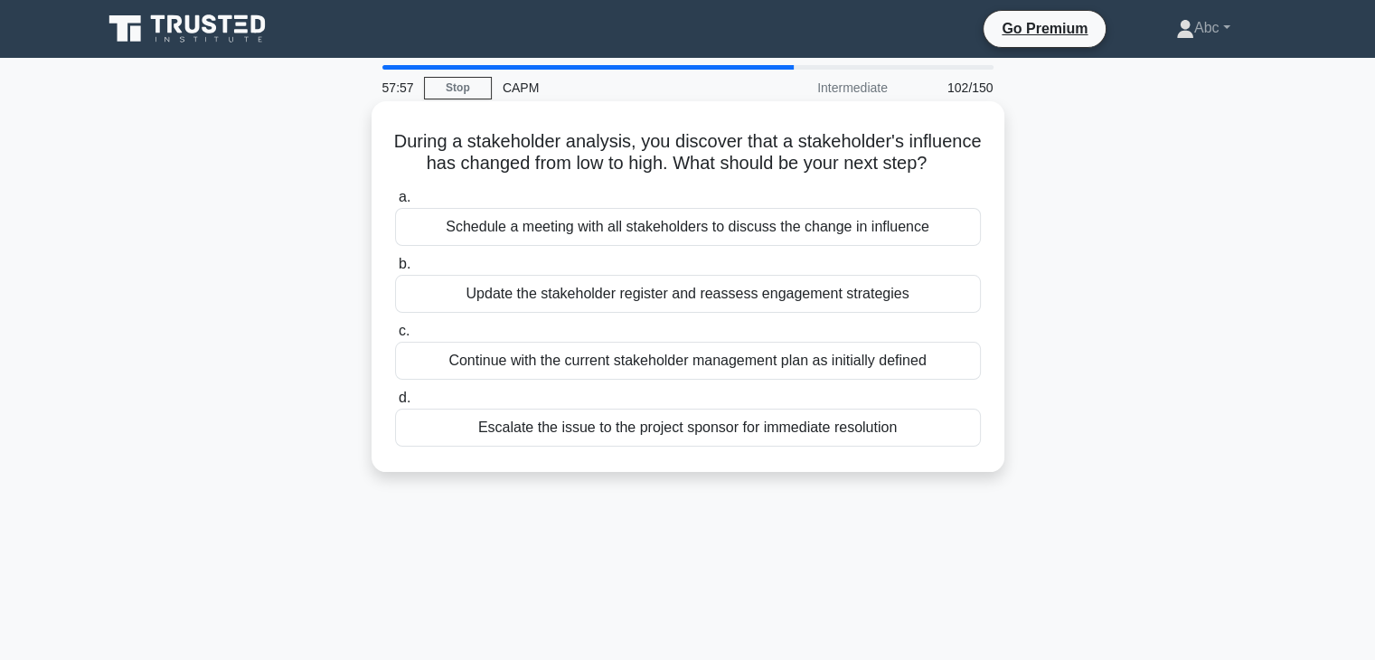
click at [710, 245] on div "Schedule a meeting with all stakeholders to discuss the change in influence" at bounding box center [688, 227] width 586 height 38
click at [395, 203] on input "a. Schedule a meeting with all stakeholders to discuss the change in influence" at bounding box center [395, 198] width 0 height 12
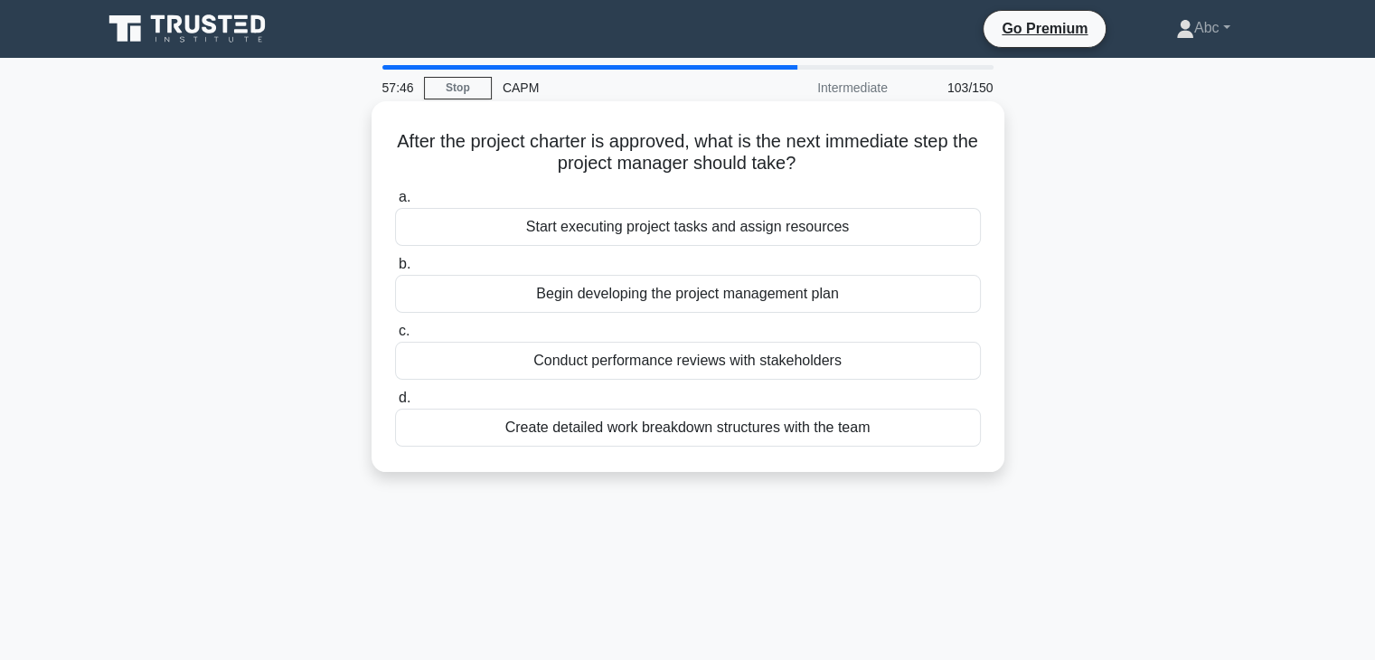
click at [794, 284] on div "Begin developing the project management plan" at bounding box center [688, 294] width 586 height 38
click at [395, 270] on input "b. Begin developing the project management plan" at bounding box center [395, 265] width 0 height 12
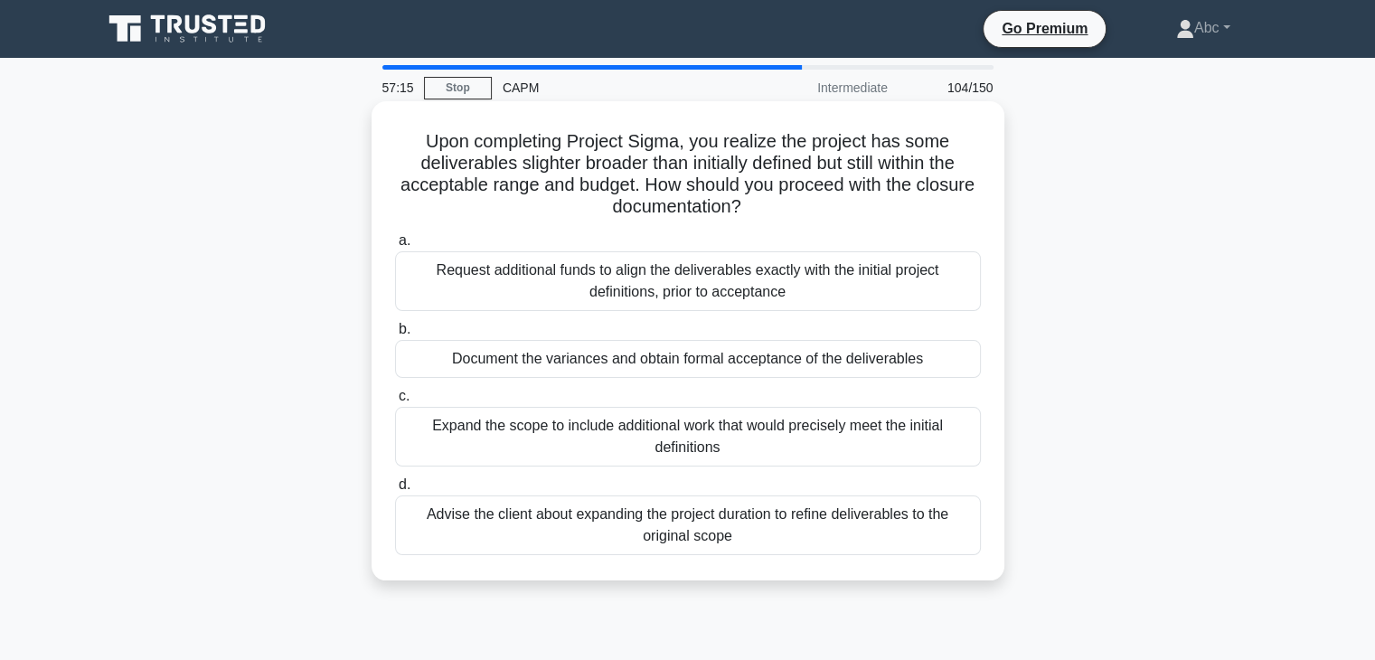
click at [646, 294] on div "Request additional funds to align the deliverables exactly with the initial pro…" at bounding box center [688, 281] width 586 height 60
click at [395, 247] on input "a. Request additional funds to align the deliverables exactly with the initial …" at bounding box center [395, 241] width 0 height 12
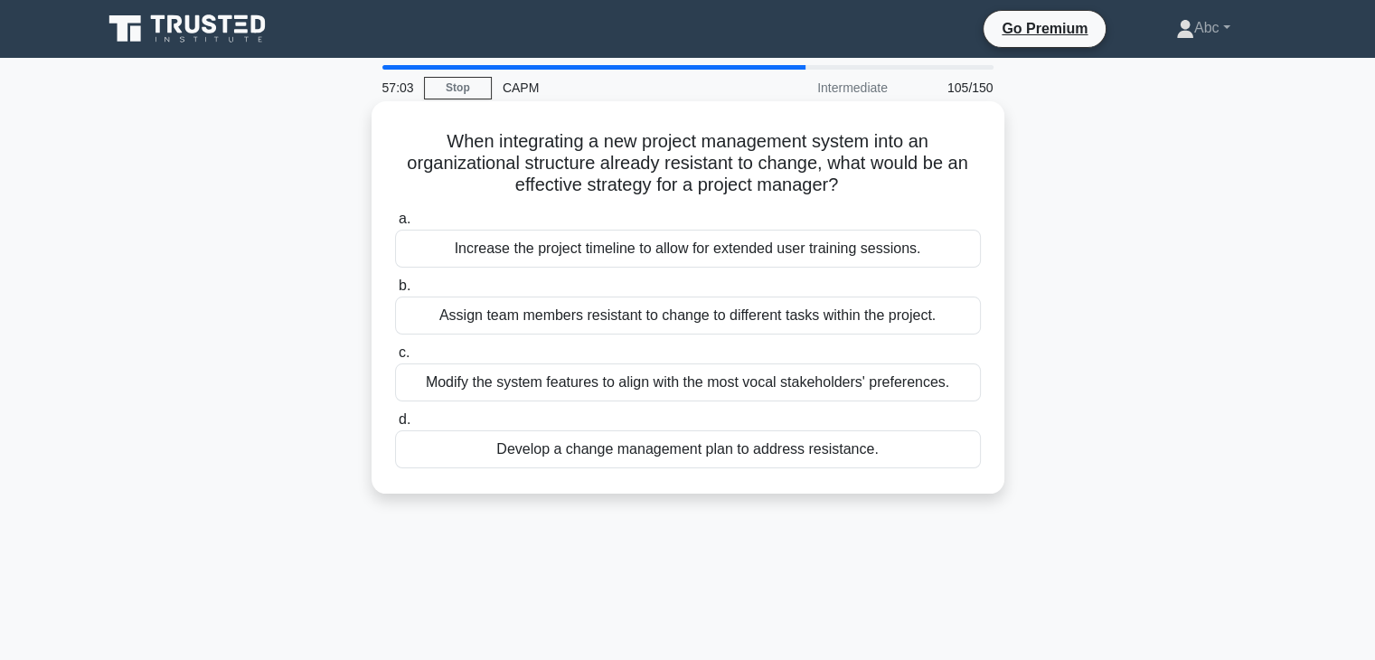
click at [590, 457] on div "Develop a change management plan to address resistance." at bounding box center [688, 449] width 586 height 38
click at [395, 426] on input "d. Develop a change management plan to address resistance." at bounding box center [395, 420] width 0 height 12
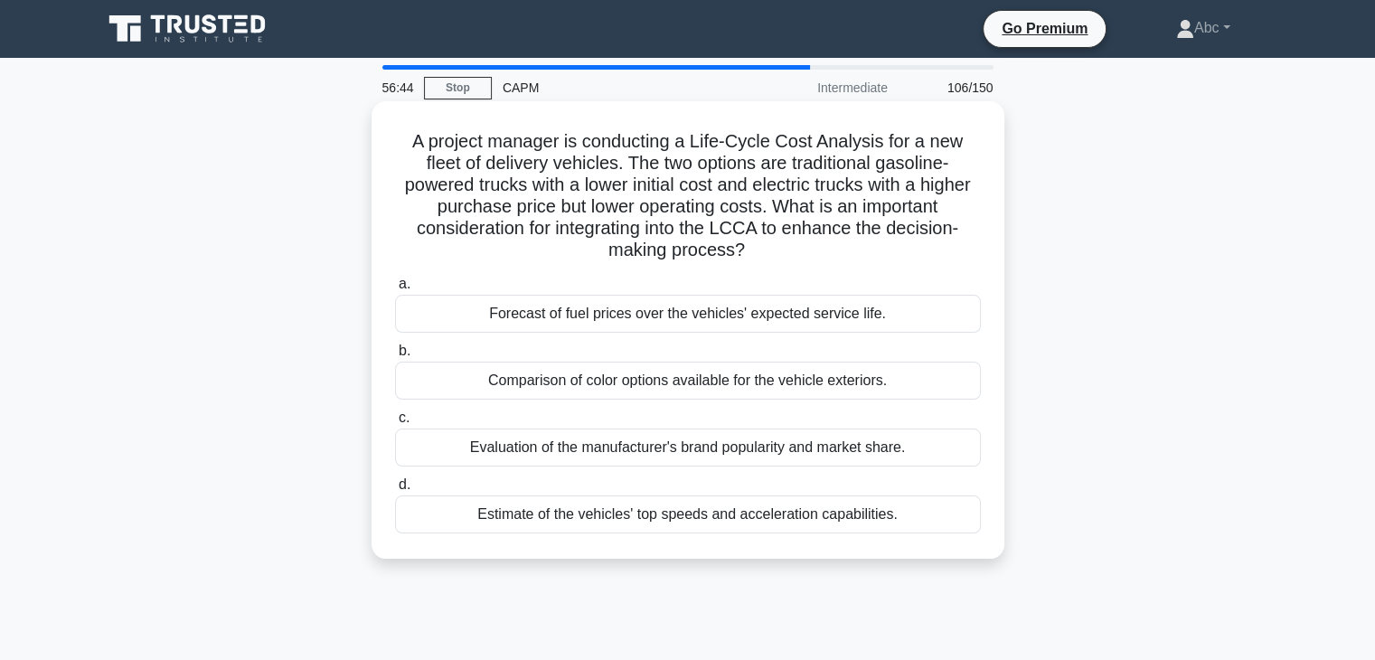
click at [571, 458] on div "Evaluation of the manufacturer's brand popularity and market share." at bounding box center [688, 448] width 586 height 38
click at [395, 424] on input "c. Evaluation of the manufacturer's brand popularity and market share." at bounding box center [395, 418] width 0 height 12
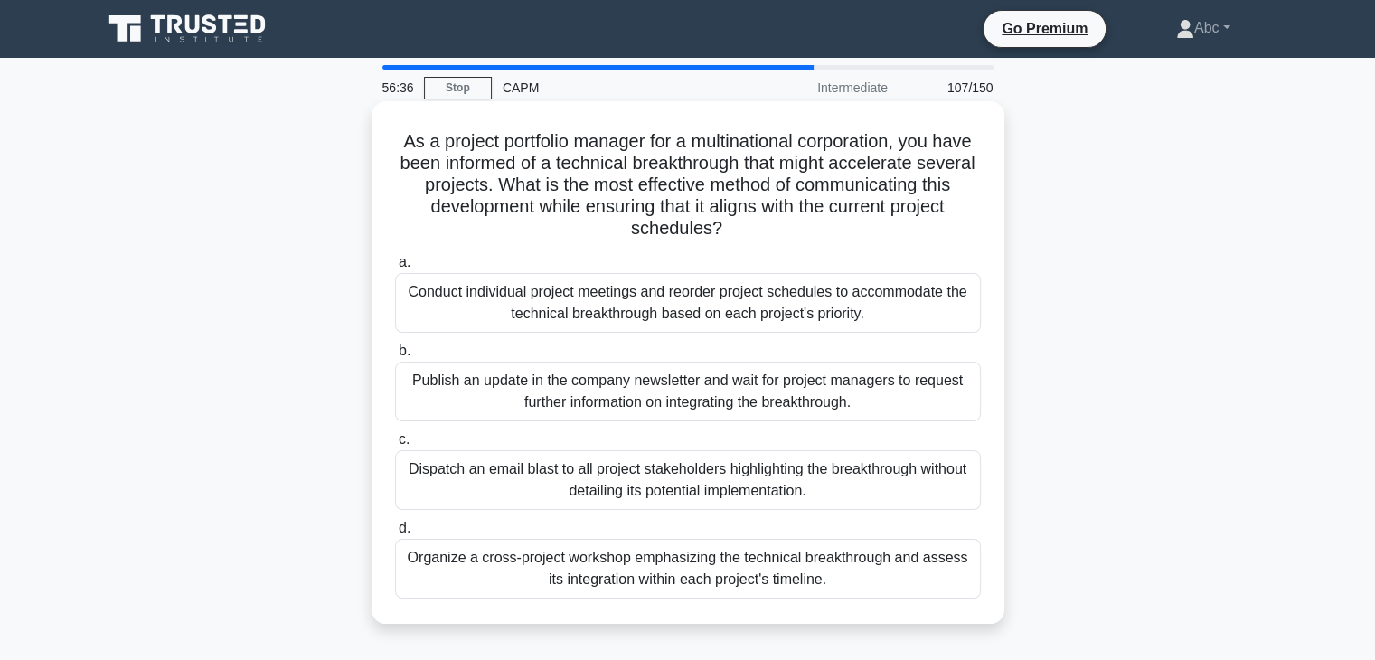
click at [564, 547] on div "Organize a cross-project workshop emphasizing the technical breakthrough and as…" at bounding box center [688, 569] width 586 height 60
click at [395, 534] on input "d. Organize a cross-project workshop emphasizing the technical breakthrough and…" at bounding box center [395, 529] width 0 height 12
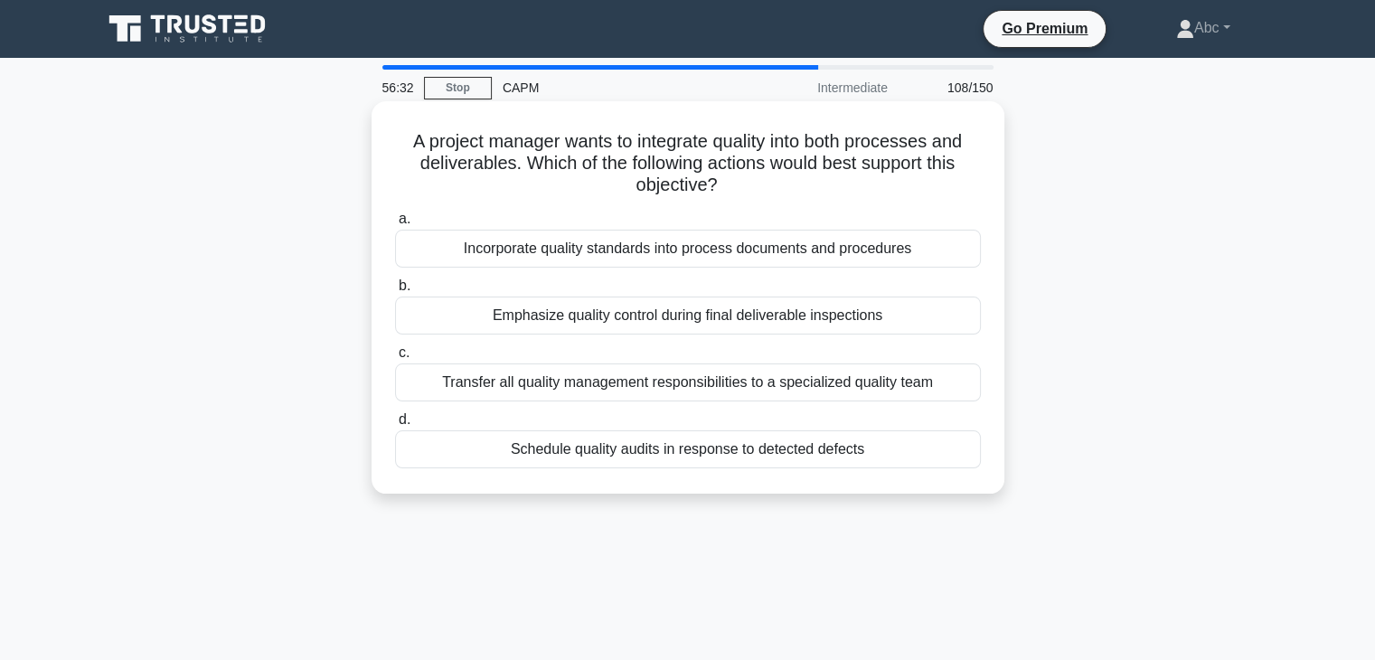
click at [557, 326] on div "Emphasize quality control during final deliverable inspections" at bounding box center [688, 316] width 586 height 38
click at [395, 292] on input "b. Emphasize quality control during final deliverable inspections" at bounding box center [395, 286] width 0 height 12
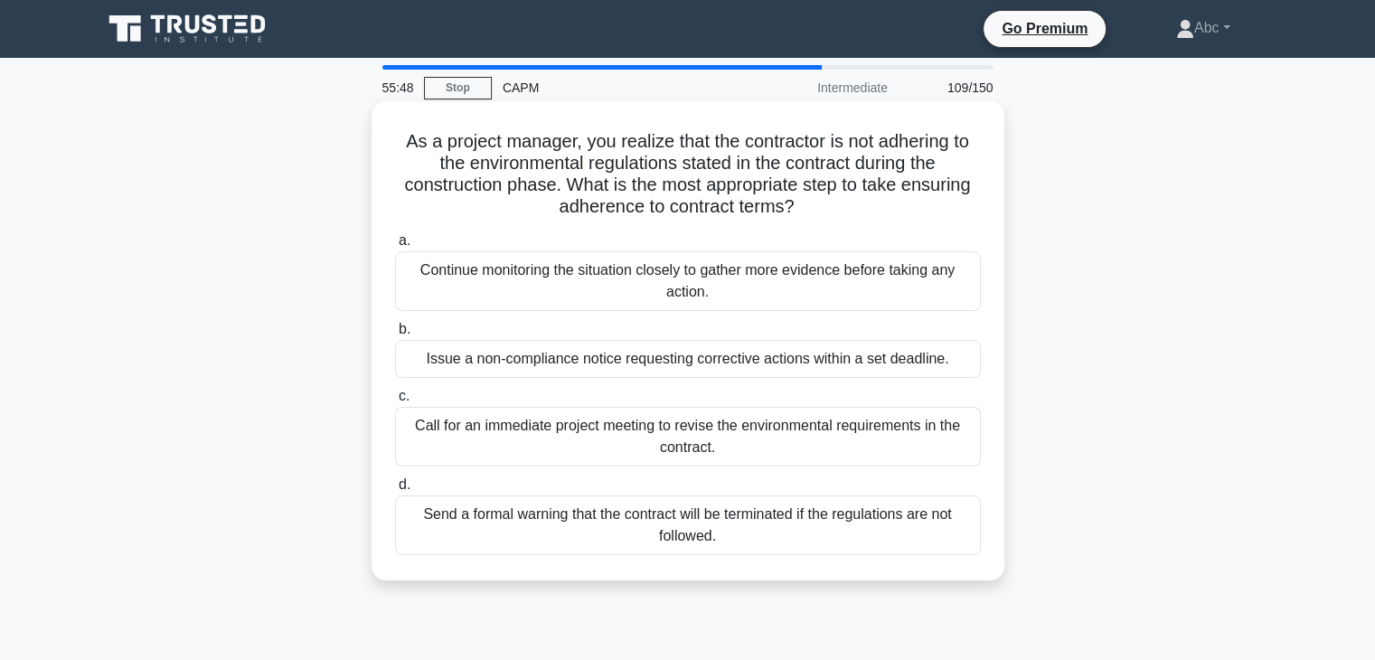
click at [692, 364] on div "Issue a non-compliance notice requesting corrective actions within a set deadli…" at bounding box center [688, 359] width 586 height 38
click at [395, 335] on input "b. Issue a non-compliance notice requesting corrective actions within a set dea…" at bounding box center [395, 330] width 0 height 12
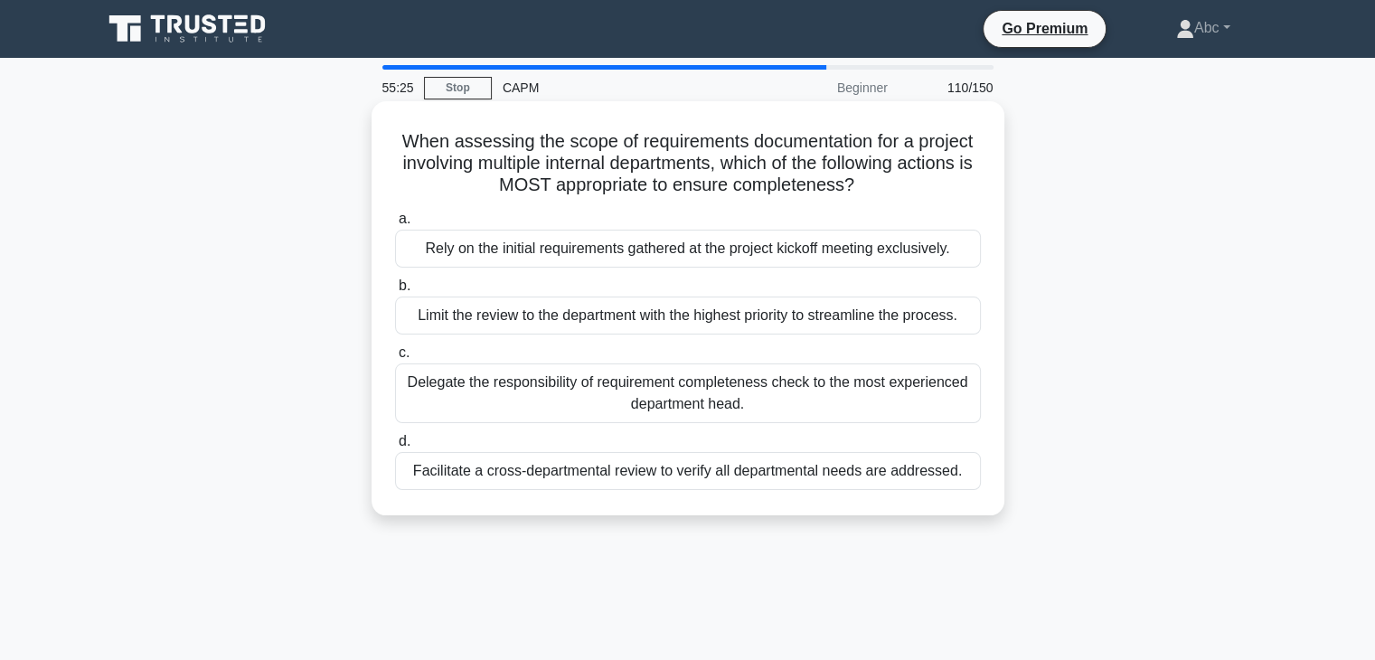
click at [579, 401] on div "Delegate the responsibility of requirement completeness check to the most exper…" at bounding box center [688, 394] width 586 height 60
click at [395, 359] on input "c. Delegate the responsibility of requirement completeness check to the most ex…" at bounding box center [395, 353] width 0 height 12
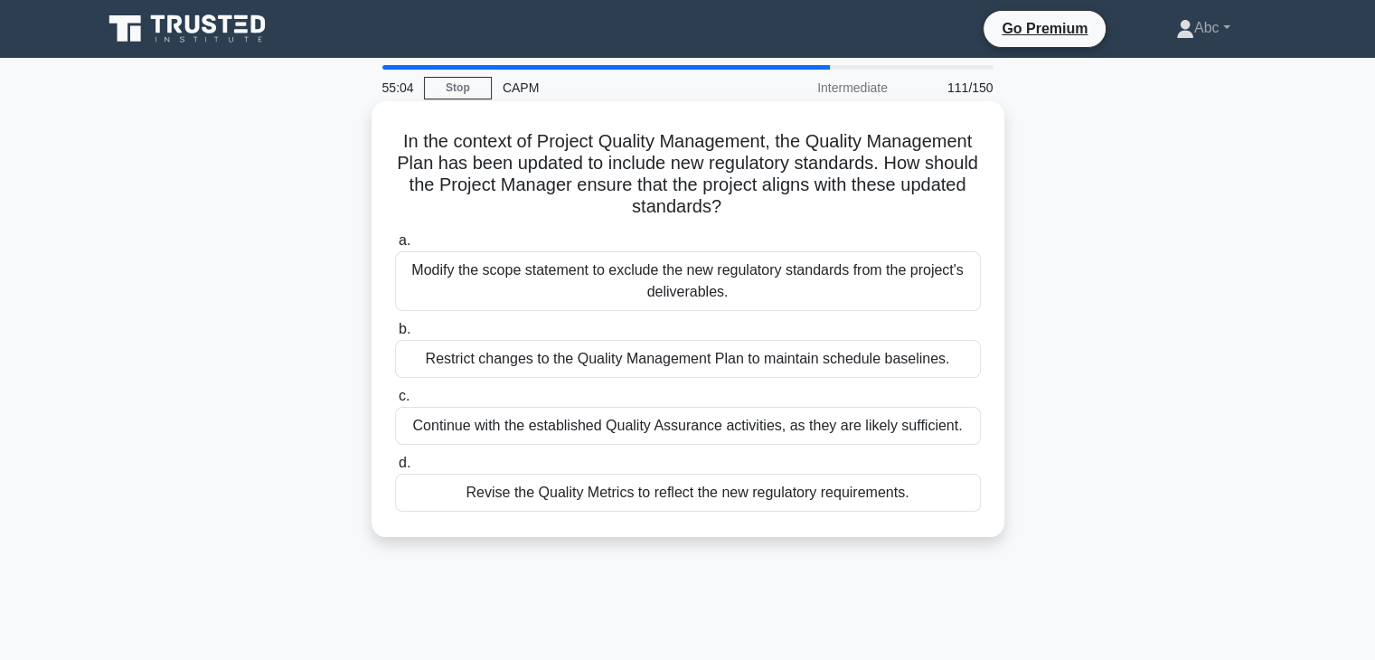
click at [580, 509] on div "Revise the Quality Metrics to reflect the new regulatory requirements." at bounding box center [688, 493] width 586 height 38
click at [395, 469] on input "d. Revise the Quality Metrics to reflect the new regulatory requirements." at bounding box center [395, 464] width 0 height 12
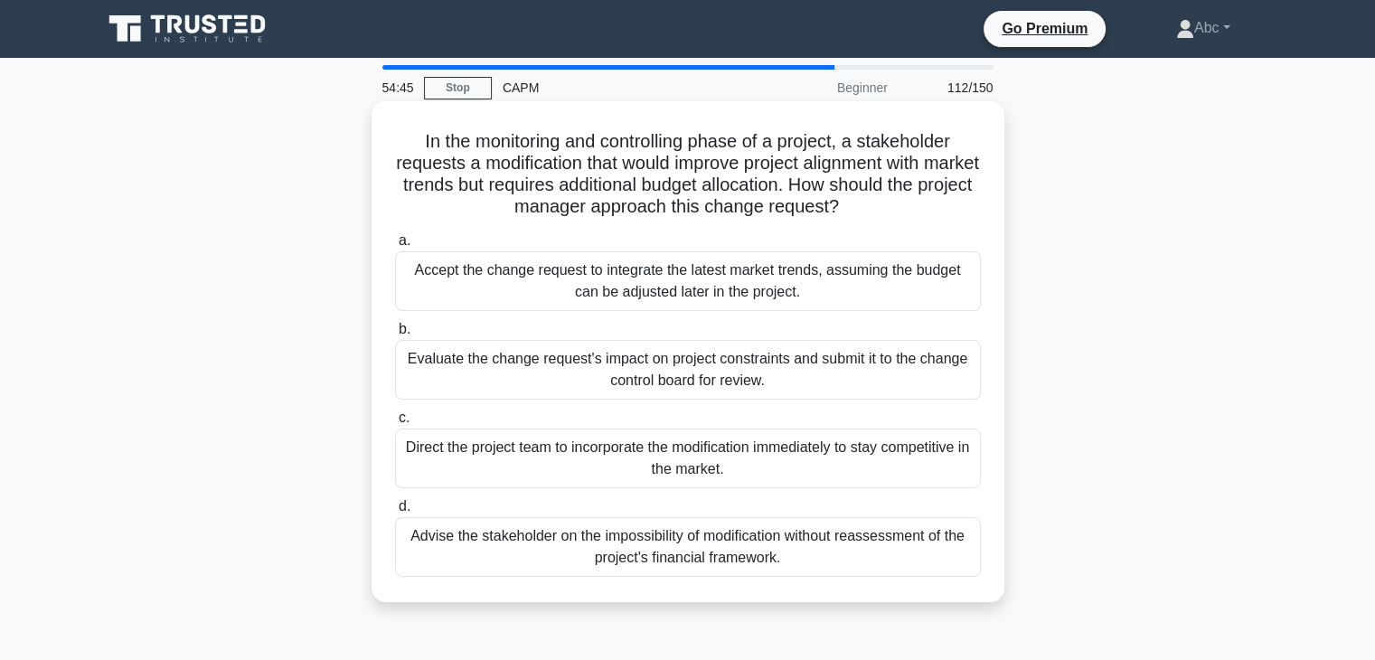
click at [566, 389] on div "Evaluate the change request's impact on project constraints and submit it to th…" at bounding box center [688, 370] width 586 height 60
click at [395, 335] on input "b. Evaluate the change request's impact on project constraints and submit it to…" at bounding box center [395, 330] width 0 height 12
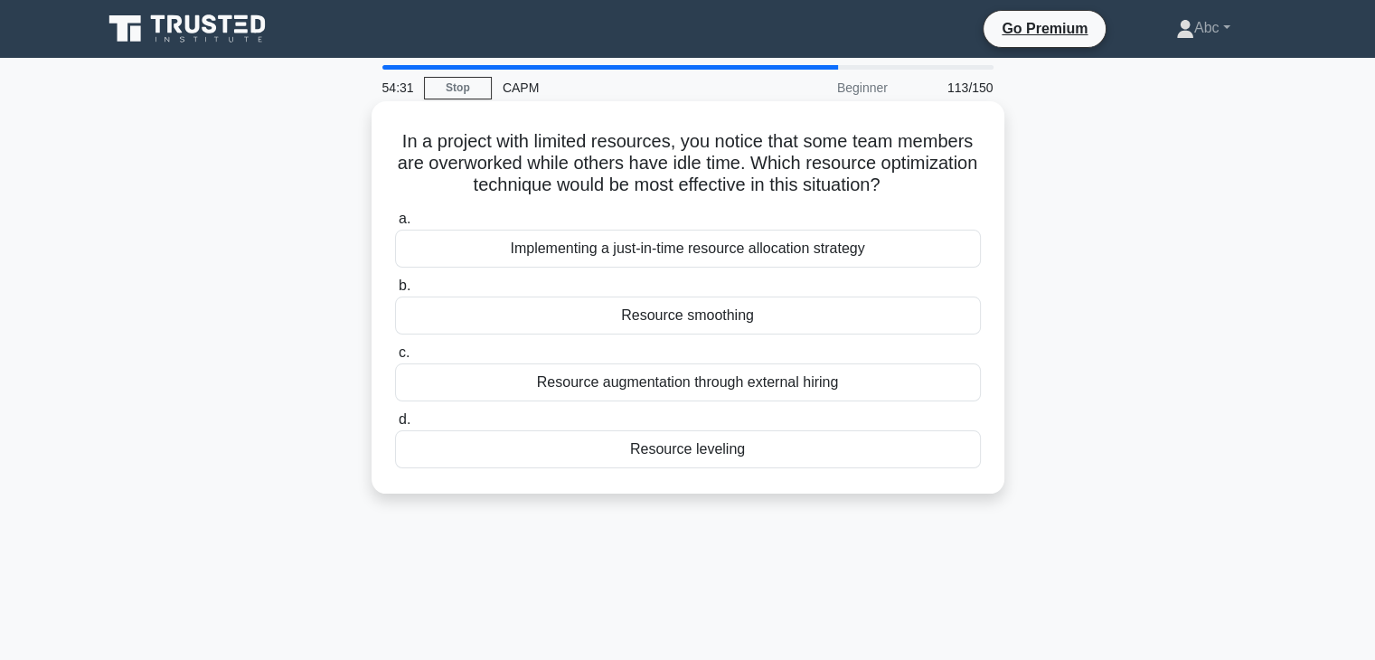
click at [640, 449] on div "Resource leveling" at bounding box center [688, 449] width 586 height 38
click at [395, 426] on input "d. Resource leveling" at bounding box center [395, 420] width 0 height 12
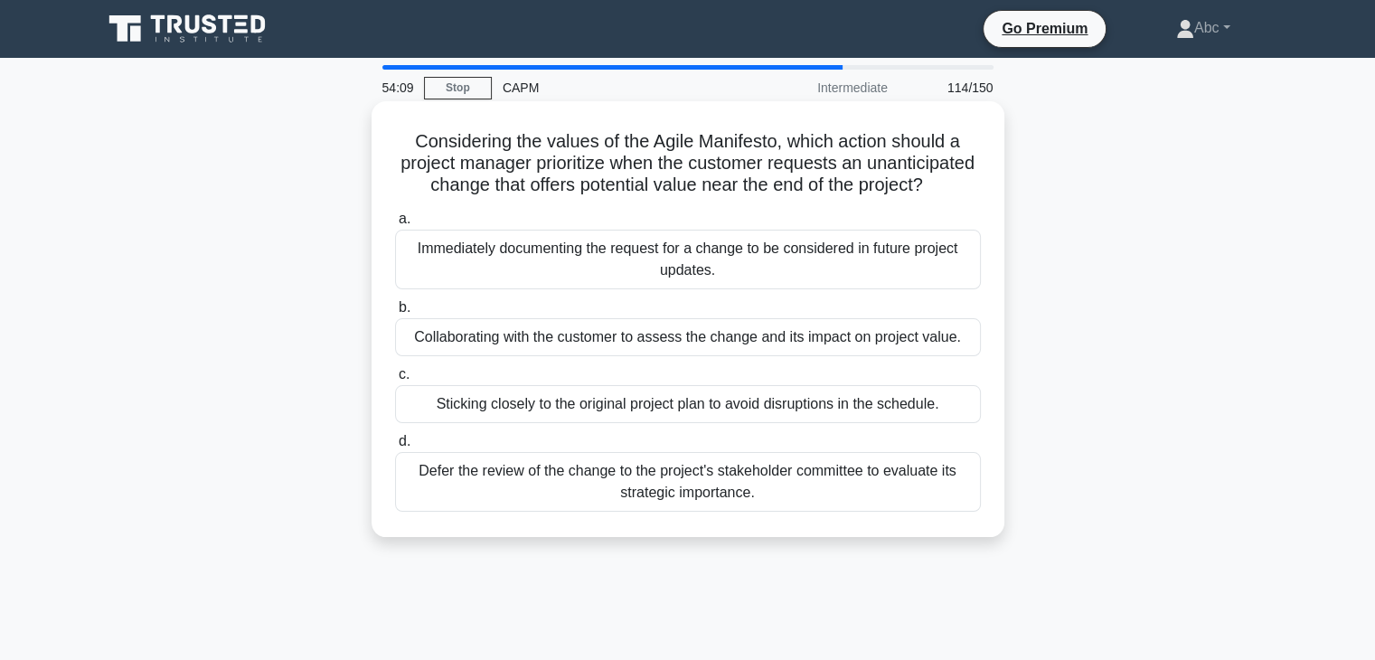
click at [543, 356] on div "Collaborating with the customer to assess the change and its impact on project …" at bounding box center [688, 337] width 586 height 38
click at [395, 314] on input "b. Collaborating with the customer to assess the change and its impact on proje…" at bounding box center [395, 308] width 0 height 12
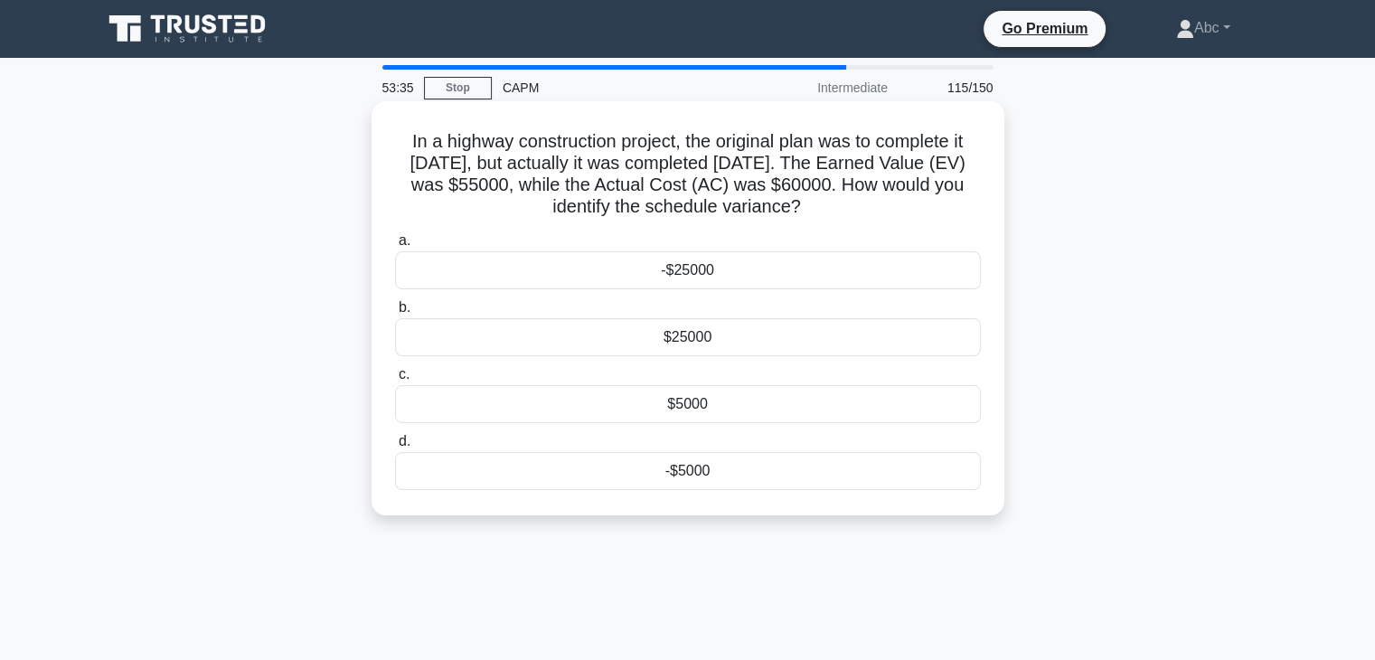
click at [713, 486] on div "-$5000" at bounding box center [688, 471] width 586 height 38
click at [395, 448] on input "d. -$5000" at bounding box center [395, 442] width 0 height 12
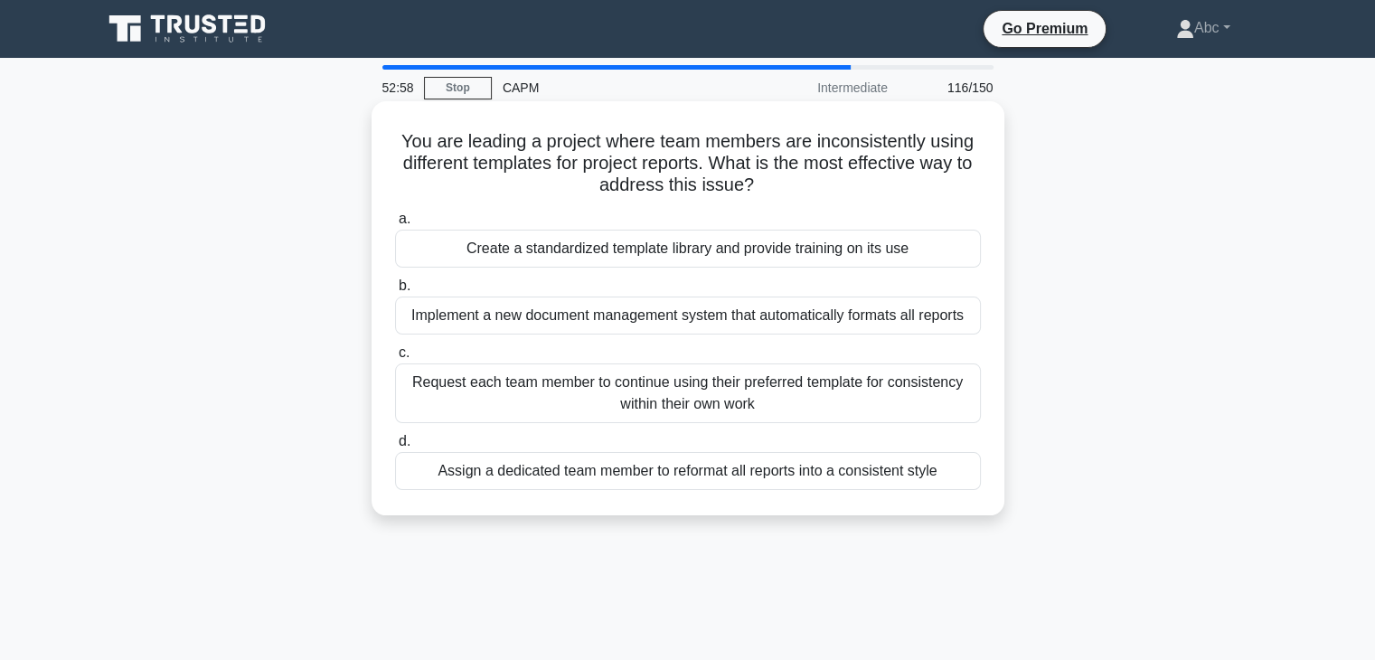
click at [831, 243] on div "Create a standardized template library and provide training on its use" at bounding box center [688, 249] width 586 height 38
click at [395, 225] on input "a. Create a standardized template library and provide training on its use" at bounding box center [395, 219] width 0 height 12
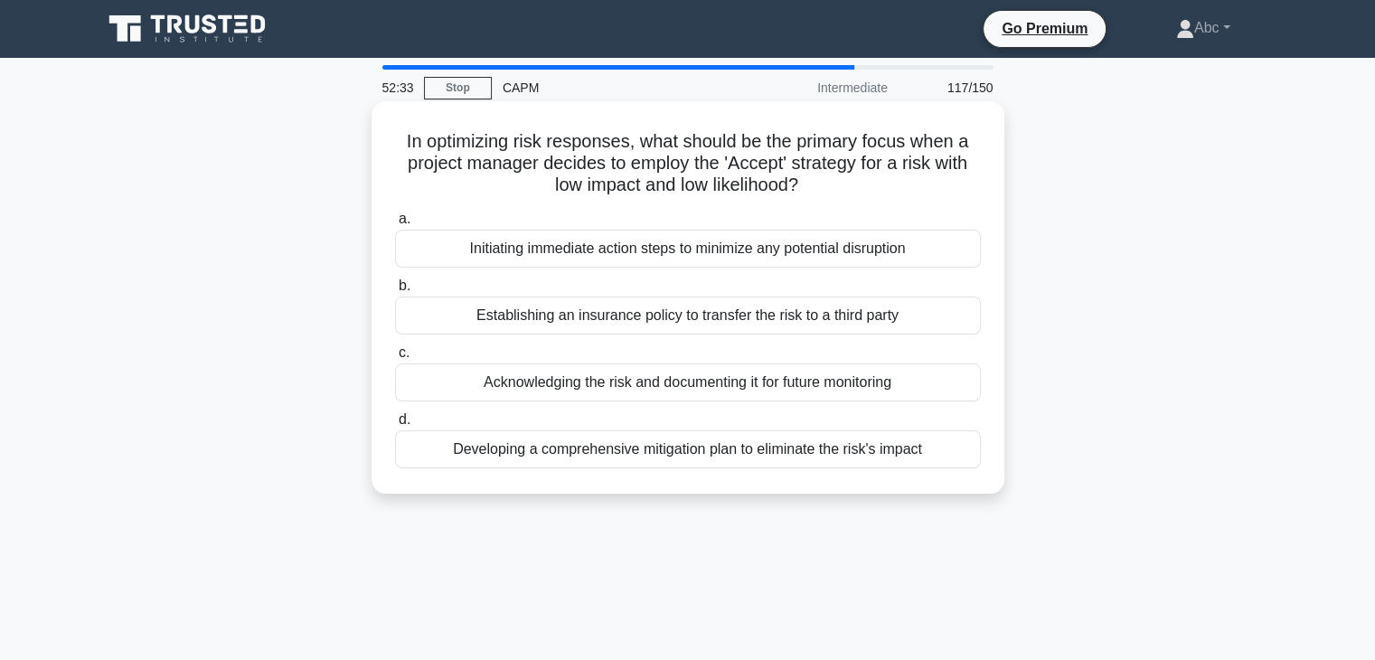
click at [677, 330] on div "Establishing an insurance policy to transfer the risk to a third party" at bounding box center [688, 316] width 586 height 38
click at [395, 292] on input "b. Establishing an insurance policy to transfer the risk to a third party" at bounding box center [395, 286] width 0 height 12
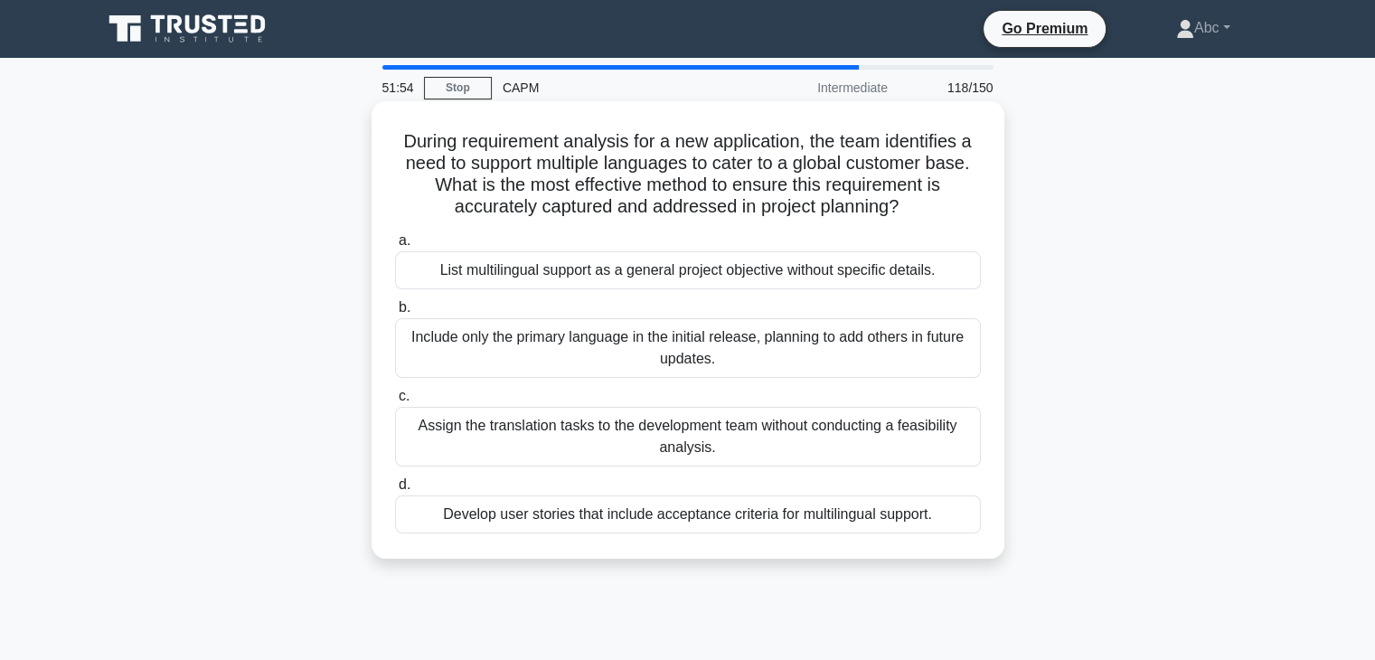
click at [668, 524] on div "Develop user stories that include acceptance criteria for multilingual support." at bounding box center [688, 515] width 586 height 38
click at [395, 491] on input "d. Develop user stories that include acceptance criteria for multilingual suppo…" at bounding box center [395, 485] width 0 height 12
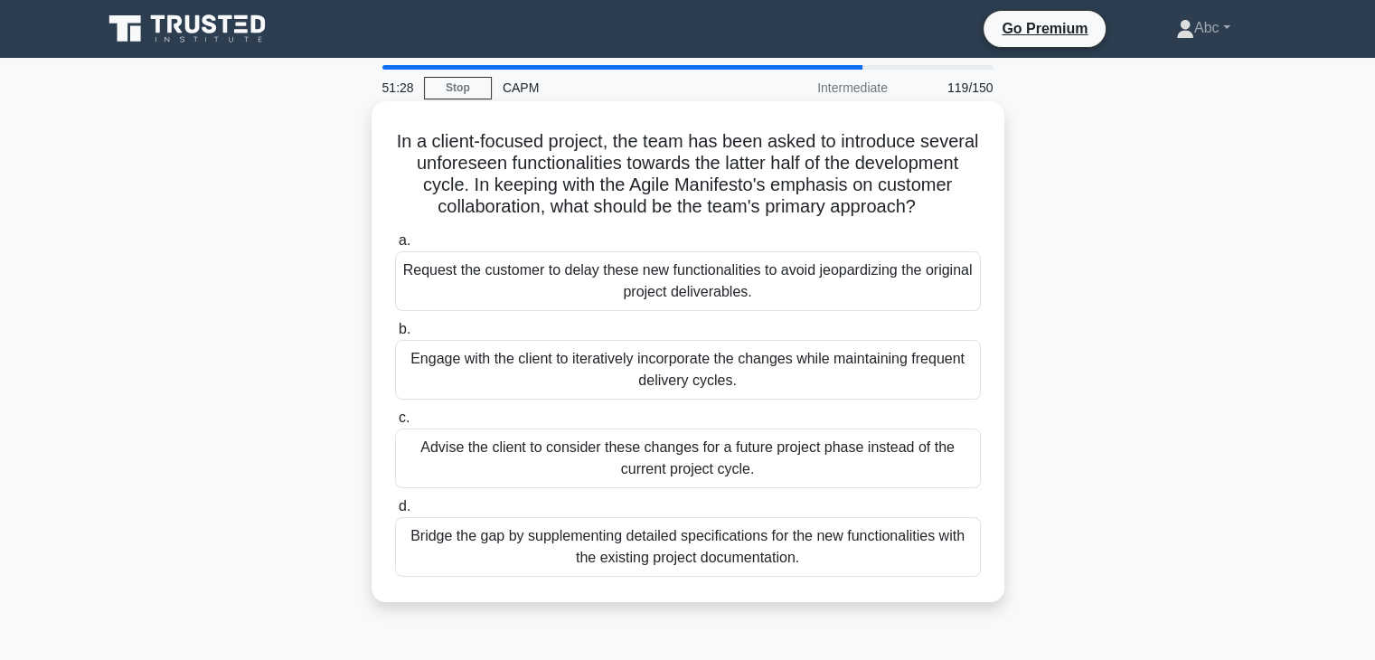
click at [725, 381] on div "Engage with the client to iteratively incorporate the changes while maintaining…" at bounding box center [688, 370] width 586 height 60
click at [395, 335] on input "b. Engage with the client to iteratively incorporate the changes while maintain…" at bounding box center [395, 330] width 0 height 12
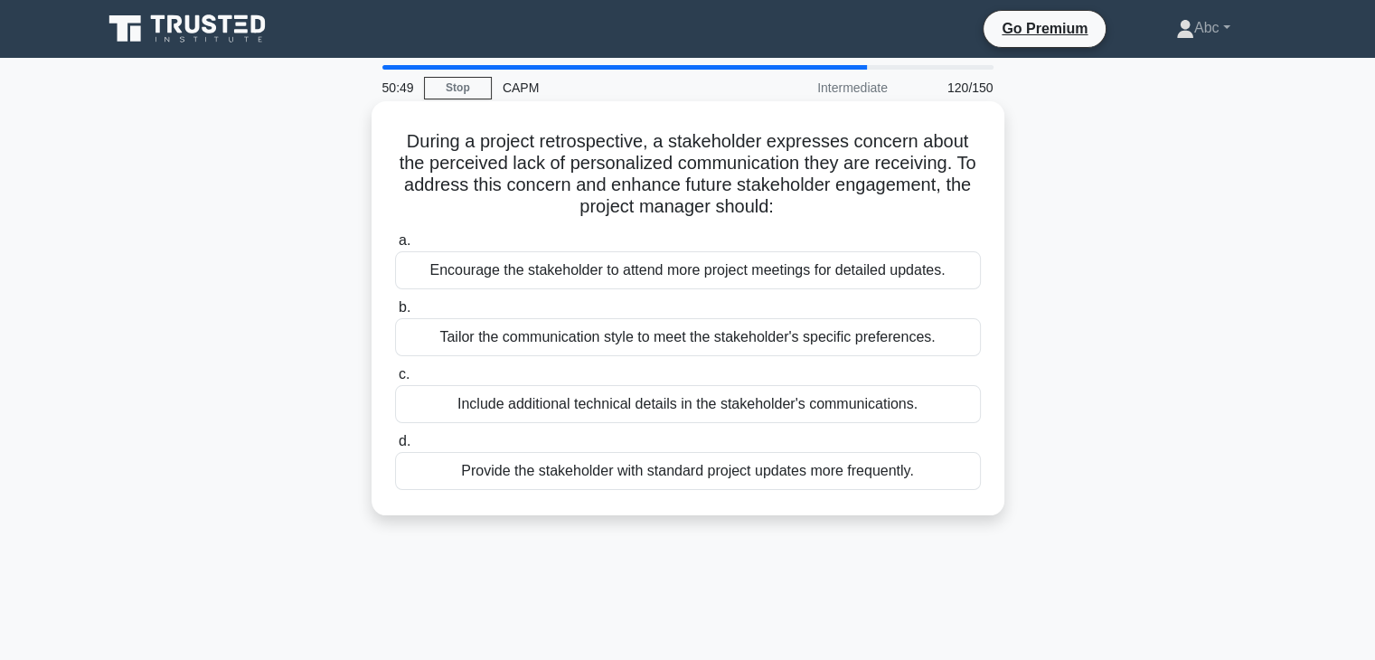
click at [651, 471] on div "Provide the stakeholder with standard project updates more frequently." at bounding box center [688, 471] width 586 height 38
click at [395, 448] on input "d. Provide the stakeholder with standard project updates more frequently." at bounding box center [395, 442] width 0 height 12
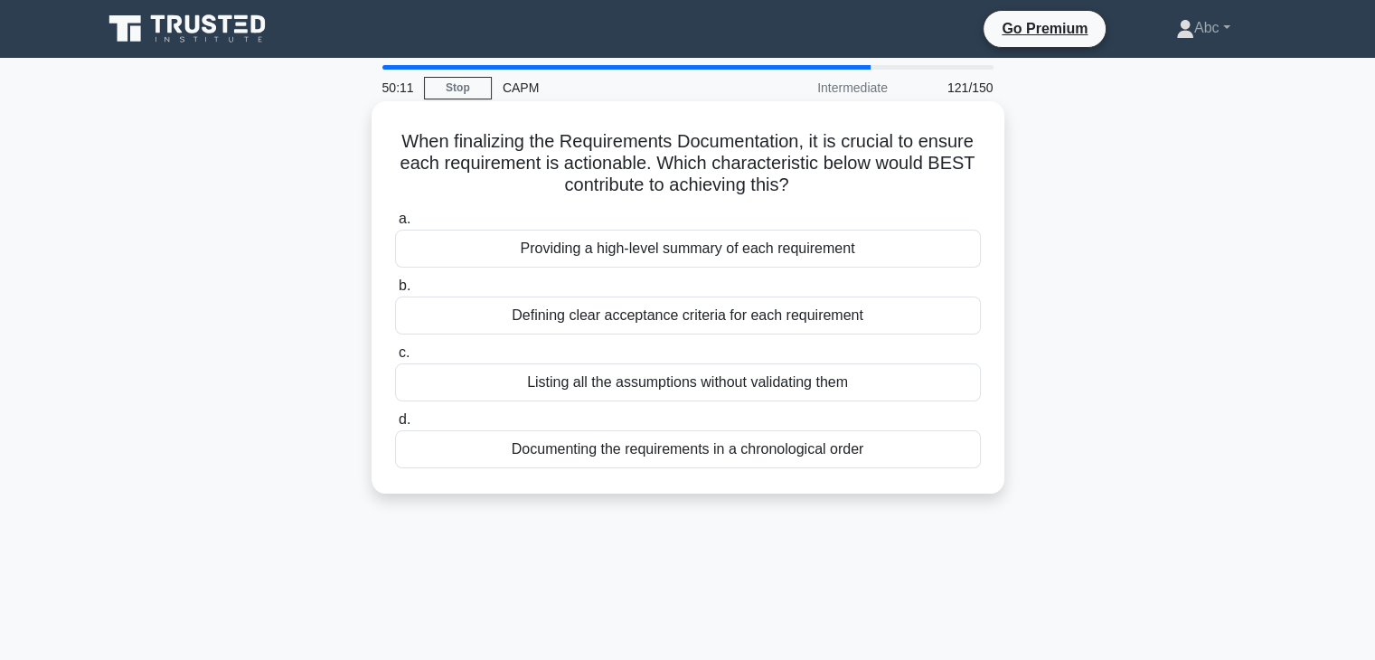
click at [741, 330] on div "Defining clear acceptance criteria for each requirement" at bounding box center [688, 316] width 586 height 38
click at [395, 292] on input "b. Defining clear acceptance criteria for each requirement" at bounding box center [395, 286] width 0 height 12
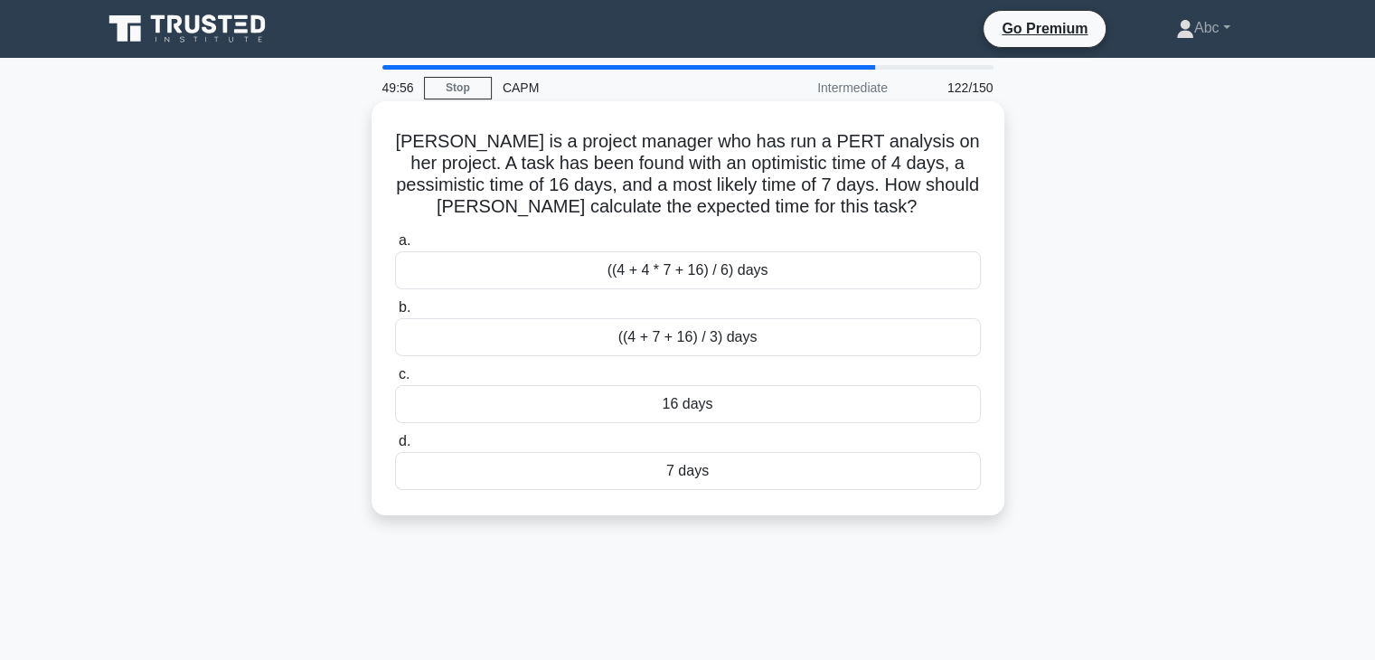
click at [755, 273] on div "((4 + 4 * 7 + 16) / 6) days" at bounding box center [688, 270] width 586 height 38
click at [395, 247] on input "a. ((4 + 4 * 7 + 16) / 6) days" at bounding box center [395, 241] width 0 height 12
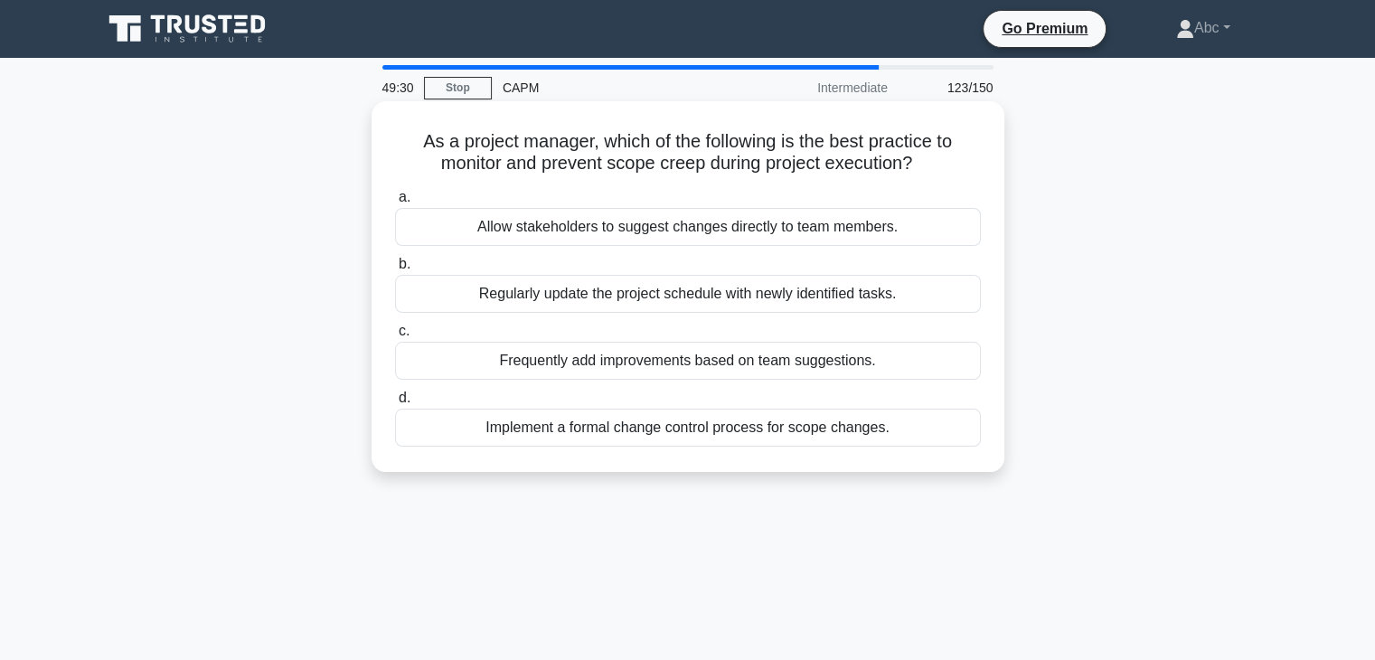
click at [707, 427] on div "Implement a formal change control process for scope changes." at bounding box center [688, 428] width 586 height 38
click at [395, 404] on input "d. Implement a formal change control process for scope changes." at bounding box center [395, 398] width 0 height 12
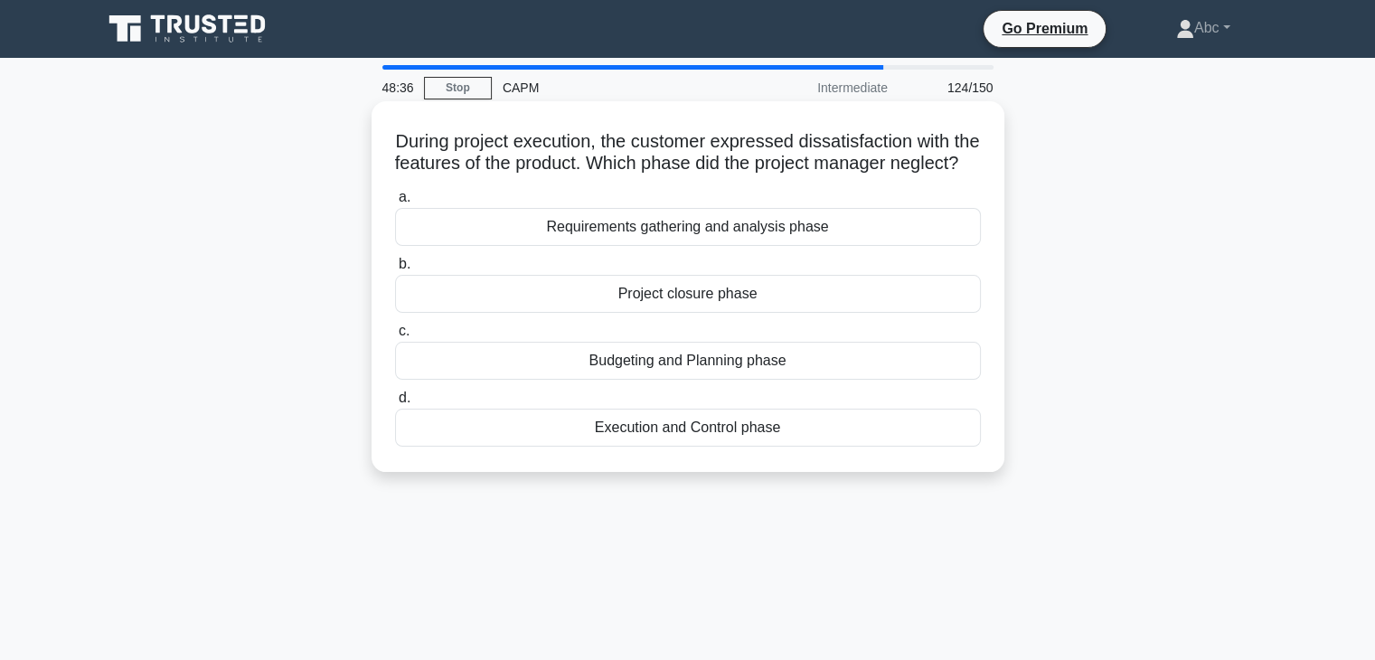
click at [738, 246] on div "Requirements gathering and analysis phase" at bounding box center [688, 227] width 586 height 38
click at [395, 203] on input "a. Requirements gathering and analysis phase" at bounding box center [395, 198] width 0 height 12
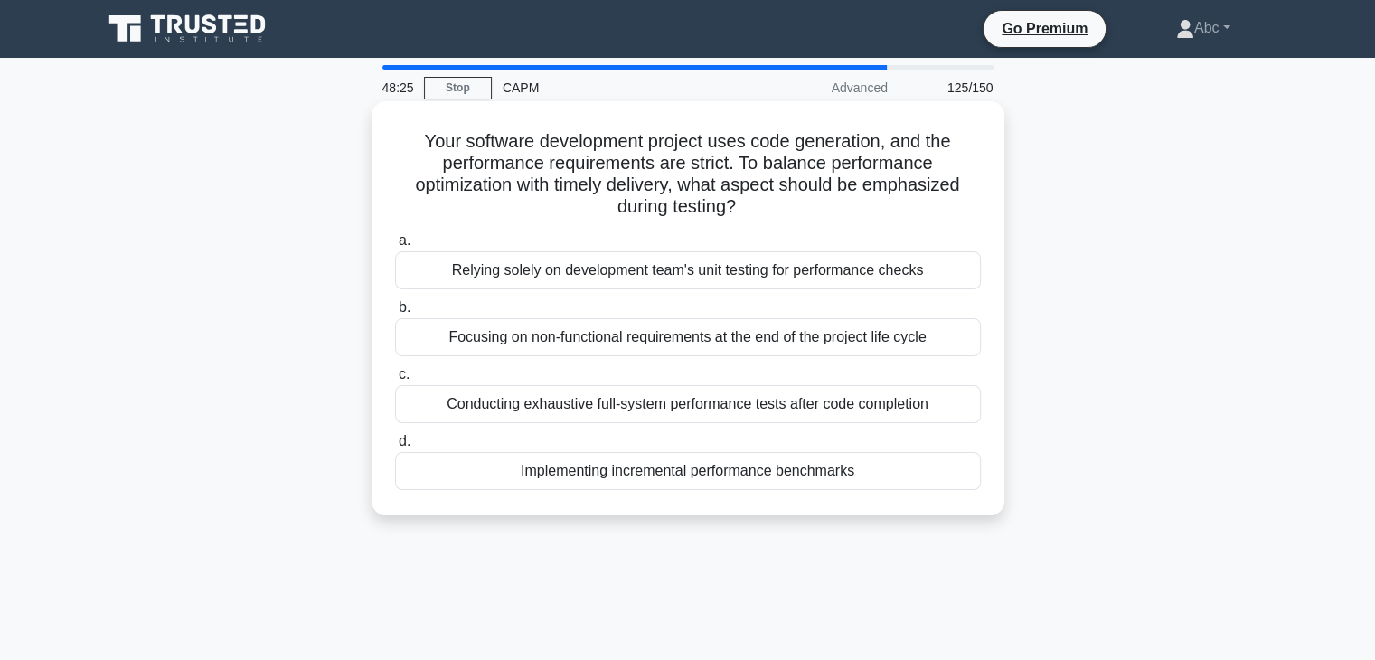
click at [588, 391] on div "Conducting exhaustive full-system performance tests after code completion" at bounding box center [688, 404] width 586 height 38
click at [395, 381] on input "c. Conducting exhaustive full-system performance tests after code completion" at bounding box center [395, 375] width 0 height 12
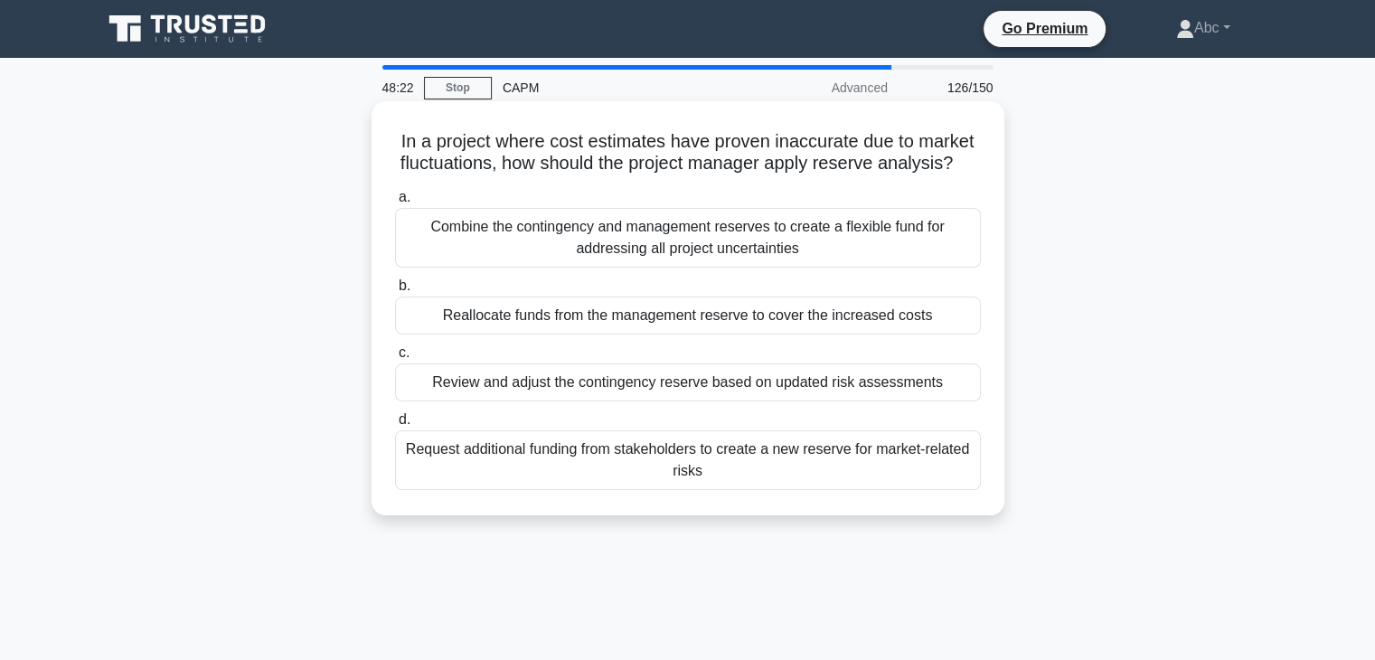
click at [615, 402] on div "Review and adjust the contingency reserve based on updated risk assessments" at bounding box center [688, 383] width 586 height 38
click at [395, 359] on input "c. Review and adjust the contingency reserve based on updated risk assessments" at bounding box center [395, 353] width 0 height 12
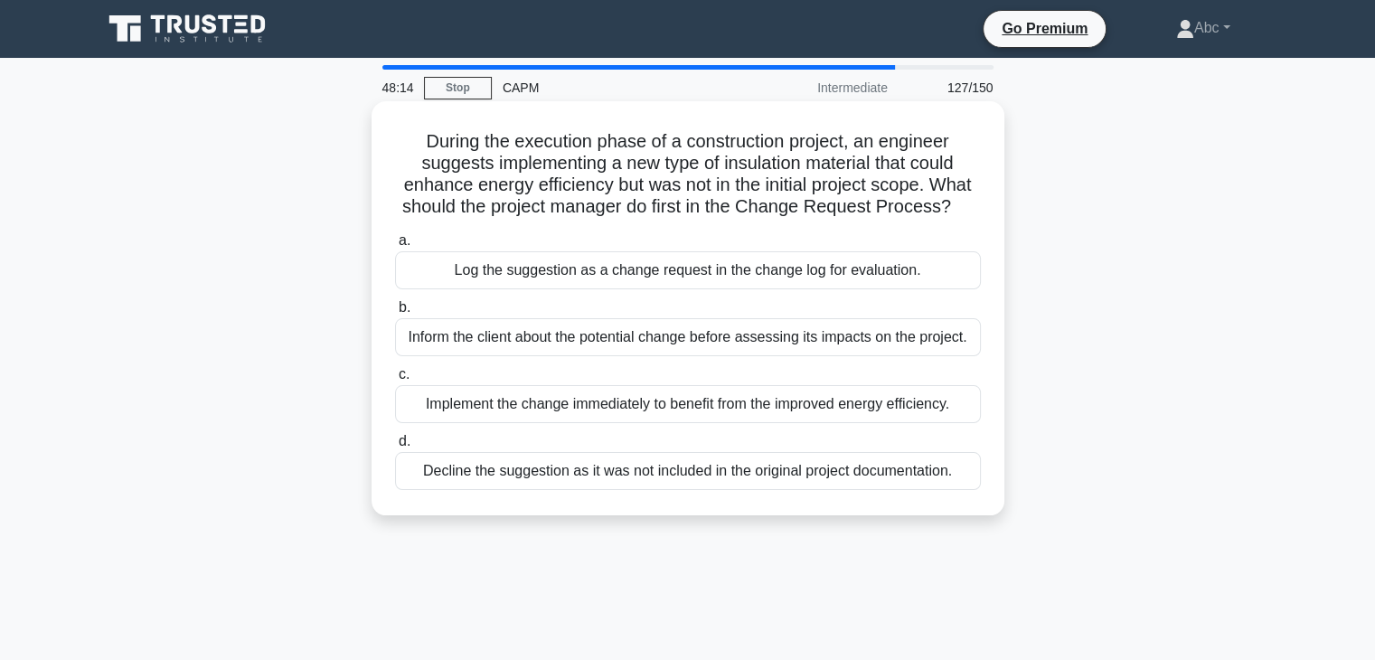
click at [601, 275] on div "Log the suggestion as a change request in the change log for evaluation." at bounding box center [688, 270] width 586 height 38
click at [395, 247] on input "a. Log the suggestion as a change request in the change log for evaluation." at bounding box center [395, 241] width 0 height 12
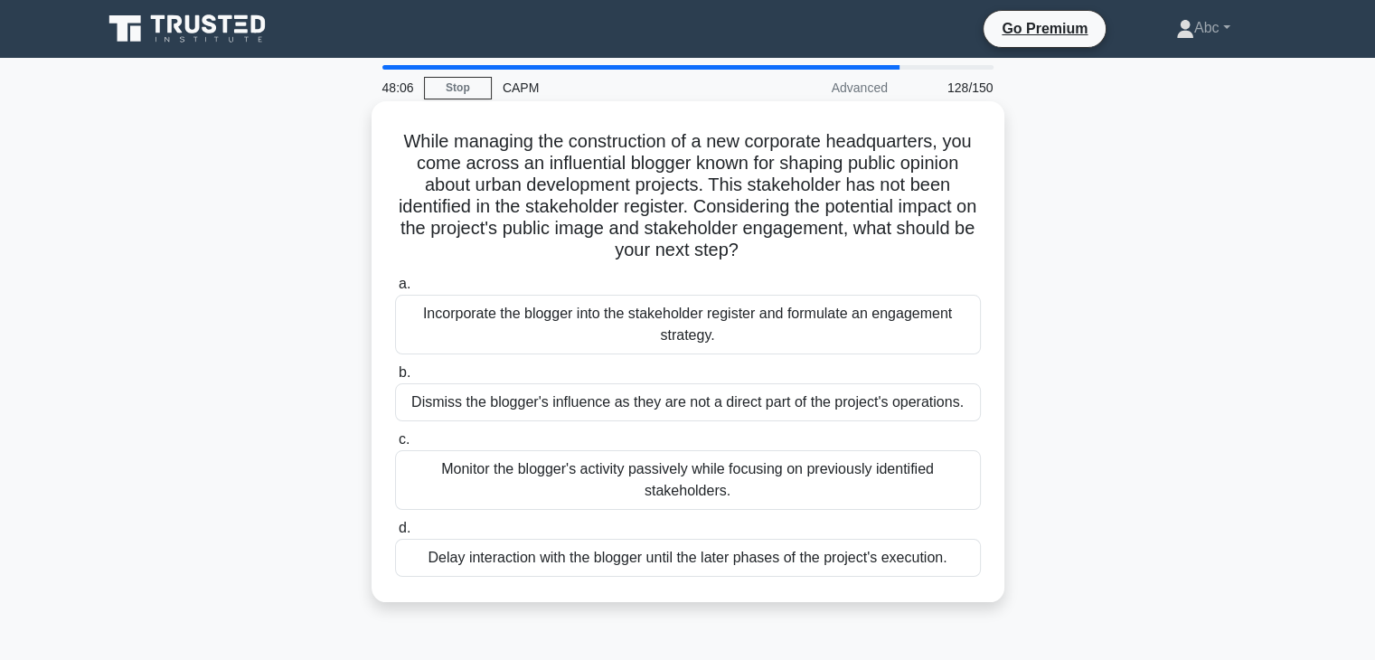
click at [599, 478] on div "Monitor the blogger's activity passively while focusing on previously identifie…" at bounding box center [688, 480] width 586 height 60
click at [395, 446] on input "c. Monitor the blogger's activity passively while focusing on previously identi…" at bounding box center [395, 440] width 0 height 12
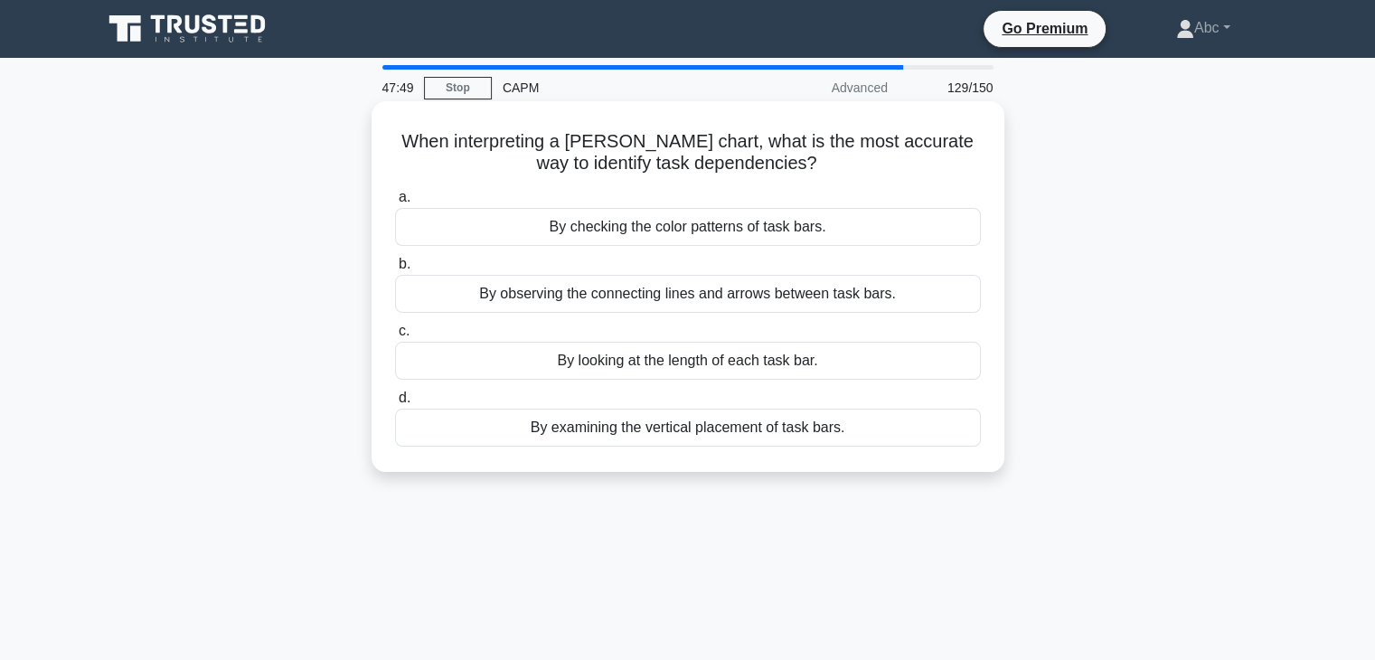
click at [677, 370] on div "By looking at the length of each task bar." at bounding box center [688, 361] width 586 height 38
click at [395, 337] on input "c. By looking at the length of each task bar." at bounding box center [395, 332] width 0 height 12
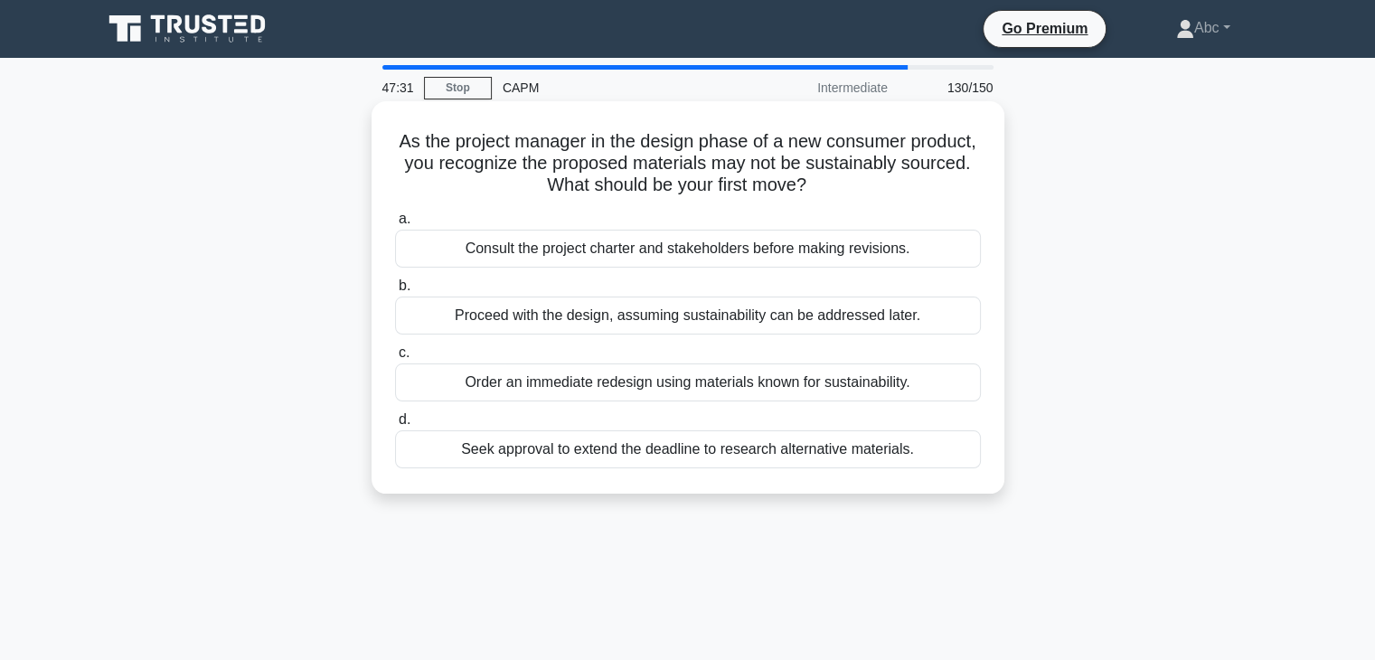
click at [636, 249] on div "Consult the project charter and stakeholders before making revisions." at bounding box center [688, 249] width 586 height 38
click at [395, 225] on input "a. Consult the project charter and stakeholders before making revisions." at bounding box center [395, 219] width 0 height 12
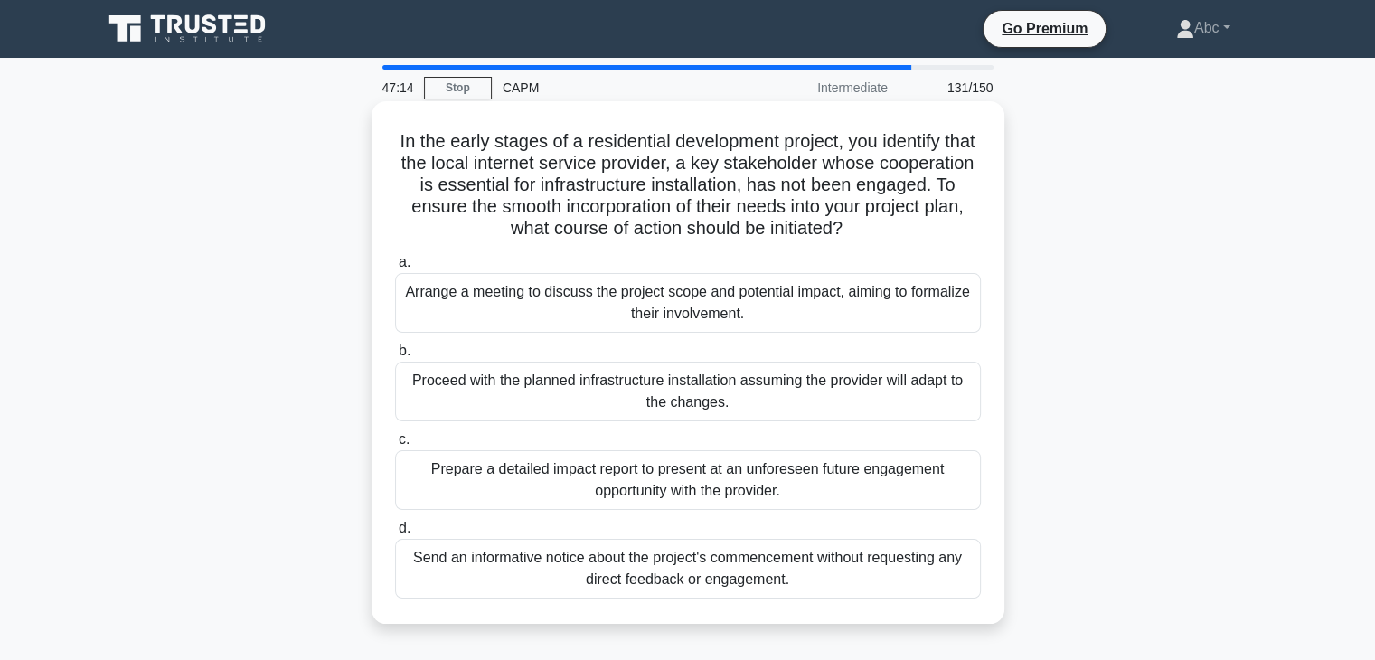
click at [651, 478] on div "Prepare a detailed impact report to present at an unforeseen future engagement …" at bounding box center [688, 480] width 586 height 60
click at [395, 446] on input "c. Prepare a detailed impact report to present at an unforeseen future engageme…" at bounding box center [395, 440] width 0 height 12
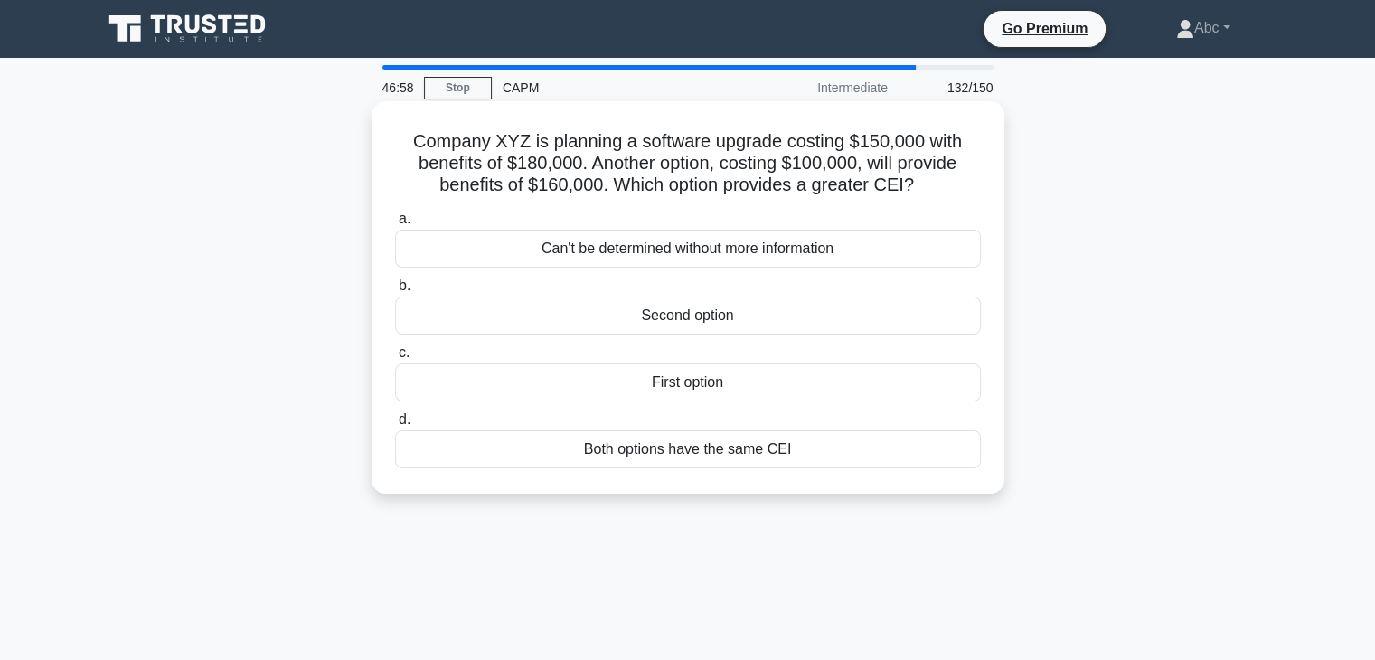
click at [684, 251] on div "Can't be determined without more information" at bounding box center [688, 249] width 586 height 38
click at [395, 225] on input "a. Can't be determined without more information" at bounding box center [395, 219] width 0 height 12
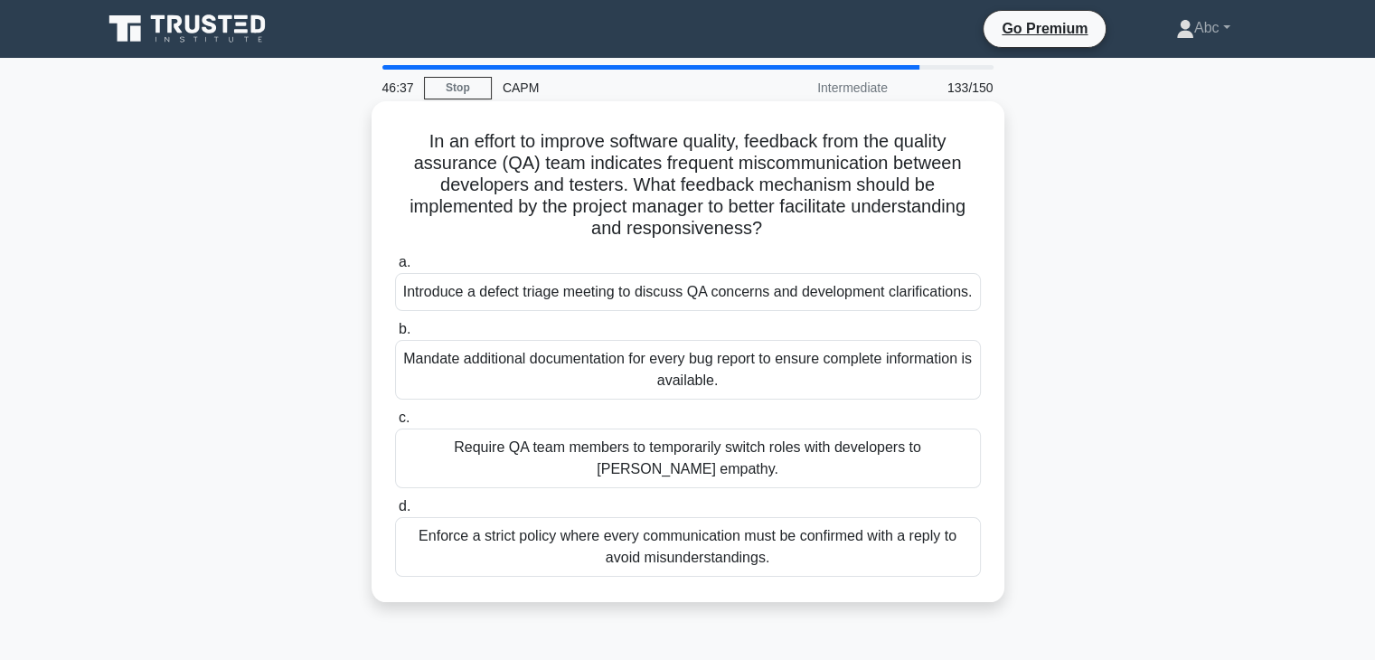
click at [588, 540] on div "Enforce a strict policy where every communication must be confirmed with a repl…" at bounding box center [688, 547] width 586 height 60
click at [395, 513] on input "d. Enforce a strict policy where every communication must be confirmed with a r…" at bounding box center [395, 507] width 0 height 12
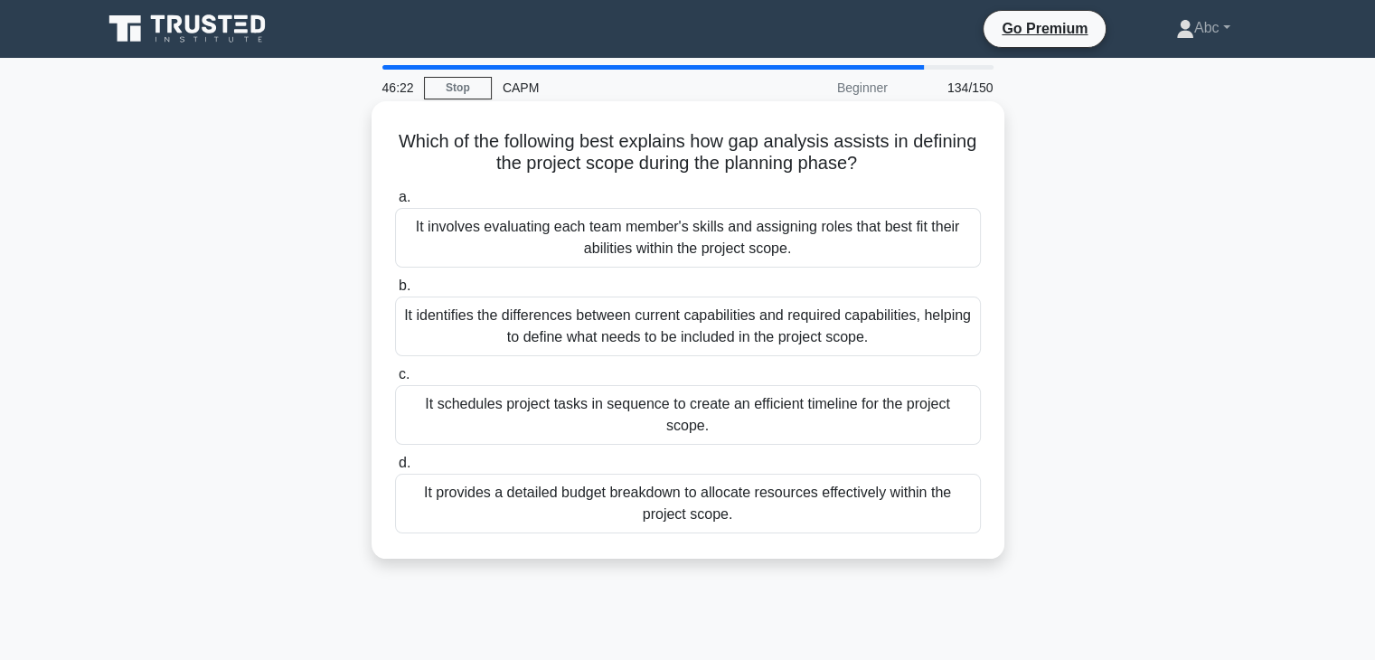
click at [649, 323] on div "It identifies the differences between current capabilities and required capabil…" at bounding box center [688, 327] width 586 height 60
click at [395, 292] on input "b. It identifies the differences between current capabilities and required capa…" at bounding box center [395, 286] width 0 height 12
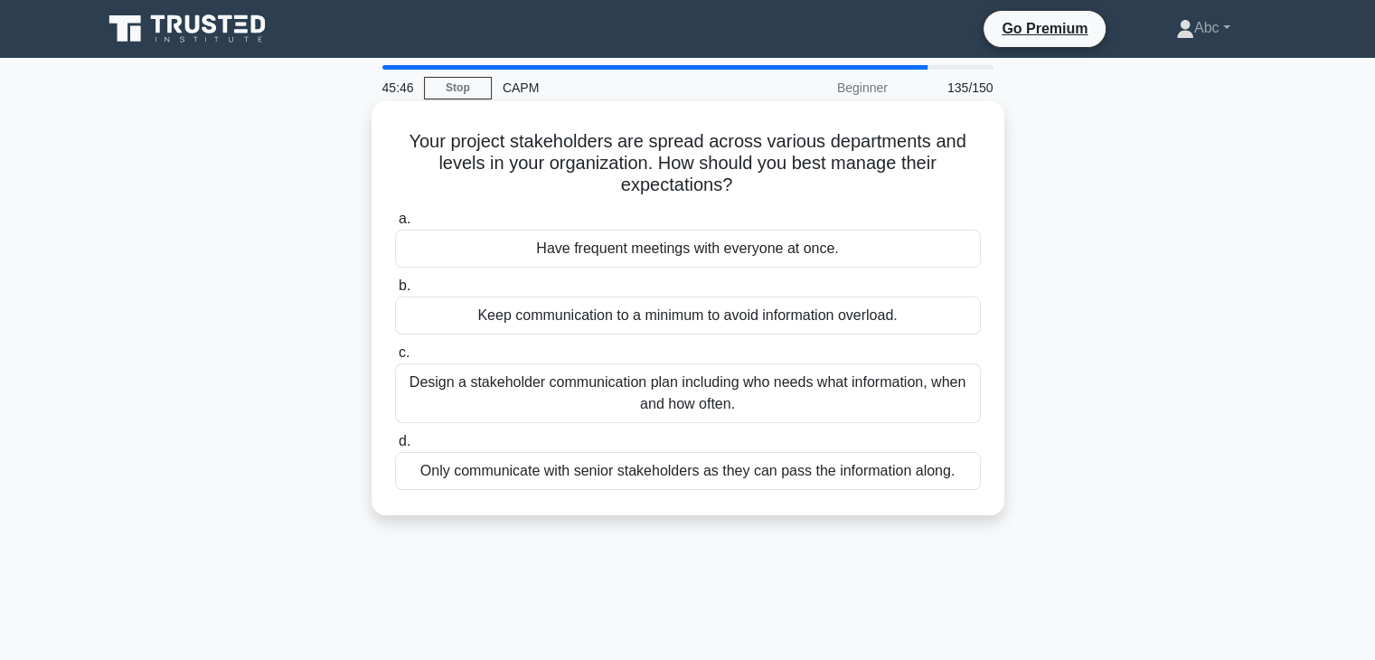
click at [702, 265] on div "Have frequent meetings with everyone at once." at bounding box center [688, 249] width 586 height 38
click at [395, 225] on input "a. Have frequent meetings with everyone at once." at bounding box center [395, 219] width 0 height 12
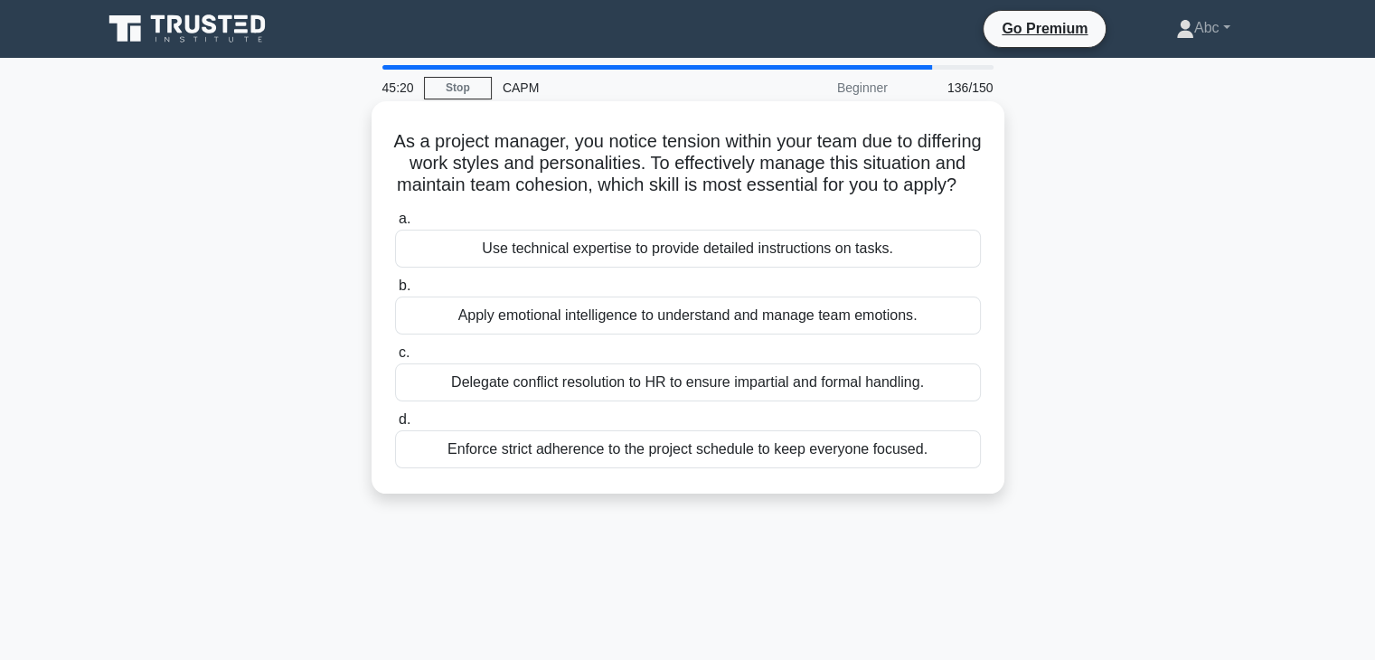
click at [632, 402] on div "Delegate conflict resolution to HR to ensure impartial and formal handling." at bounding box center [688, 383] width 586 height 38
click at [395, 359] on input "c. Delegate conflict resolution to HR to ensure impartial and formal handling." at bounding box center [395, 353] width 0 height 12
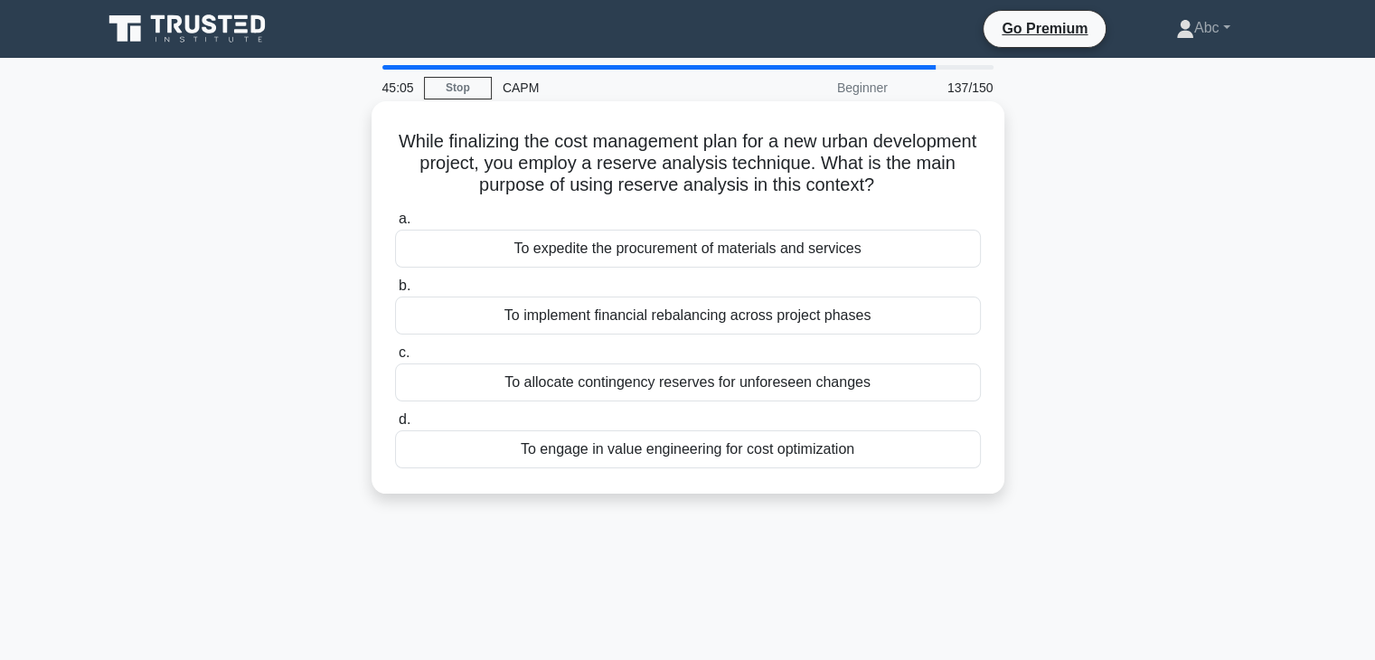
click at [662, 384] on div "To allocate contingency reserves for unforeseen changes" at bounding box center [688, 383] width 586 height 38
click at [395, 359] on input "c. To allocate contingency reserves for unforeseen changes" at bounding box center [395, 353] width 0 height 12
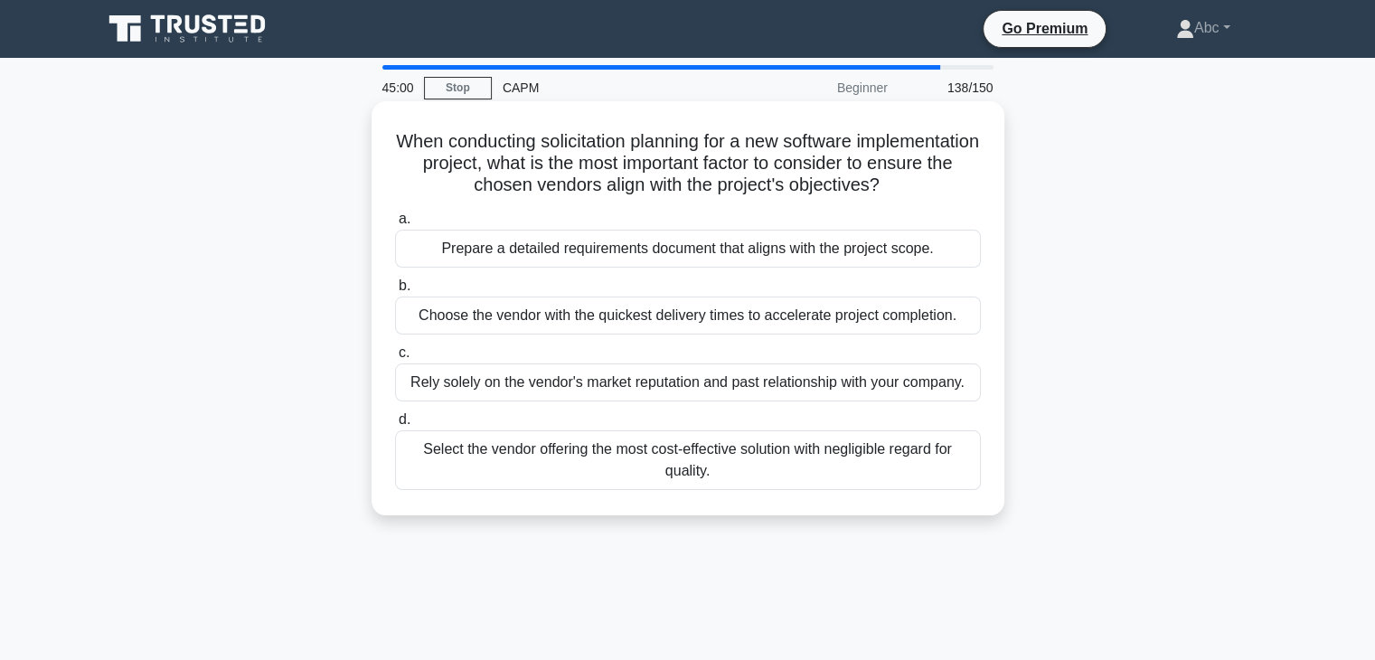
click at [644, 237] on div "Prepare a detailed requirements document that aligns with the project scope." at bounding box center [688, 249] width 586 height 38
click at [395, 225] on input "a. Prepare a detailed requirements document that aligns with the project scope." at bounding box center [395, 219] width 0 height 12
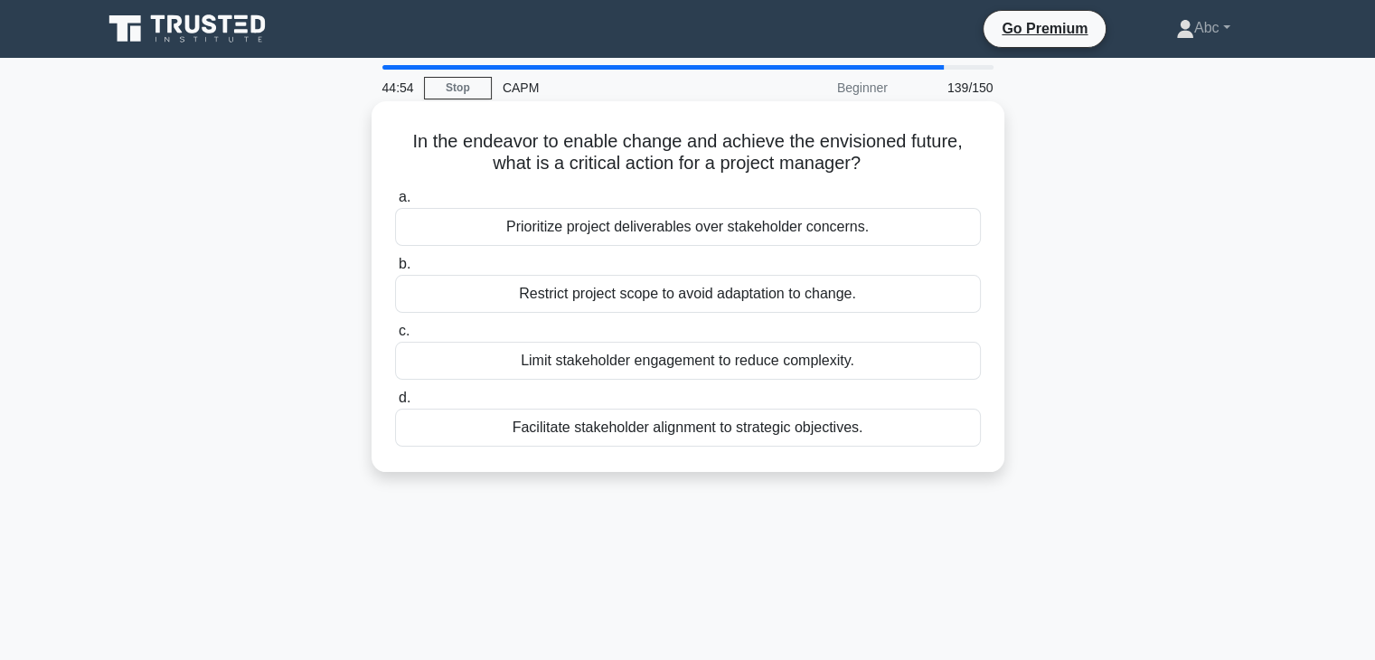
click at [685, 246] on div "Prioritize project deliverables over stakeholder concerns." at bounding box center [688, 227] width 586 height 38
click at [395, 203] on input "a. Prioritize project deliverables over stakeholder concerns." at bounding box center [395, 198] width 0 height 12
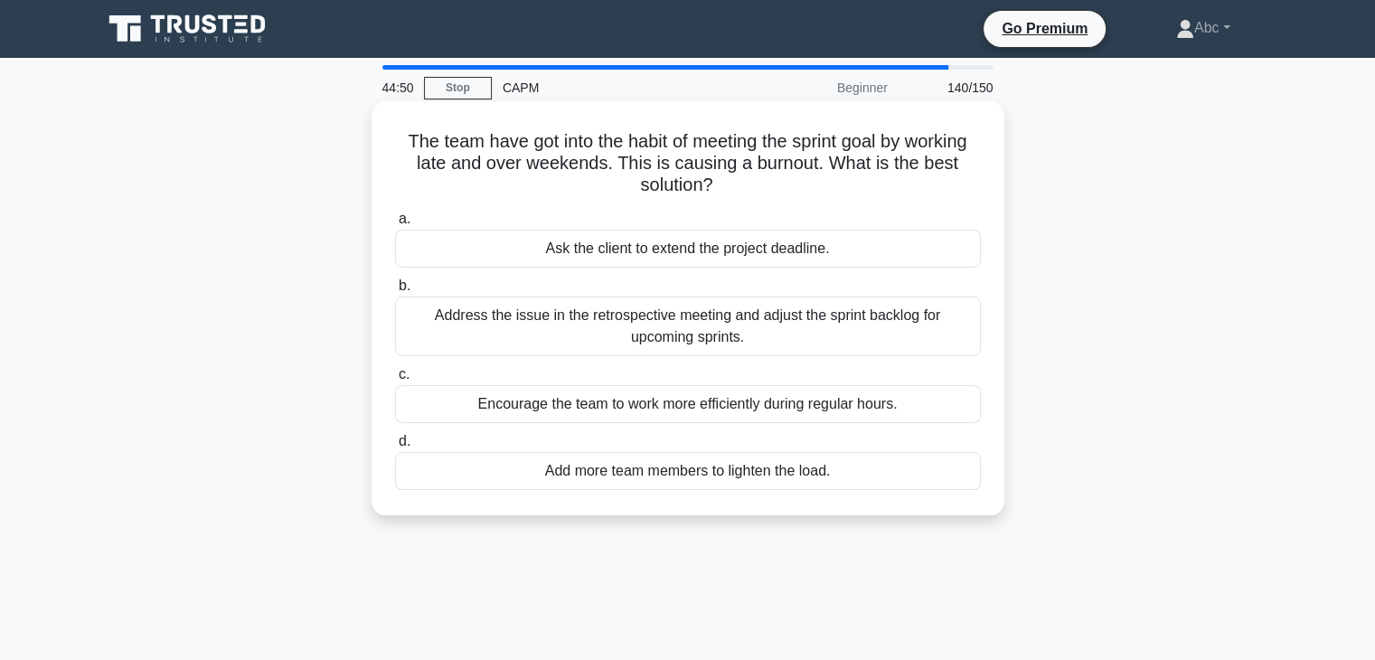
click at [695, 323] on div "Address the issue in the retrospective meeting and adjust the sprint backlog fo…" at bounding box center [688, 327] width 586 height 60
click at [395, 292] on input "b. Address the issue in the retrospective meeting and adjust the sprint backlog…" at bounding box center [395, 286] width 0 height 12
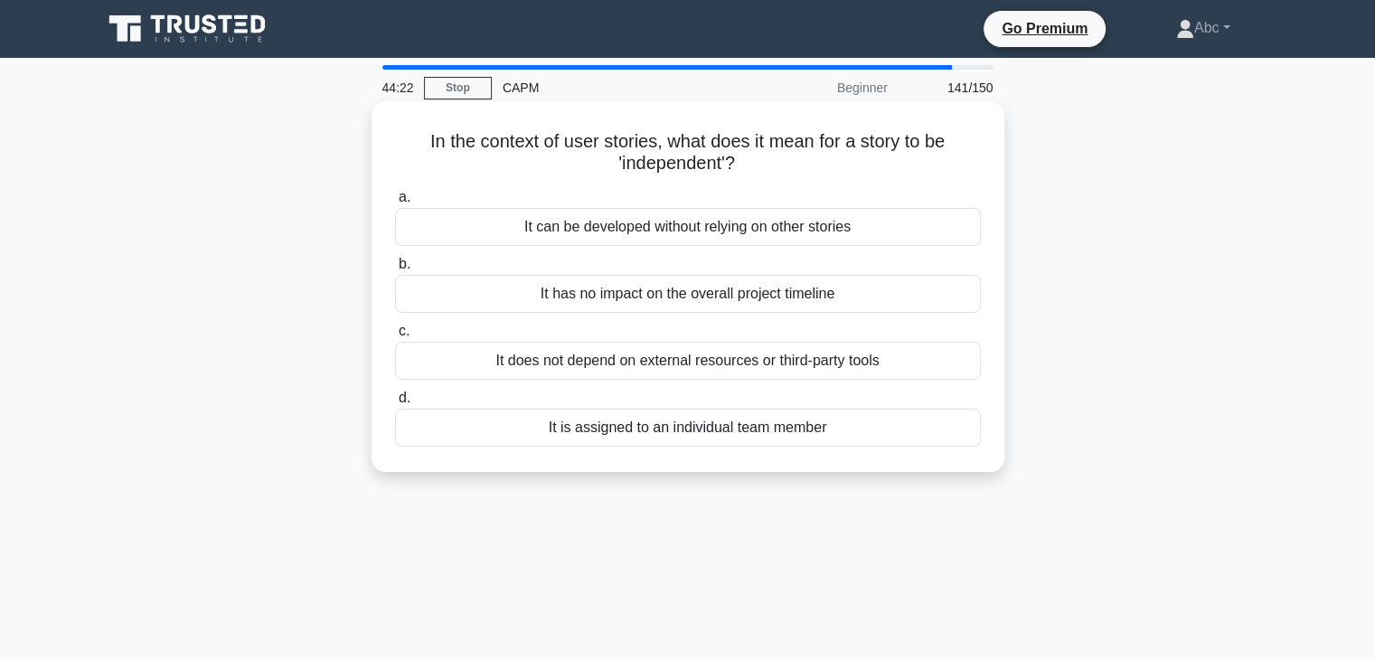
click at [709, 233] on div "It can be developed without relying on other stories" at bounding box center [688, 227] width 586 height 38
click at [395, 203] on input "a. It can be developed without relying on other stories" at bounding box center [395, 198] width 0 height 12
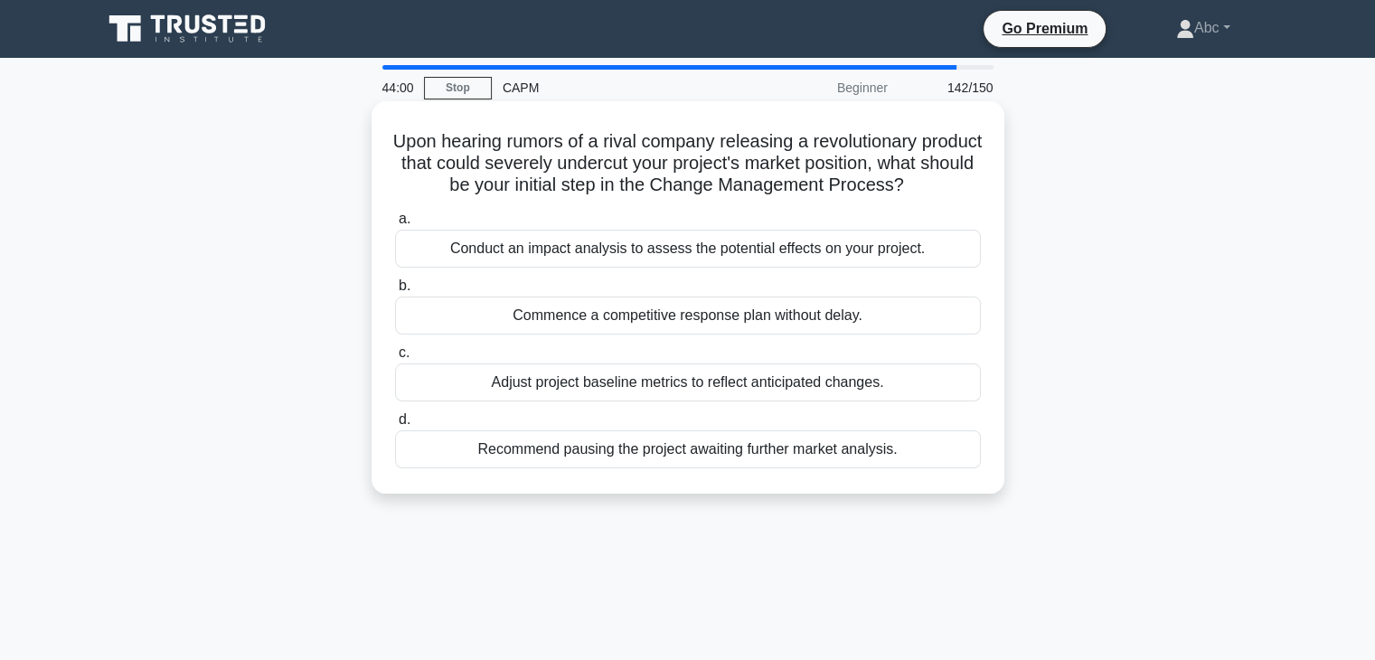
click at [676, 266] on div "Conduct an impact analysis to assess the potential effects on your project." at bounding box center [688, 249] width 586 height 38
click at [395, 225] on input "a. Conduct an impact analysis to assess the potential effects on your project." at bounding box center [395, 219] width 0 height 12
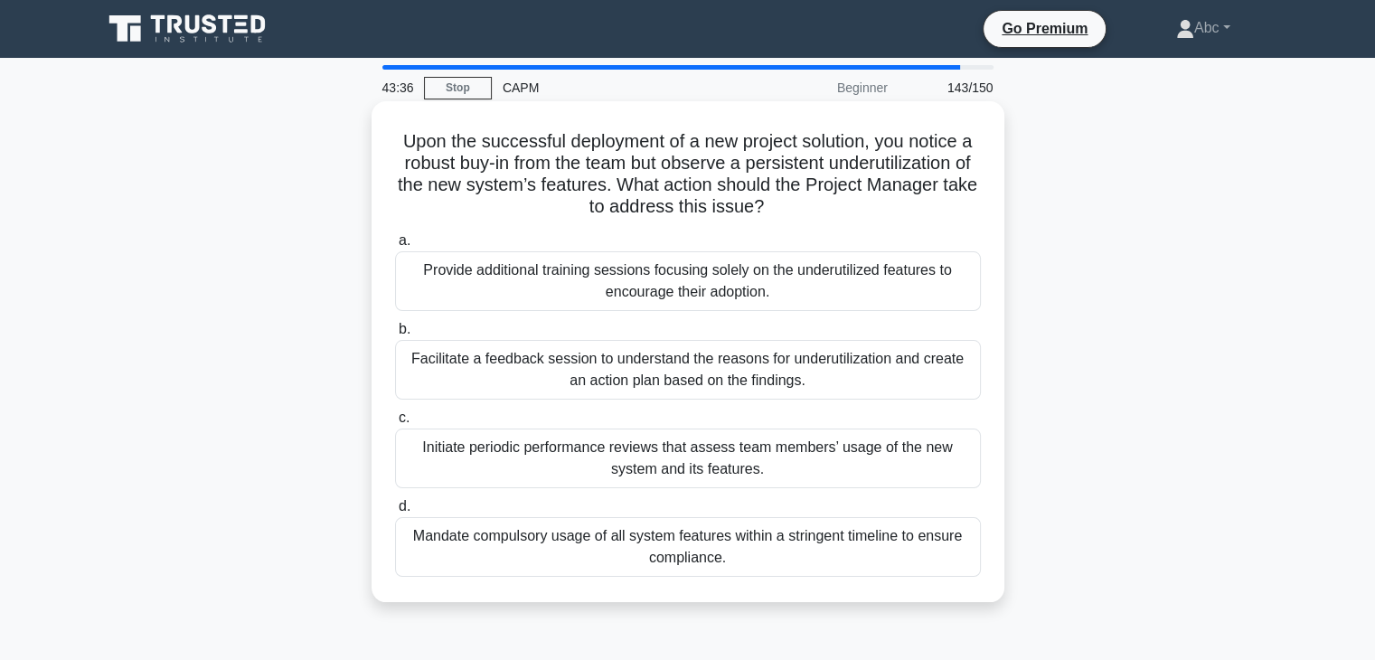
click at [823, 355] on div "Facilitate a feedback session to understand the reasons for underutilization an…" at bounding box center [688, 370] width 586 height 60
click at [395, 335] on input "b. Facilitate a feedback session to understand the reasons for underutilization…" at bounding box center [395, 330] width 0 height 12
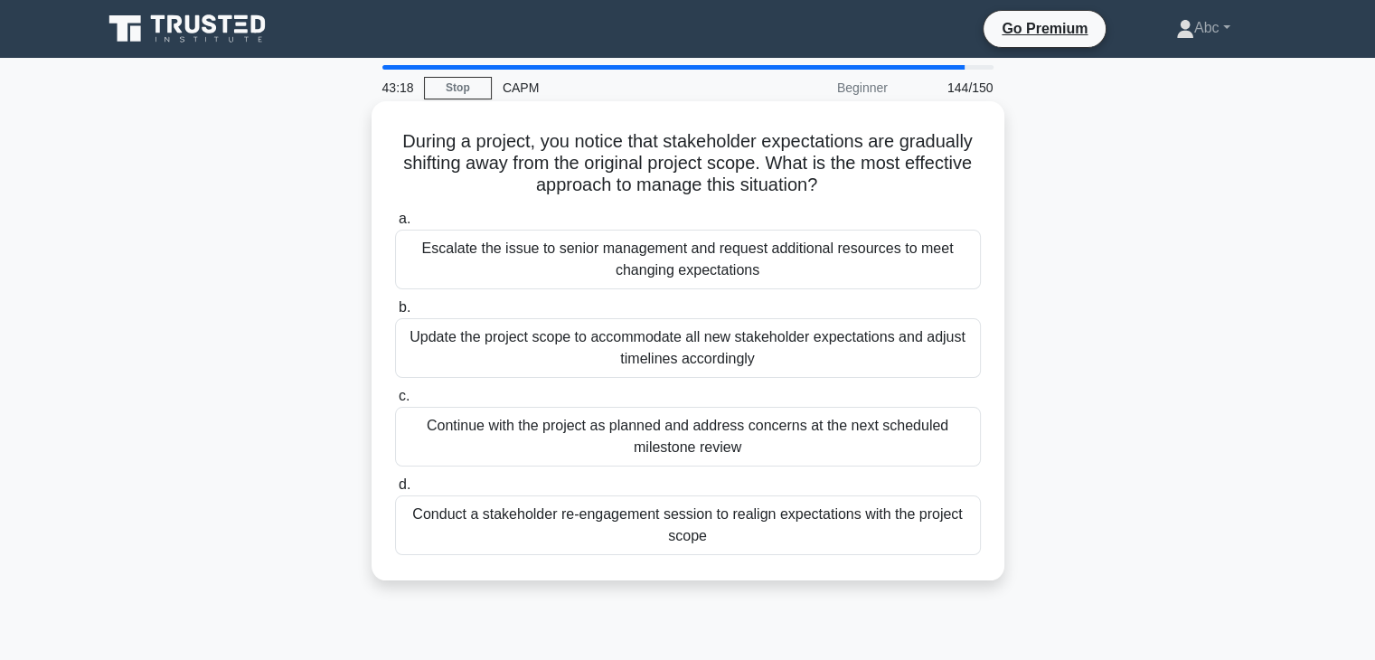
click at [766, 533] on div "Conduct a stakeholder re-engagement session to realign expectations with the pr…" at bounding box center [688, 526] width 586 height 60
click at [395, 491] on input "d. Conduct a stakeholder re-engagement session to realign expectations with the…" at bounding box center [395, 485] width 0 height 12
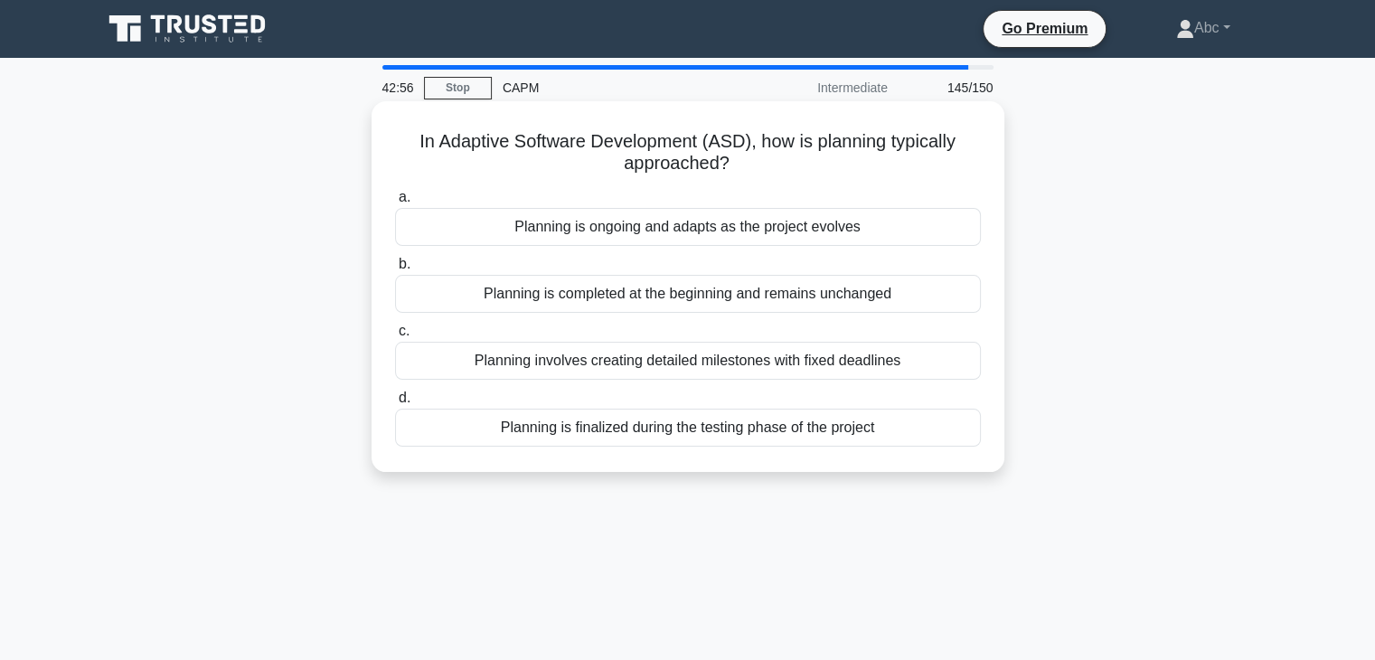
click at [766, 232] on div "Planning is ongoing and adapts as the project evolves" at bounding box center [688, 227] width 586 height 38
click at [395, 203] on input "a. Planning is ongoing and adapts as the project evolves" at bounding box center [395, 198] width 0 height 12
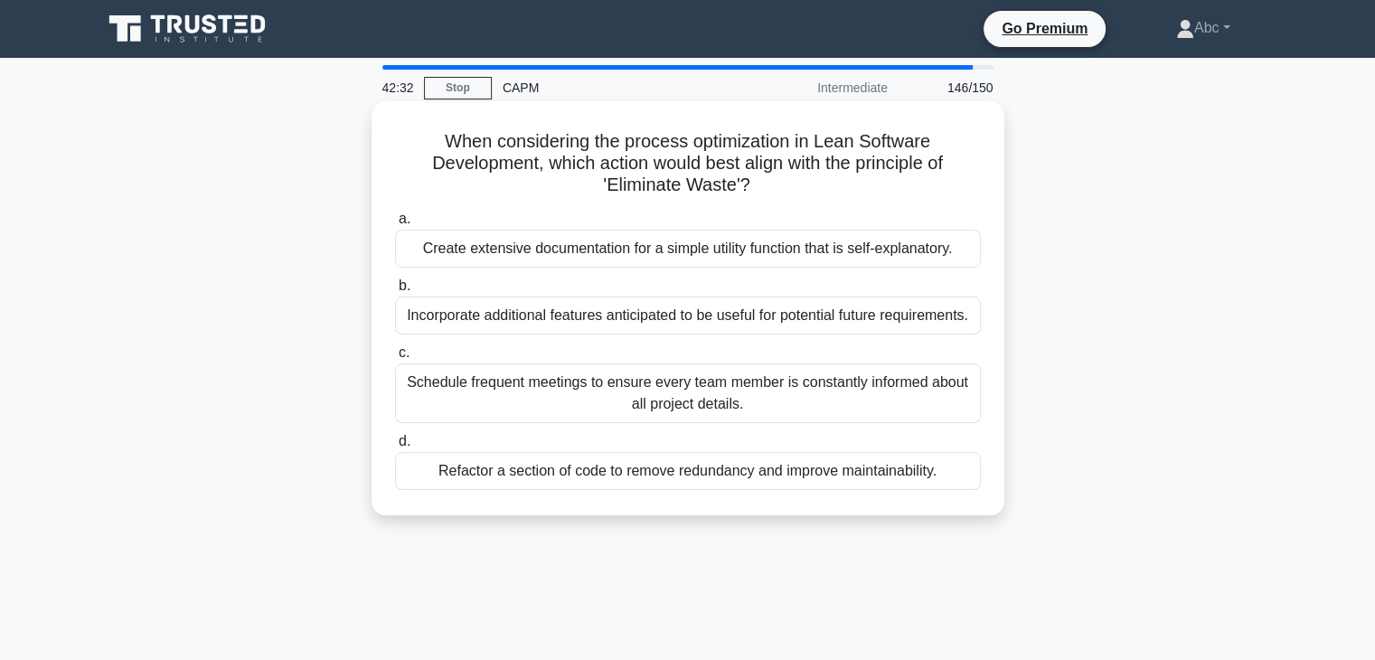
click at [682, 476] on div "Refactor a section of code to remove redundancy and improve maintainability." at bounding box center [688, 471] width 586 height 38
click at [395, 448] on input "d. Refactor a section of code to remove redundancy and improve maintainability." at bounding box center [395, 442] width 0 height 12
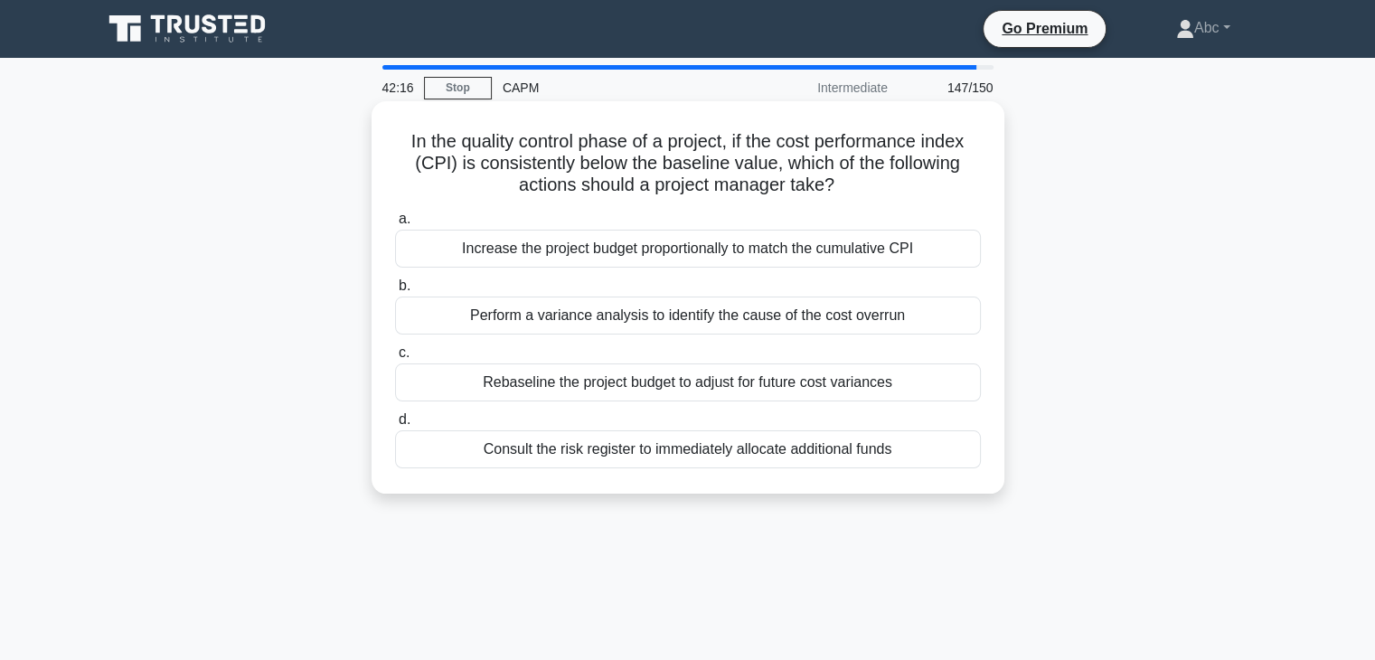
click at [796, 327] on div "Perform a variance analysis to identify the cause of the cost overrun" at bounding box center [688, 316] width 586 height 38
click at [395, 292] on input "b. Perform a variance analysis to identify the cause of the cost overrun" at bounding box center [395, 286] width 0 height 12
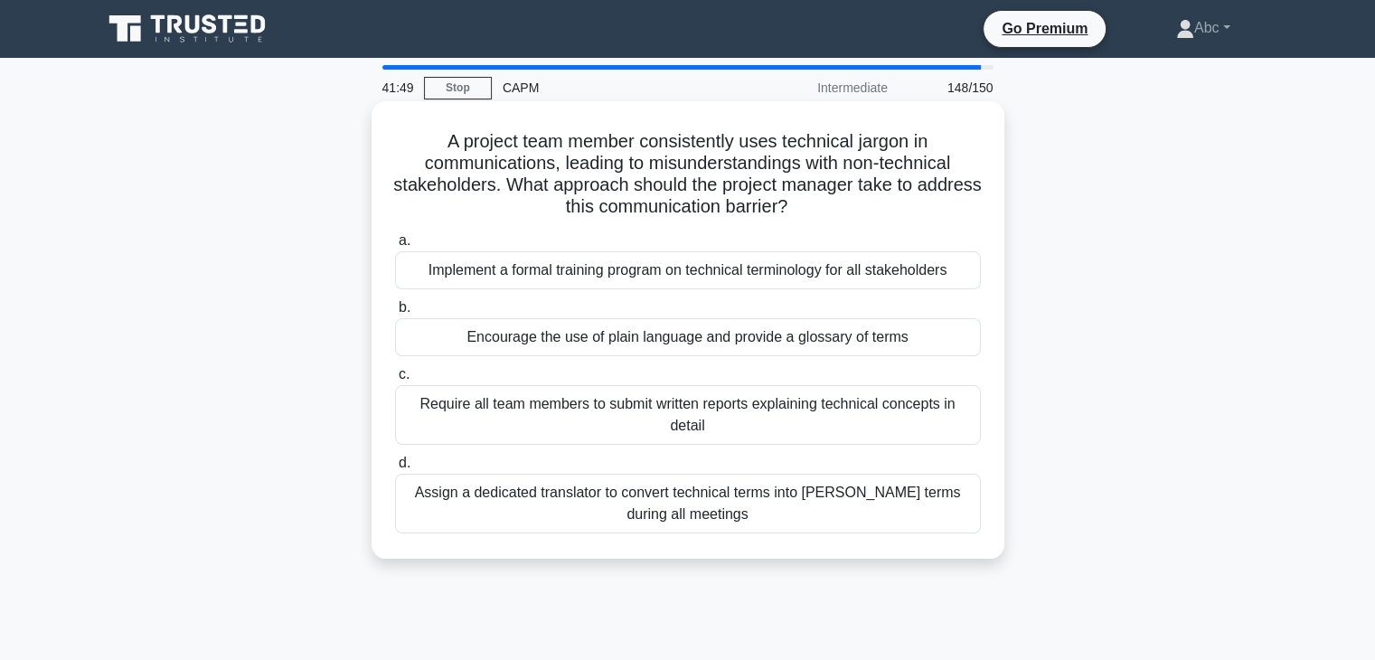
click at [836, 330] on div "Encourage the use of plain language and provide a glossary of terms" at bounding box center [688, 337] width 586 height 38
click at [395, 314] on input "b. Encourage the use of plain language and provide a glossary of terms" at bounding box center [395, 308] width 0 height 12
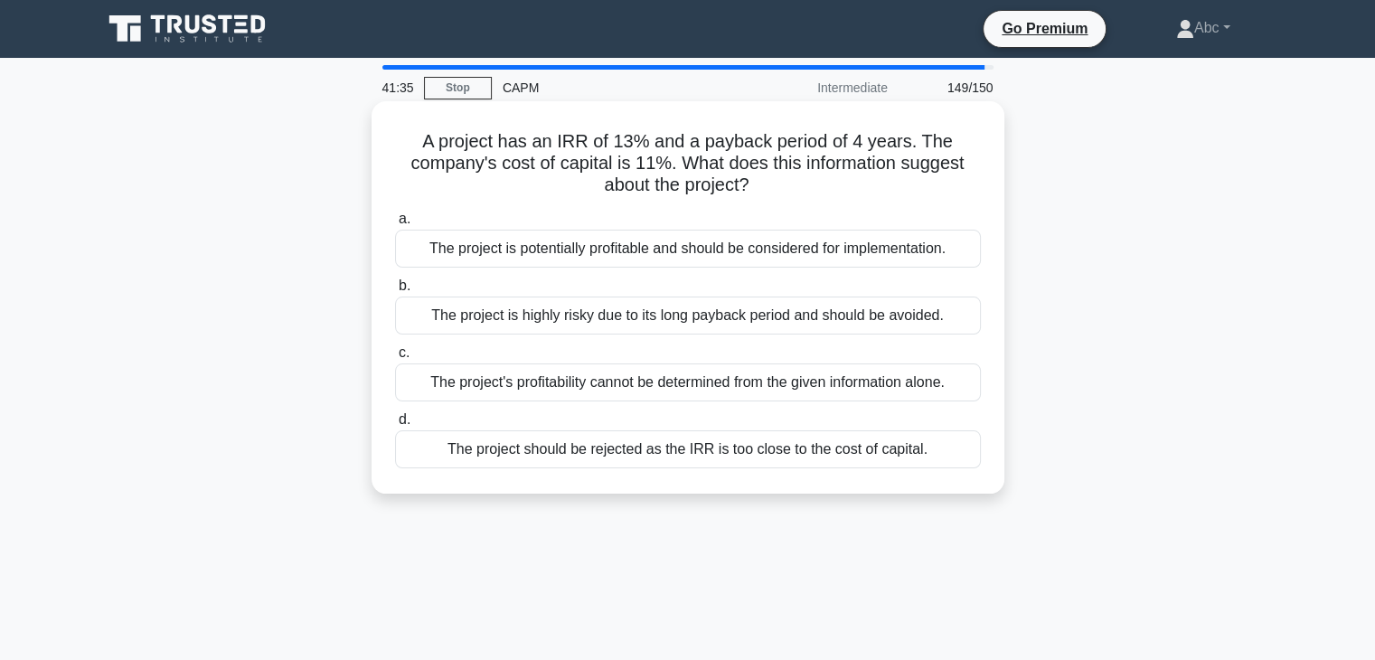
click at [783, 442] on div "The project should be rejected as the IRR is too close to the cost of capital." at bounding box center [688, 449] width 586 height 38
click at [395, 426] on input "d. The project should be rejected as the IRR is too close to the cost of capita…" at bounding box center [395, 420] width 0 height 12
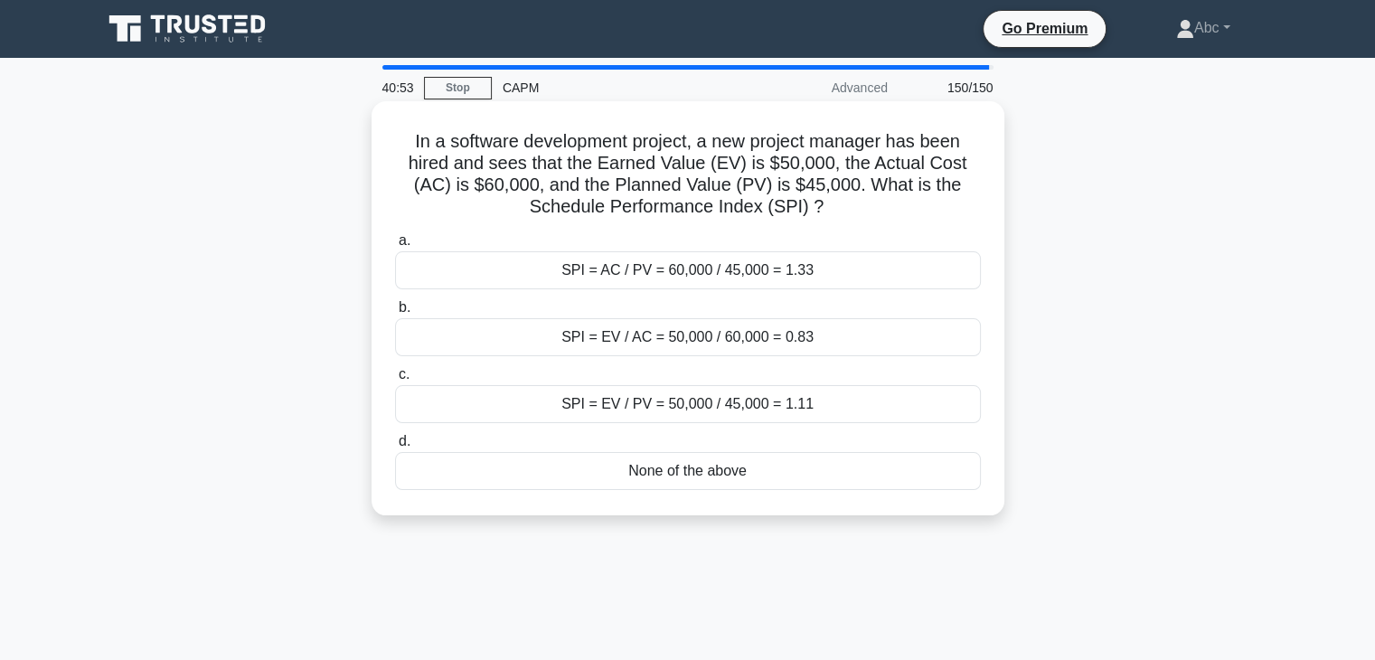
click at [789, 411] on div "SPI = EV / PV = 50,000 / 45,000 = 1.11" at bounding box center [688, 404] width 586 height 38
click at [395, 381] on input "c. SPI = EV / PV = 50,000 / 45,000 = 1.11" at bounding box center [395, 375] width 0 height 12
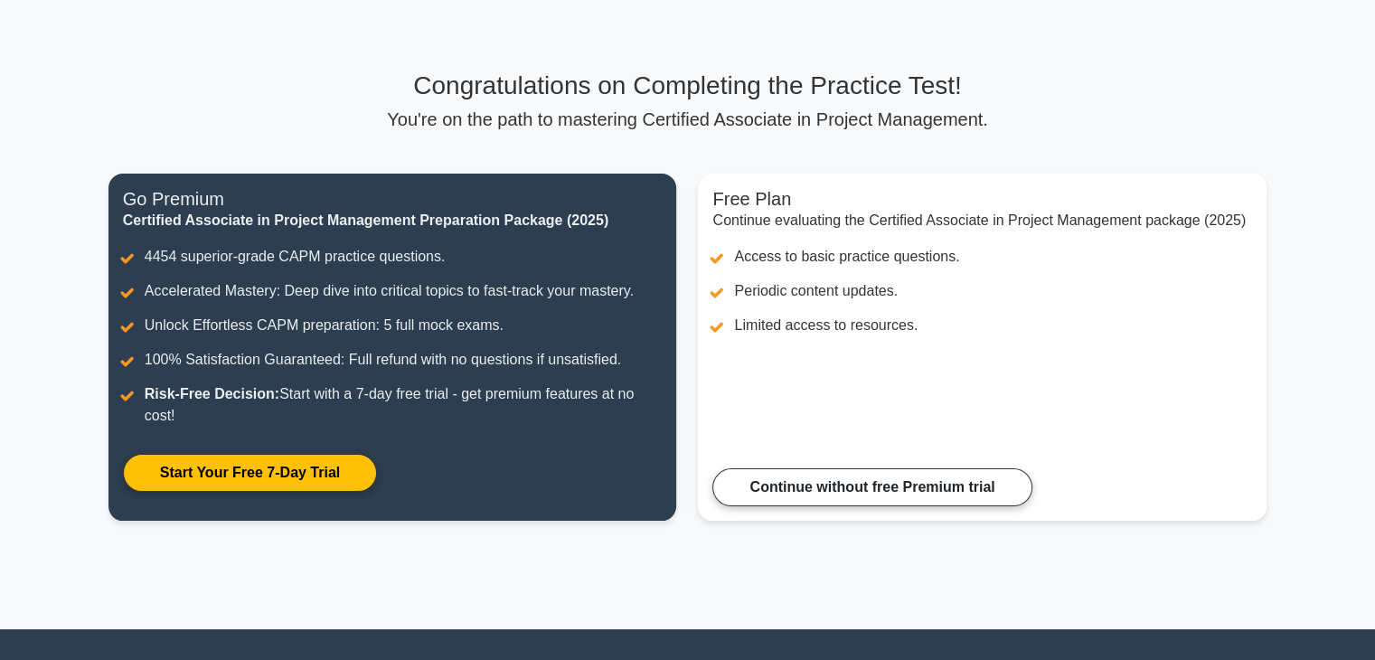
scroll to position [85, 0]
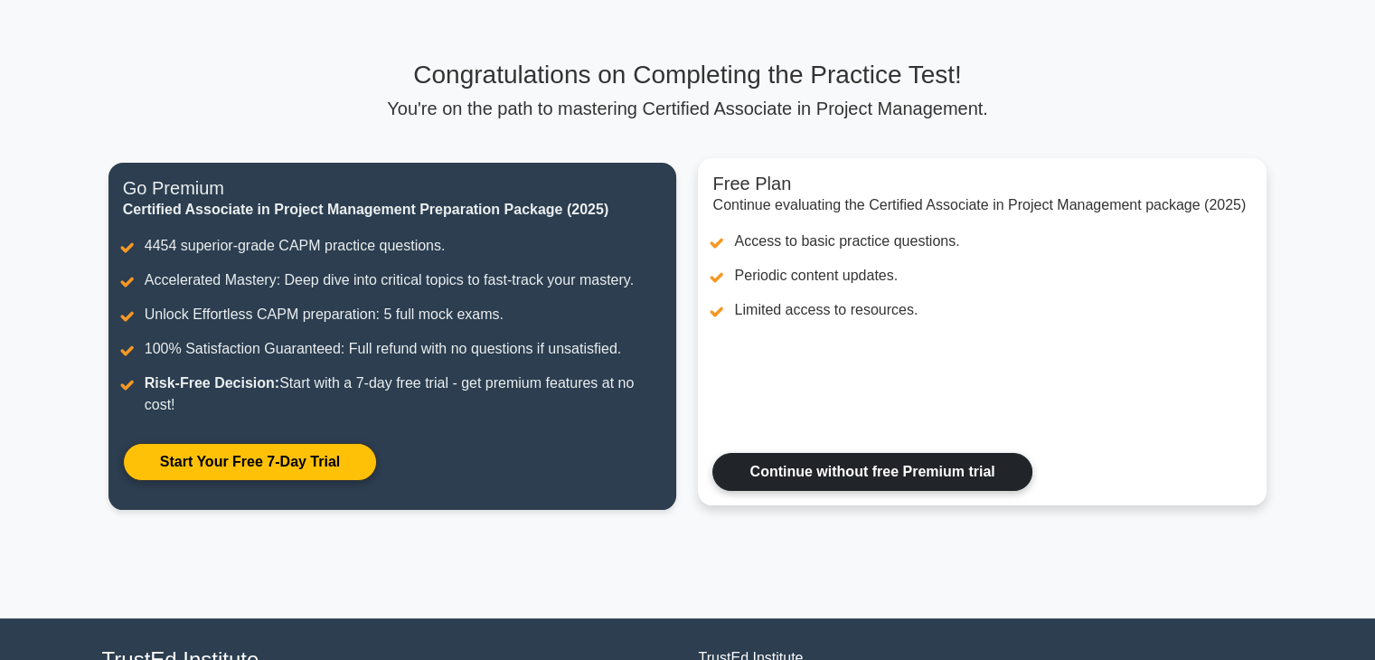
click at [895, 463] on link "Continue without free Premium trial" at bounding box center [872, 472] width 319 height 38
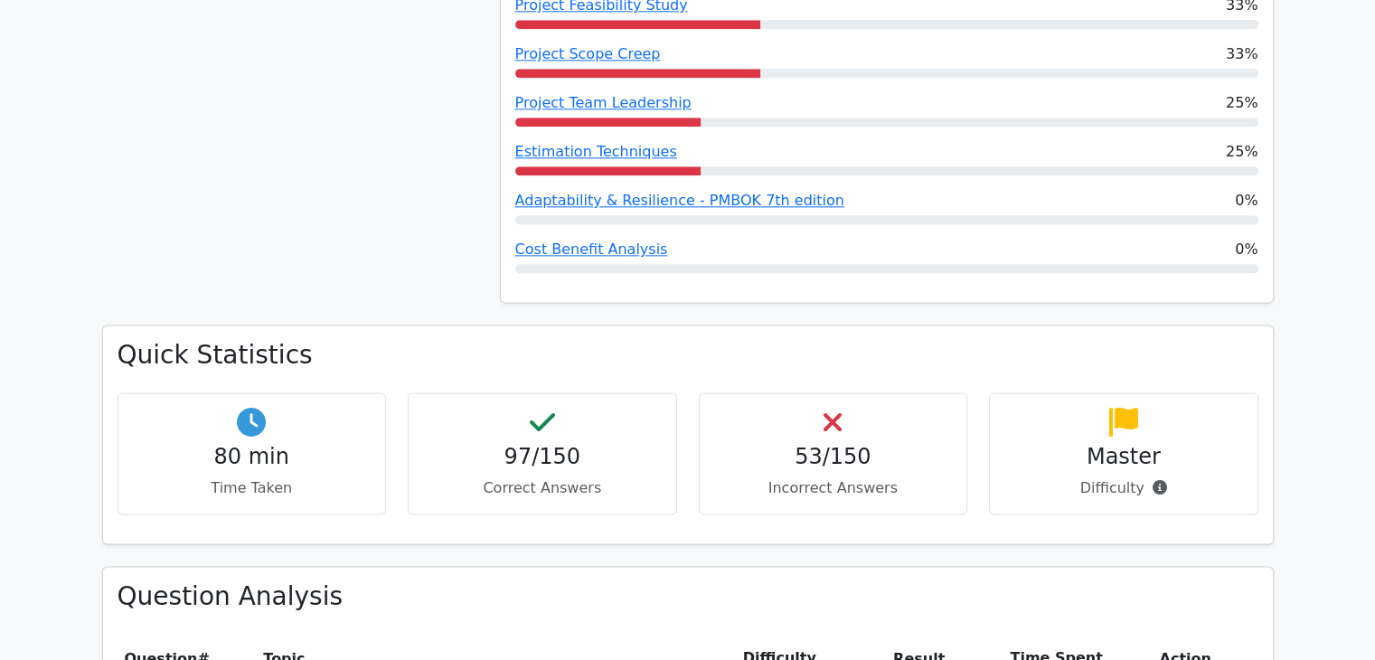
scroll to position [2202, 0]
